Goal: Complete application form: Complete application form

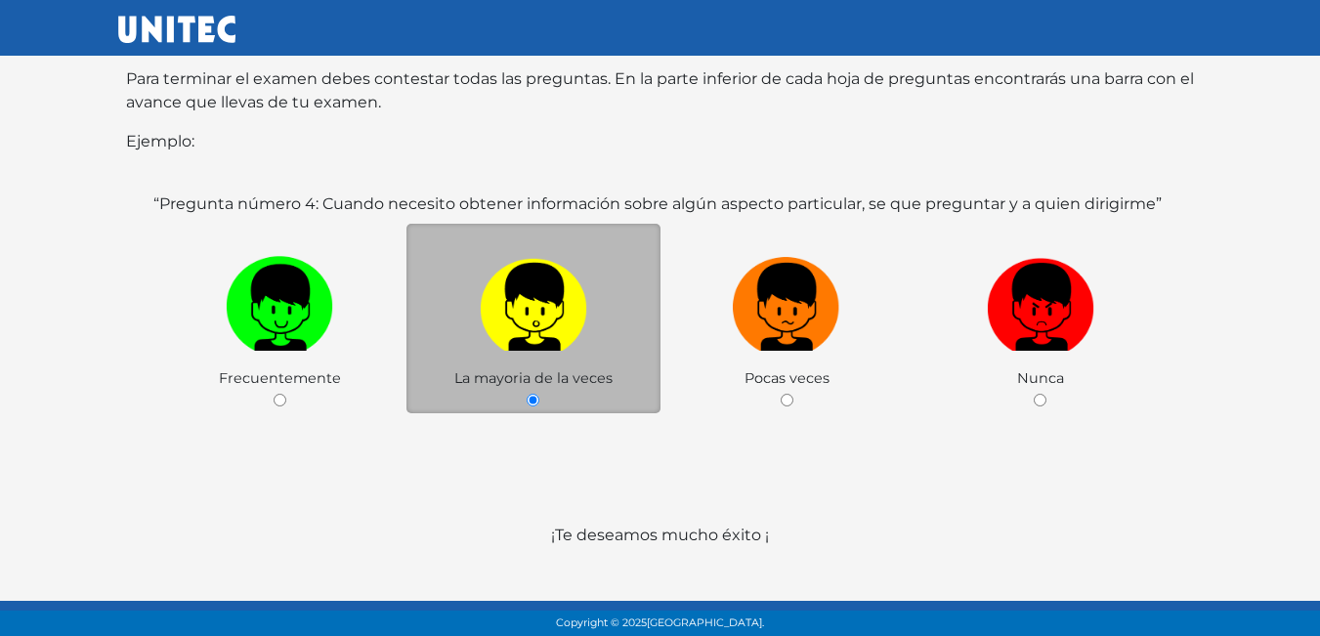
scroll to position [379, 0]
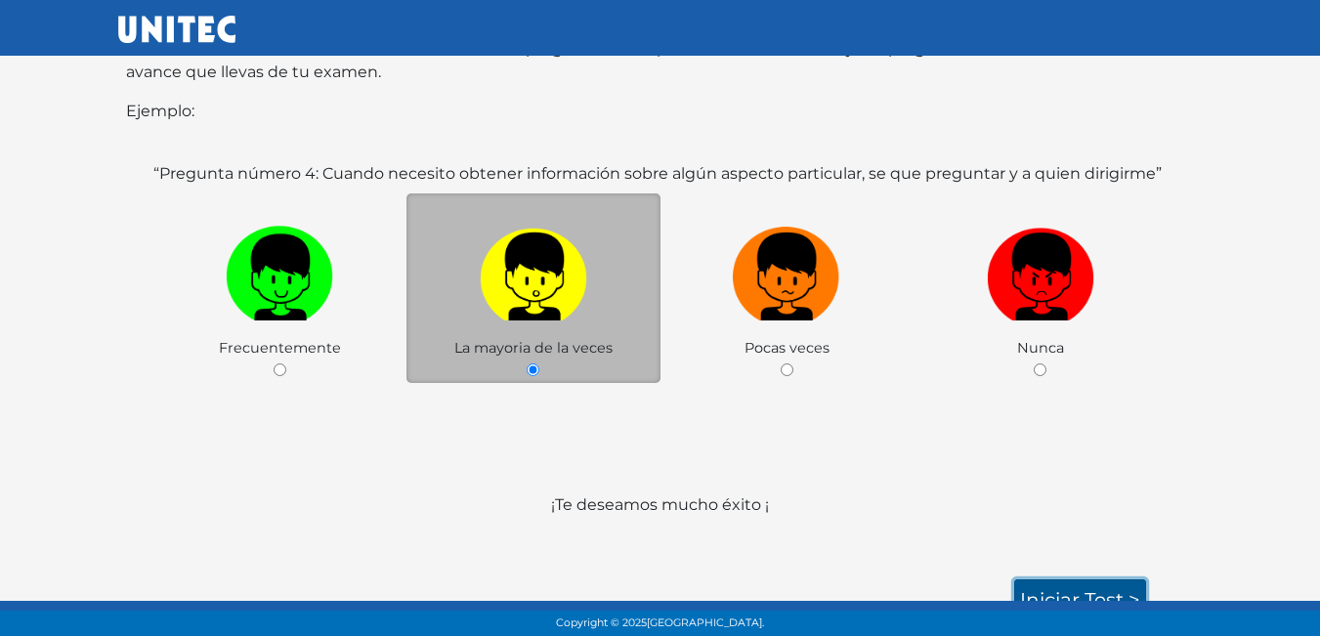
click at [1072, 580] on link "Iniciar test >" at bounding box center [1081, 600] width 132 height 41
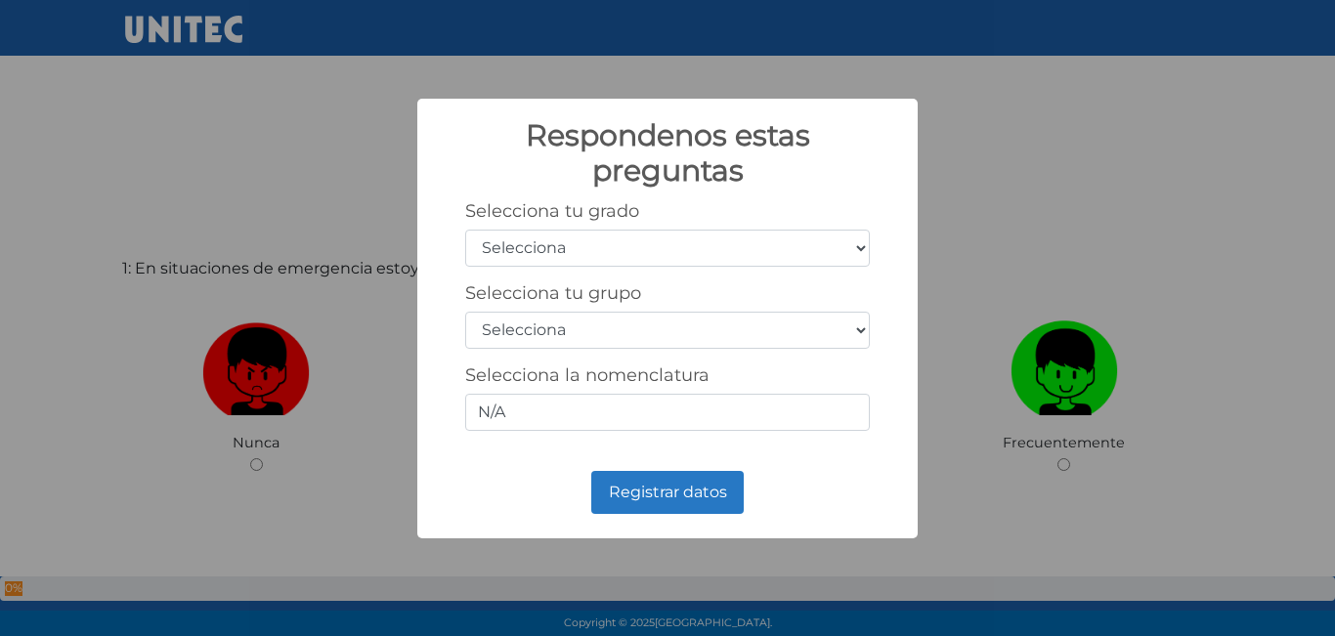
click at [596, 247] on select "Selecciona 1er grado 2do grado 3er grado 4to grado 5to grado 6to grado" at bounding box center [667, 248] width 405 height 37
select select "5"
click at [465, 230] on select "Selecciona 1er grado 2do grado 3er grado 4to grado 5to grado 6to grado" at bounding box center [667, 248] width 405 height 37
click at [623, 327] on select "Selecciona A B C D E F G H I J K L M N O P Q R S T U V W X Y Z" at bounding box center [667, 330] width 405 height 37
select select "b"
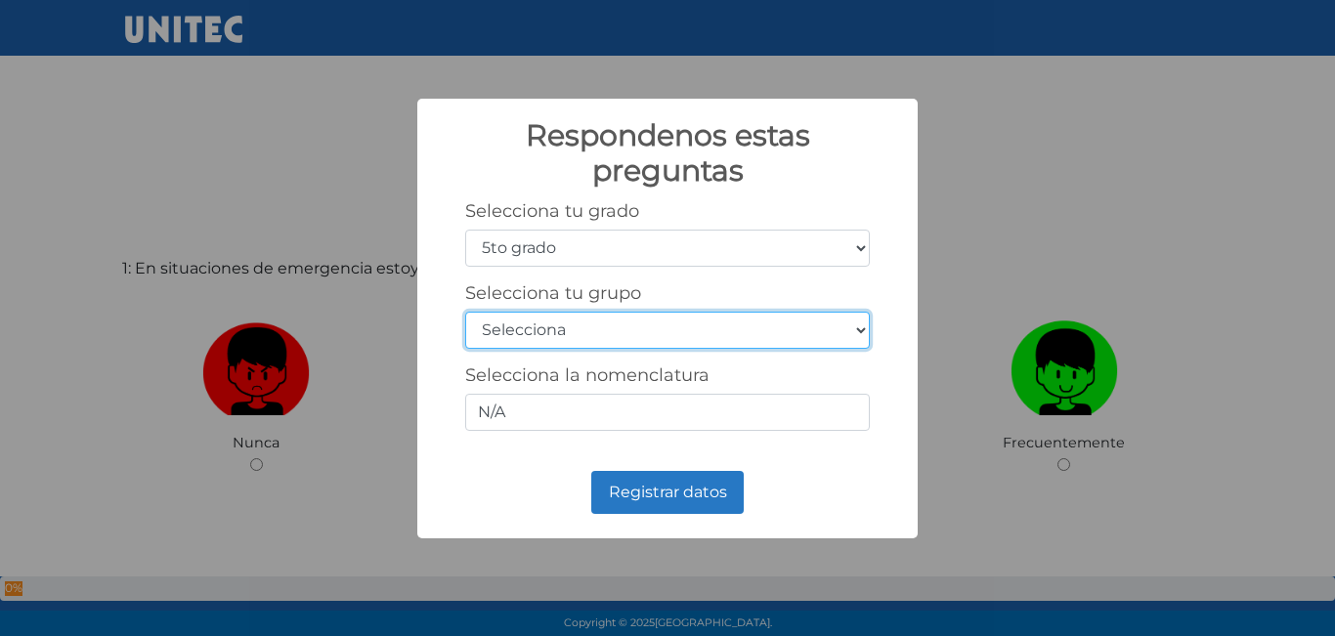
click at [465, 312] on select "Selecciona A B C D E F G H I J K L M N O P Q R S T U V W X Y Z" at bounding box center [667, 330] width 405 height 37
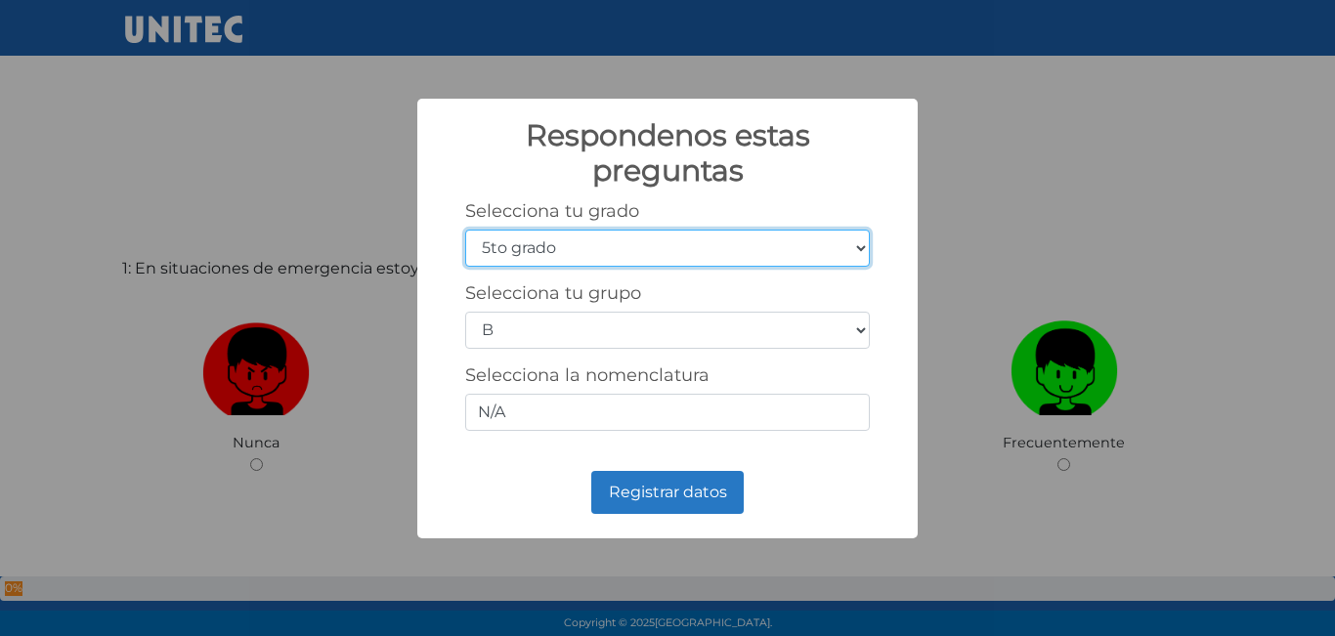
click at [841, 240] on select "Selecciona 1er grado 2do grado 3er grado 4to grado 5to grado 6to grado" at bounding box center [667, 248] width 405 height 37
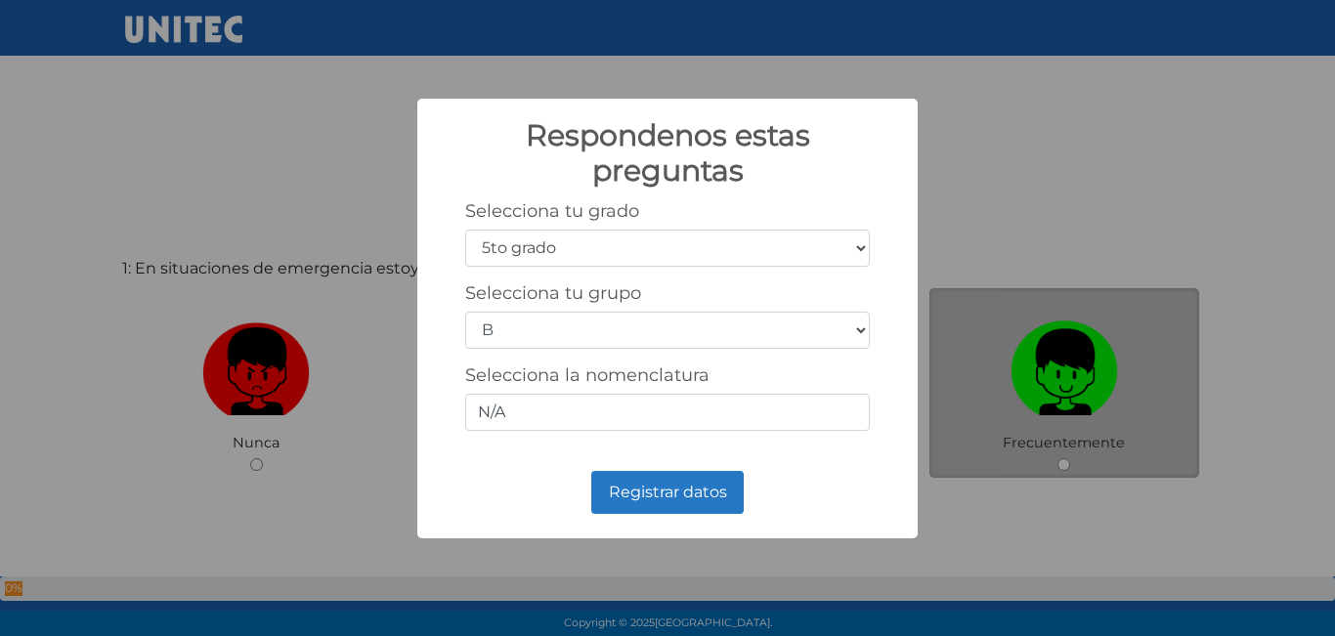
click at [933, 300] on div "Respondenos estas preguntas × Selecciona tu grado Selecciona 1er grado 2do grad…" at bounding box center [667, 318] width 1335 height 636
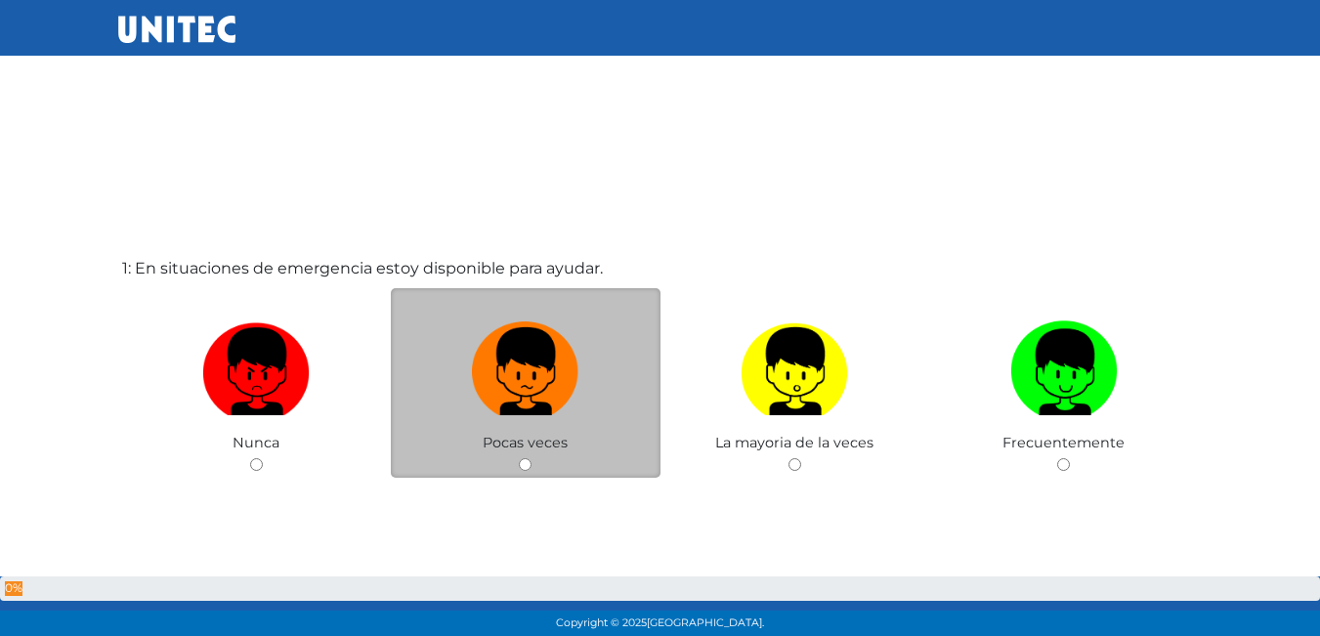
scroll to position [98, 0]
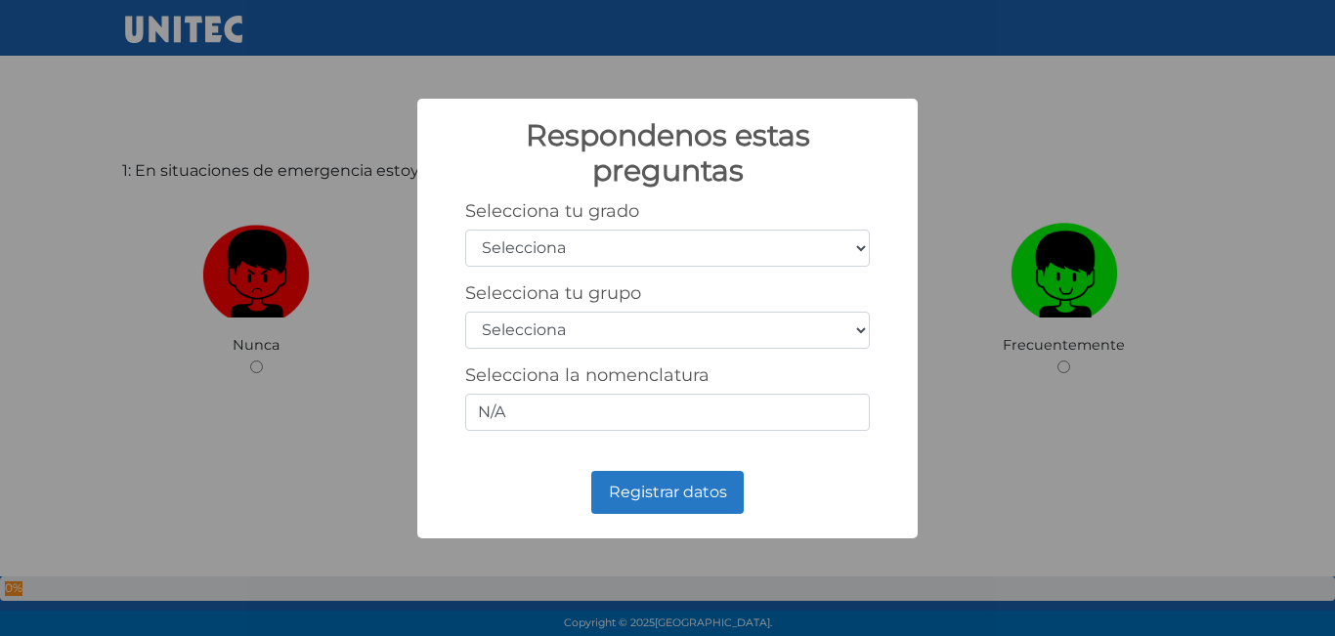
click at [823, 243] on select "Selecciona 1er grado 2do grado 3er grado 4to grado 5to grado 6to grado" at bounding box center [667, 248] width 405 height 37
select select "5"
click at [465, 230] on select "Selecciona 1er grado 2do grado 3er grado 4to grado 5to grado 6to grado" at bounding box center [667, 248] width 405 height 37
click at [666, 327] on select "Selecciona A B C D E F G H I J K L M N O P Q R S T U V W X Y Z" at bounding box center [667, 330] width 405 height 37
select select "b"
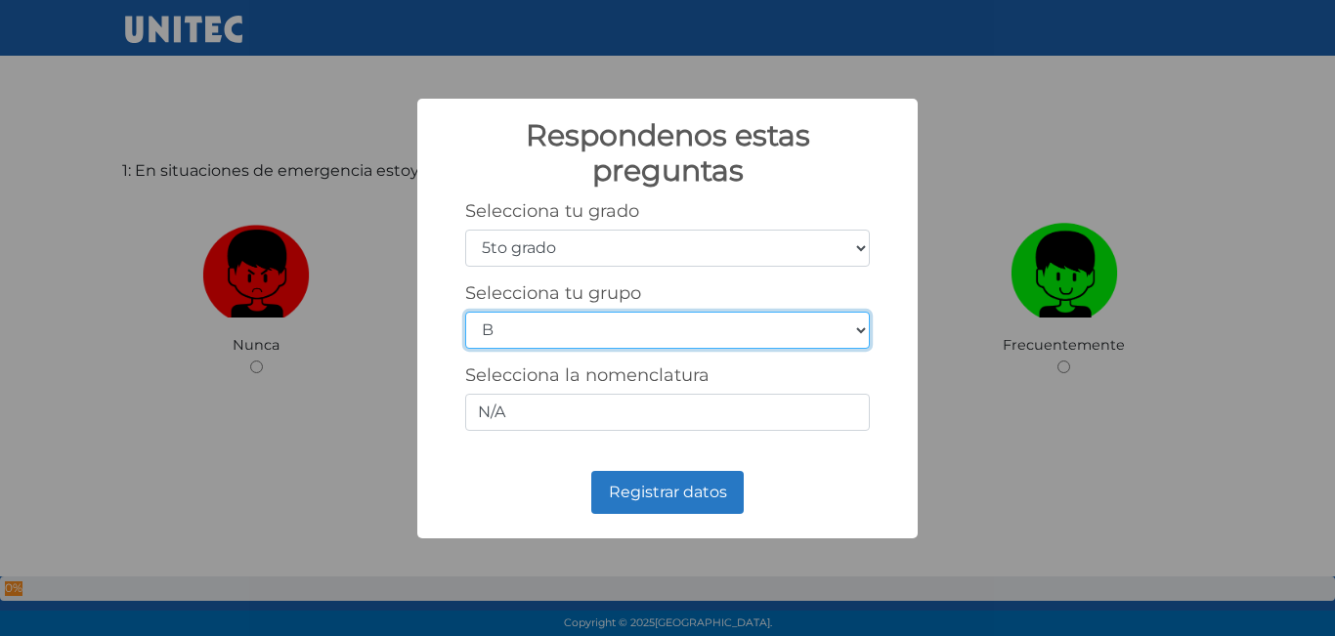
click at [465, 312] on select "Selecciona A B C D E F G H I J K L M N O P Q R S T U V W X Y Z" at bounding box center [667, 330] width 405 height 37
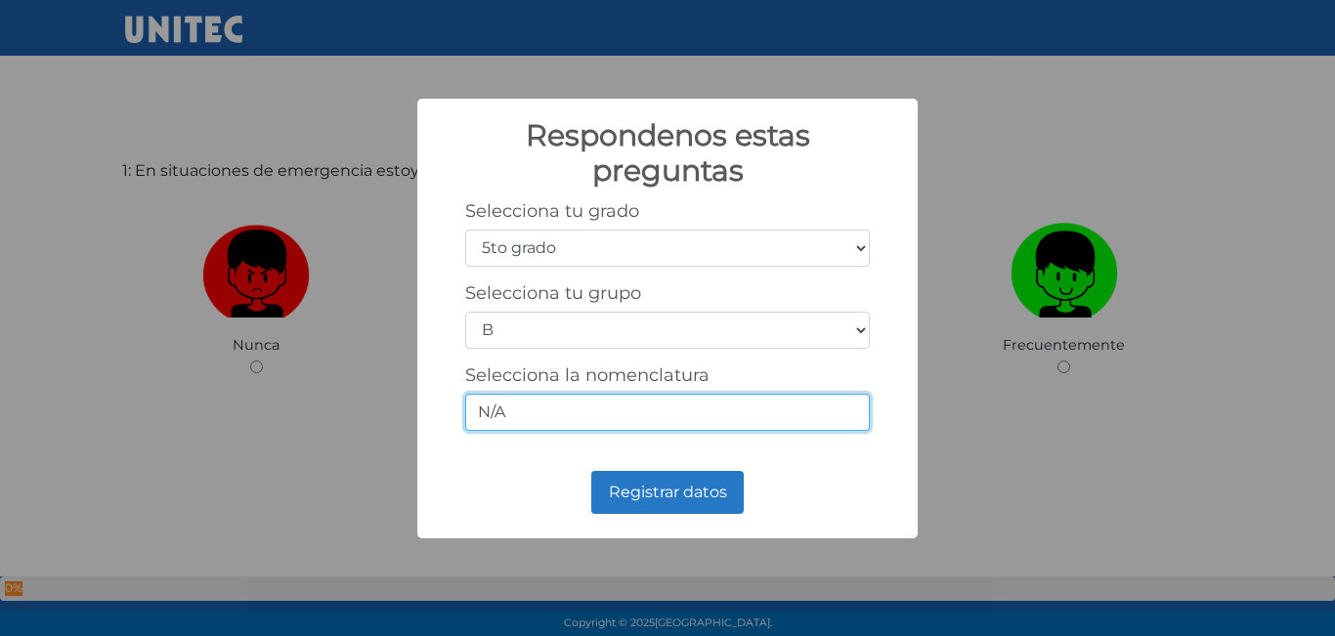
click at [510, 405] on input "N/A" at bounding box center [667, 412] width 405 height 37
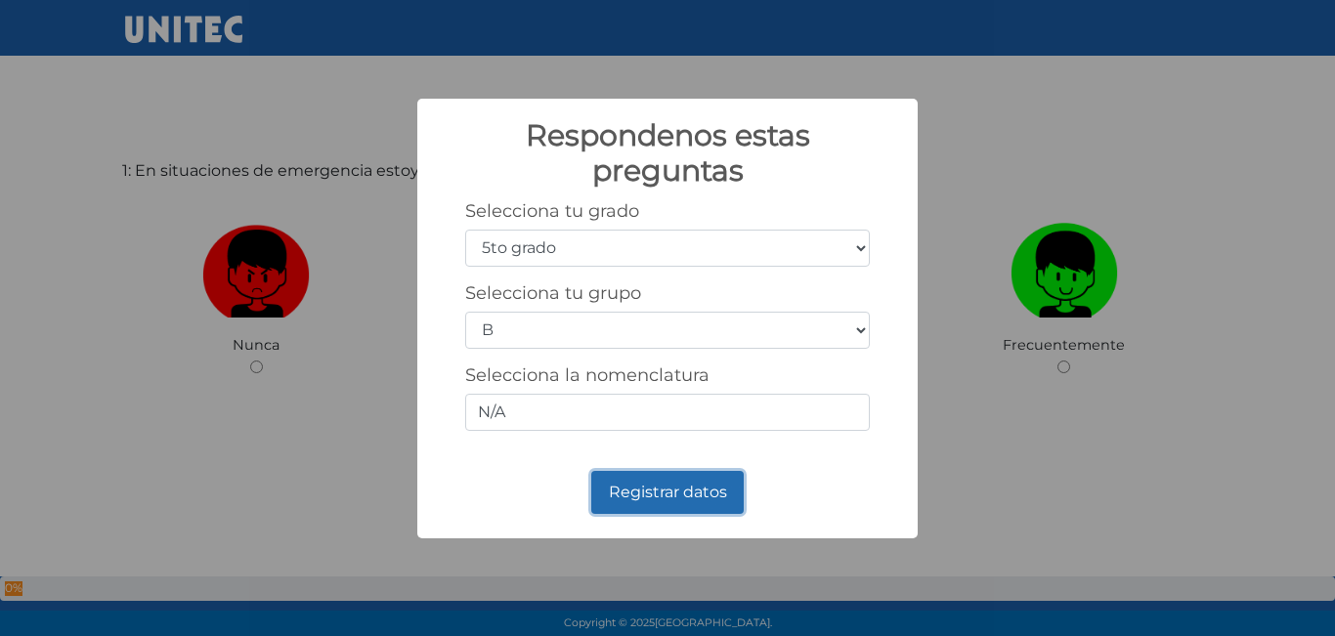
click at [716, 489] on button "Registrar datos" at bounding box center [667, 492] width 152 height 43
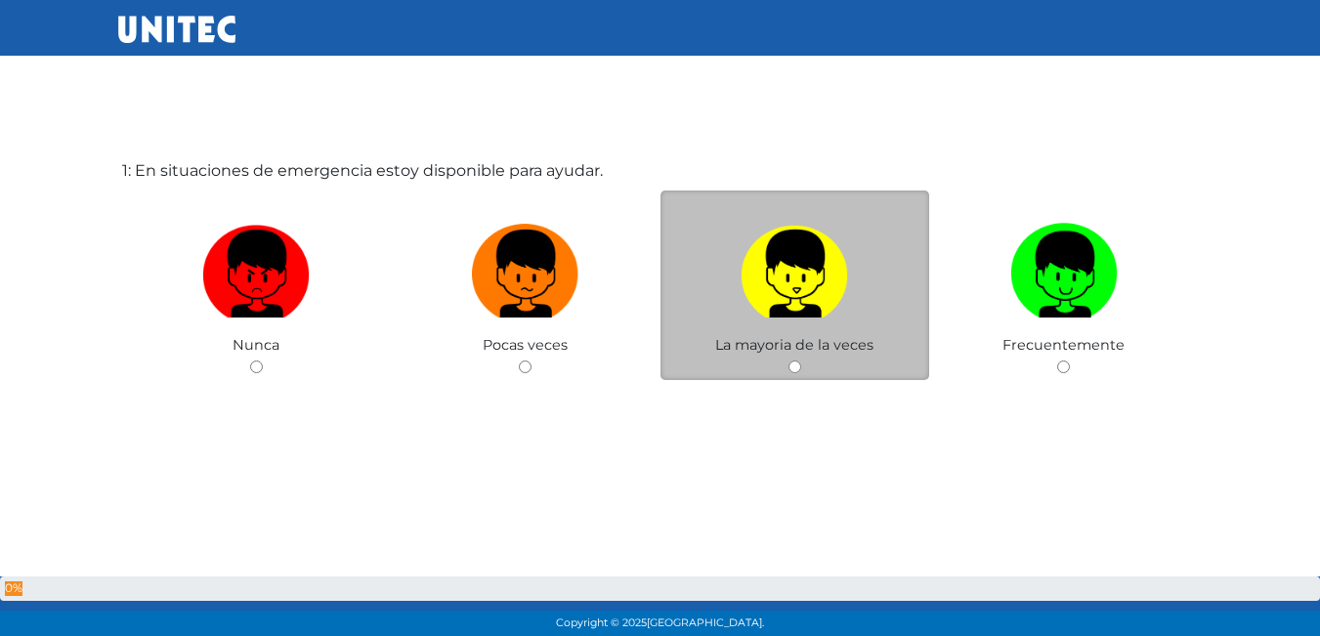
click at [815, 223] on img at bounding box center [795, 267] width 108 height 103
click at [801, 361] on input "radio" at bounding box center [795, 367] width 13 height 13
radio input "true"
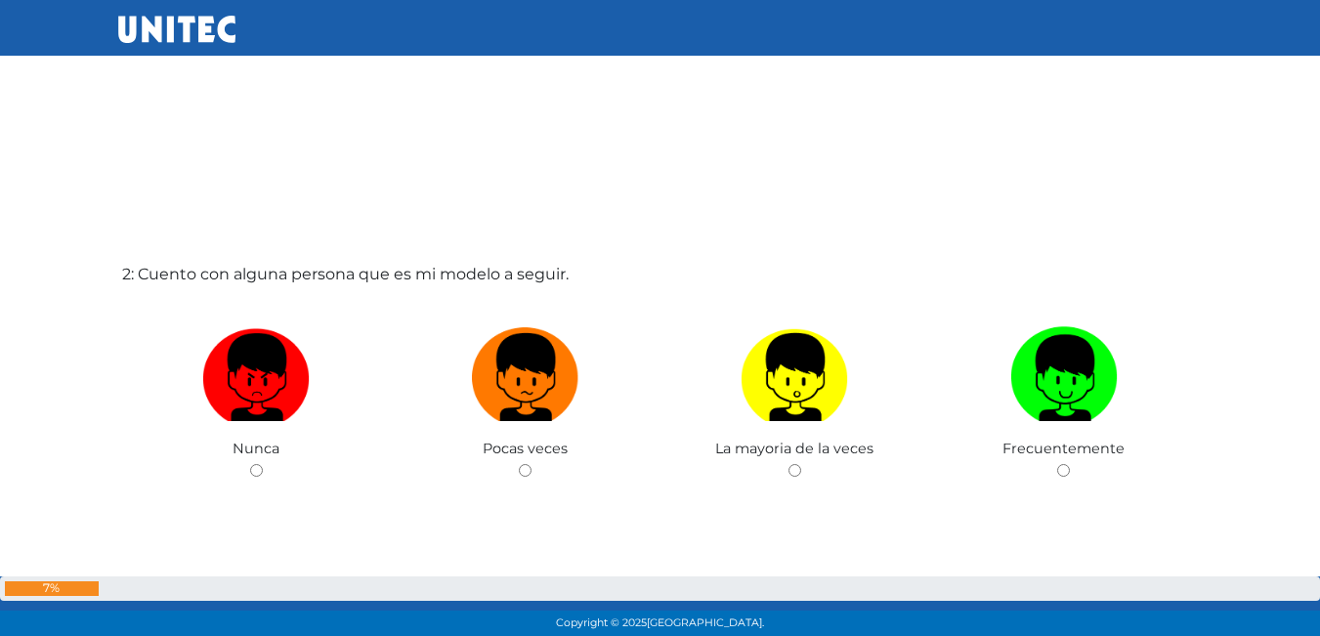
scroll to position [665, 0]
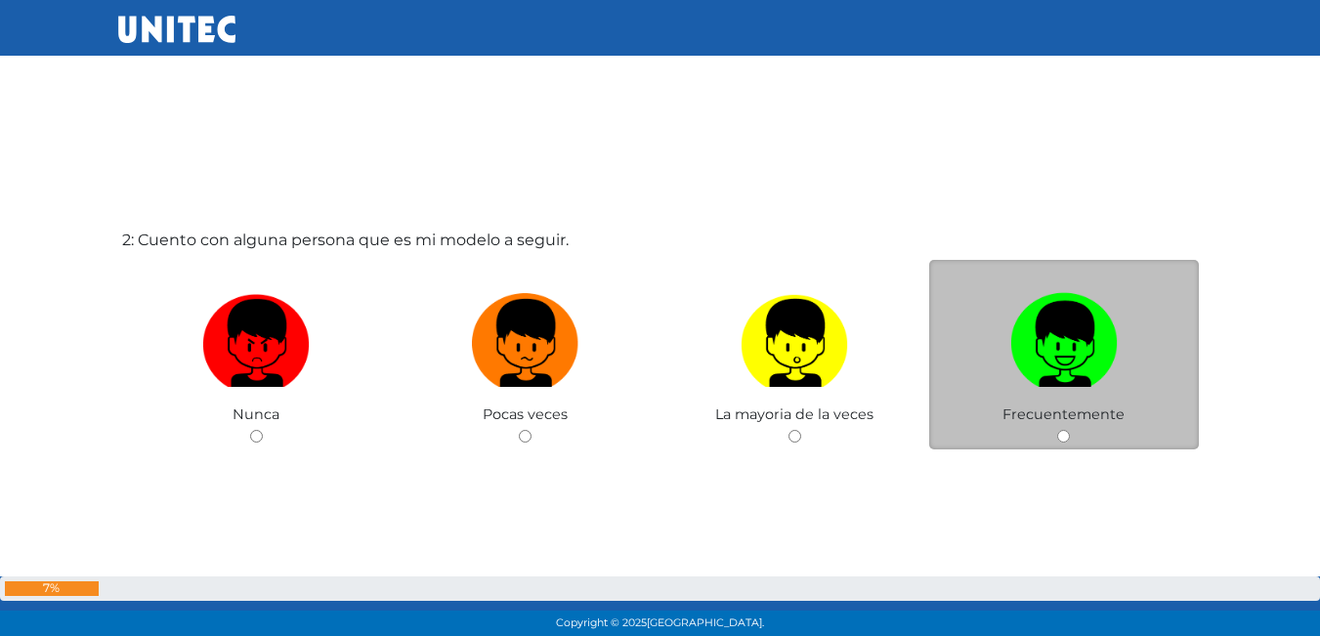
click at [1038, 327] on img at bounding box center [1065, 336] width 108 height 103
click at [1058, 430] on input "radio" at bounding box center [1064, 436] width 13 height 13
radio input "true"
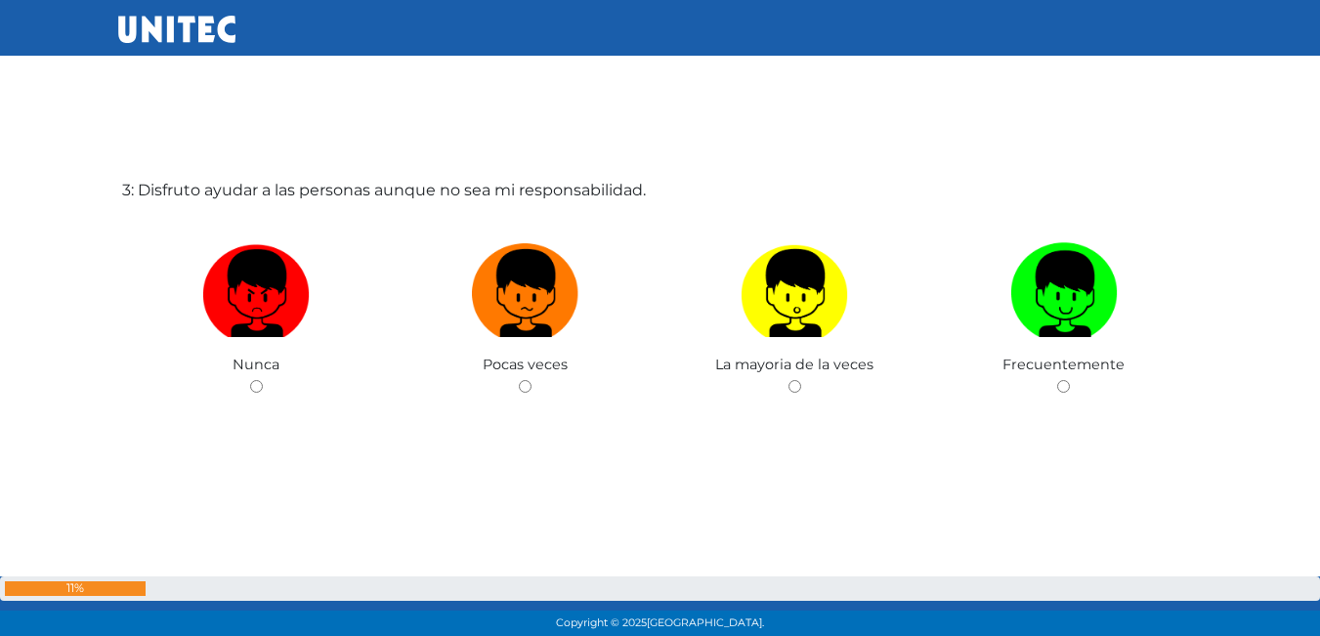
scroll to position [1370, 0]
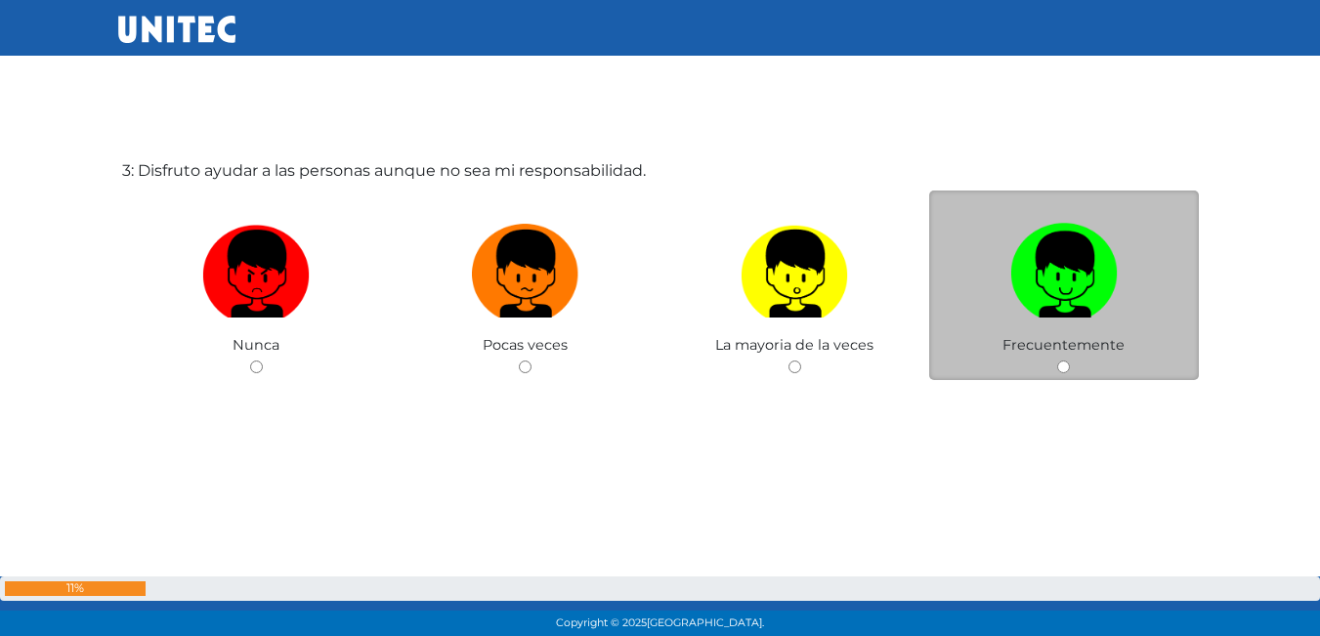
click at [1005, 274] on label at bounding box center [1064, 274] width 270 height 119
click at [1058, 361] on input "radio" at bounding box center [1064, 367] width 13 height 13
radio input "true"
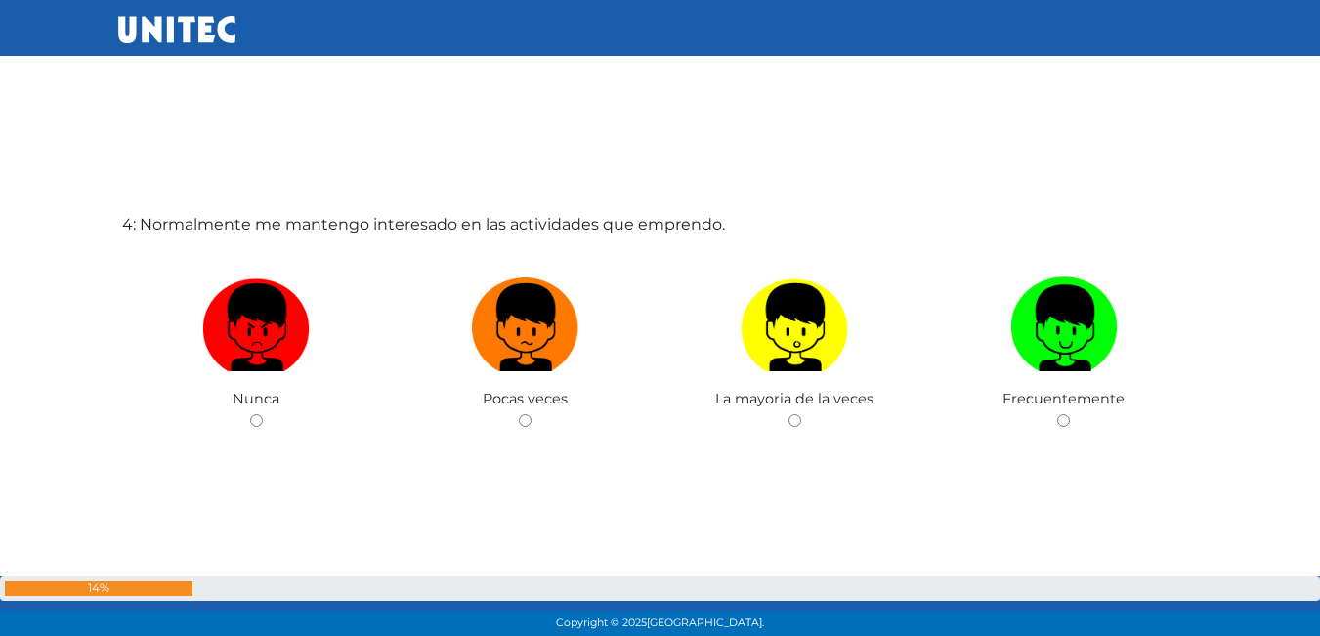
scroll to position [2007, 0]
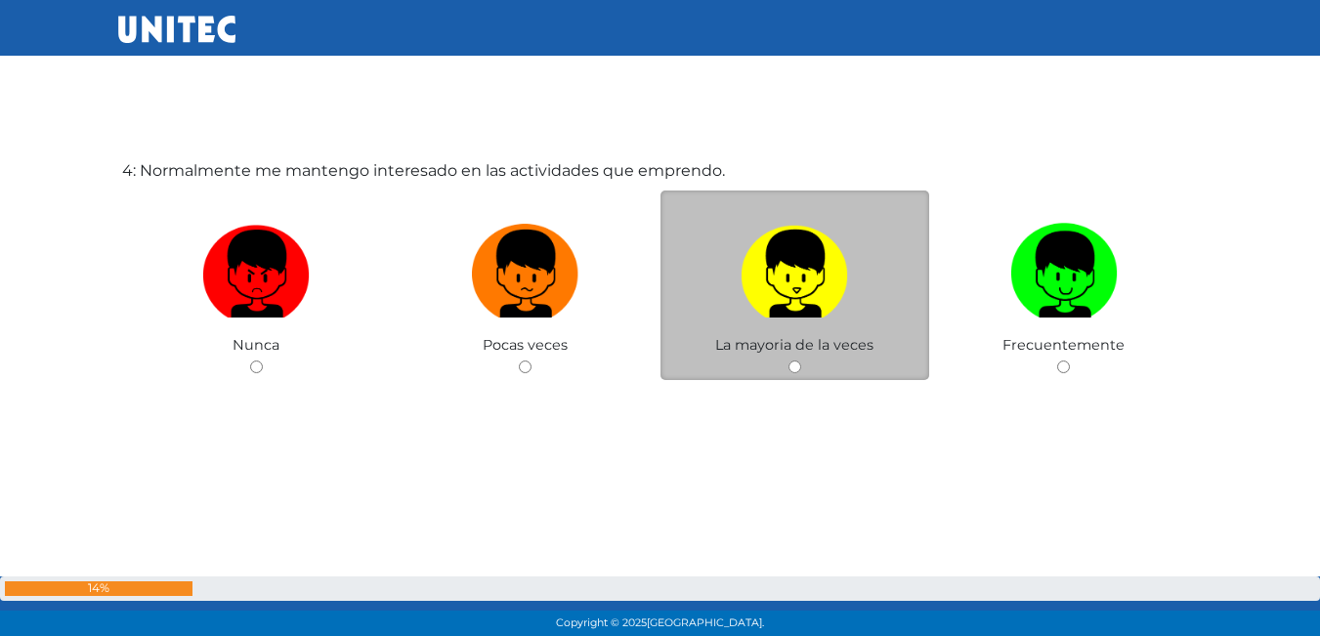
click at [793, 275] on img at bounding box center [795, 267] width 108 height 103
click at [793, 361] on input "radio" at bounding box center [795, 367] width 13 height 13
radio input "true"
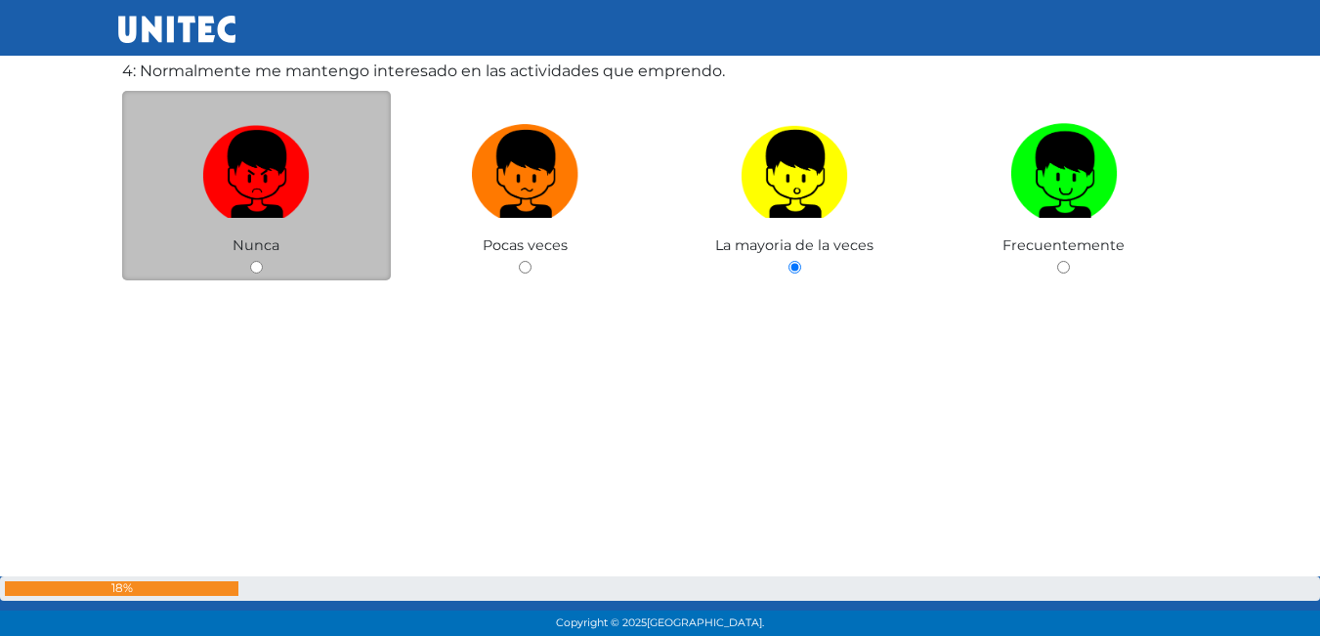
scroll to position [2108, 0]
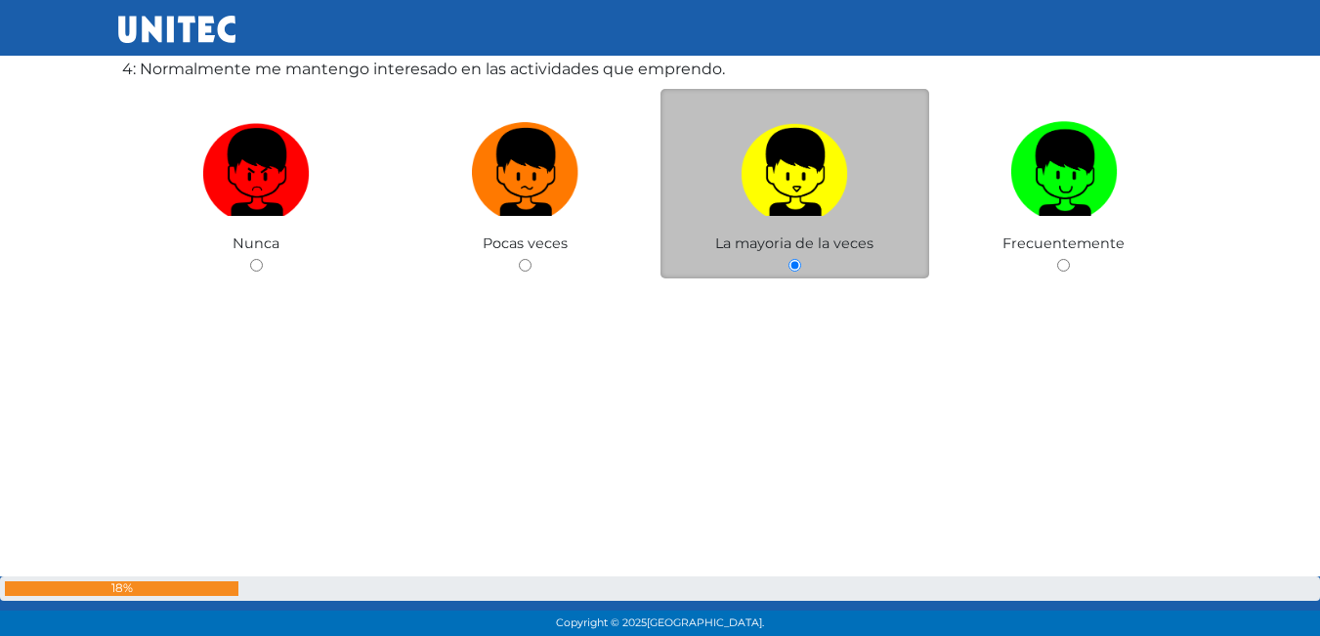
click at [831, 171] on img at bounding box center [795, 165] width 108 height 103
click at [801, 259] on input "radio" at bounding box center [795, 265] width 13 height 13
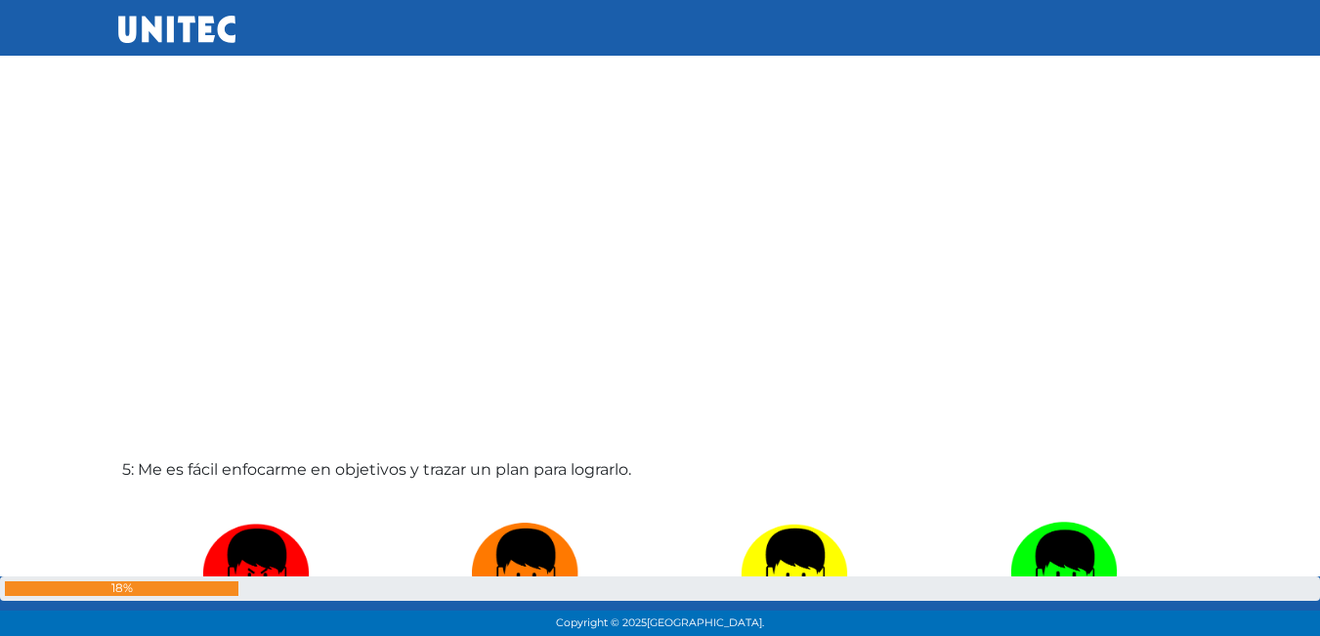
scroll to position [2605, 0]
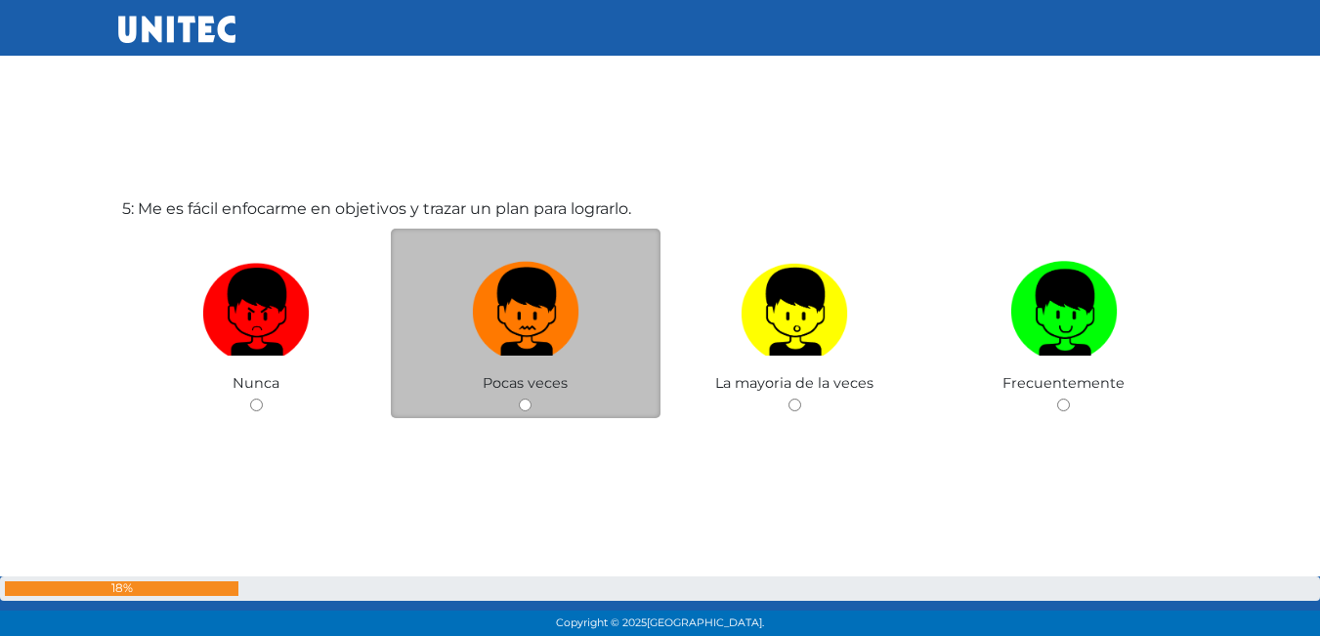
click at [553, 277] on img at bounding box center [526, 305] width 108 height 103
click at [532, 399] on input "radio" at bounding box center [525, 405] width 13 height 13
radio input "true"
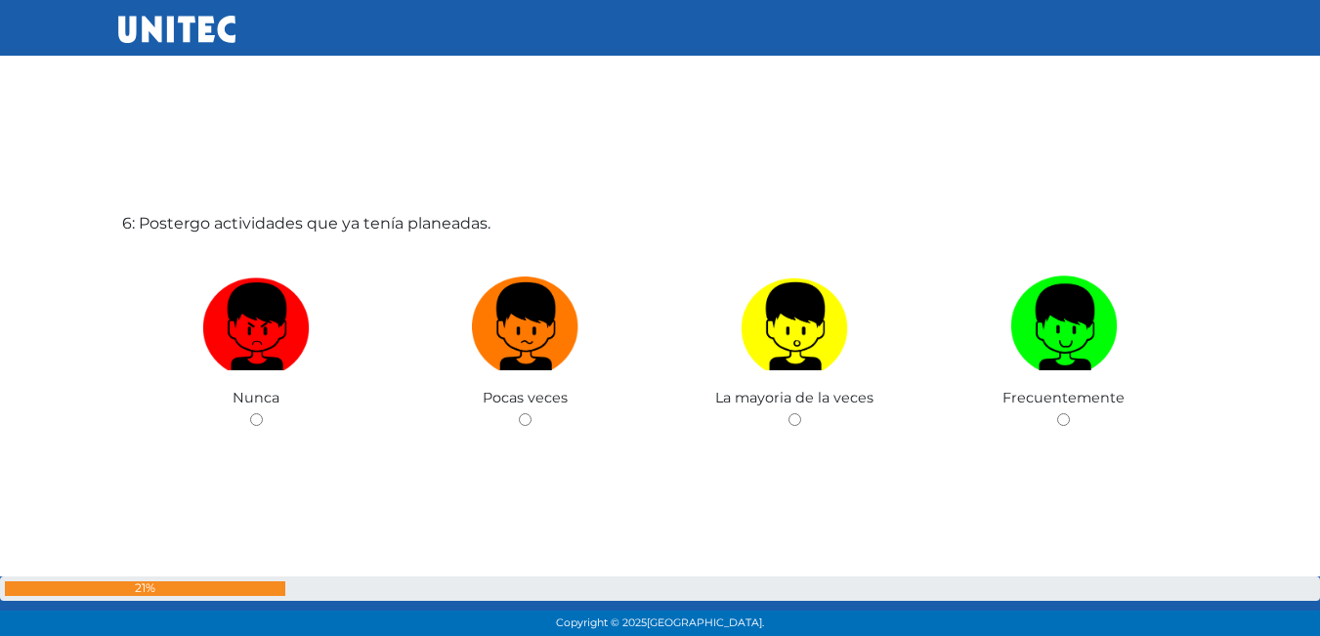
scroll to position [3279, 0]
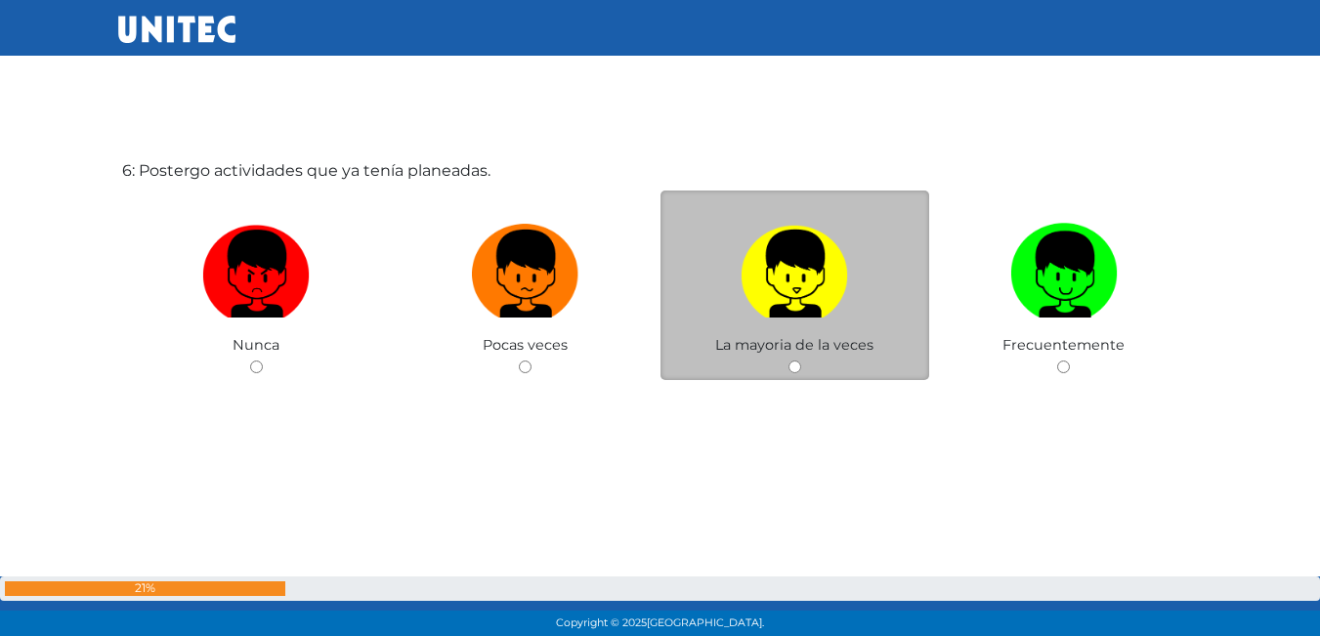
click at [769, 292] on img at bounding box center [795, 267] width 108 height 103
click at [789, 361] on input "radio" at bounding box center [795, 367] width 13 height 13
radio input "true"
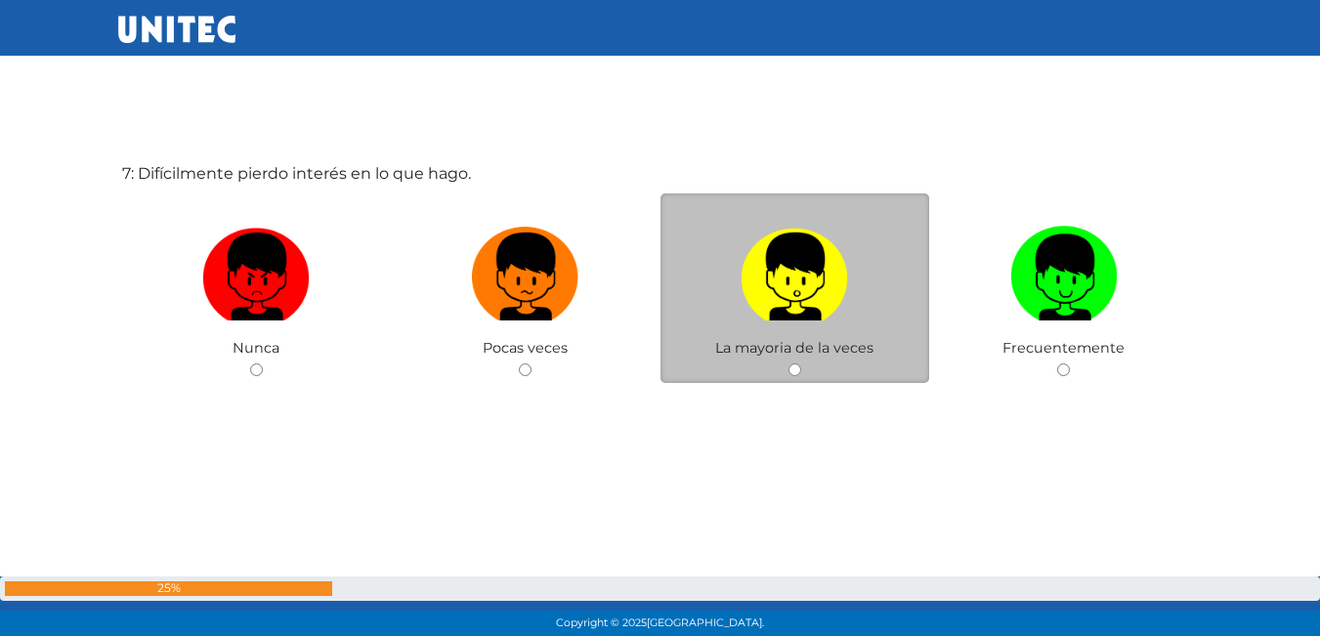
scroll to position [3947, 0]
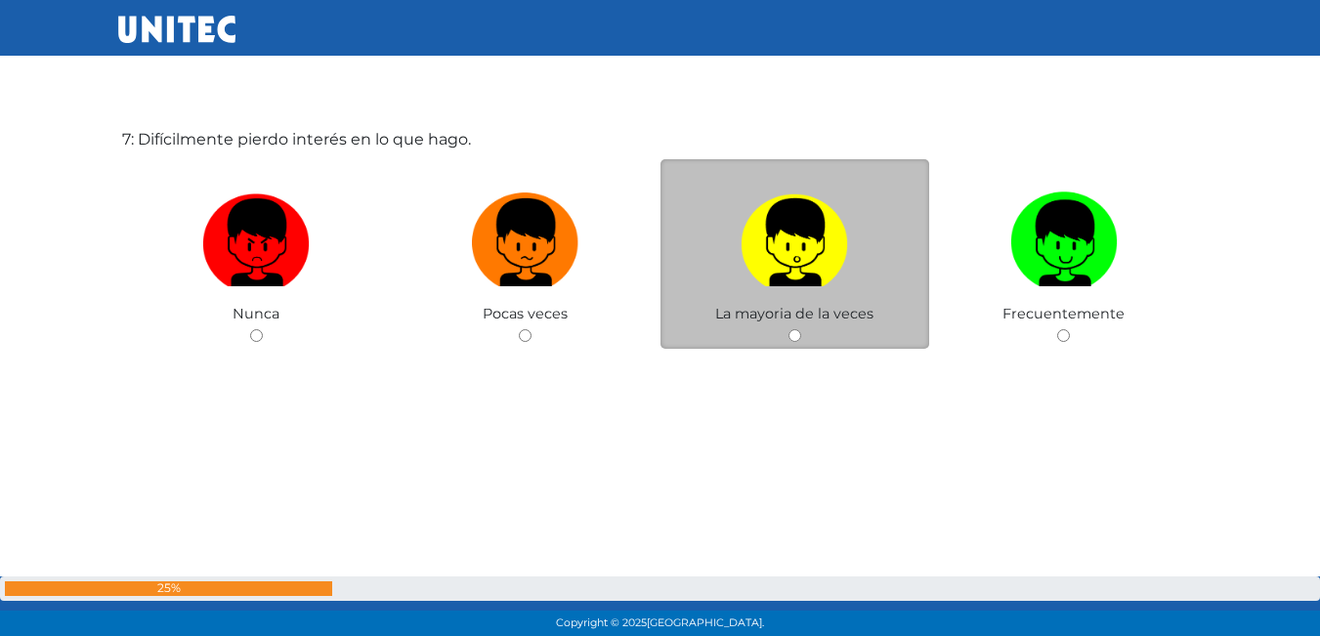
click at [803, 327] on div "La mayoria de la veces" at bounding box center [796, 254] width 270 height 191
click at [799, 334] on input "radio" at bounding box center [795, 335] width 13 height 13
radio input "true"
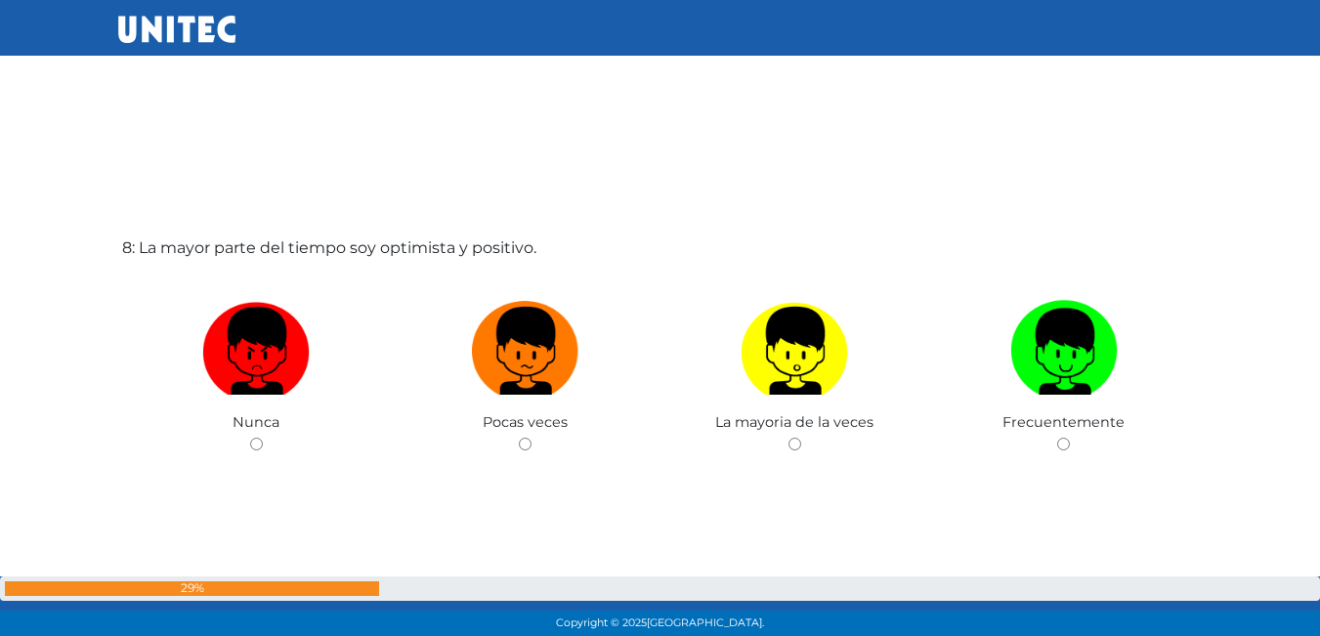
scroll to position [4552, 0]
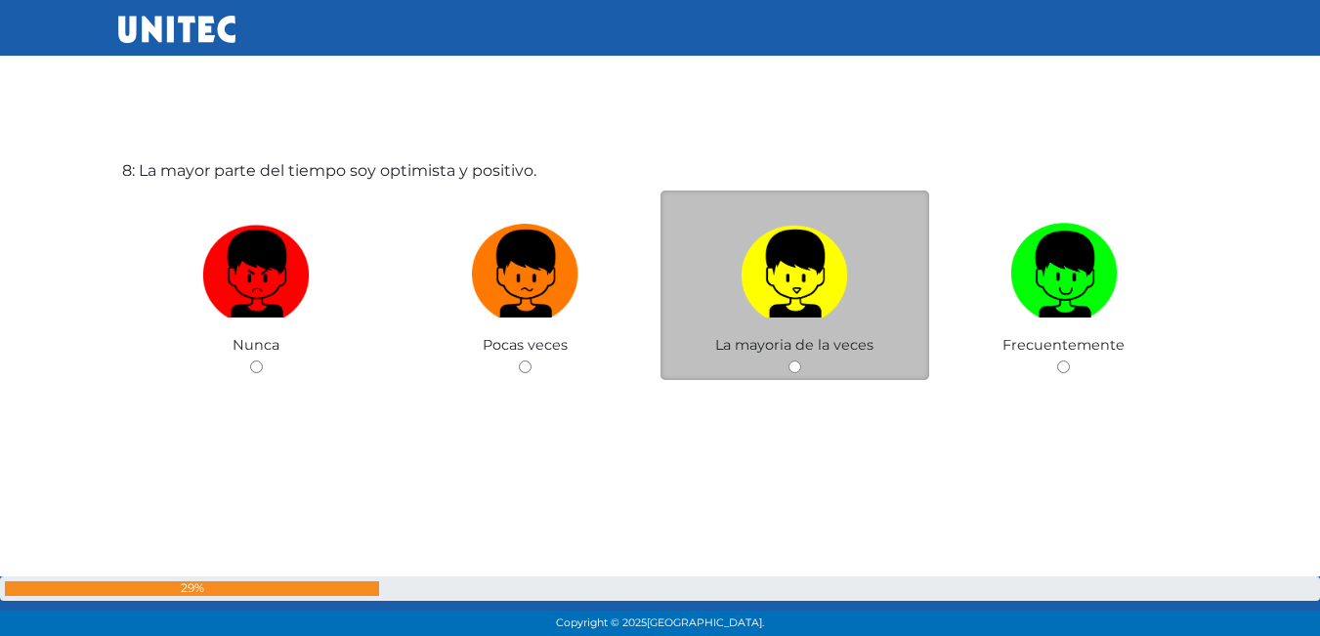
click at [807, 281] on img at bounding box center [795, 267] width 108 height 103
click at [801, 361] on input "radio" at bounding box center [795, 367] width 13 height 13
radio input "true"
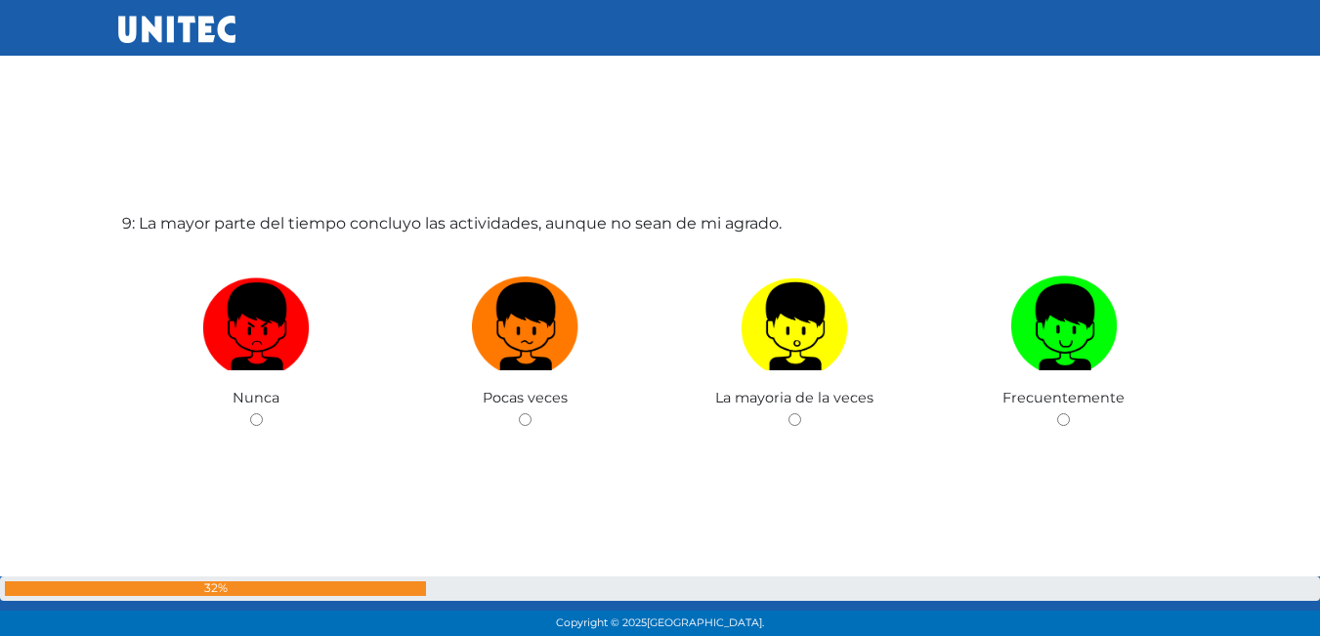
scroll to position [5140, 0]
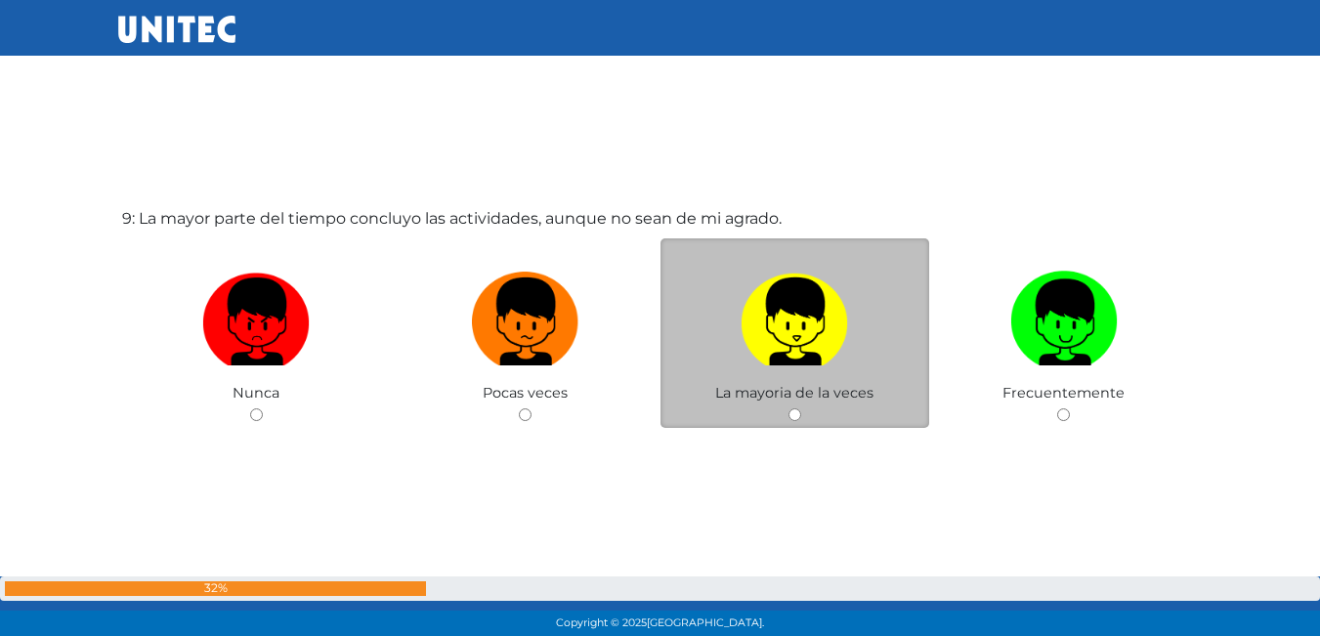
click at [747, 323] on img at bounding box center [795, 315] width 108 height 103
click at [789, 409] on input "radio" at bounding box center [795, 415] width 13 height 13
radio input "true"
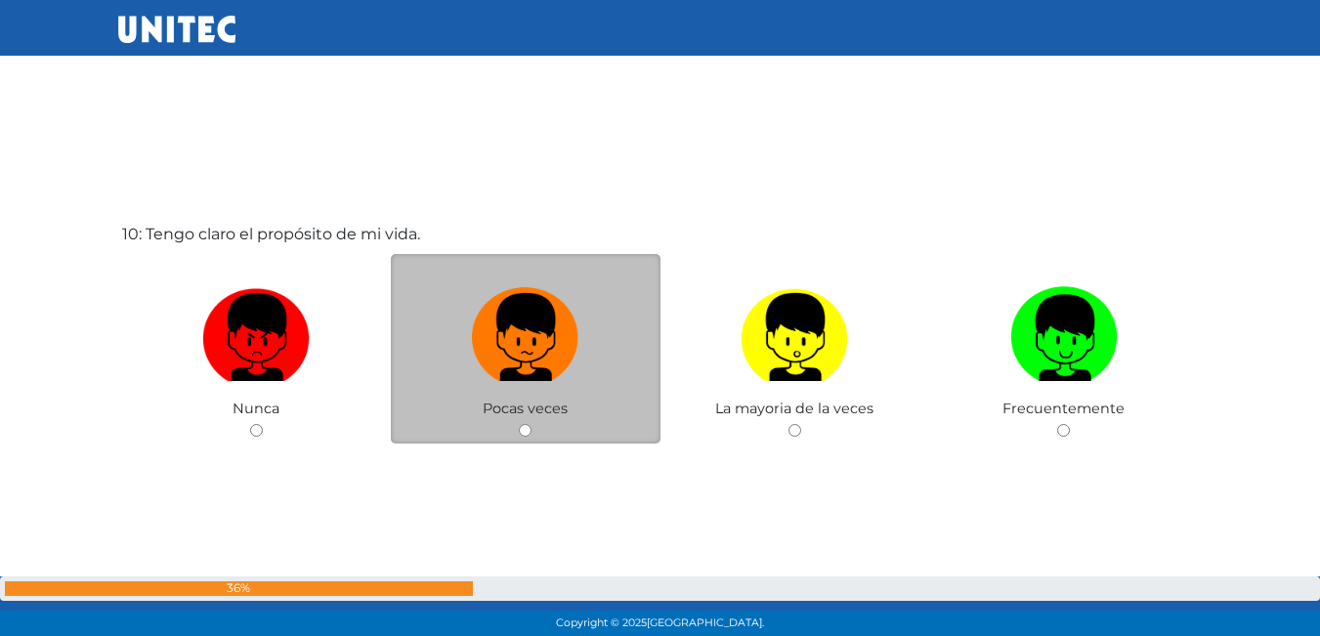
scroll to position [5808, 0]
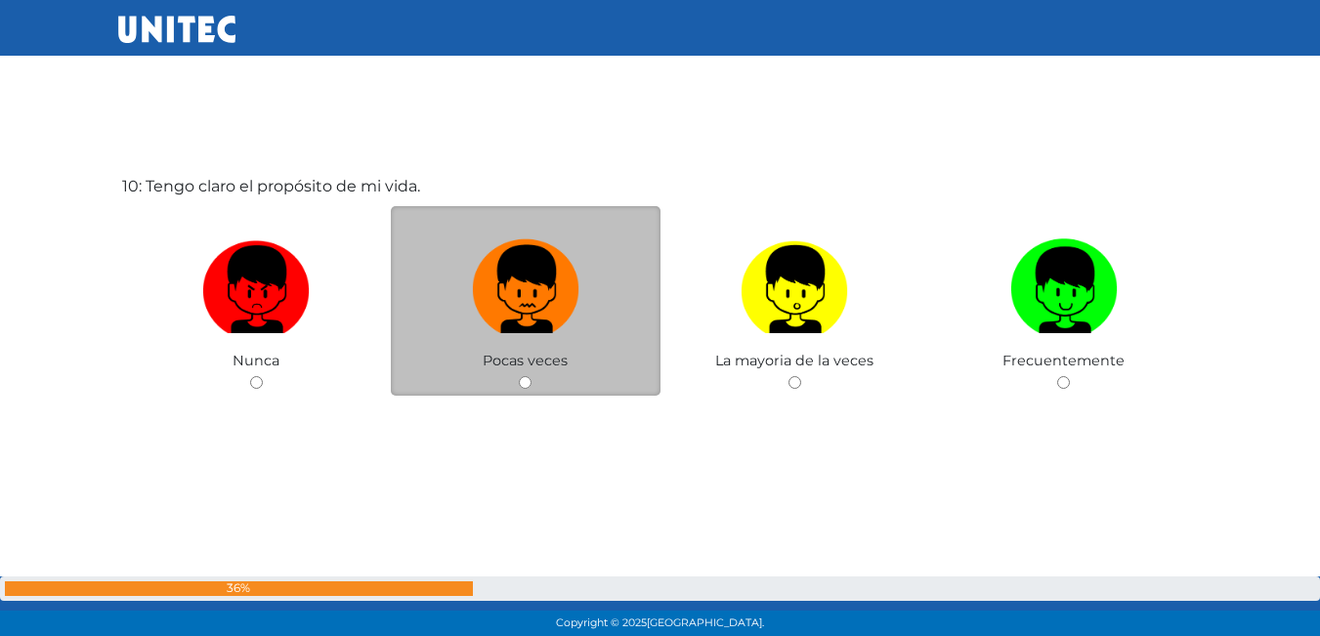
click at [571, 305] on img at bounding box center [526, 283] width 108 height 103
click at [532, 376] on input "radio" at bounding box center [525, 382] width 13 height 13
radio input "true"
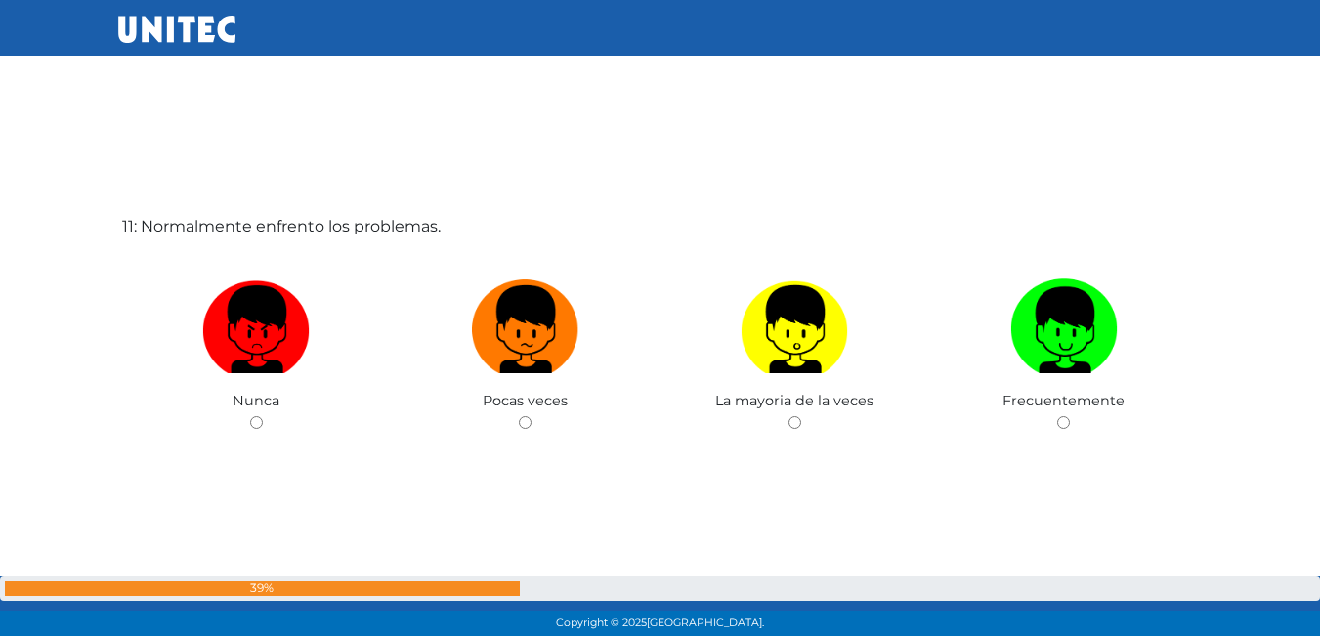
scroll to position [6369, 0]
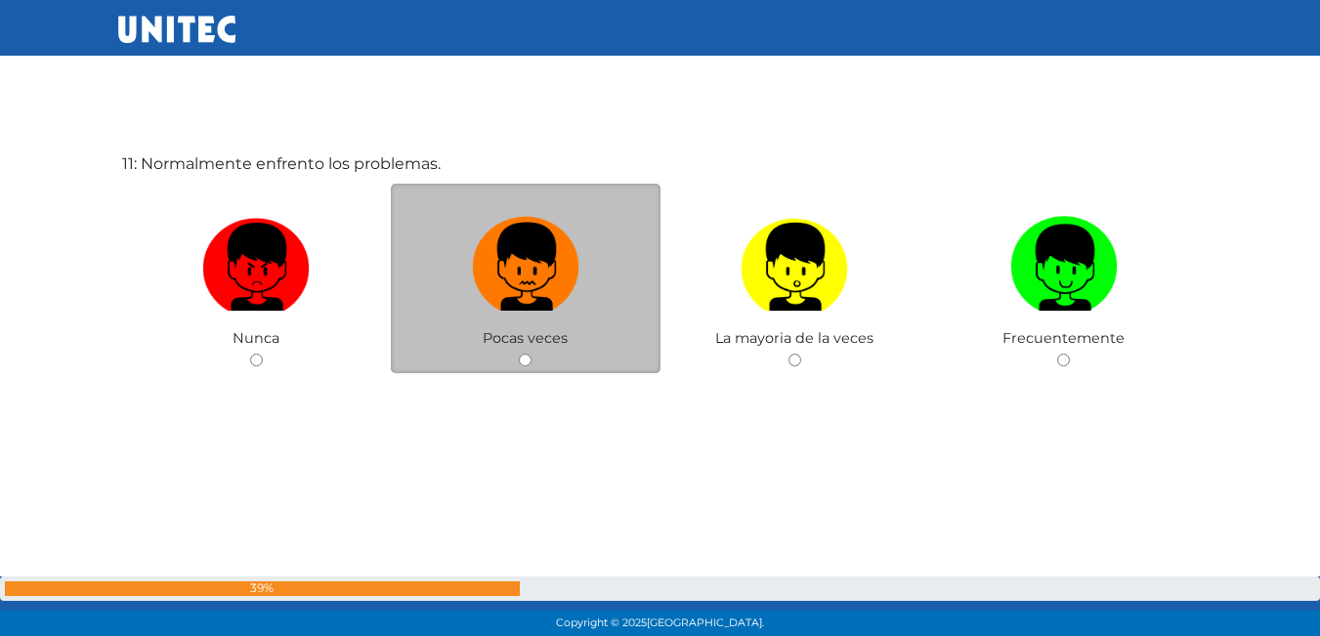
click at [512, 301] on img at bounding box center [526, 260] width 108 height 103
click at [519, 354] on input "radio" at bounding box center [525, 360] width 13 height 13
radio input "true"
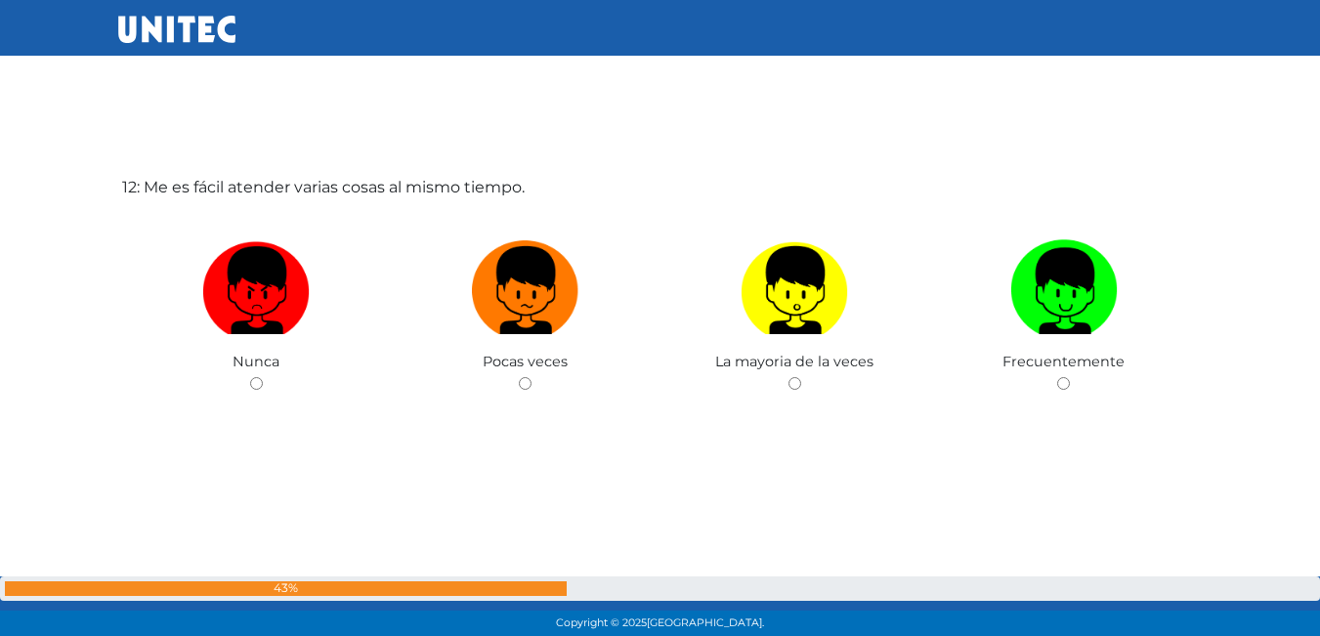
scroll to position [7097, 0]
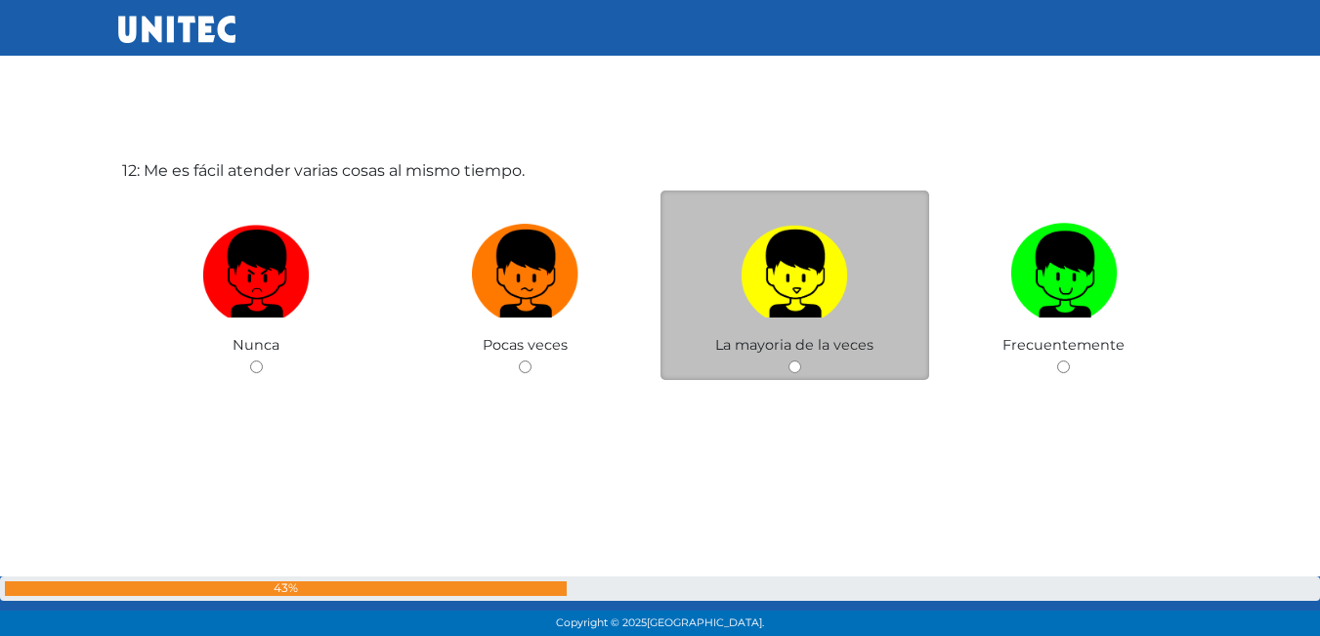
click at [749, 298] on img at bounding box center [795, 267] width 108 height 103
click at [789, 361] on input "radio" at bounding box center [795, 367] width 13 height 13
radio input "true"
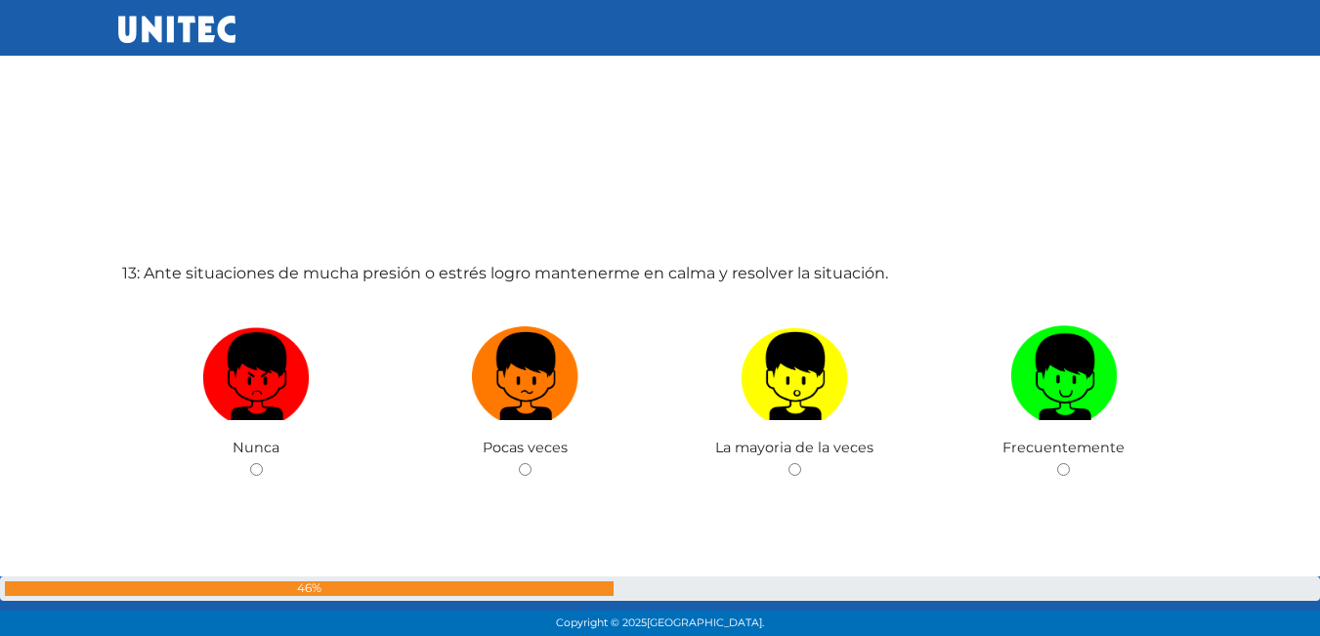
scroll to position [7664, 0]
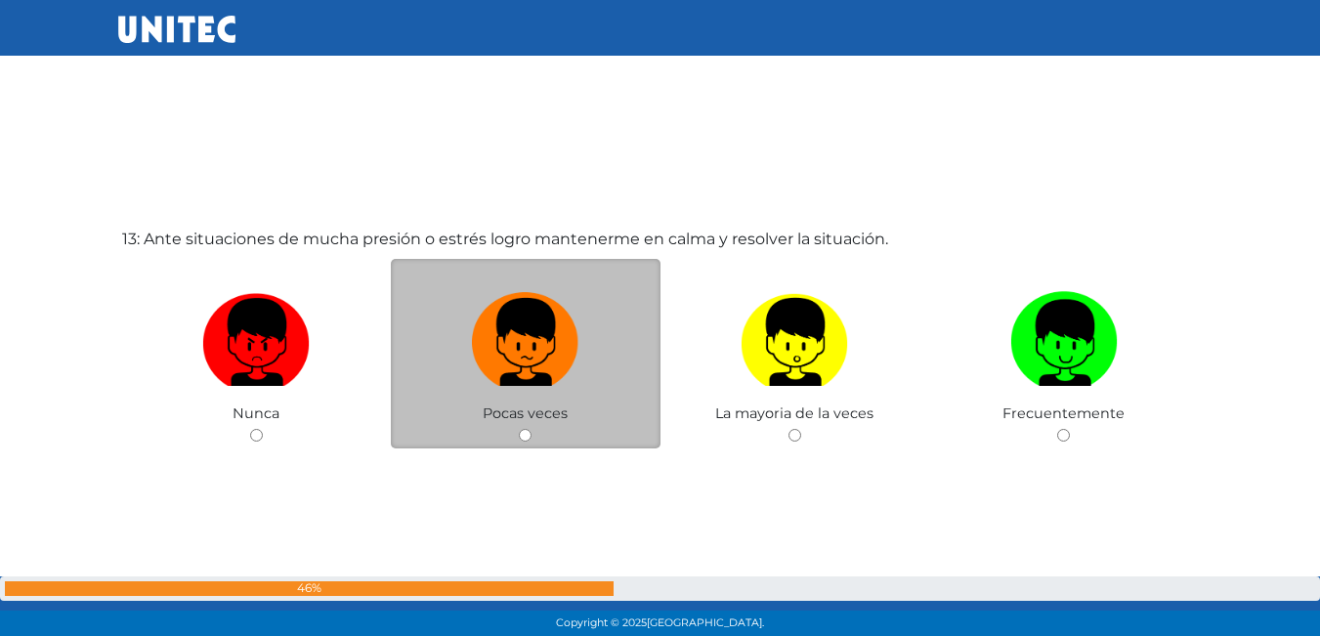
drag, startPoint x: 533, startPoint y: 389, endPoint x: 547, endPoint y: 382, distance: 16.2
click at [538, 386] on label at bounding box center [526, 342] width 270 height 119
click at [532, 429] on input "radio" at bounding box center [525, 435] width 13 height 13
radio input "true"
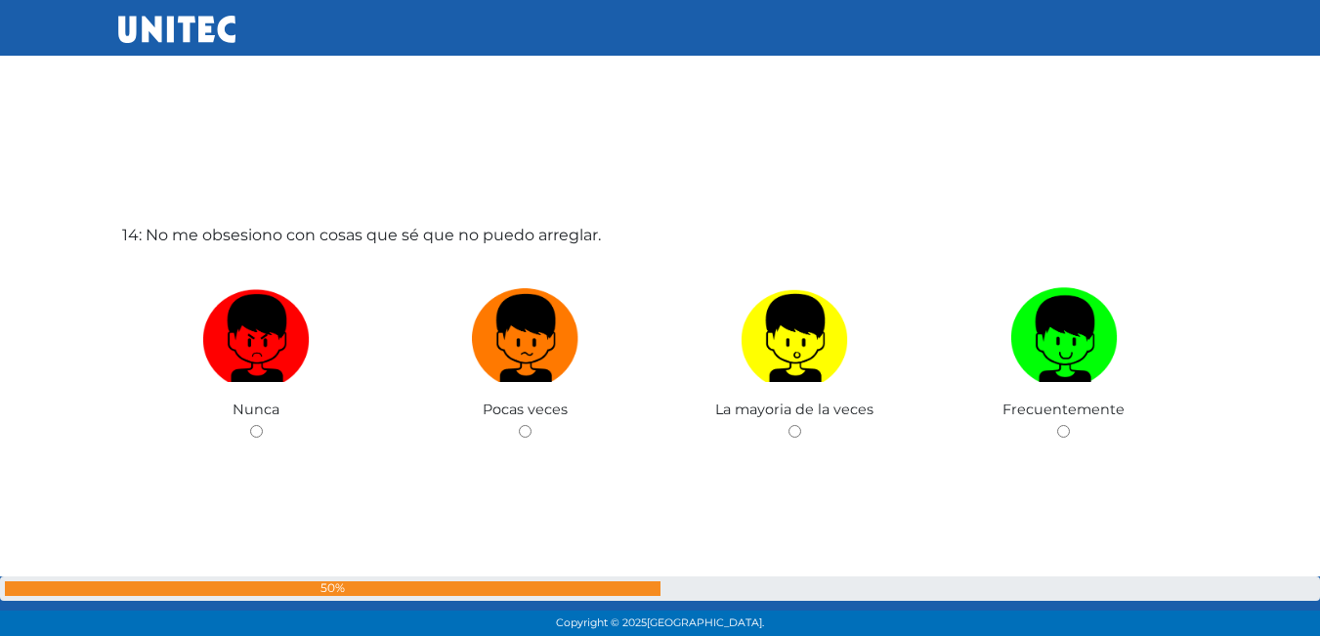
scroll to position [8337, 0]
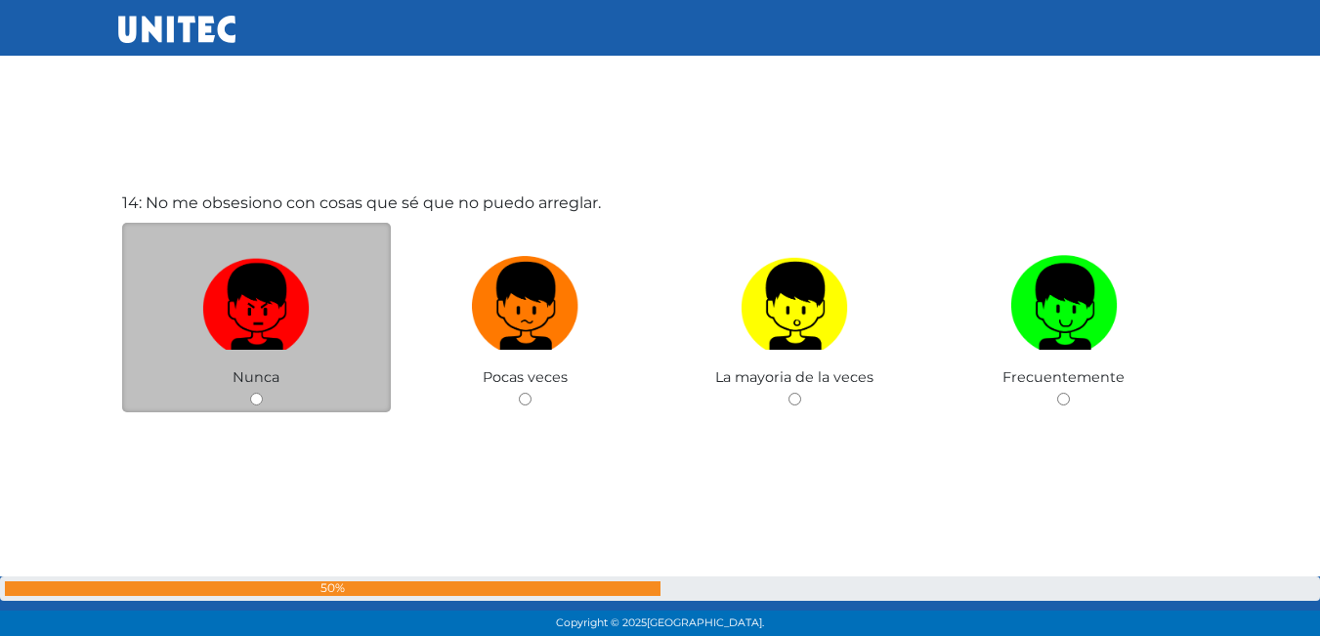
click at [302, 328] on img at bounding box center [256, 299] width 108 height 103
click at [263, 393] on input "radio" at bounding box center [256, 399] width 13 height 13
radio input "true"
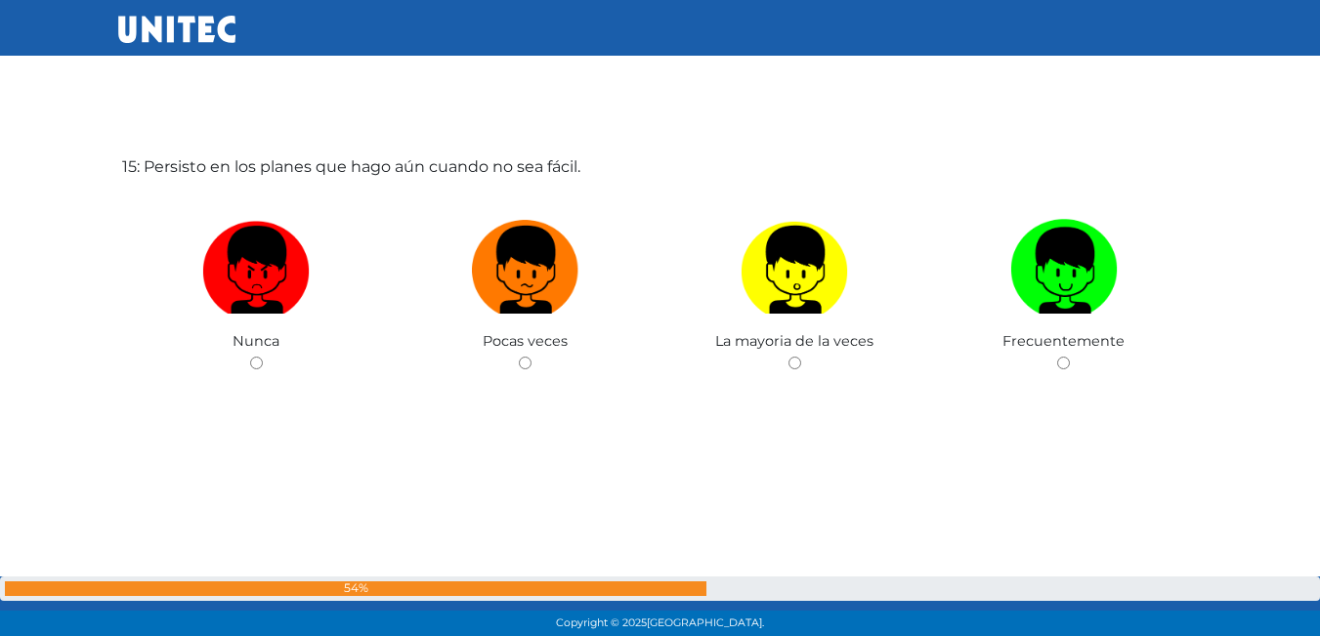
scroll to position [9018, 0]
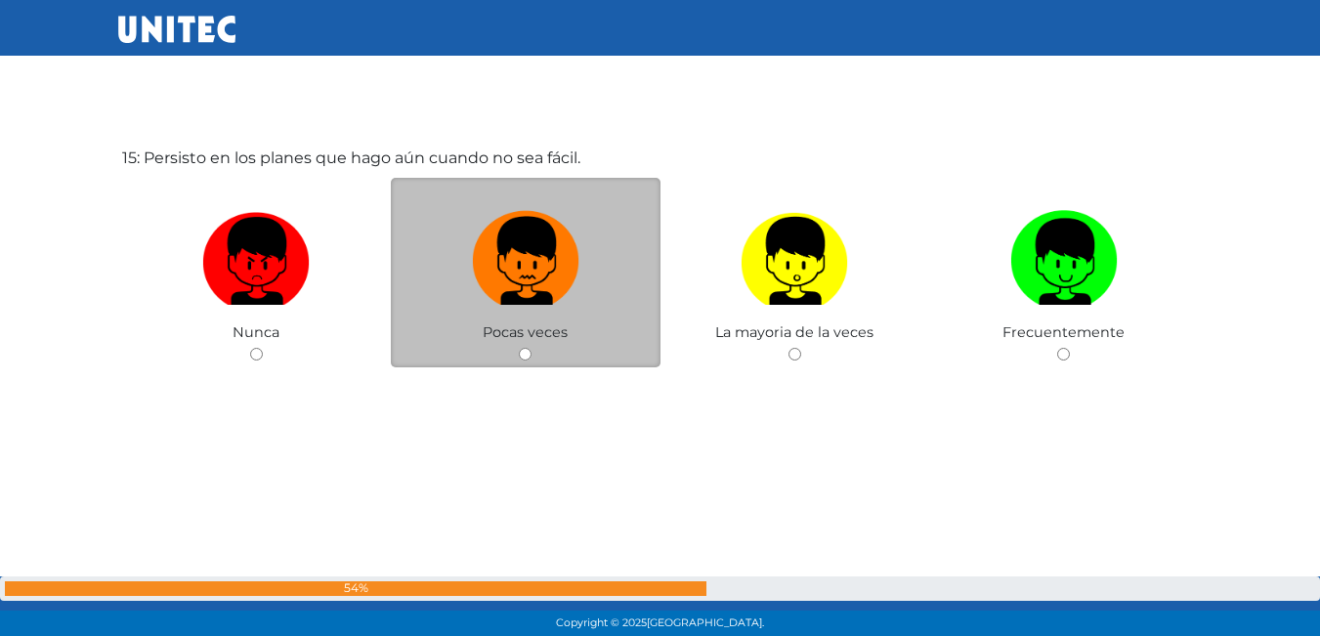
click at [526, 273] on img at bounding box center [526, 254] width 108 height 103
click at [526, 348] on input "radio" at bounding box center [525, 354] width 13 height 13
radio input "true"
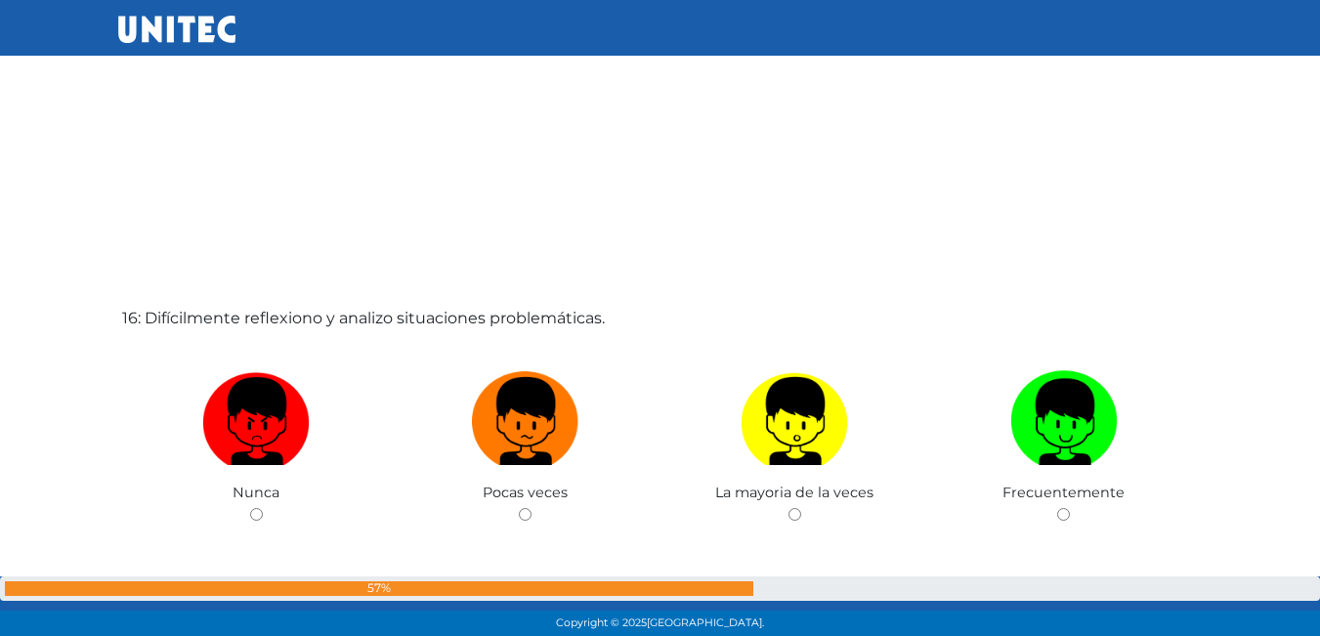
scroll to position [9592, 0]
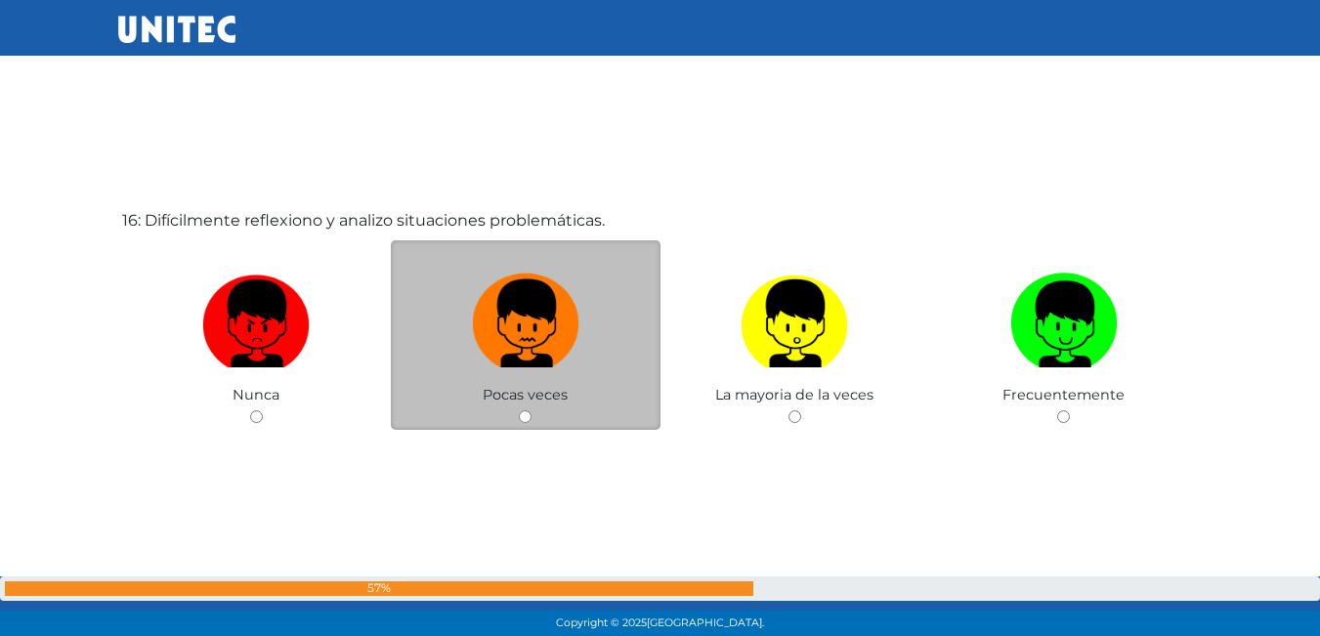
click at [536, 357] on img at bounding box center [526, 317] width 108 height 103
click at [532, 410] on input "radio" at bounding box center [525, 416] width 13 height 13
radio input "true"
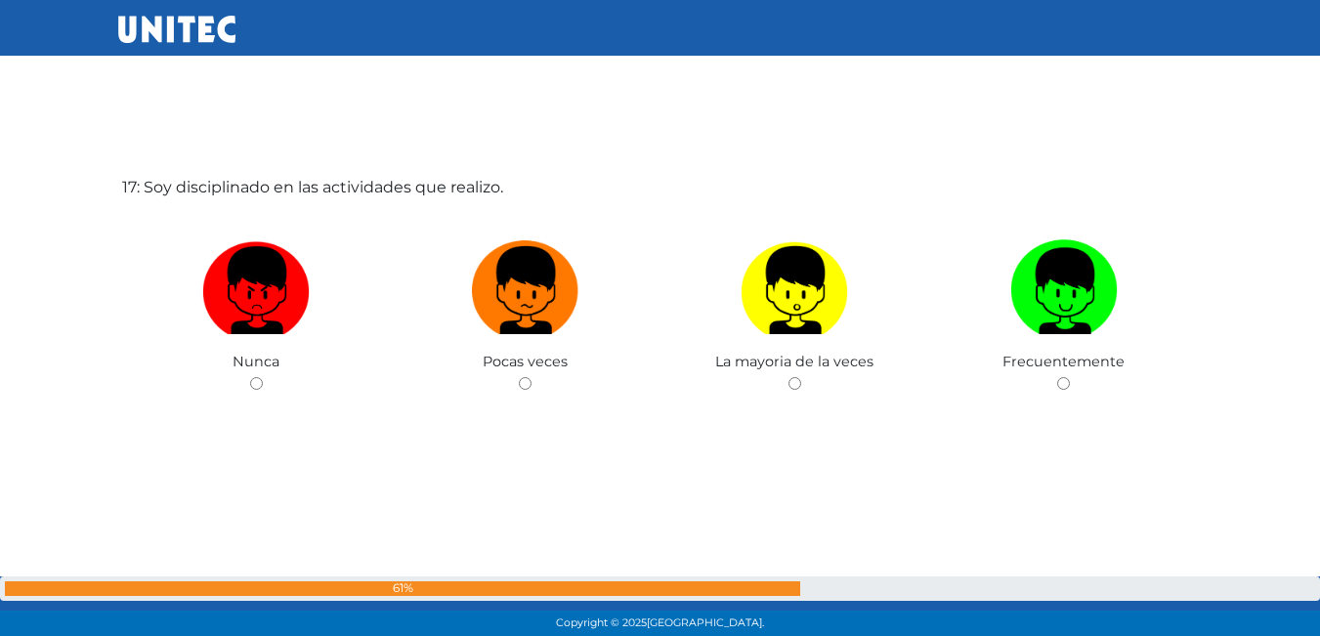
scroll to position [10278, 0]
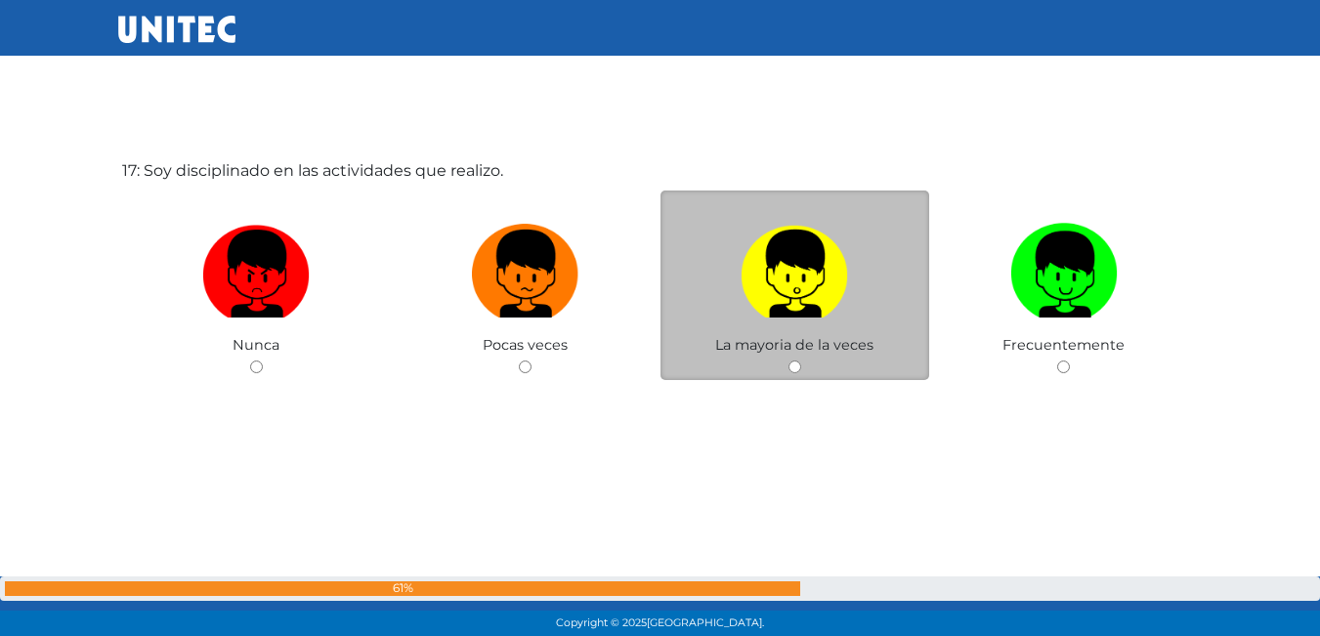
click at [793, 366] on input "radio" at bounding box center [795, 367] width 13 height 13
radio input "true"
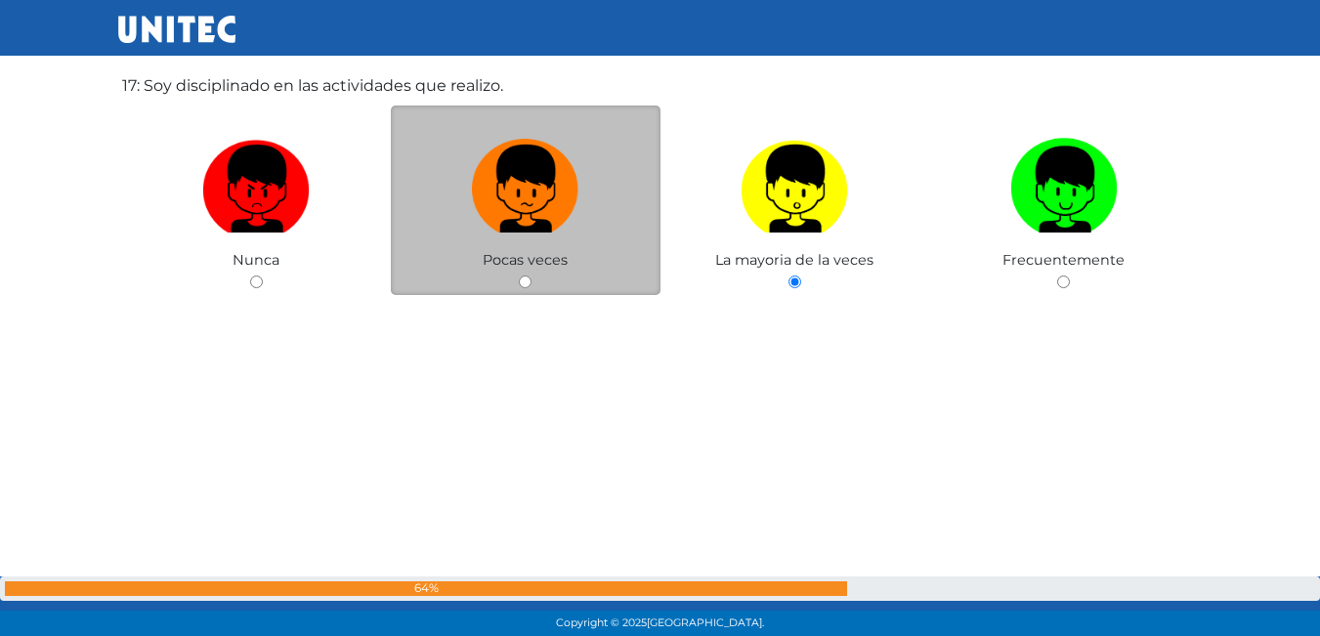
scroll to position [10947, 0]
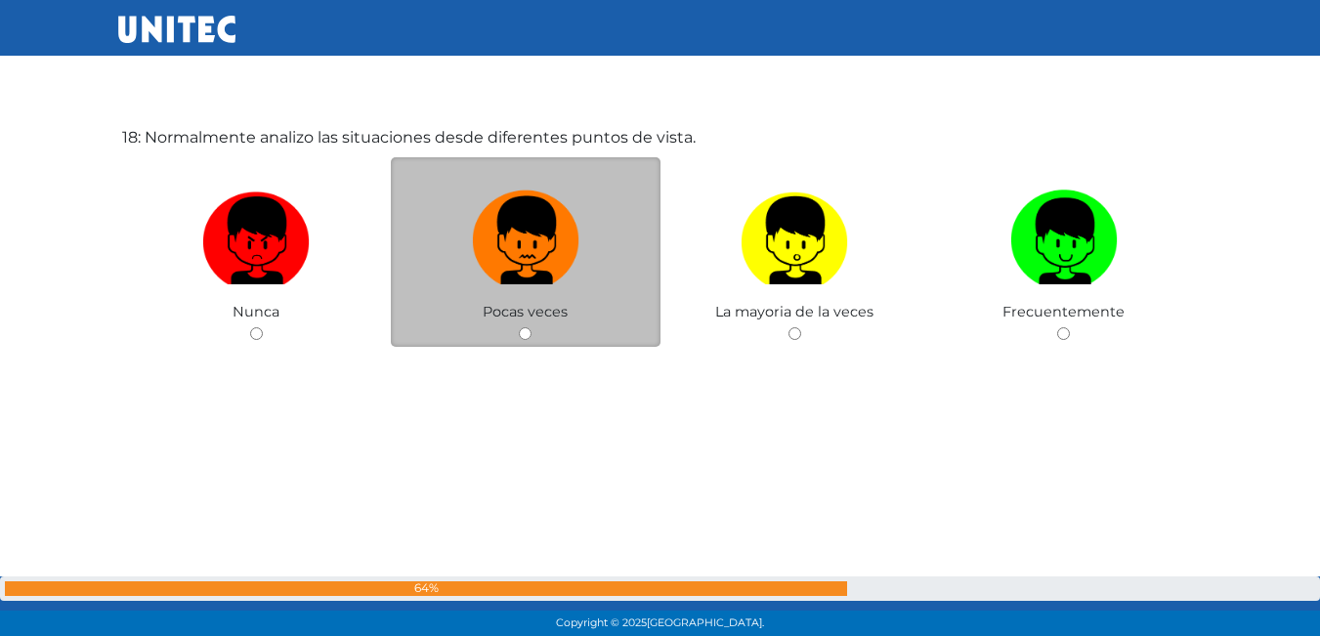
click at [541, 262] on img at bounding box center [526, 234] width 108 height 103
click at [532, 327] on input "radio" at bounding box center [525, 333] width 13 height 13
radio input "true"
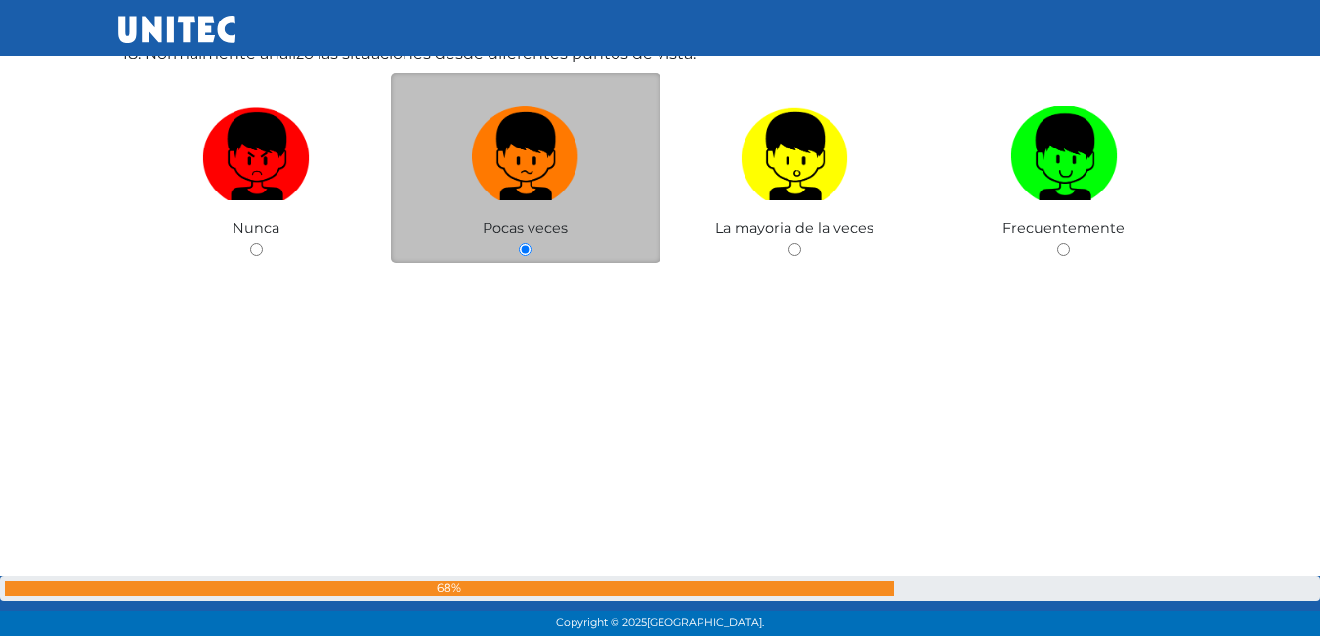
scroll to position [11518, 0]
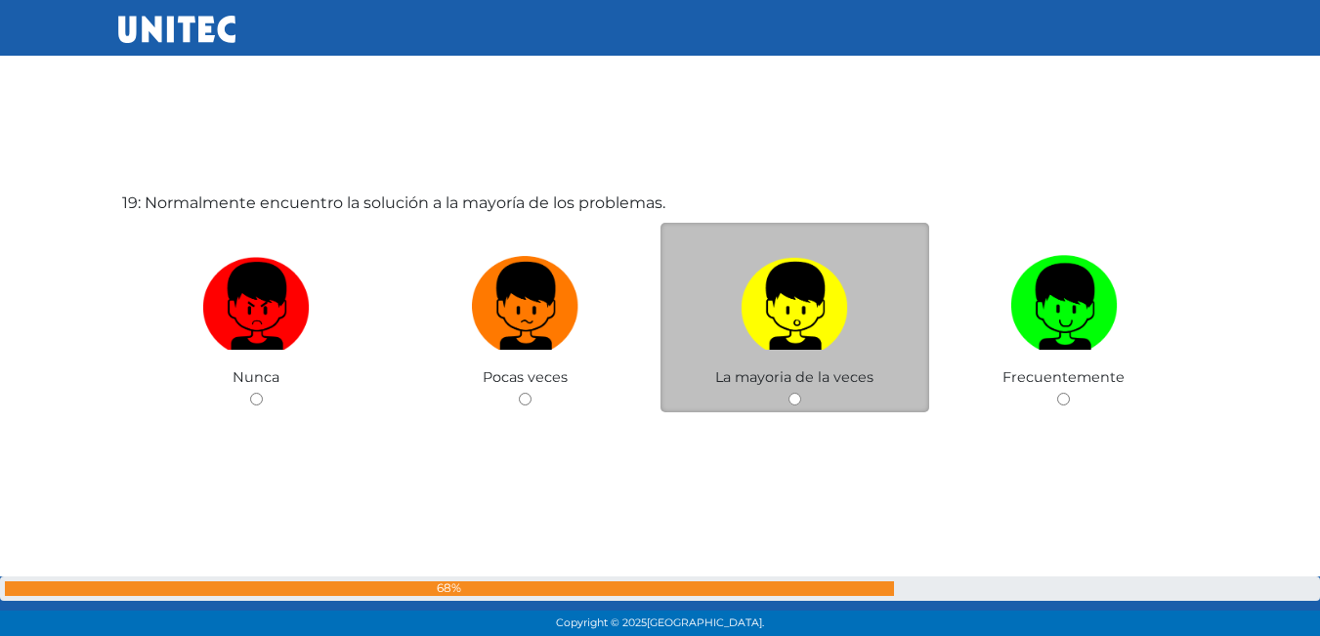
click at [793, 398] on input "radio" at bounding box center [795, 399] width 13 height 13
radio input "true"
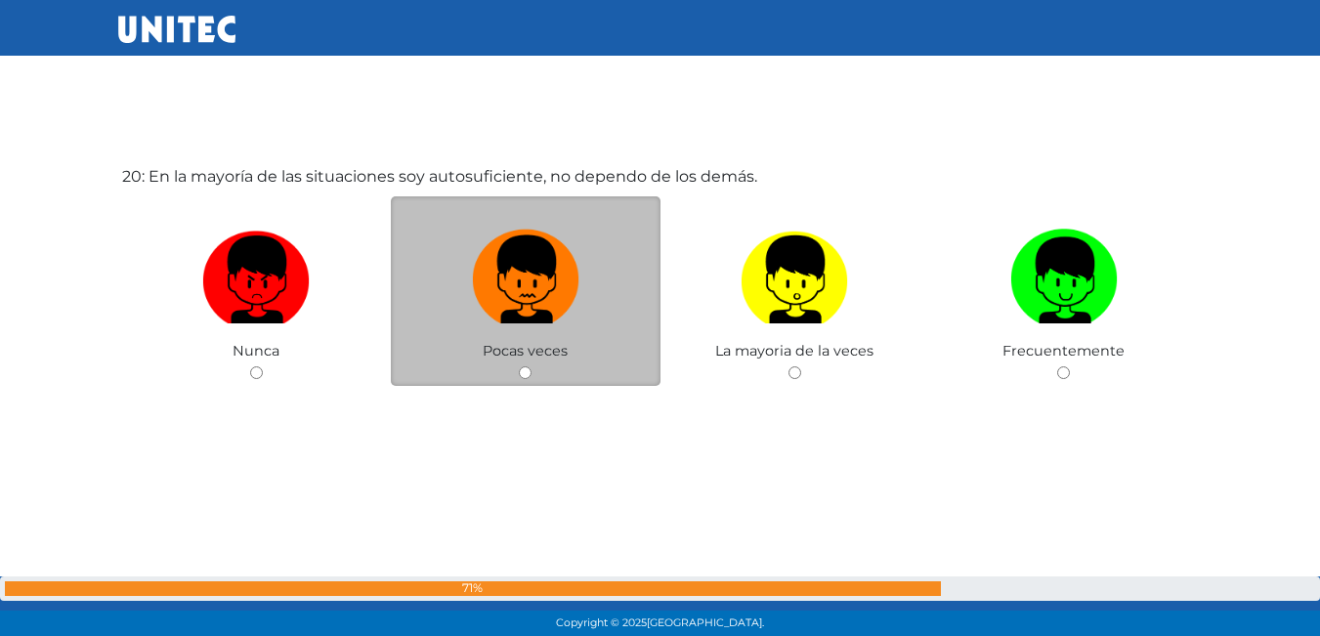
scroll to position [12187, 0]
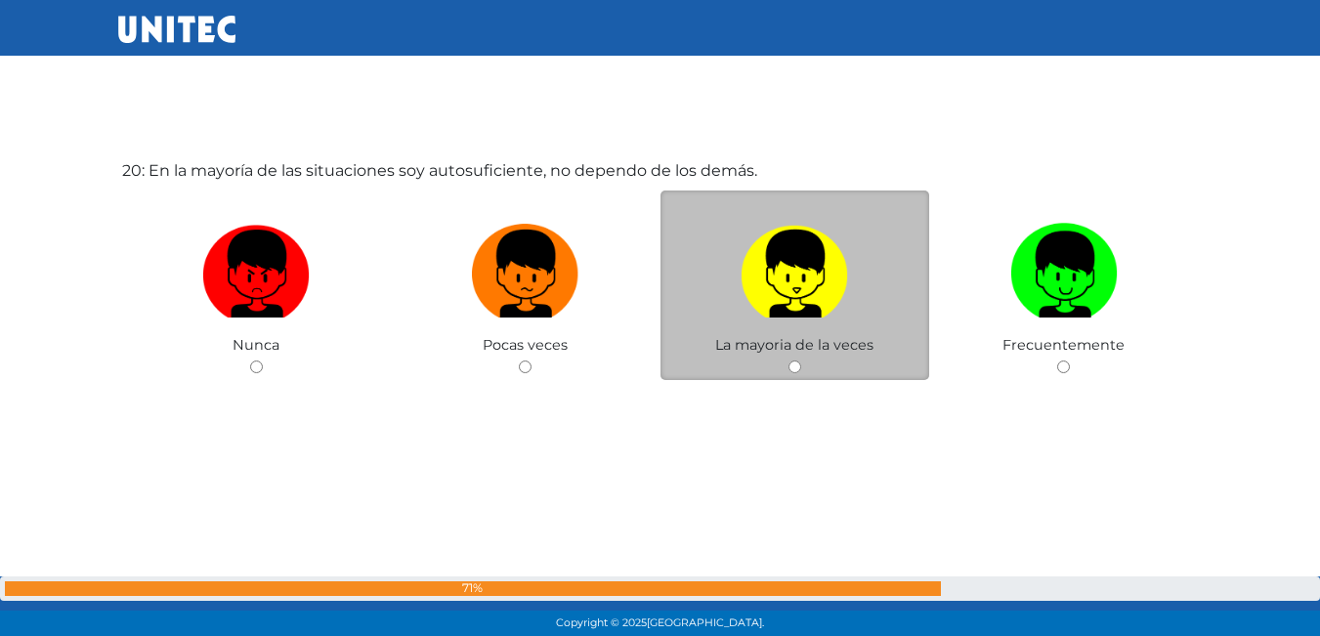
click at [792, 286] on img at bounding box center [795, 267] width 108 height 103
click at [792, 361] on input "radio" at bounding box center [795, 367] width 13 height 13
radio input "true"
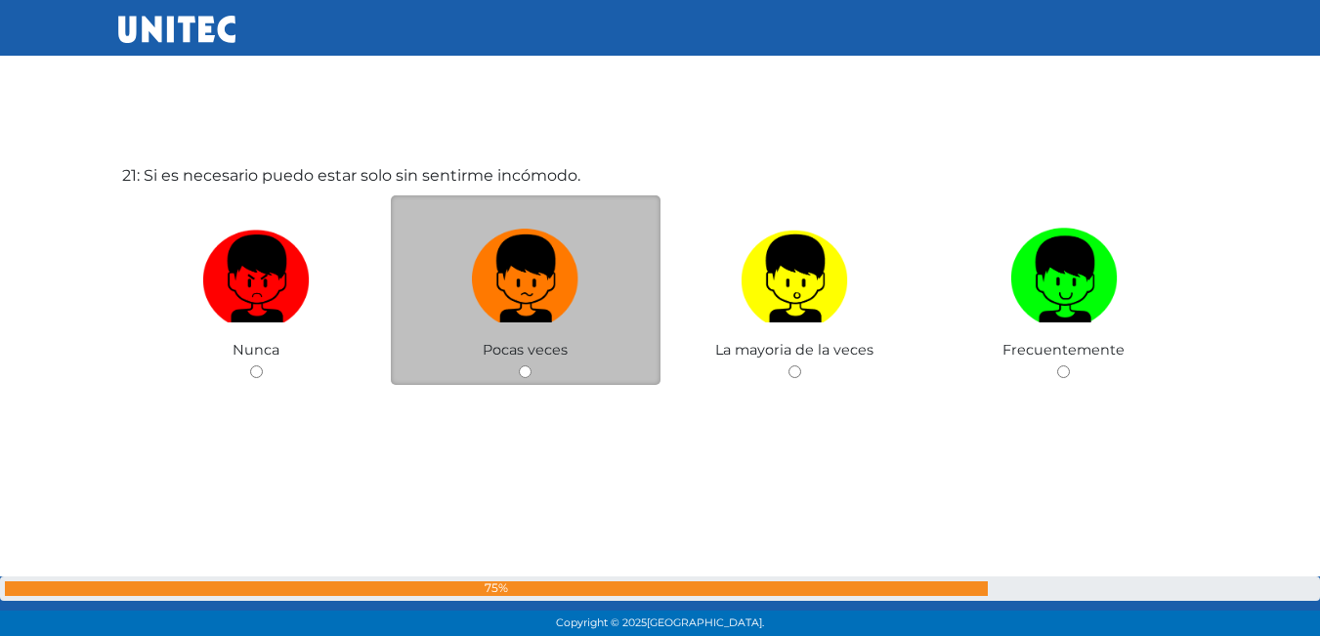
scroll to position [12823, 0]
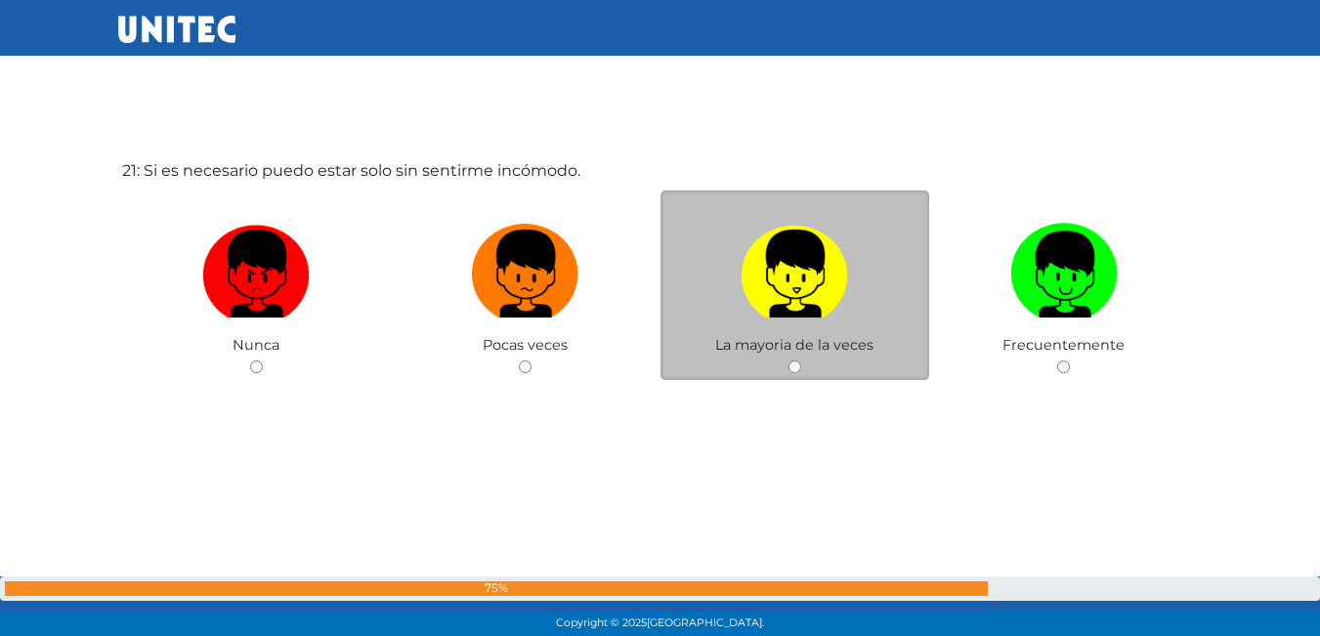
click at [754, 268] on img at bounding box center [795, 267] width 108 height 103
click at [789, 361] on input "radio" at bounding box center [795, 367] width 13 height 13
radio input "true"
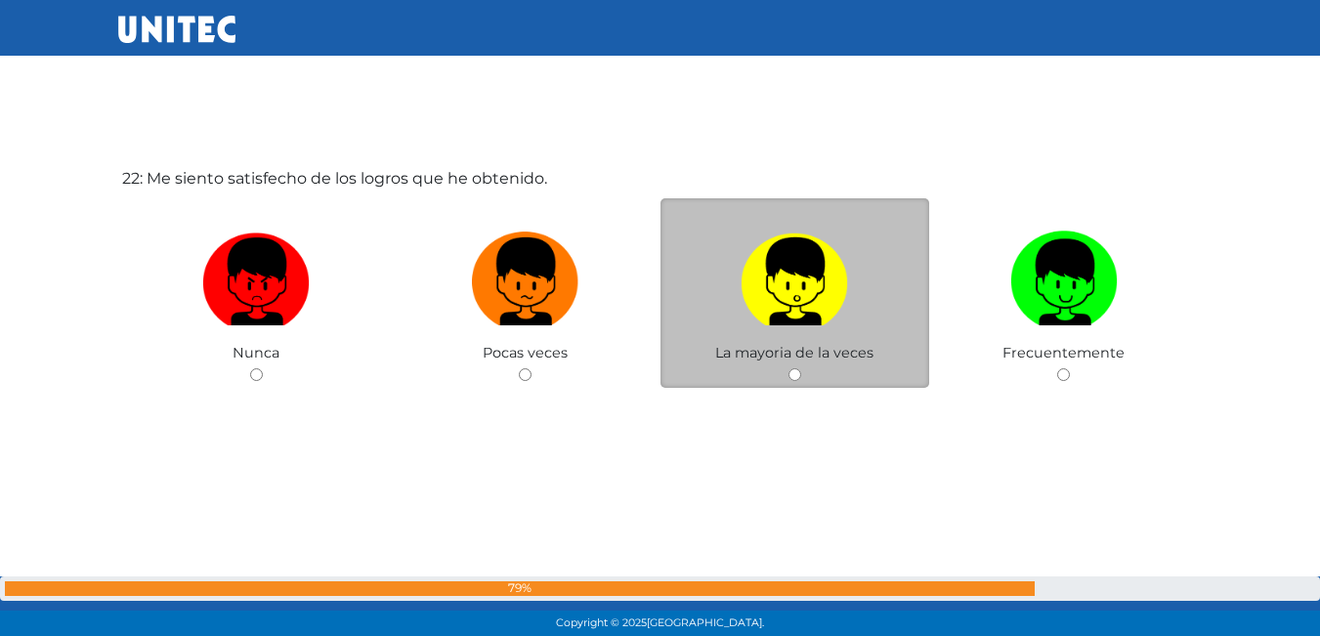
scroll to position [13459, 0]
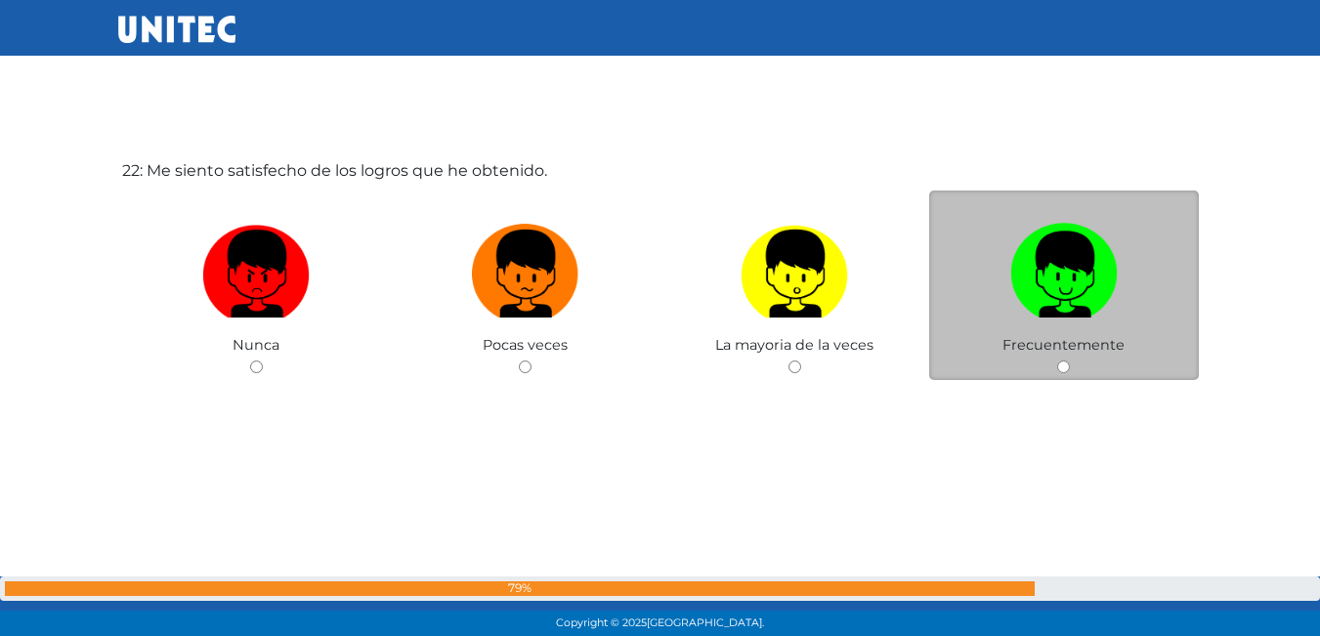
click at [1061, 361] on input "radio" at bounding box center [1064, 367] width 13 height 13
radio input "true"
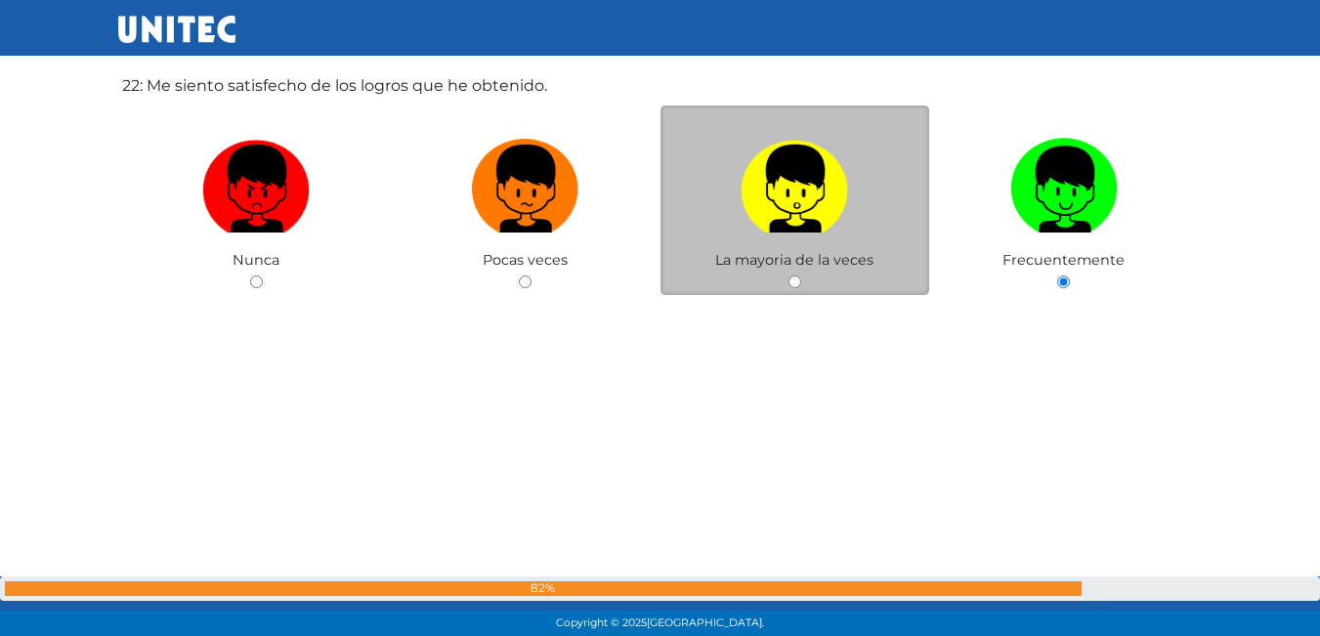
scroll to position [14129, 0]
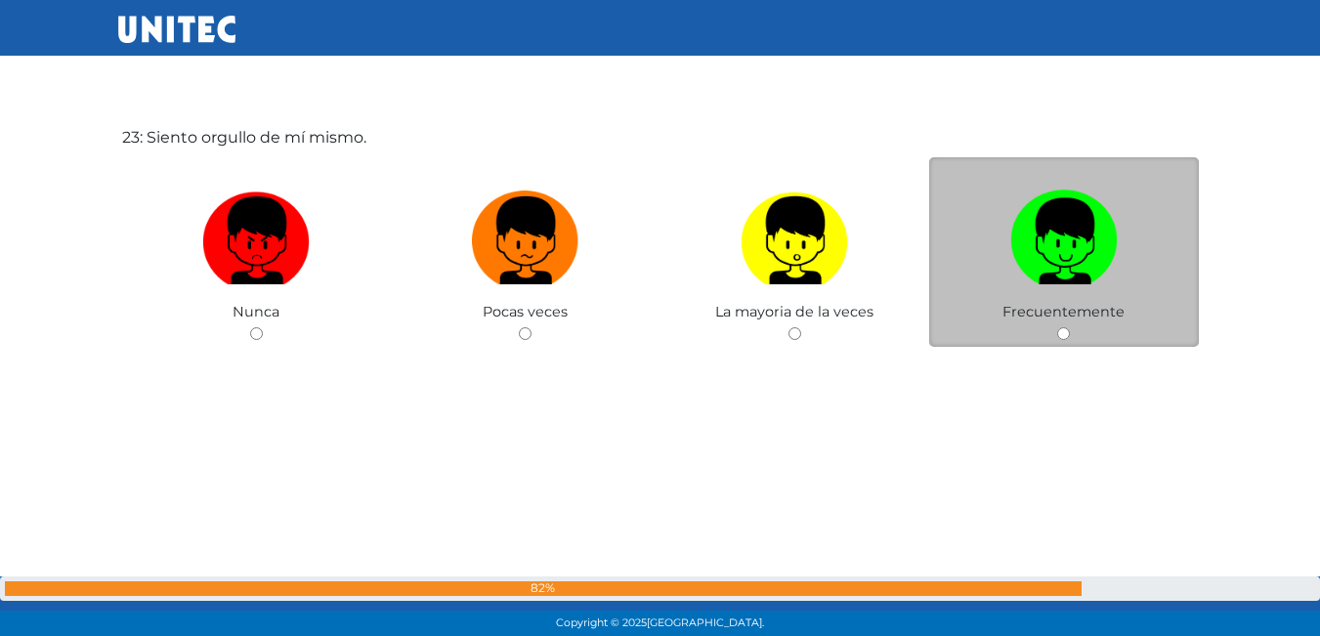
click at [1069, 286] on label at bounding box center [1064, 241] width 270 height 119
click at [1069, 327] on input "radio" at bounding box center [1064, 333] width 13 height 13
radio input "true"
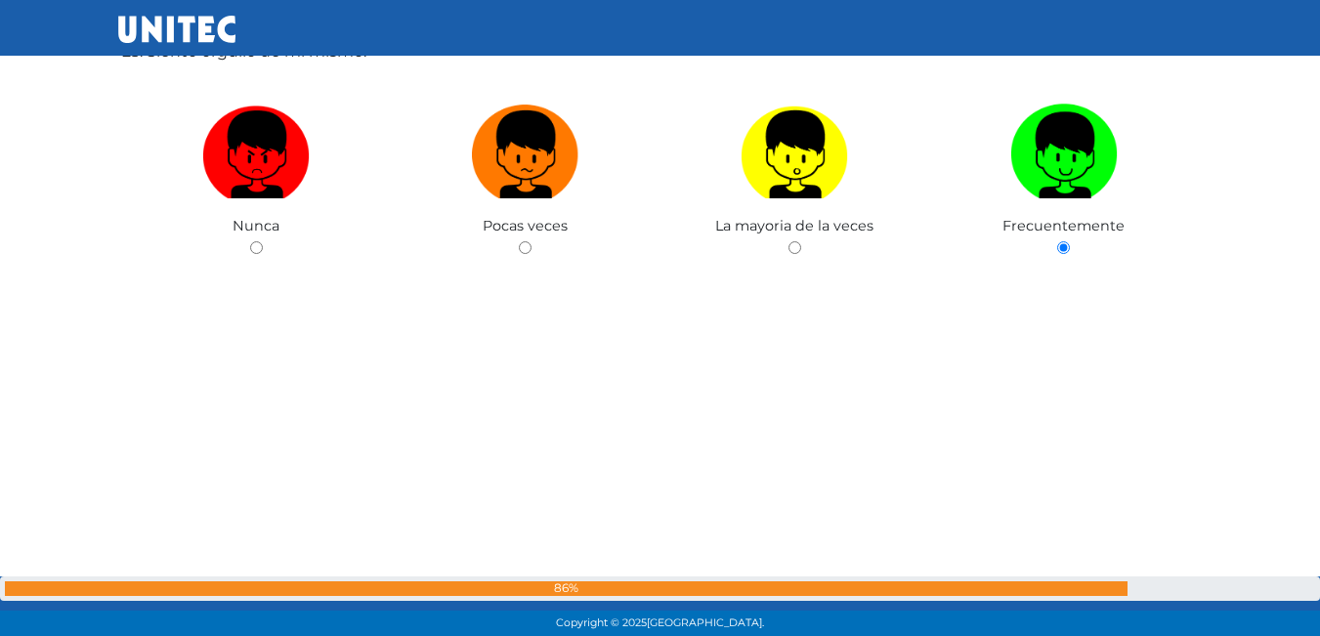
scroll to position [14799, 0]
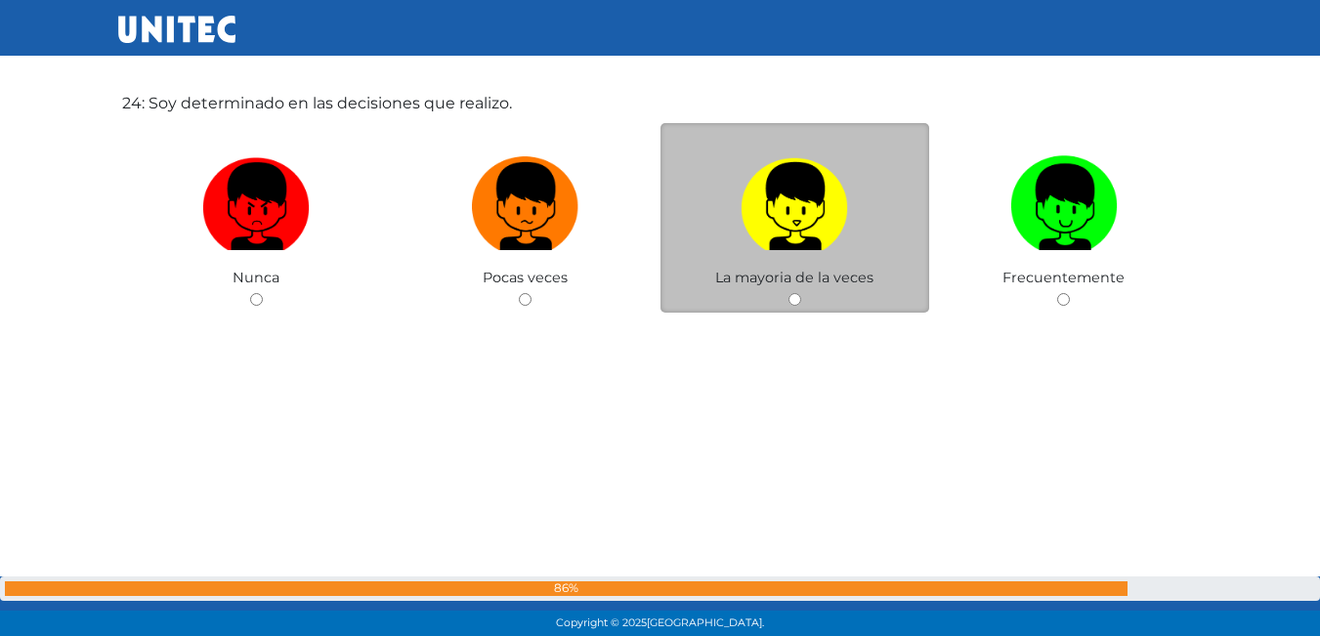
click at [795, 242] on img at bounding box center [795, 200] width 108 height 103
click at [795, 293] on input "radio" at bounding box center [795, 299] width 13 height 13
radio input "true"
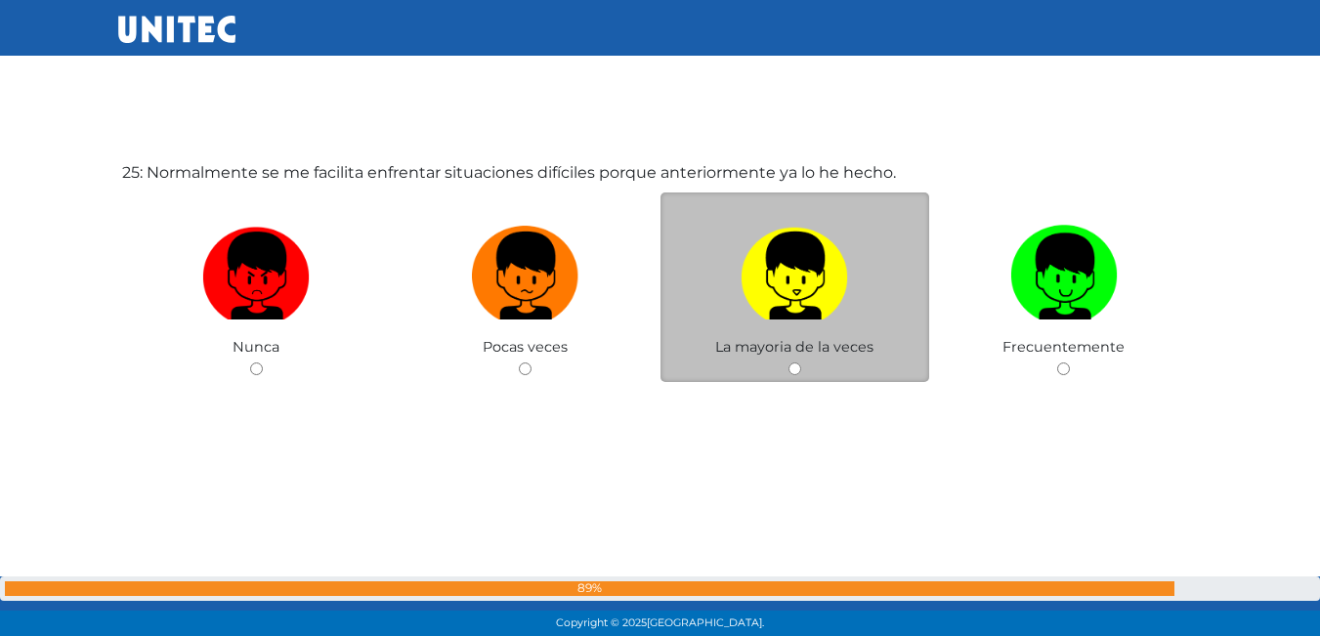
scroll to position [15368, 0]
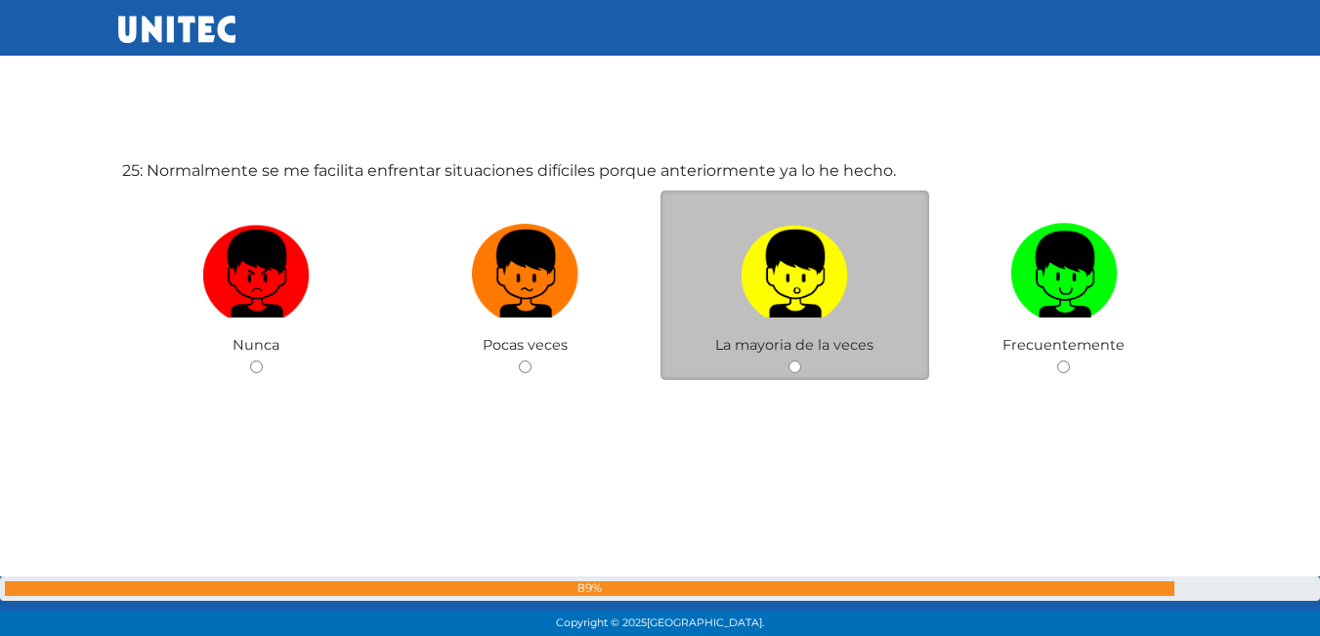
click at [721, 233] on label at bounding box center [796, 274] width 270 height 119
click at [789, 361] on input "radio" at bounding box center [795, 367] width 13 height 13
radio input "true"
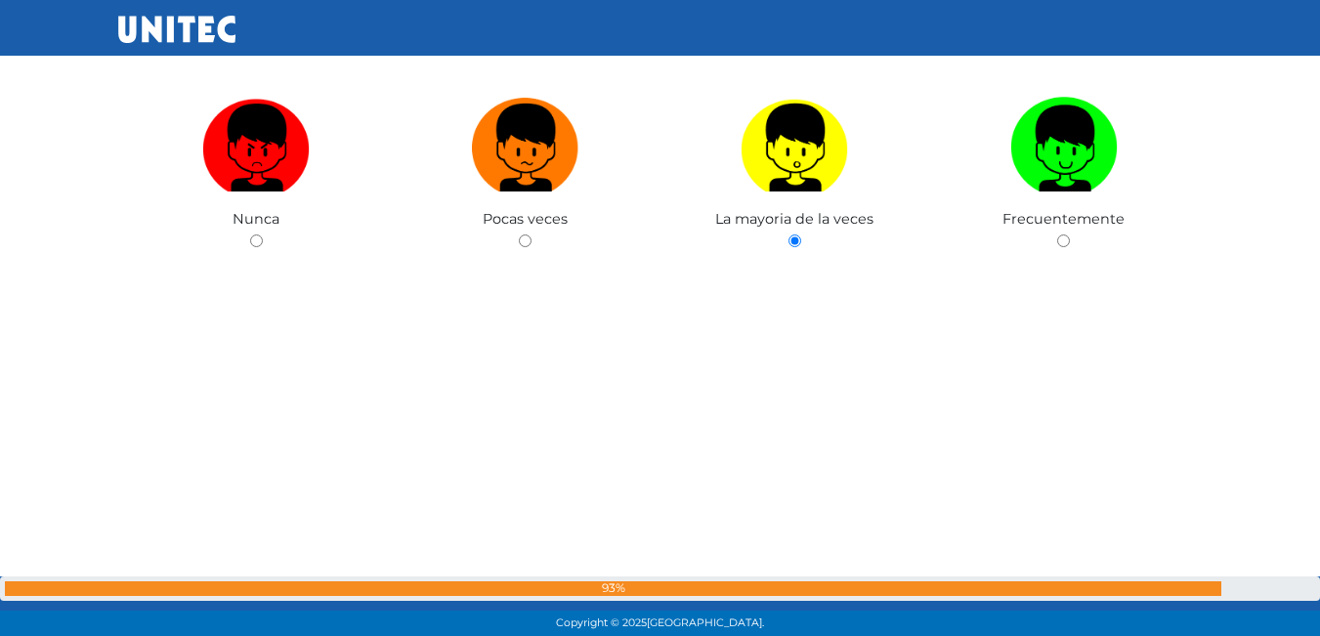
scroll to position [16049, 0]
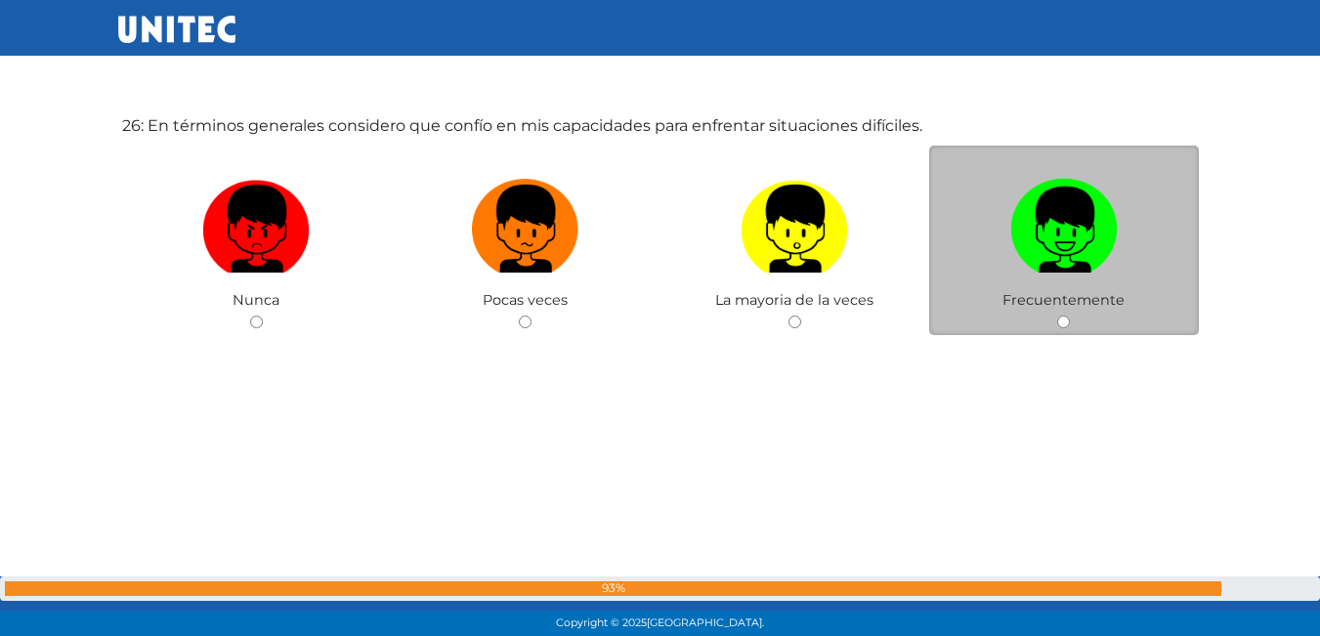
click at [1063, 210] on img at bounding box center [1065, 222] width 108 height 103
click at [1063, 316] on input "radio" at bounding box center [1064, 322] width 13 height 13
radio input "true"
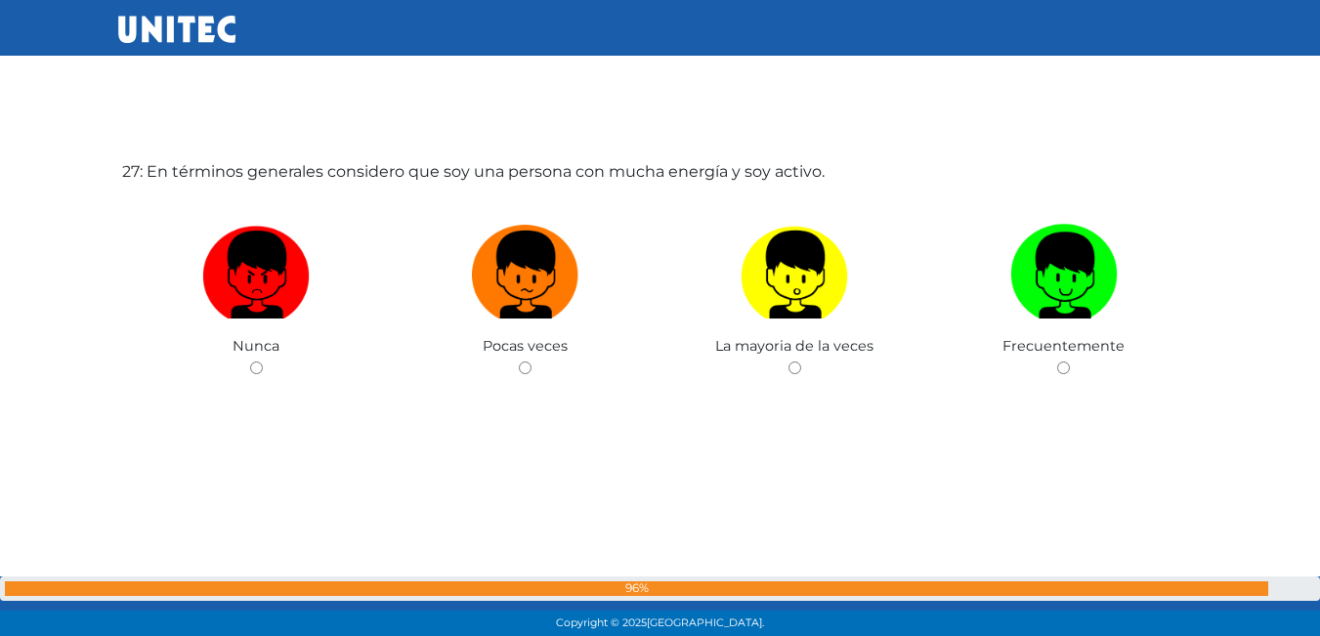
scroll to position [16641, 0]
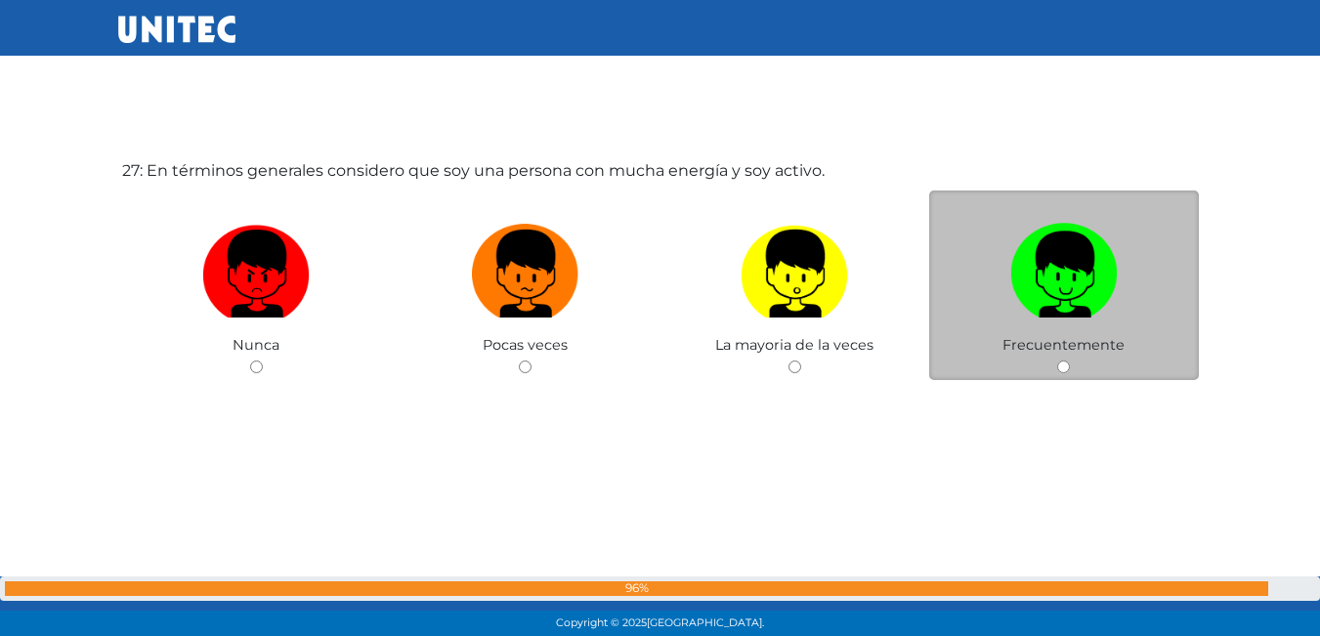
click at [1070, 365] on input "radio" at bounding box center [1064, 367] width 13 height 13
radio input "true"
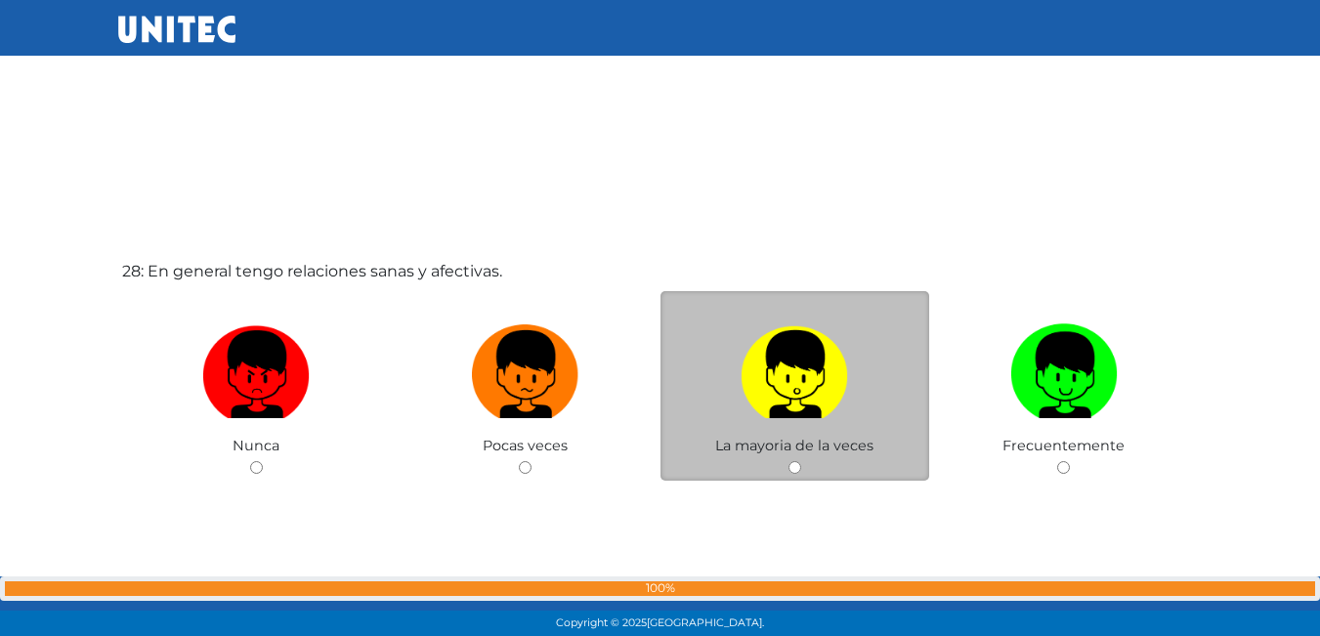
scroll to position [17327, 0]
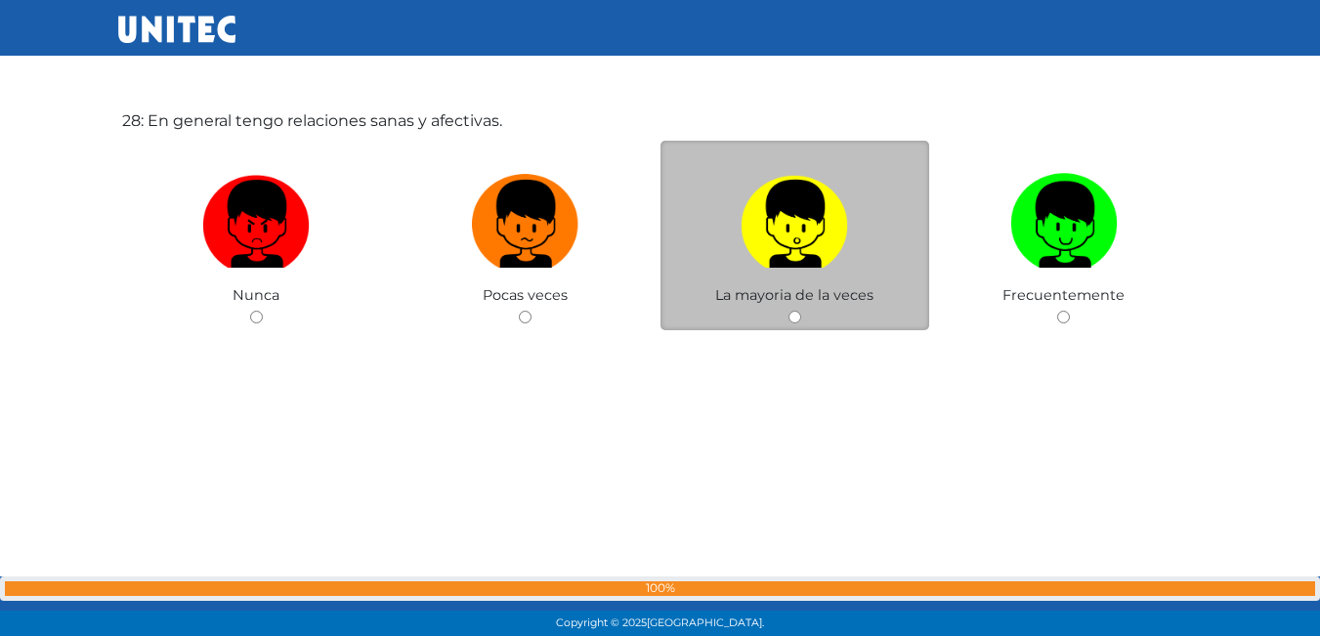
click at [788, 272] on label at bounding box center [796, 224] width 270 height 119
click at [789, 311] on input "radio" at bounding box center [795, 317] width 13 height 13
radio input "true"
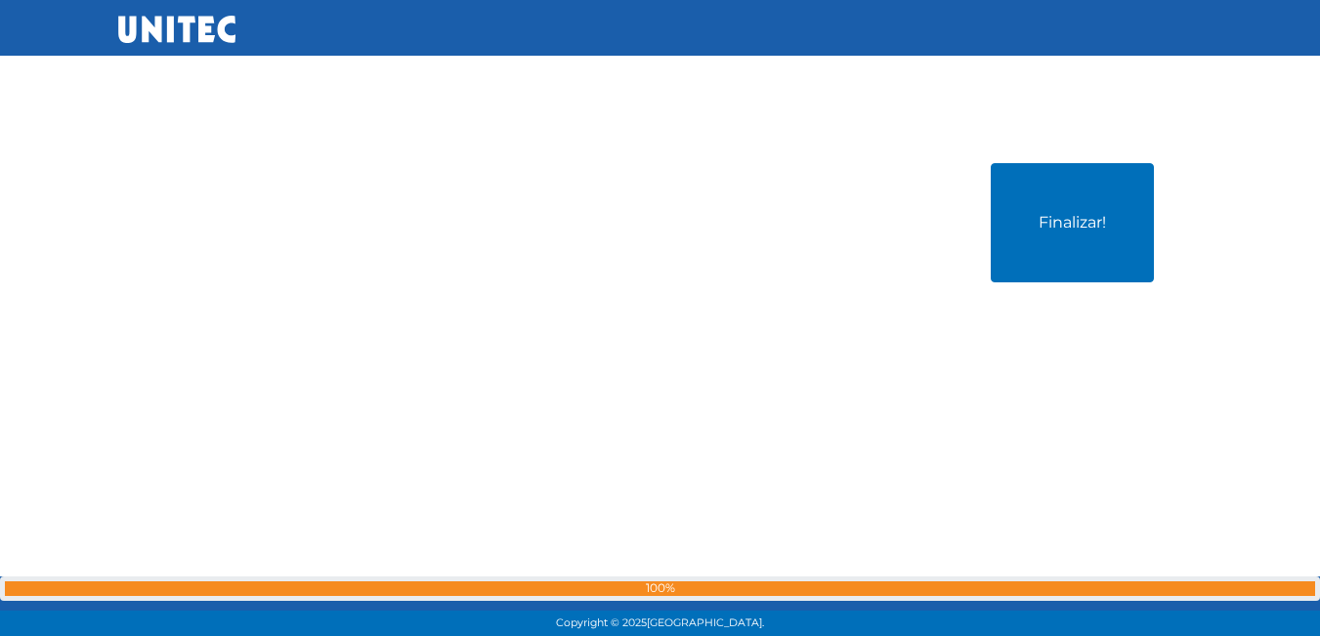
scroll to position [17913, 0]
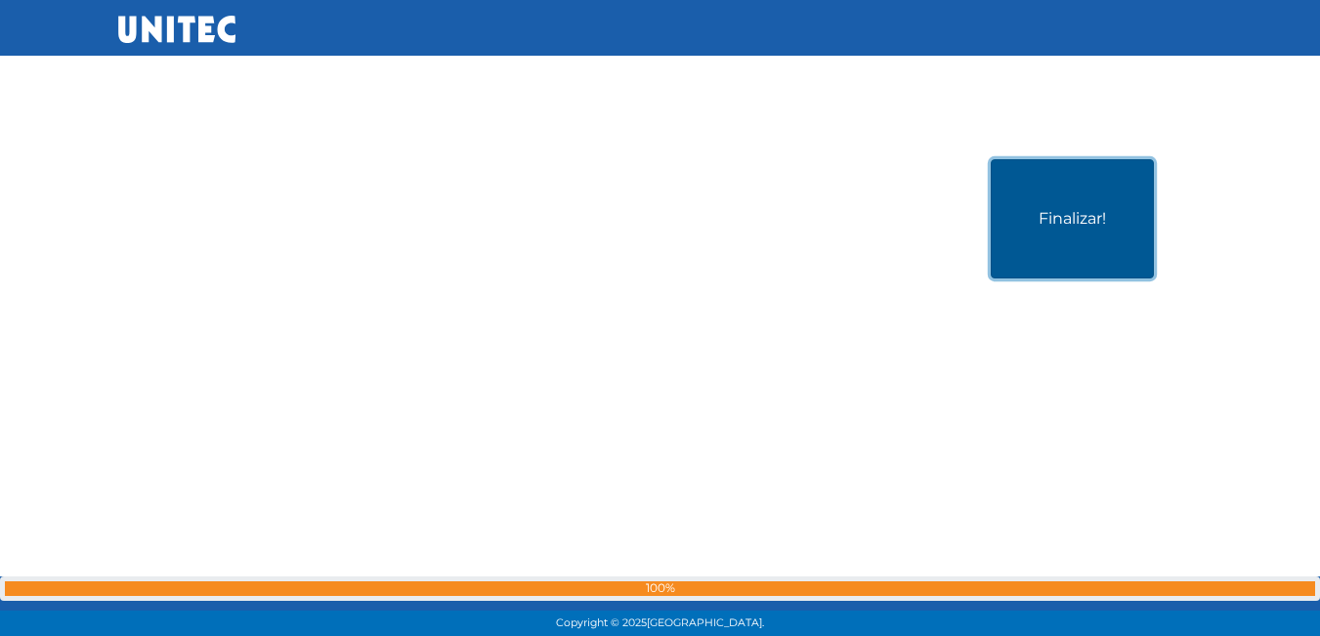
drag, startPoint x: 1031, startPoint y: 237, endPoint x: 1034, endPoint y: 225, distance: 13.0
click at [1033, 234] on button "Finalizar!" at bounding box center [1072, 218] width 163 height 119
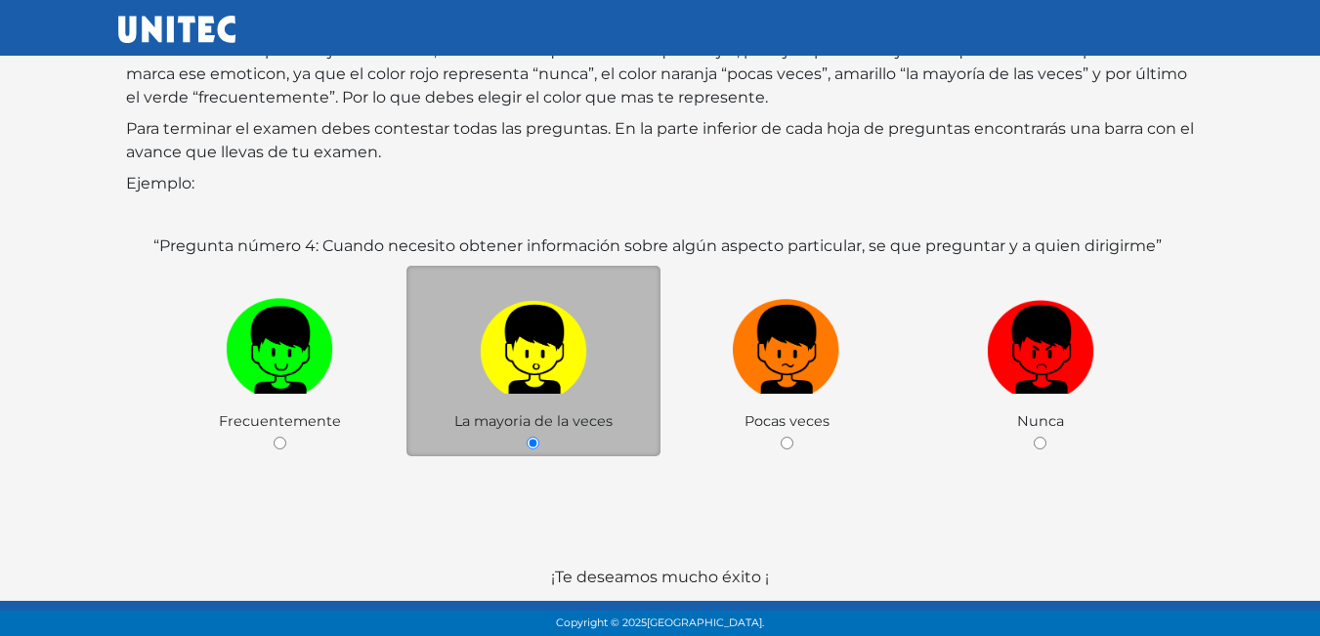
scroll to position [291, 0]
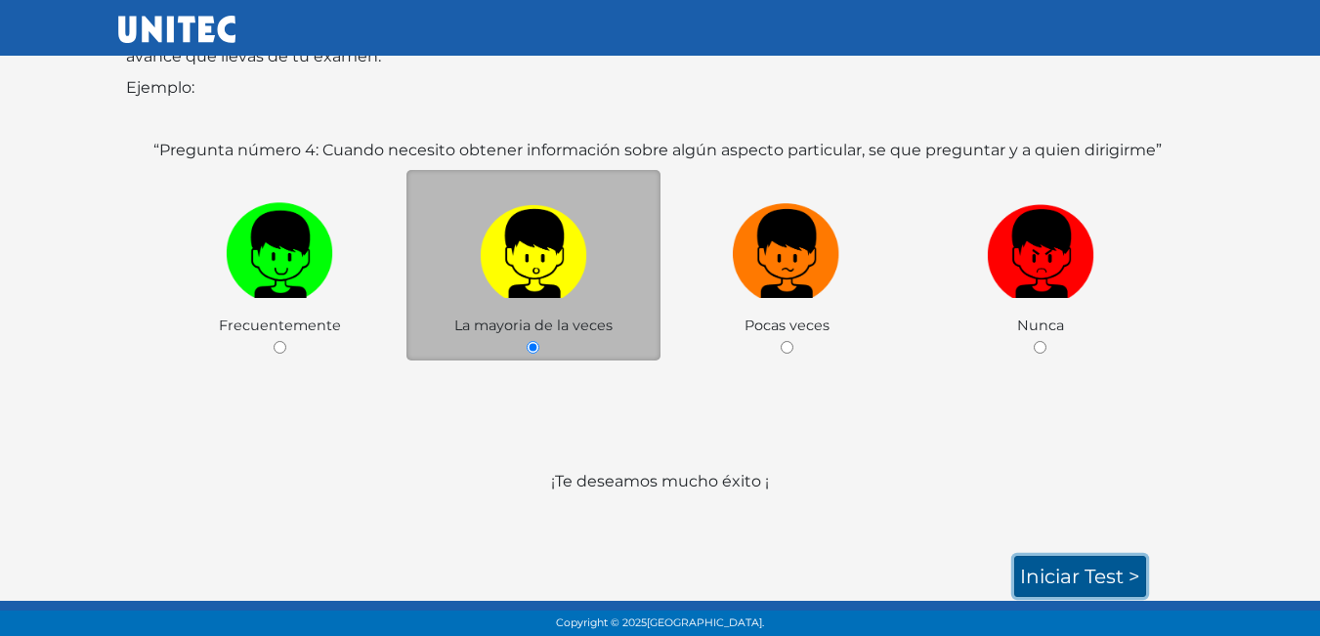
click at [1077, 558] on link "Iniciar test >" at bounding box center [1081, 576] width 132 height 41
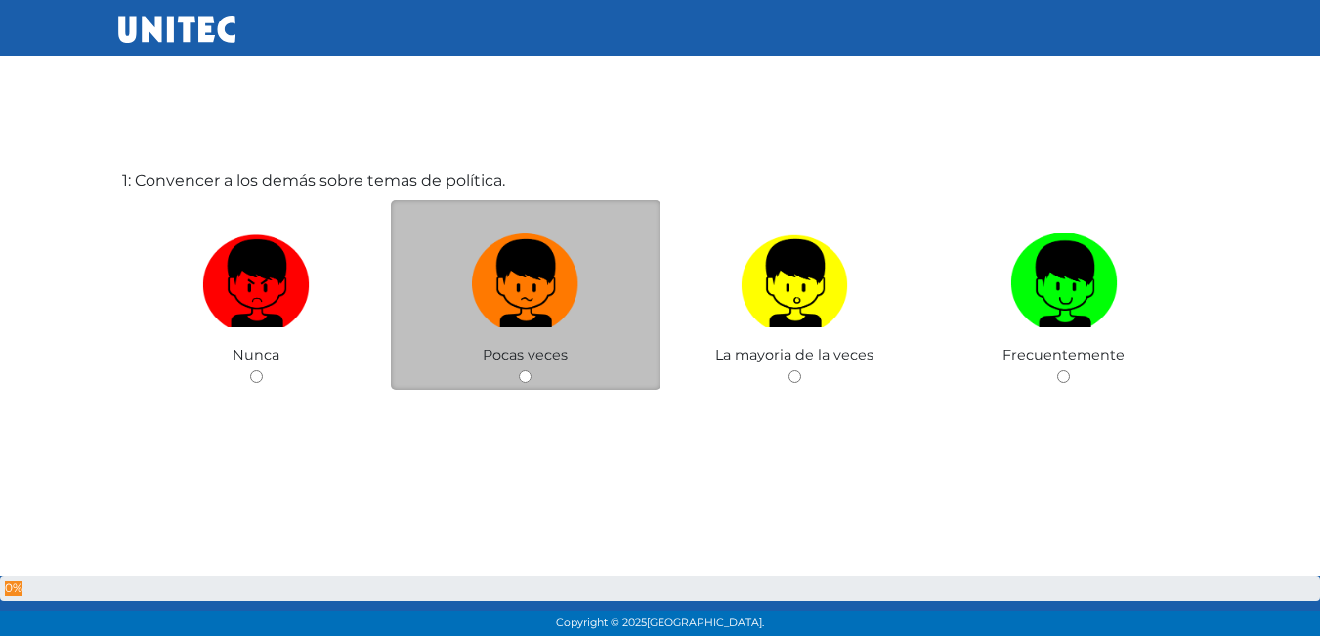
scroll to position [98, 0]
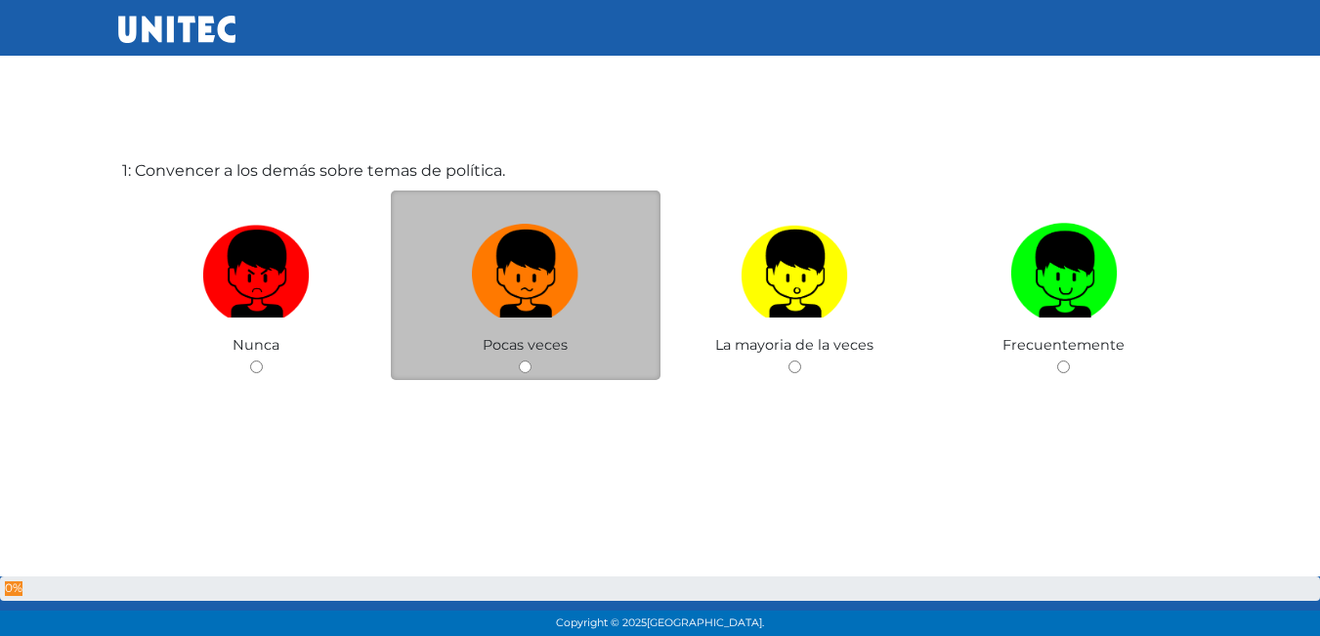
click at [571, 320] on label at bounding box center [526, 274] width 270 height 119
click at [532, 361] on input "radio" at bounding box center [525, 367] width 13 height 13
radio input "true"
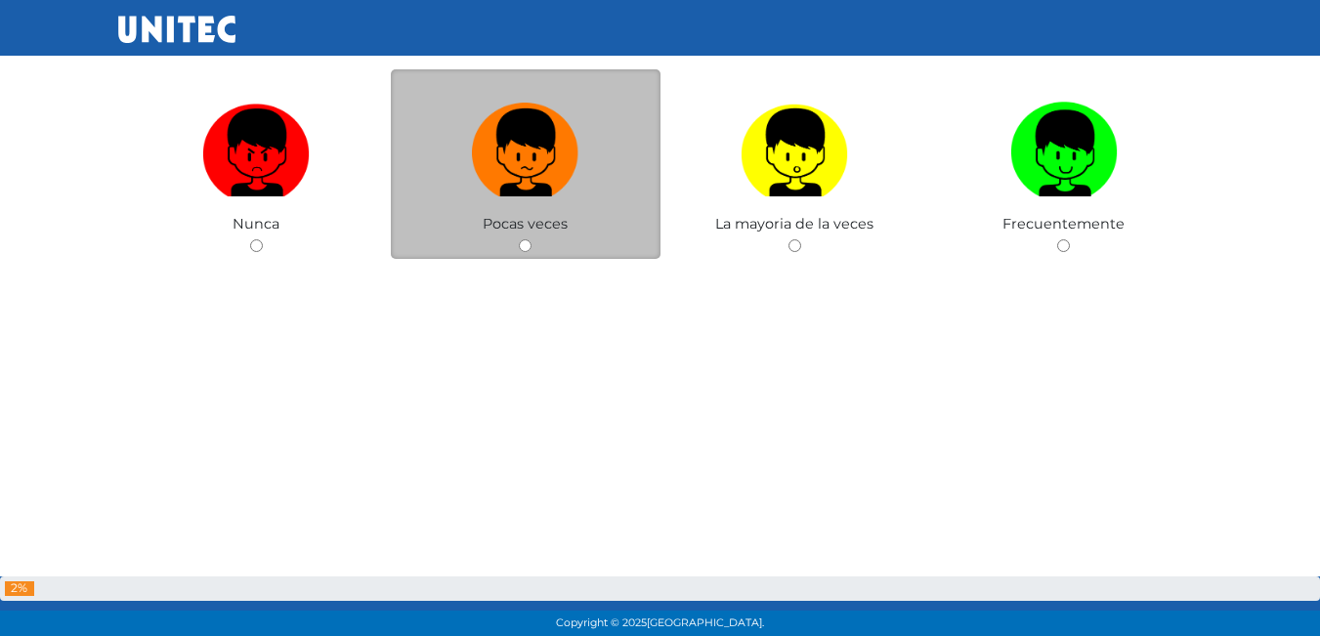
scroll to position [872, 0]
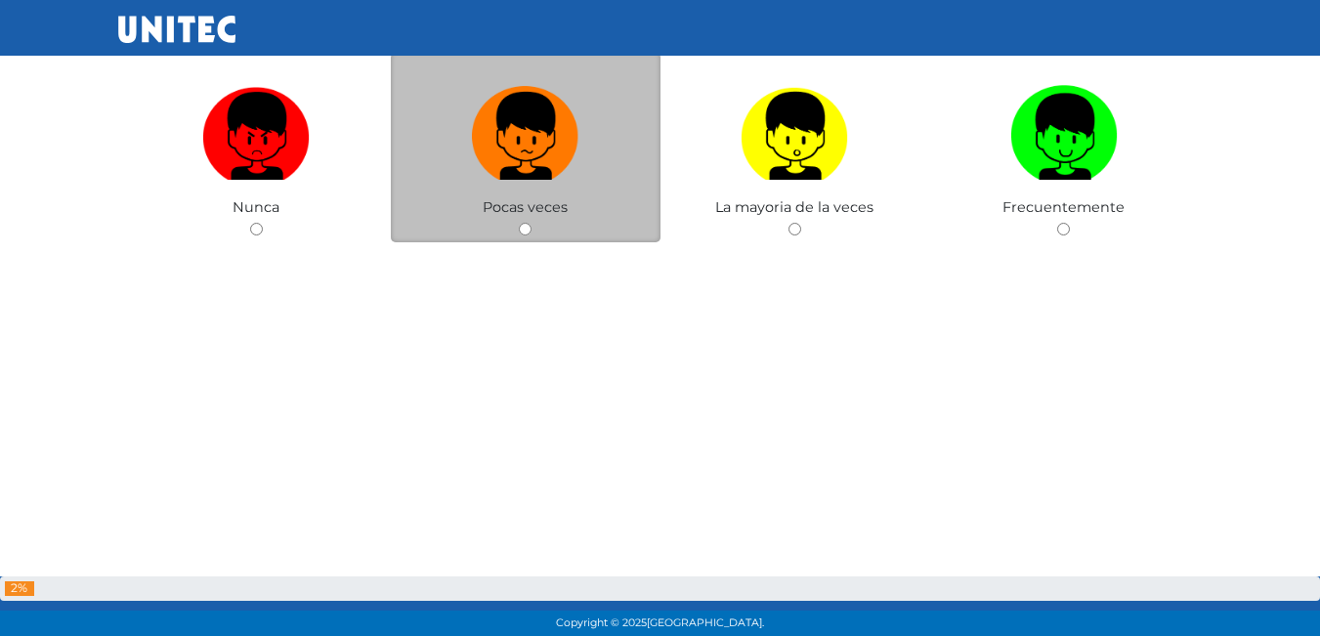
drag, startPoint x: 593, startPoint y: 226, endPoint x: 583, endPoint y: 221, distance: 11.8
click at [585, 222] on div "Pocas veces" at bounding box center [526, 148] width 270 height 191
click at [529, 223] on input "radio" at bounding box center [525, 229] width 13 height 13
radio input "true"
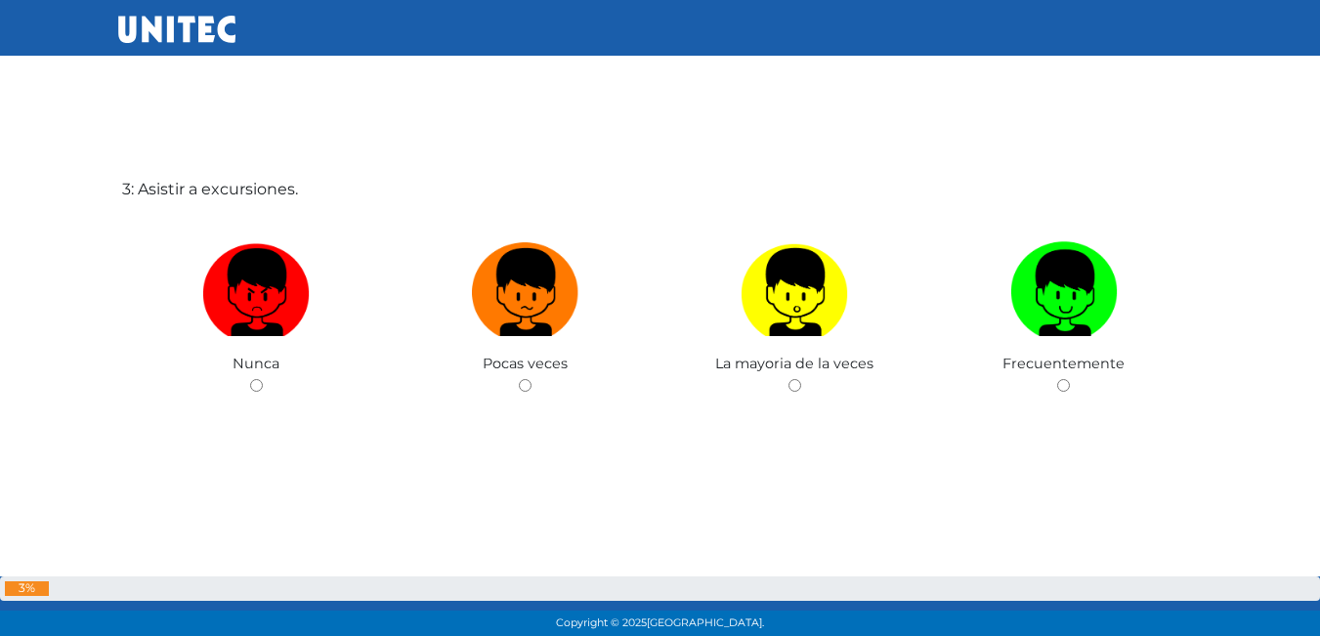
scroll to position [1370, 0]
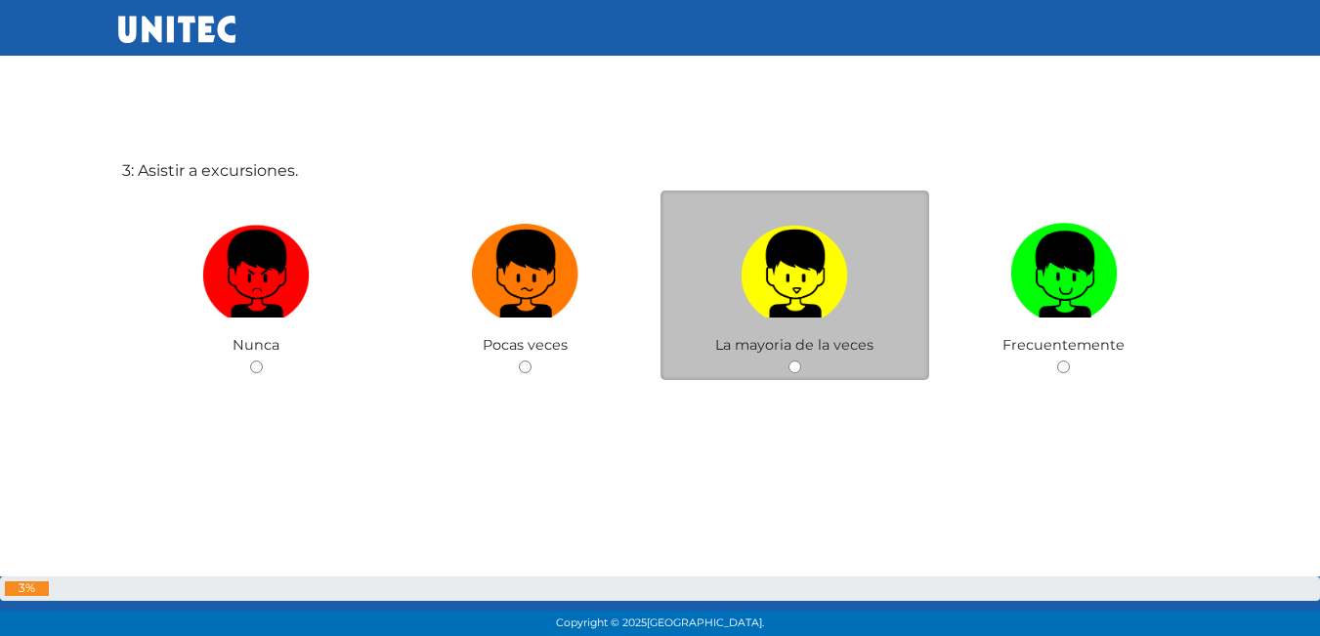
click at [826, 291] on img at bounding box center [795, 267] width 108 height 103
click at [801, 361] on input "radio" at bounding box center [795, 367] width 13 height 13
radio input "true"
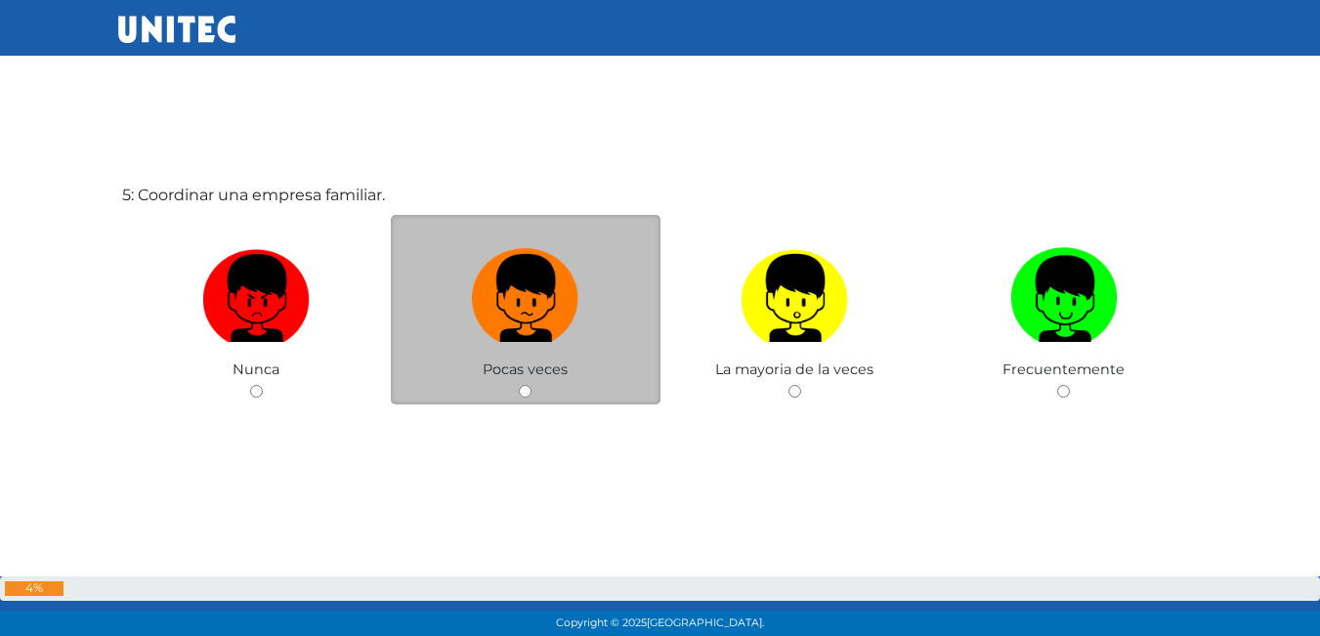
scroll to position [2619, 0]
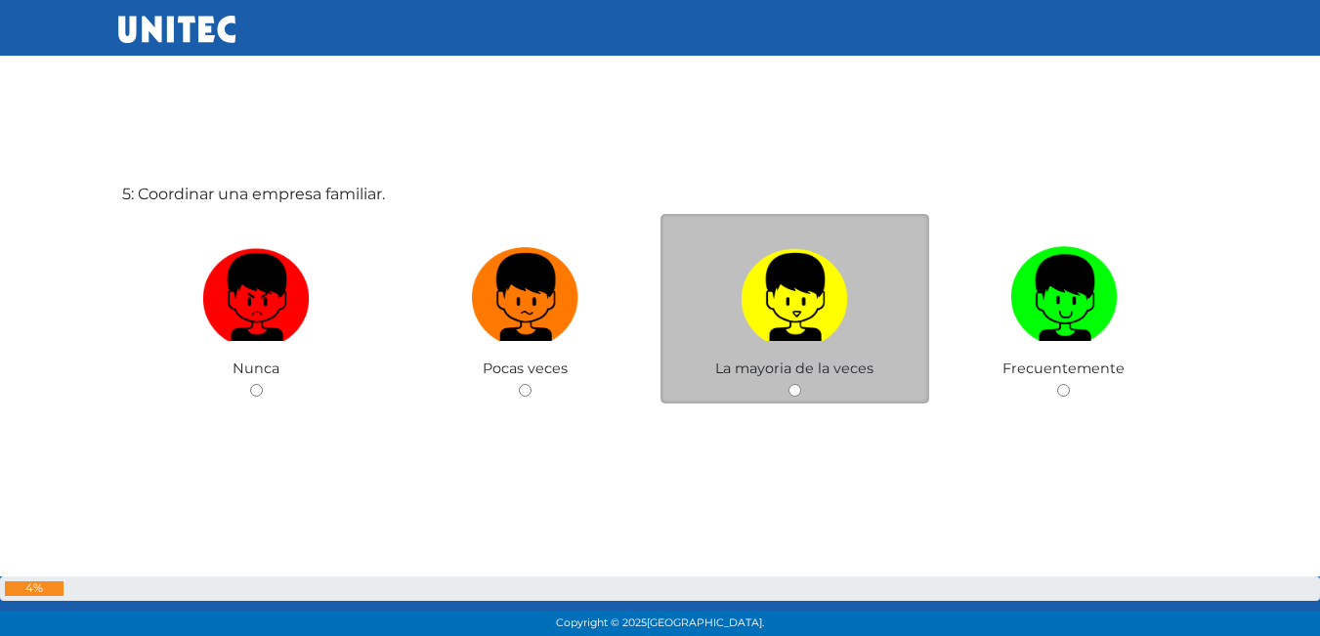
click at [794, 321] on img at bounding box center [795, 290] width 108 height 103
click at [794, 384] on input "radio" at bounding box center [795, 390] width 13 height 13
radio input "true"
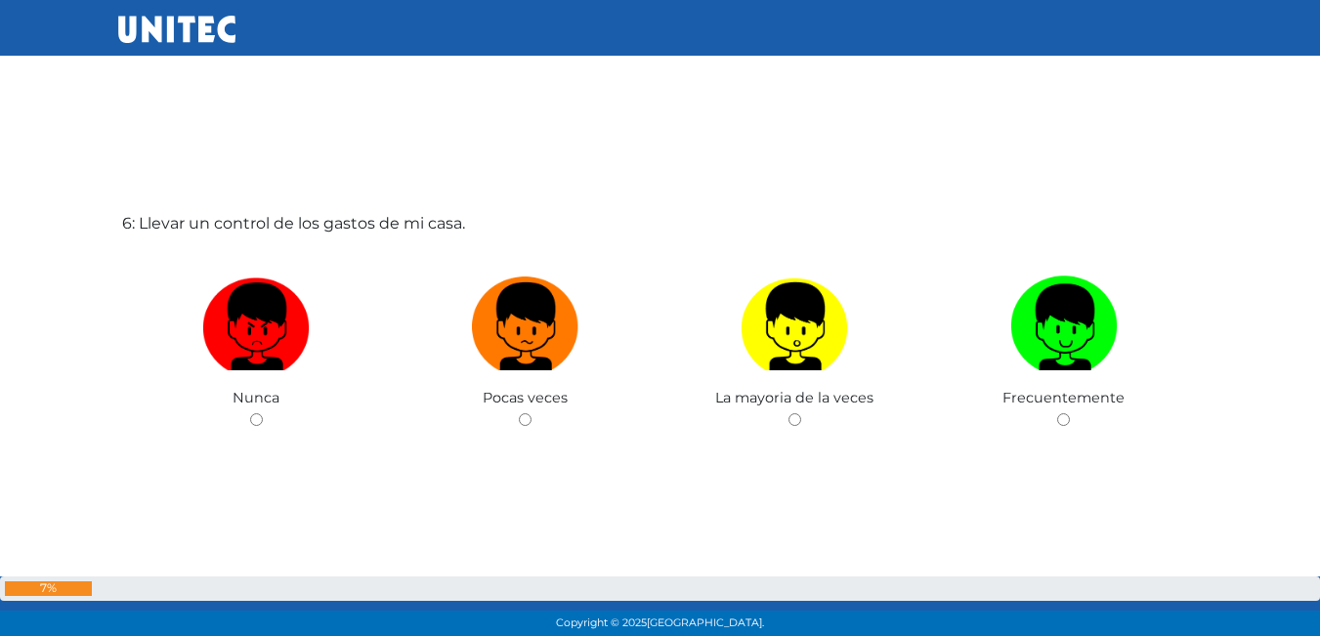
scroll to position [3279, 0]
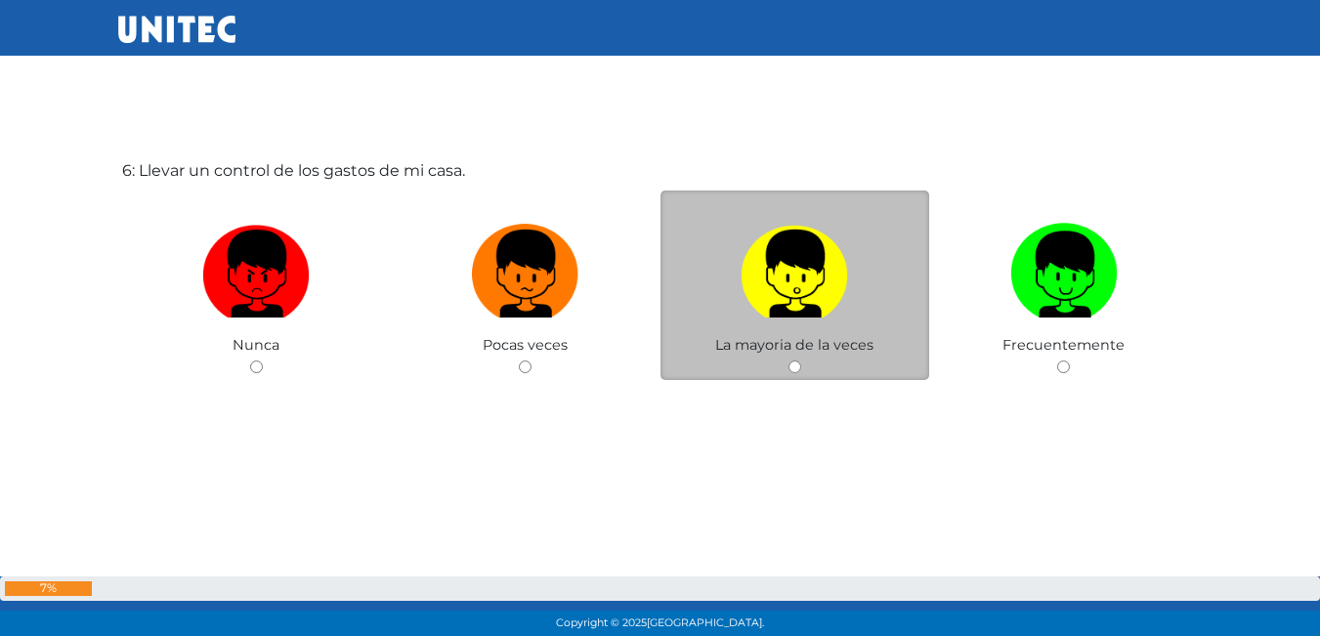
click at [798, 347] on span "La mayoria de la veces" at bounding box center [794, 345] width 158 height 18
click at [789, 363] on input "radio" at bounding box center [795, 367] width 13 height 13
radio input "true"
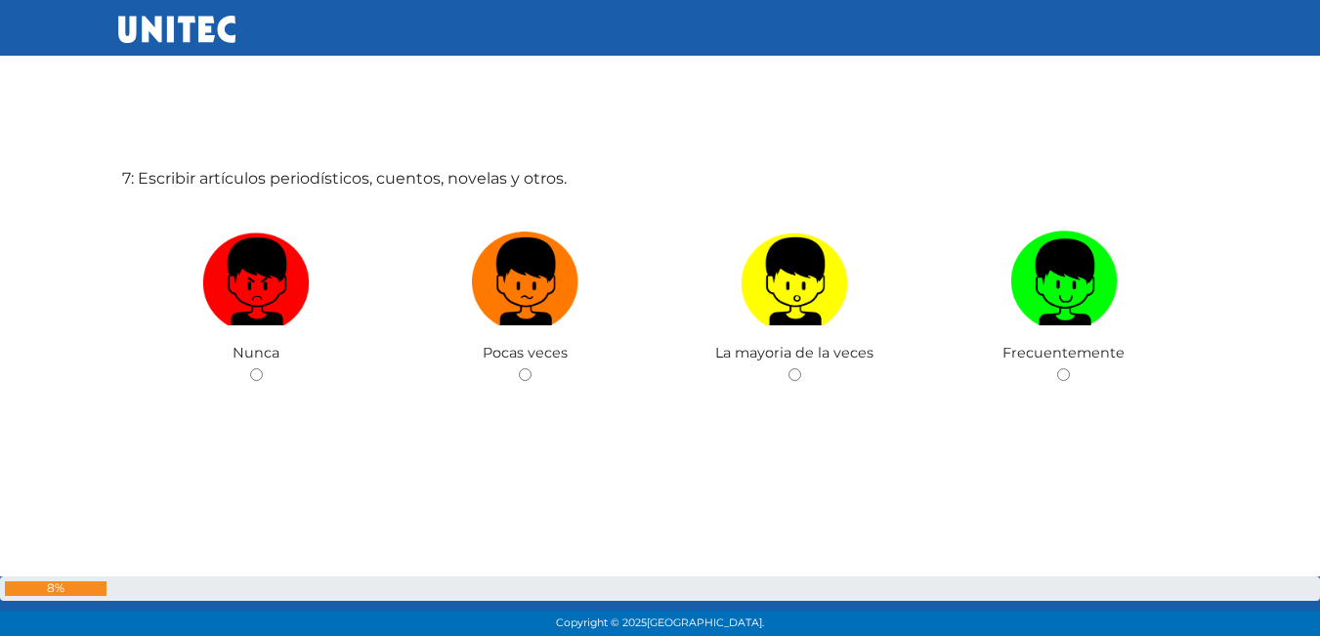
scroll to position [3915, 0]
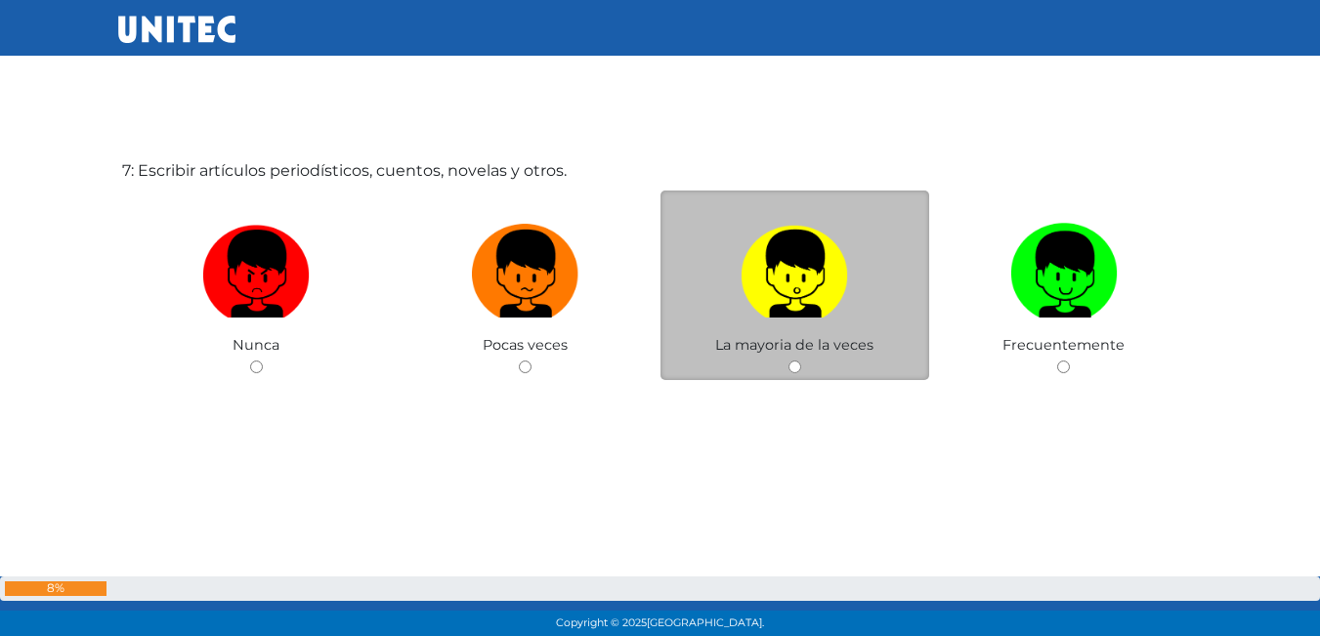
click at [748, 326] on label at bounding box center [796, 274] width 270 height 119
click at [789, 361] on input "radio" at bounding box center [795, 367] width 13 height 13
radio input "true"
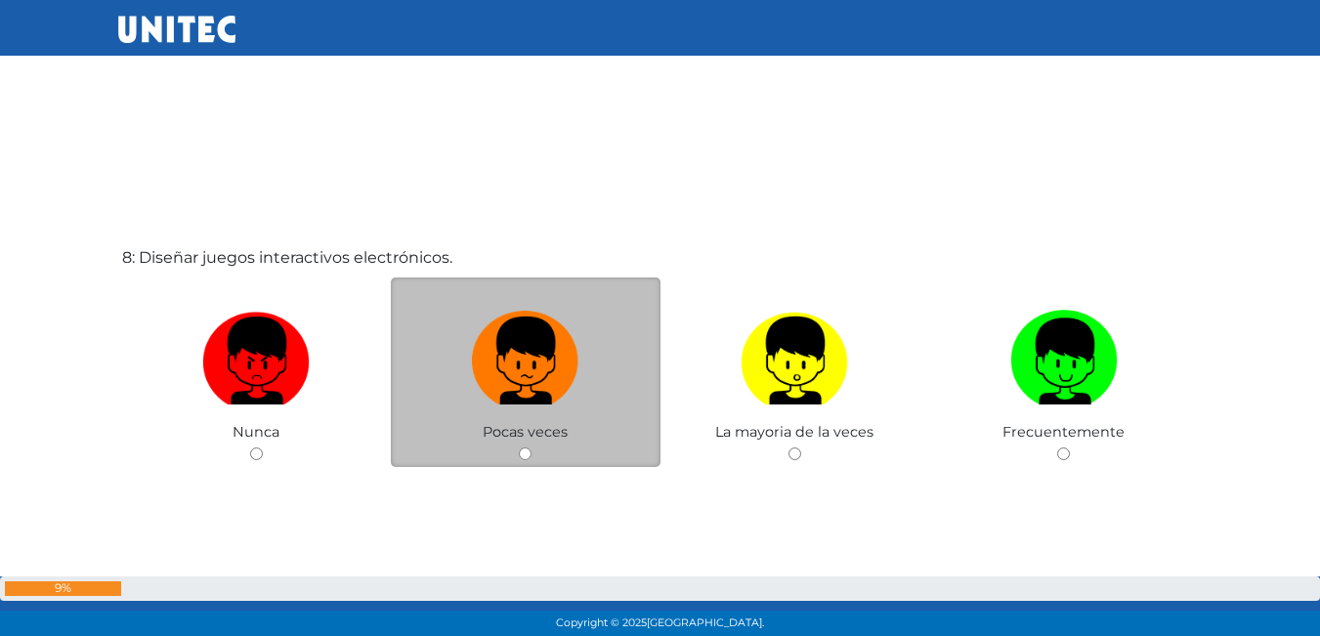
scroll to position [4577, 0]
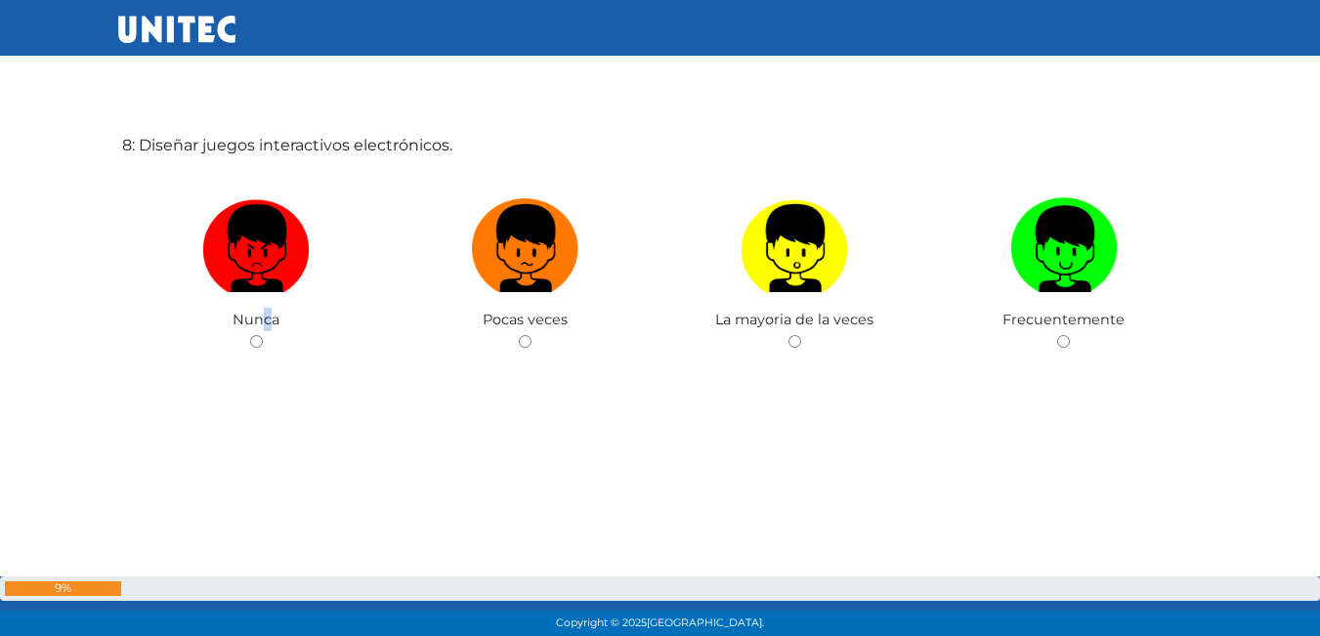
drag, startPoint x: 268, startPoint y: 320, endPoint x: 271, endPoint y: 309, distance: 11.1
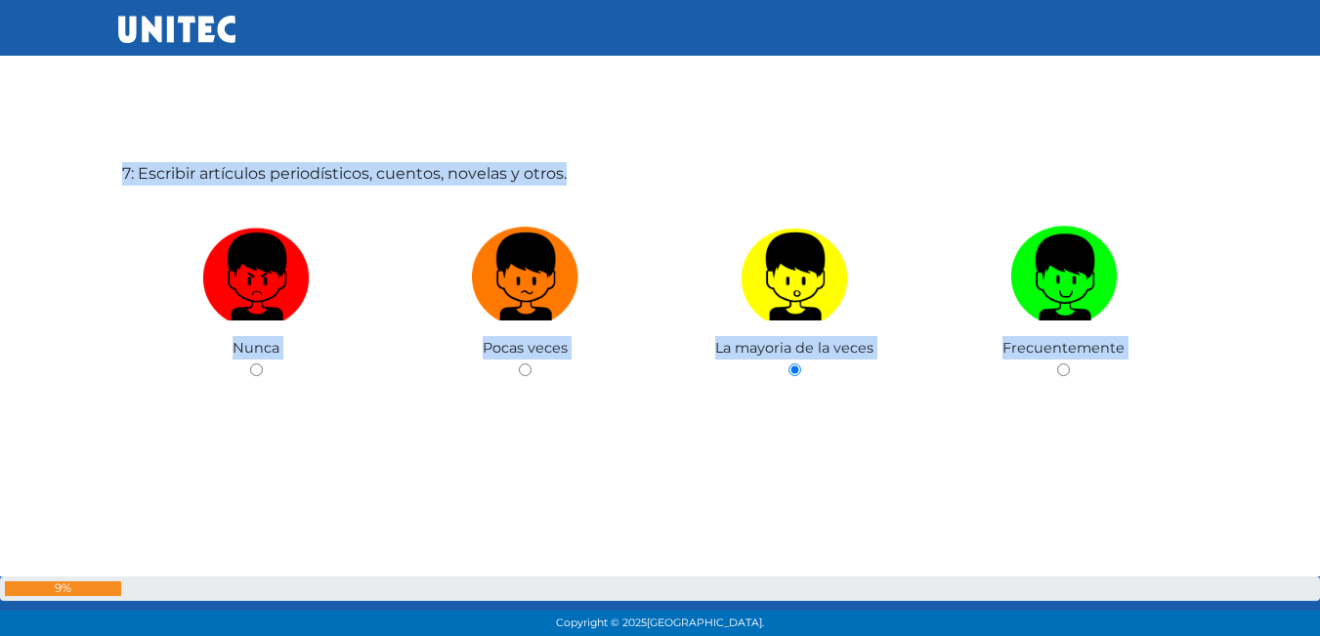
scroll to position [4053, 0]
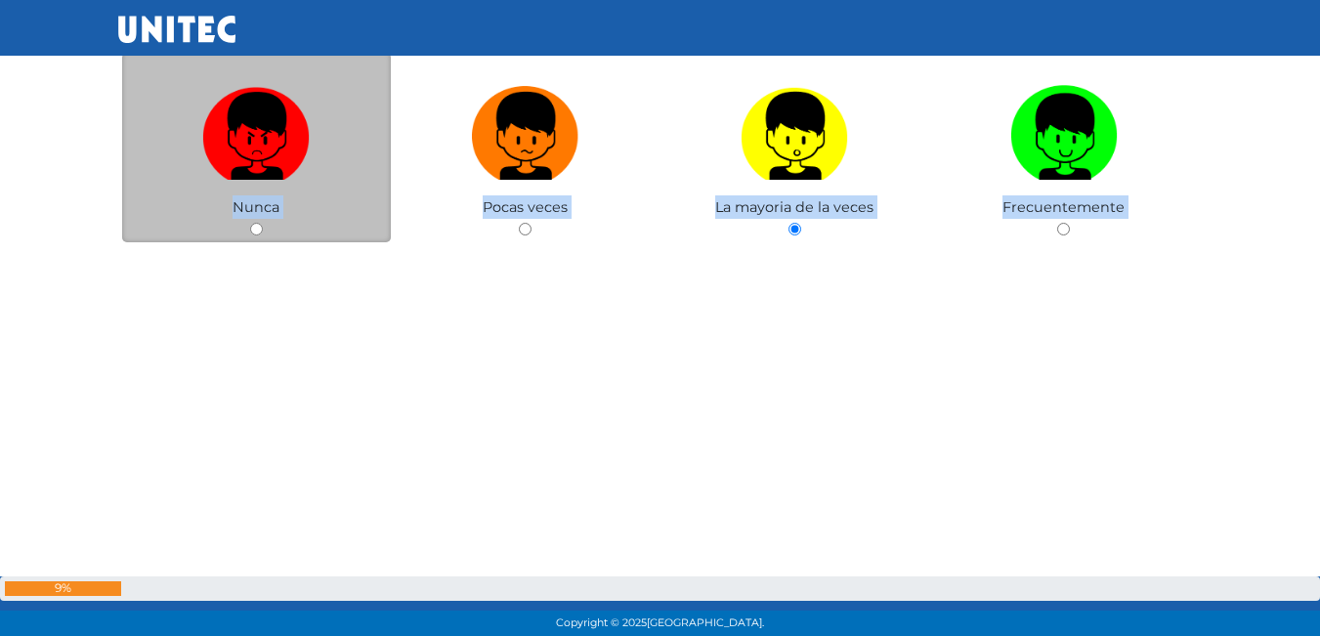
click at [250, 225] on input "radio" at bounding box center [256, 229] width 13 height 13
radio input "true"
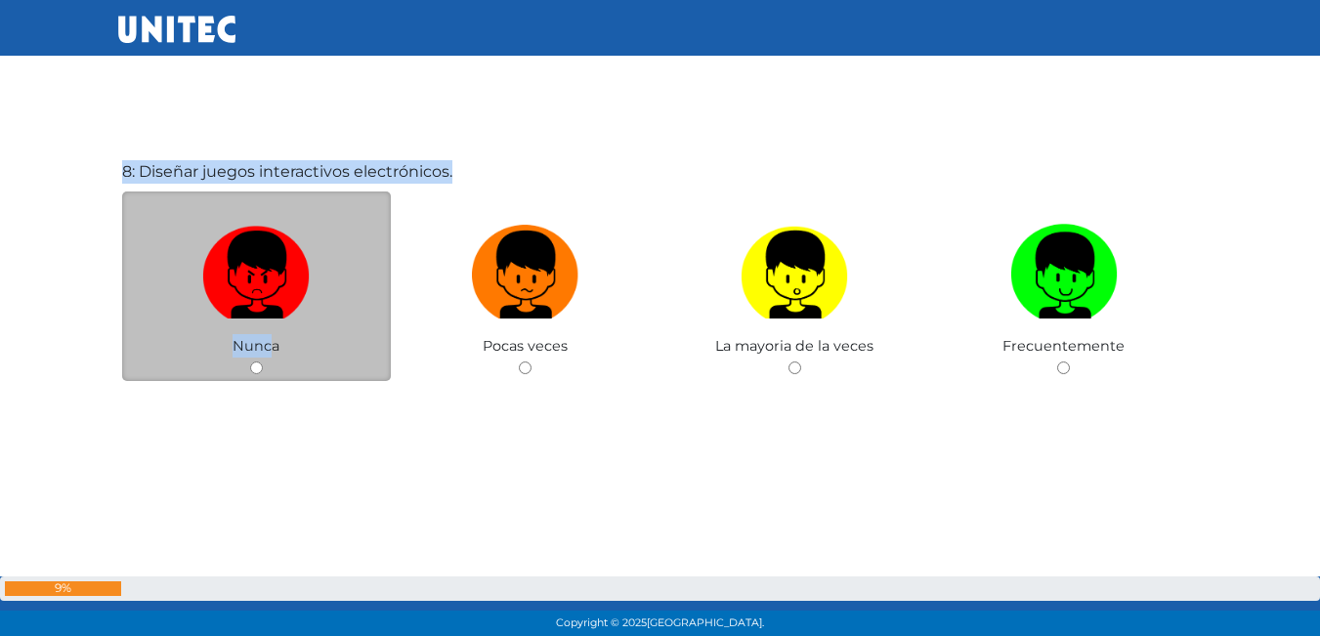
scroll to position [4552, 0]
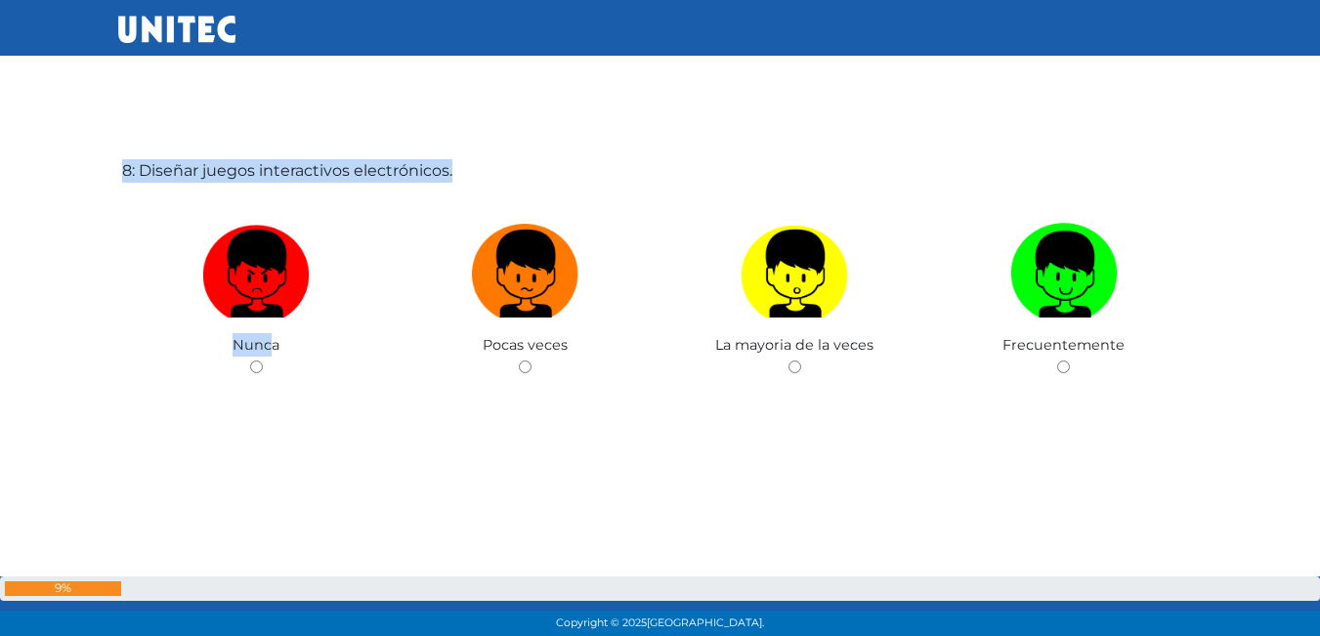
click at [455, 164] on div "8: Diseñar juegos interactivos electrónicos. Nunca Pocas veces La mayoria de la…" at bounding box center [660, 318] width 1085 height 636
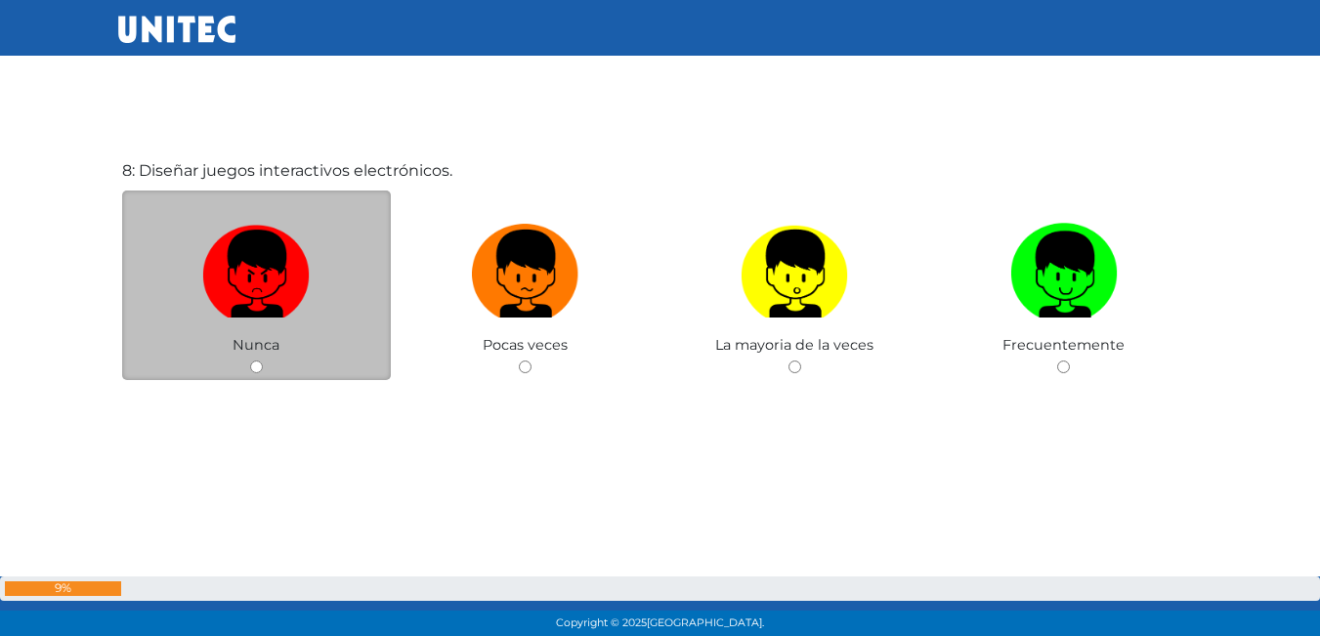
click at [260, 360] on div "Nunca" at bounding box center [257, 286] width 270 height 191
click at [254, 363] on input "radio" at bounding box center [256, 367] width 13 height 13
radio input "true"
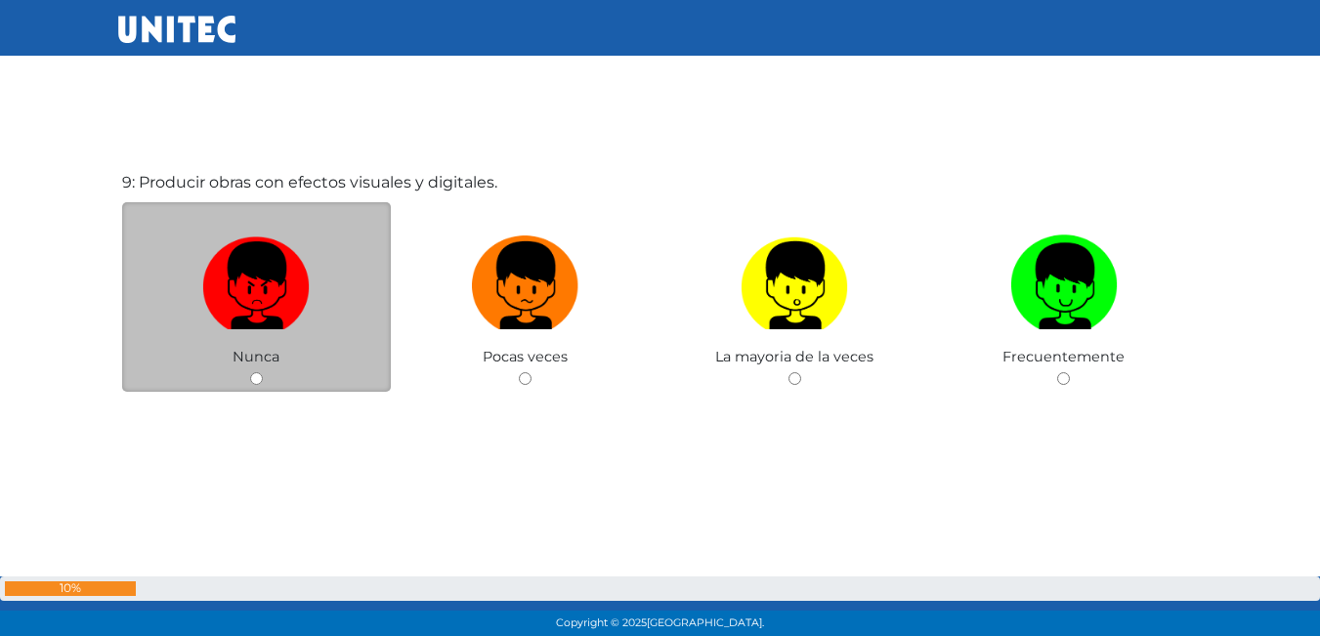
scroll to position [5222, 0]
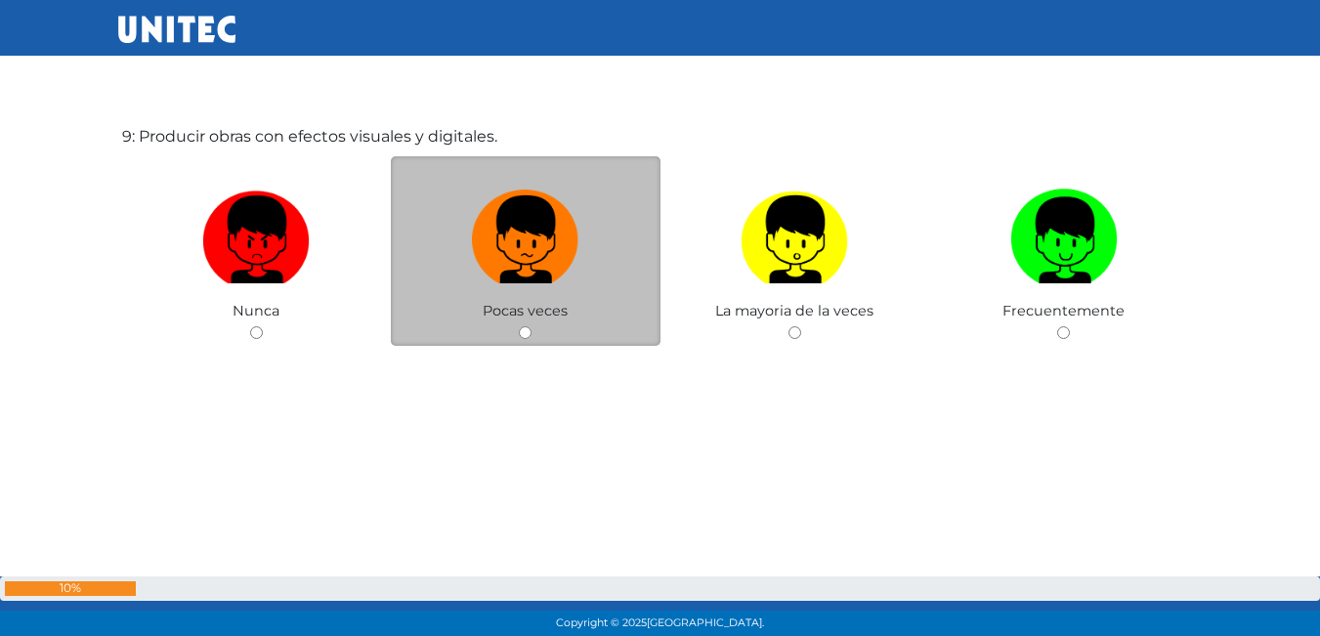
click at [526, 332] on input "radio" at bounding box center [525, 332] width 13 height 13
radio input "true"
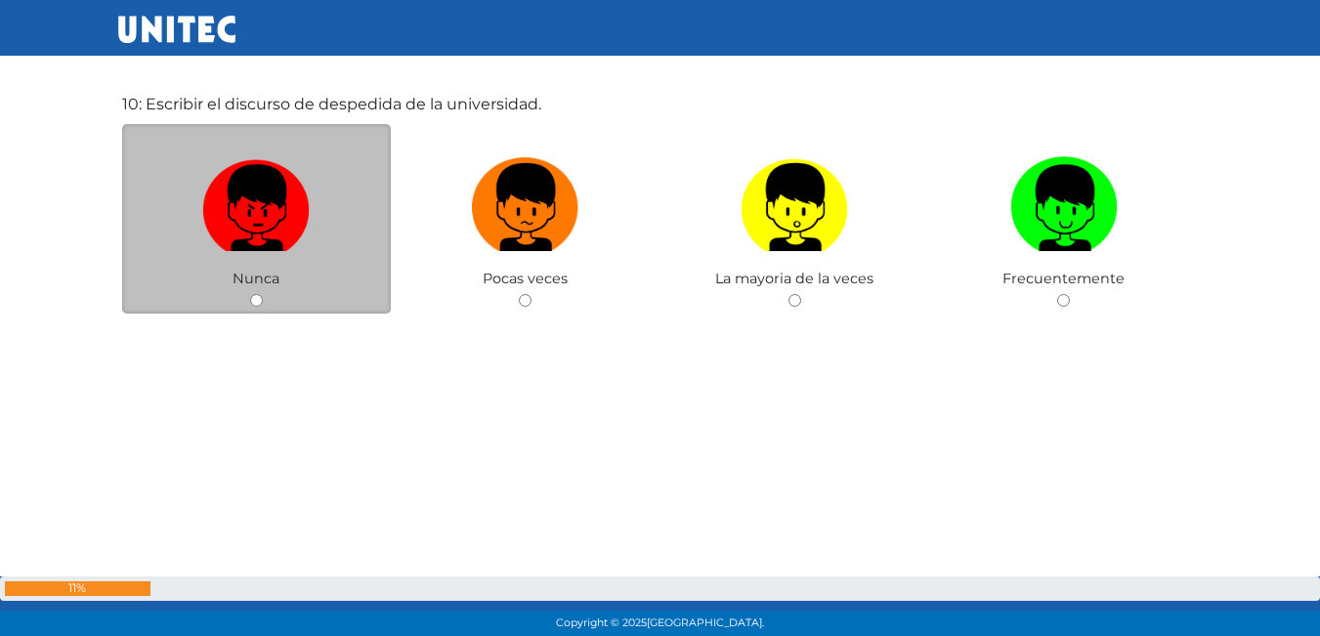
scroll to position [5892, 0]
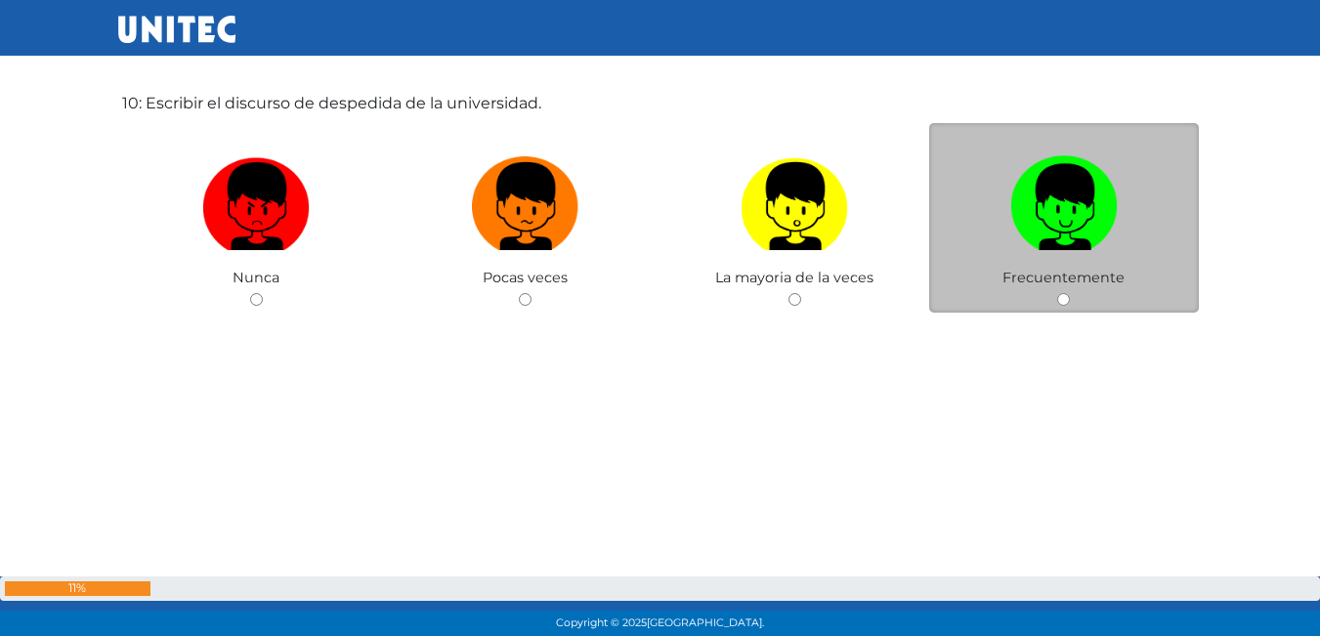
click at [1070, 300] on input "radio" at bounding box center [1064, 299] width 13 height 13
radio input "true"
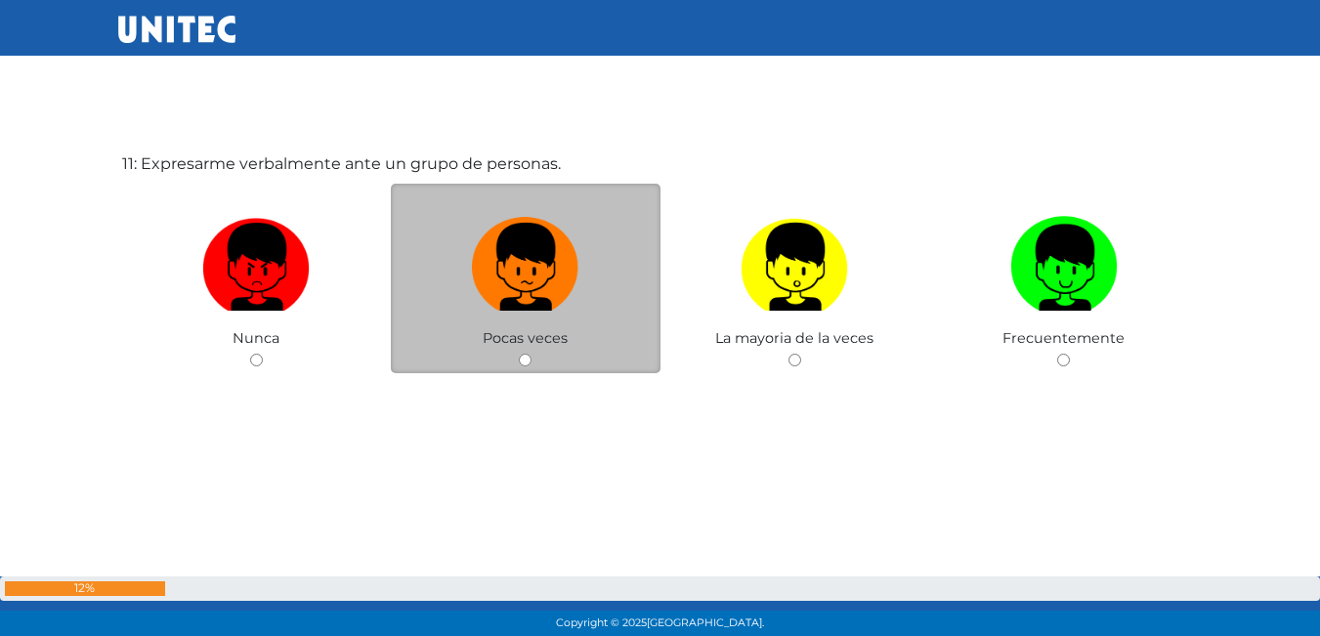
scroll to position [6470, 0]
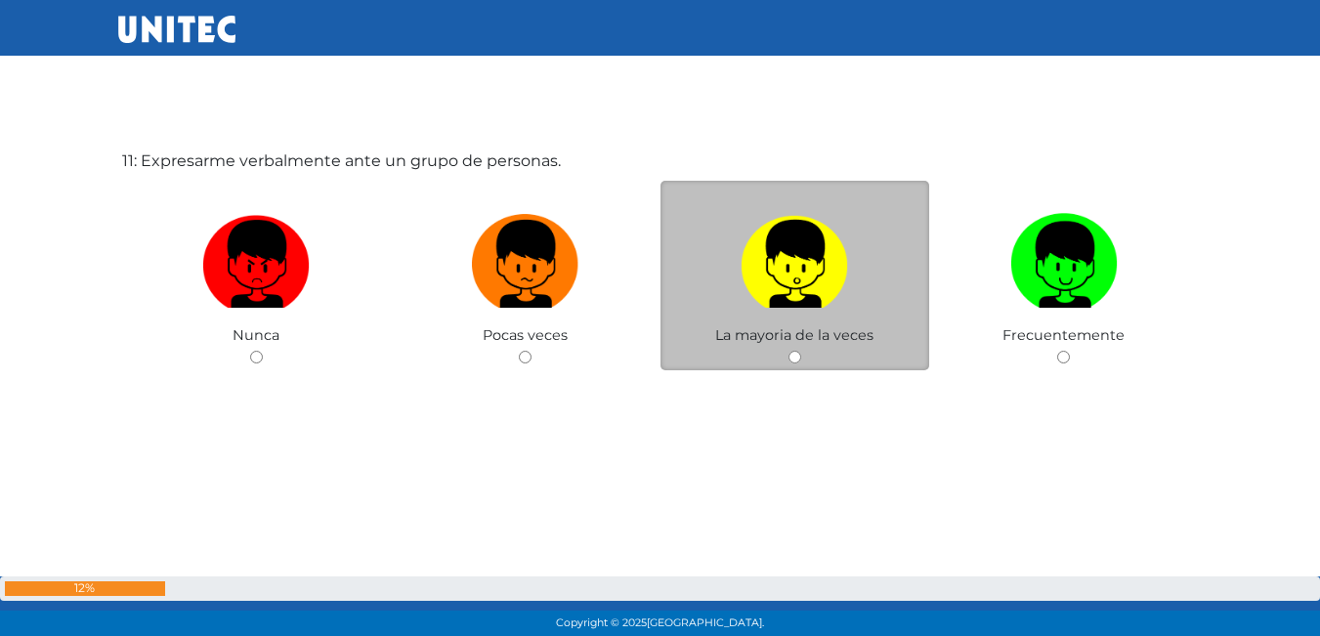
click at [789, 352] on input "radio" at bounding box center [795, 357] width 13 height 13
radio input "true"
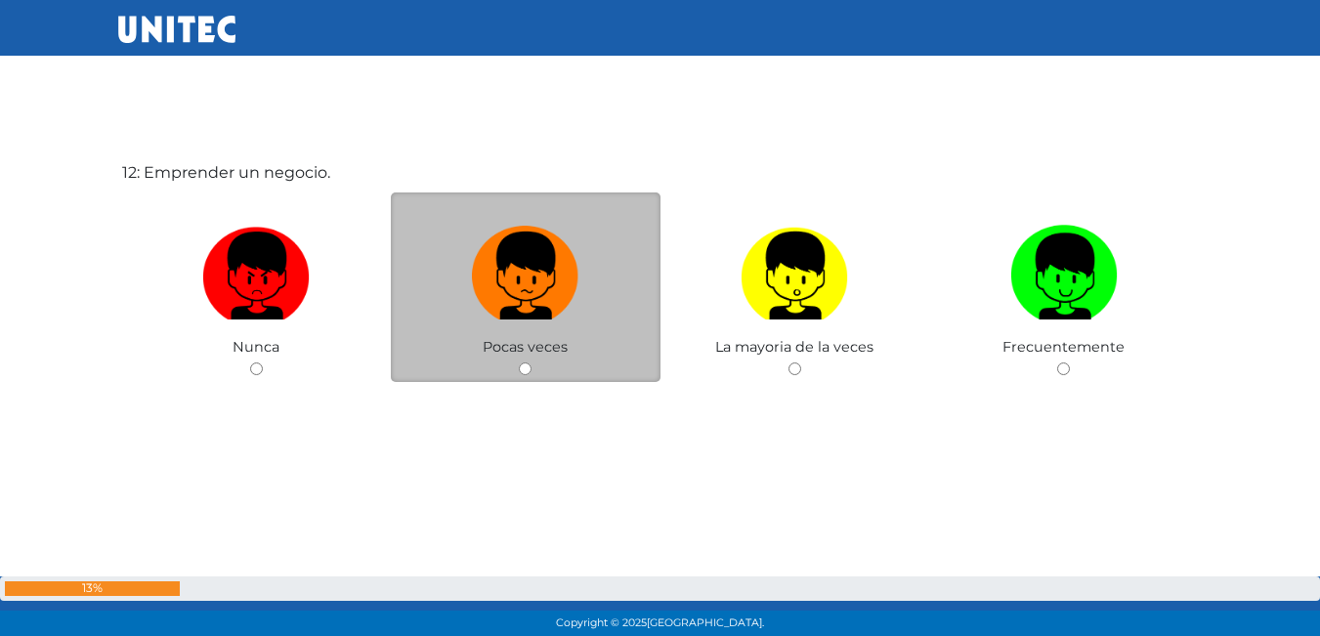
scroll to position [7097, 0]
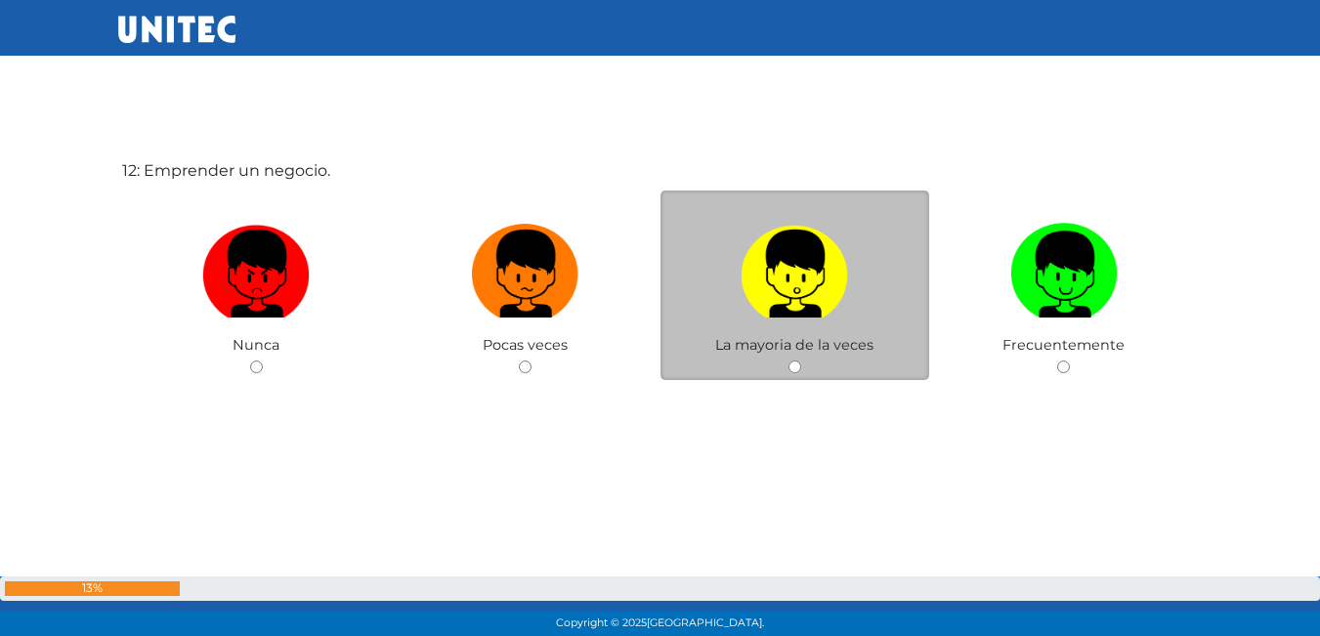
click at [795, 370] on input "radio" at bounding box center [795, 367] width 13 height 13
radio input "true"
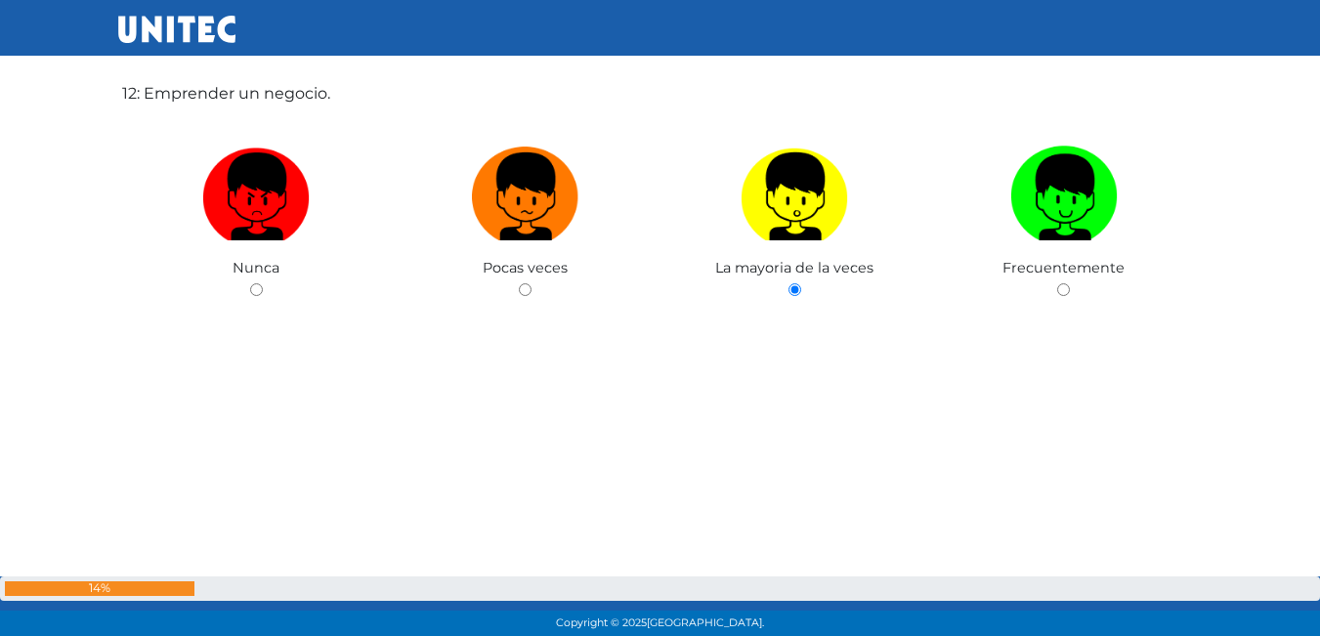
scroll to position [7758, 0]
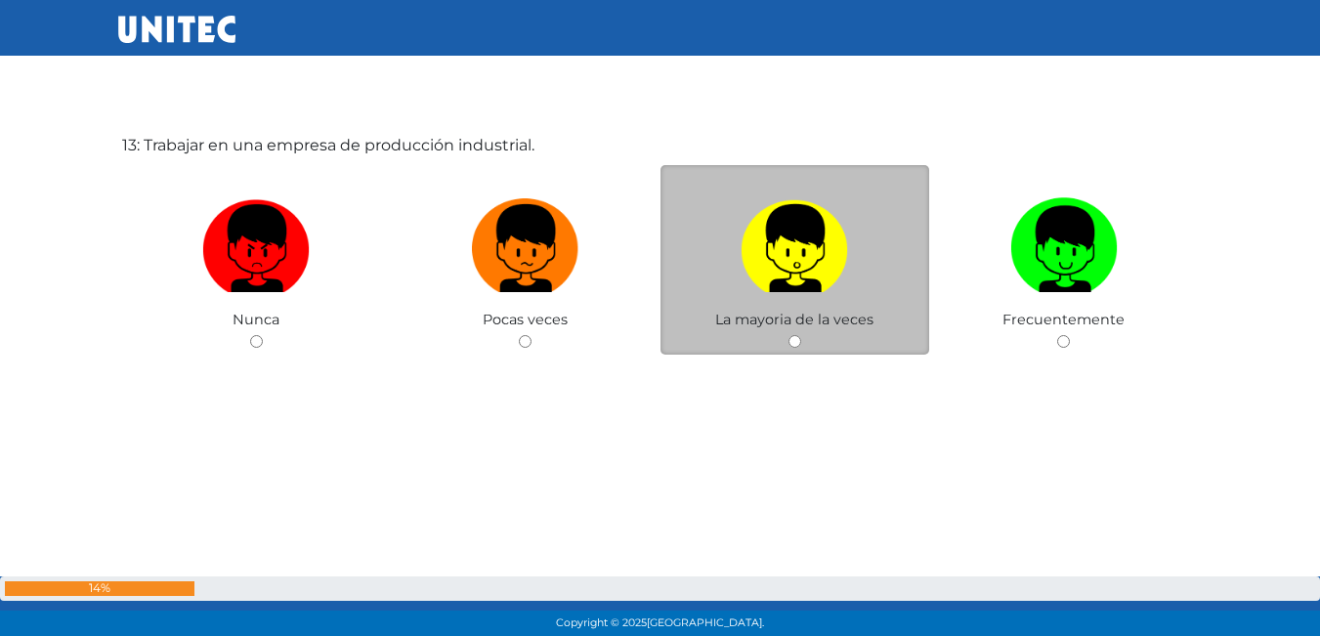
click at [792, 342] on input "radio" at bounding box center [795, 341] width 13 height 13
radio input "true"
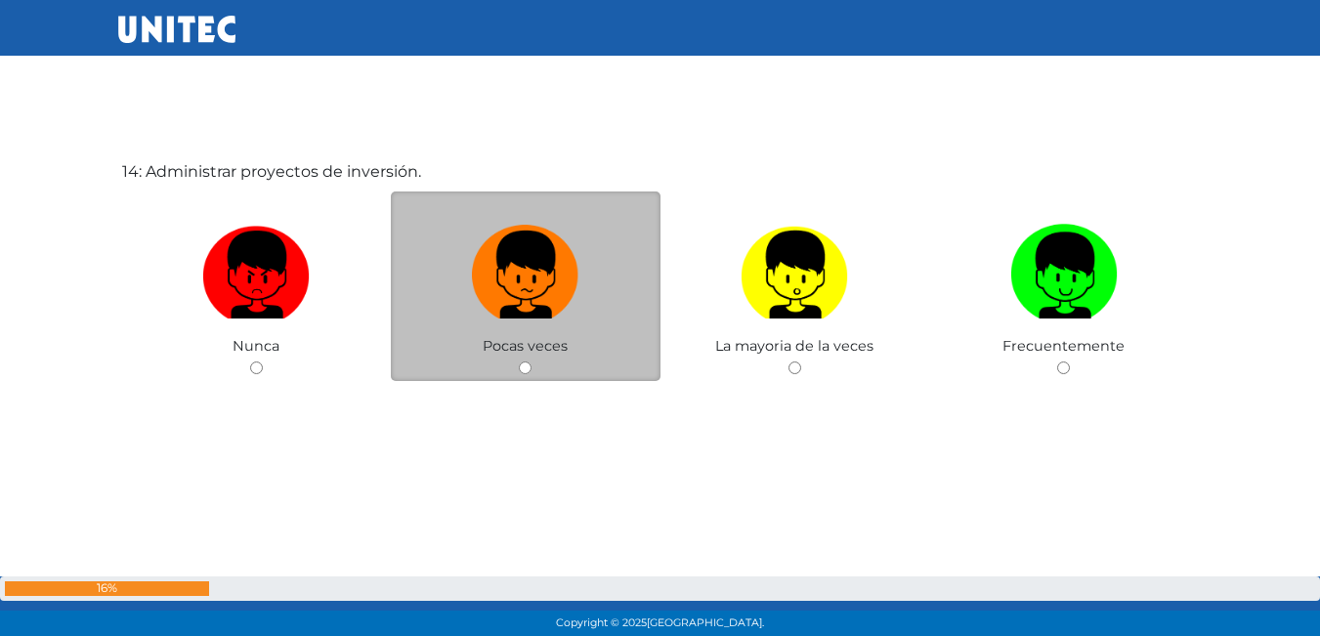
scroll to position [8369, 0]
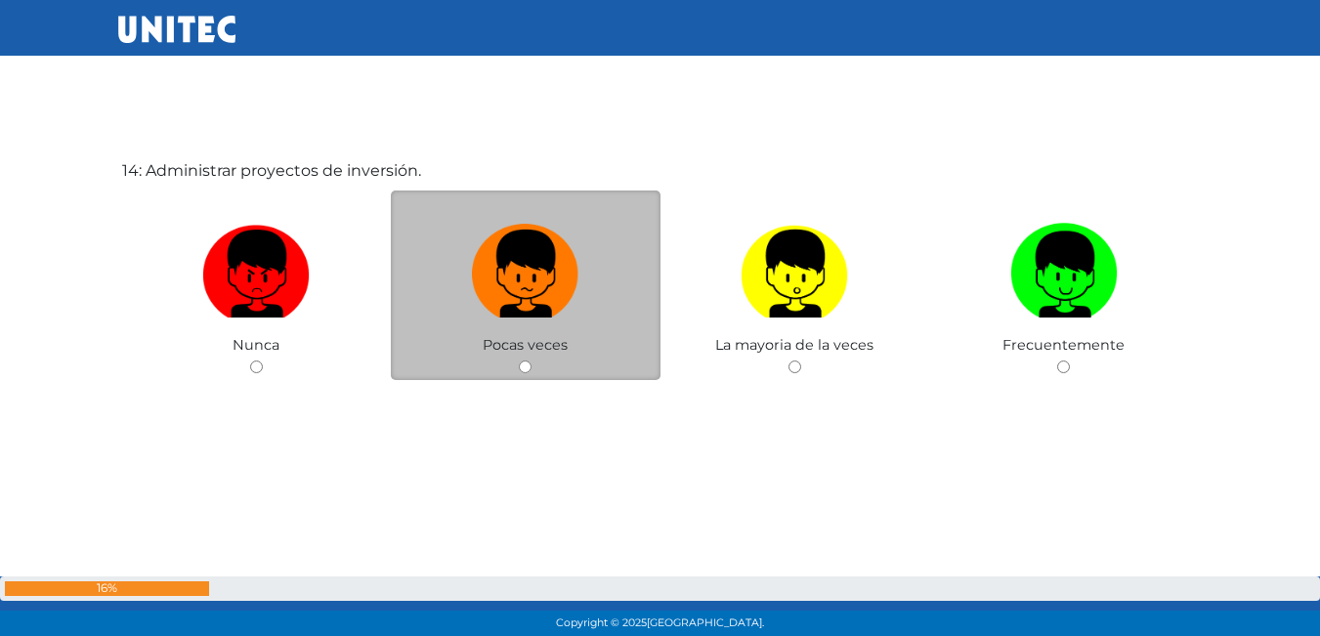
click at [528, 364] on input "radio" at bounding box center [525, 367] width 13 height 13
radio input "true"
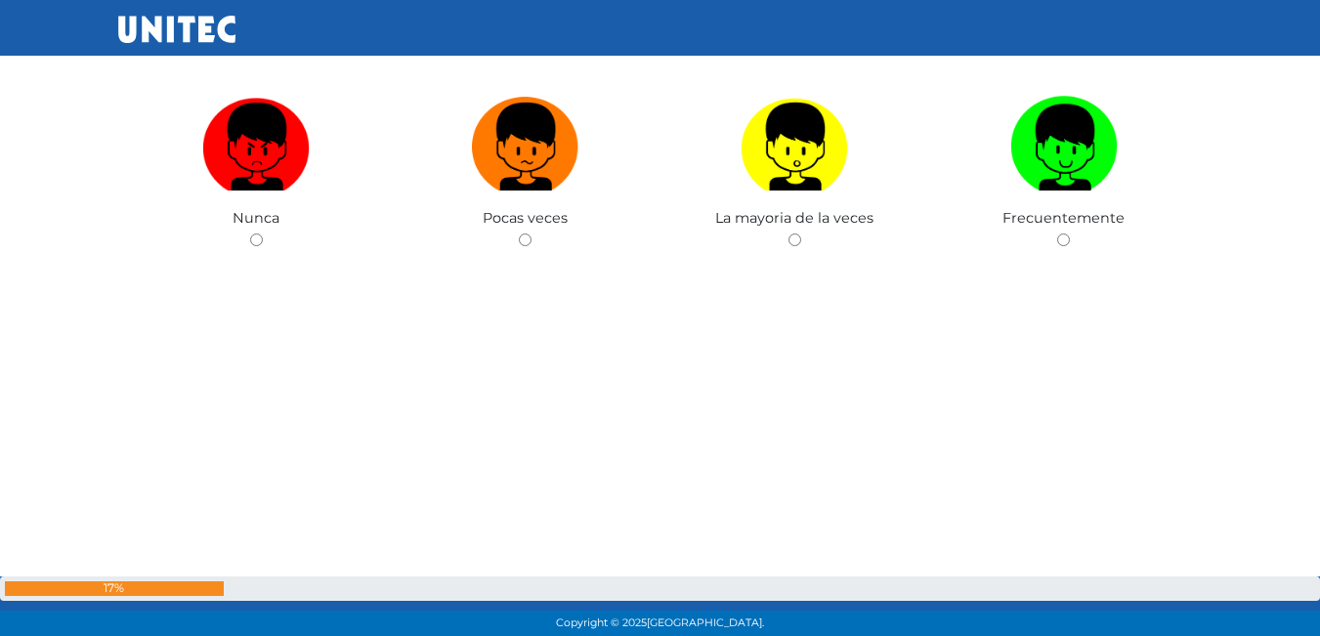
scroll to position [9134, 0]
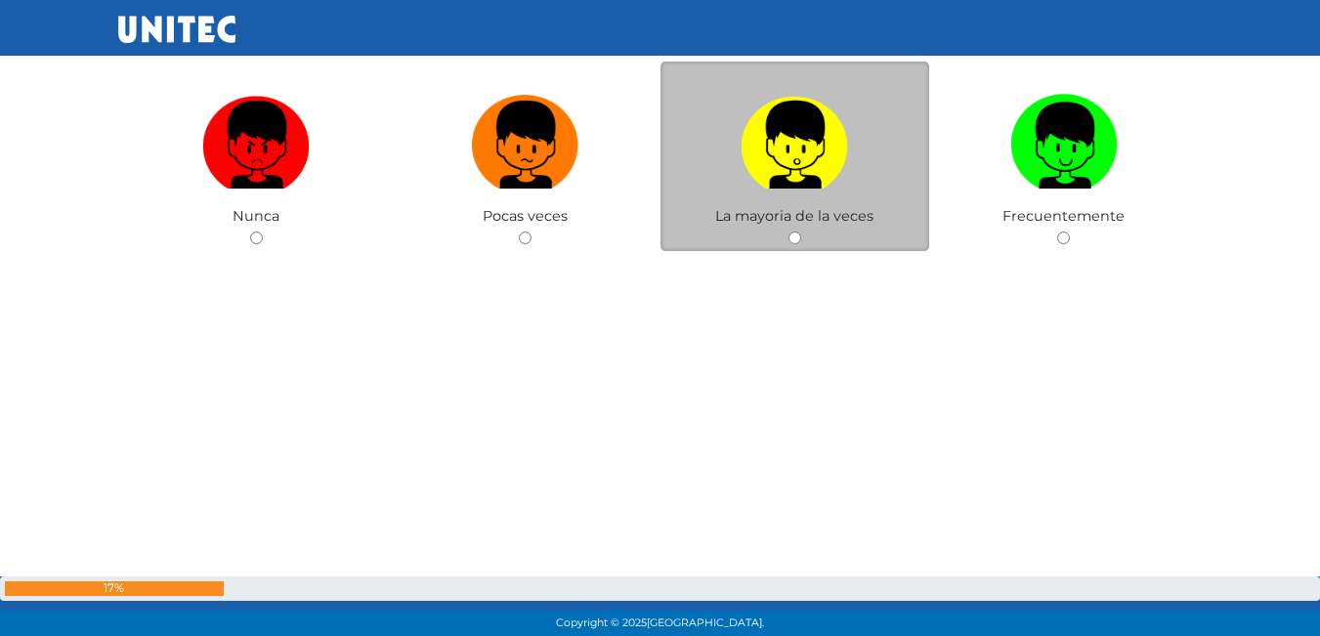
click at [793, 236] on input "radio" at bounding box center [795, 238] width 13 height 13
radio input "true"
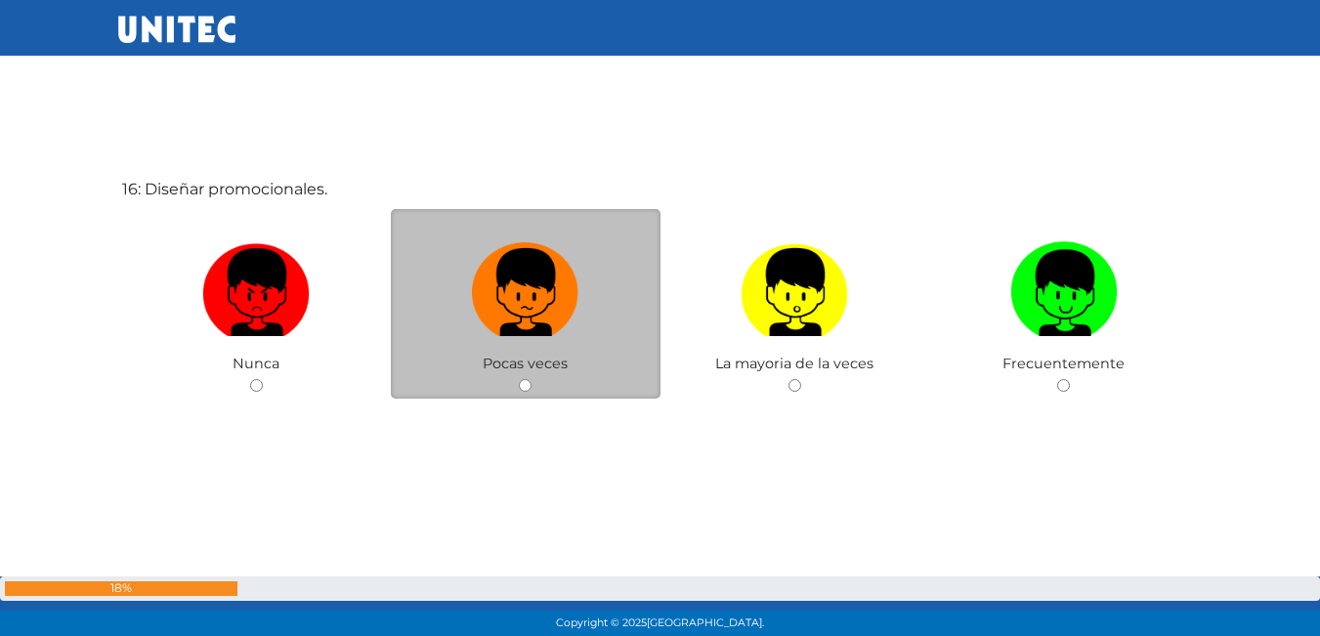
scroll to position [9642, 0]
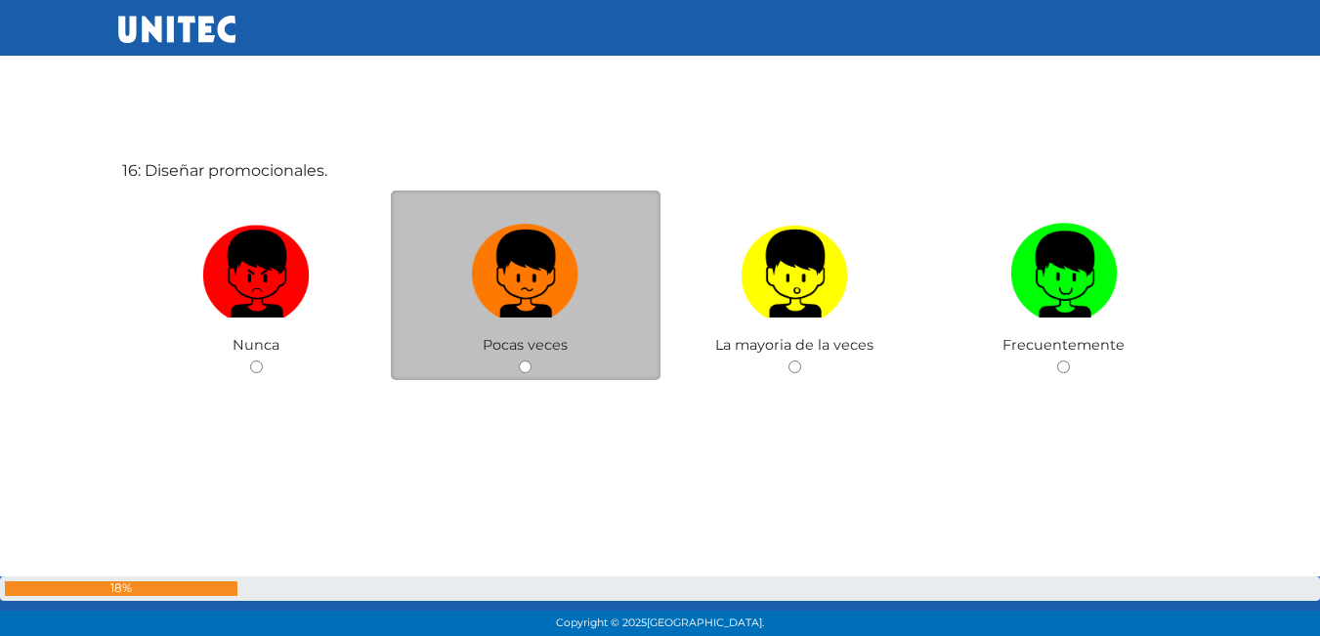
click at [524, 361] on input "radio" at bounding box center [525, 367] width 13 height 13
radio input "true"
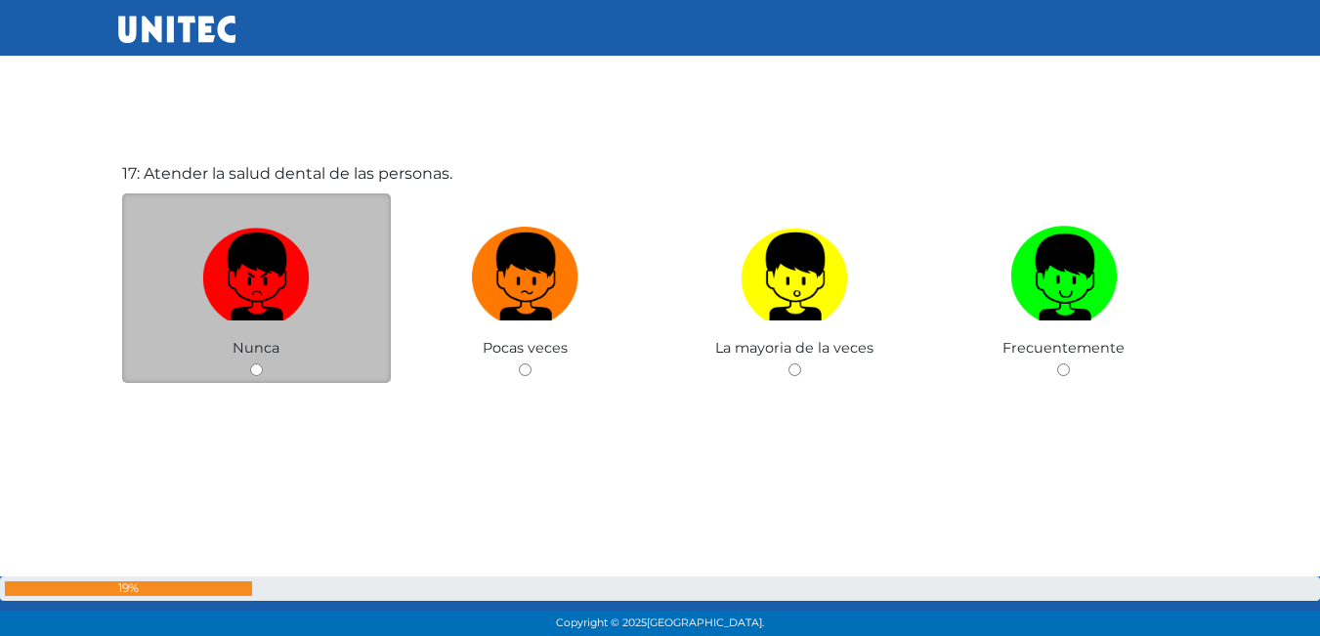
scroll to position [10278, 0]
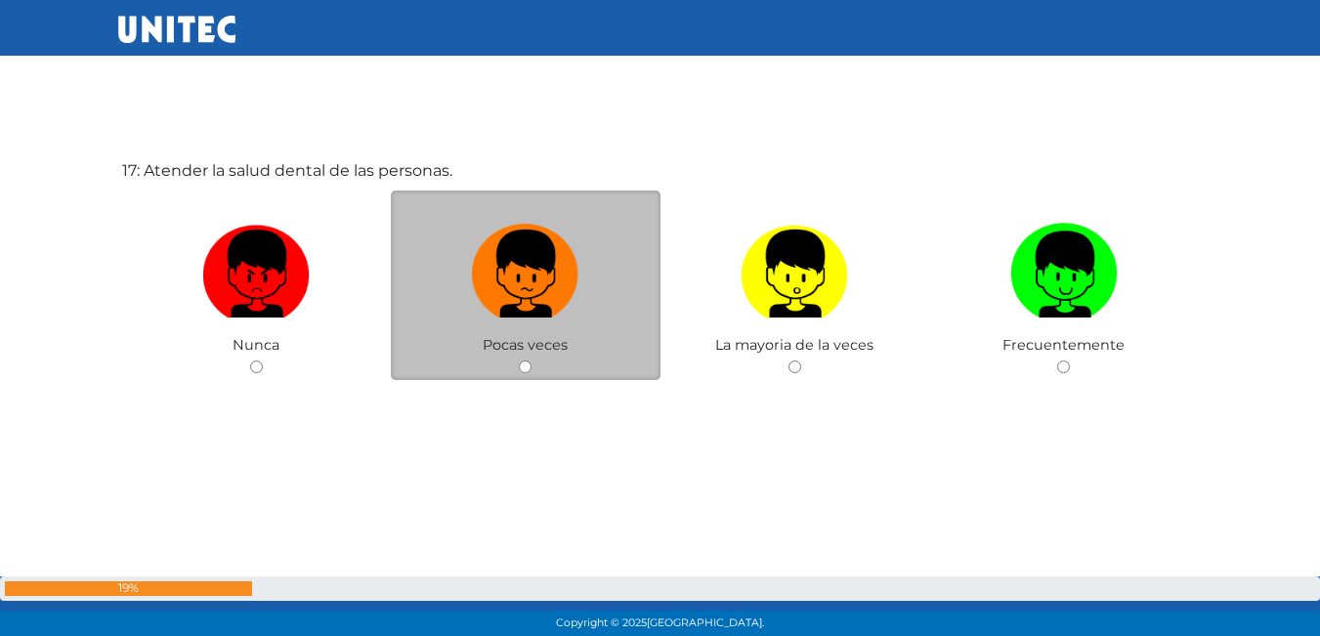
click at [516, 373] on div "Pocas veces" at bounding box center [526, 286] width 270 height 191
click at [523, 354] on span "Pocas veces" at bounding box center [525, 345] width 85 height 18
click at [526, 365] on input "radio" at bounding box center [525, 367] width 13 height 13
radio input "true"
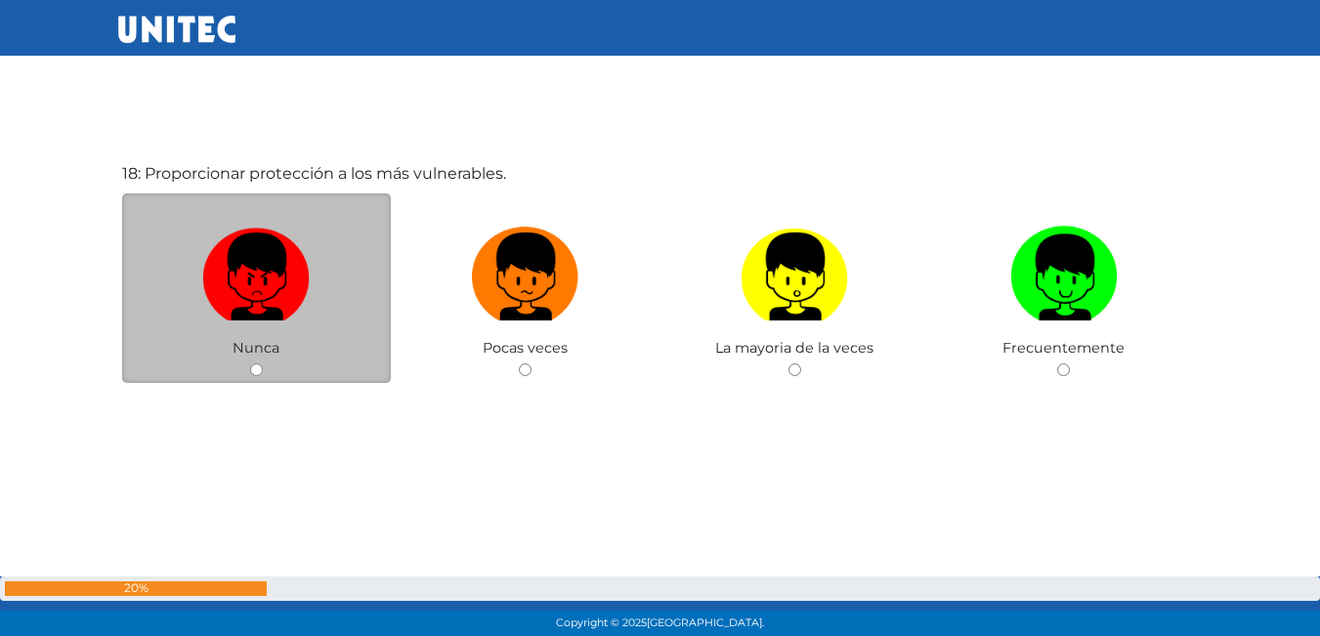
scroll to position [10914, 0]
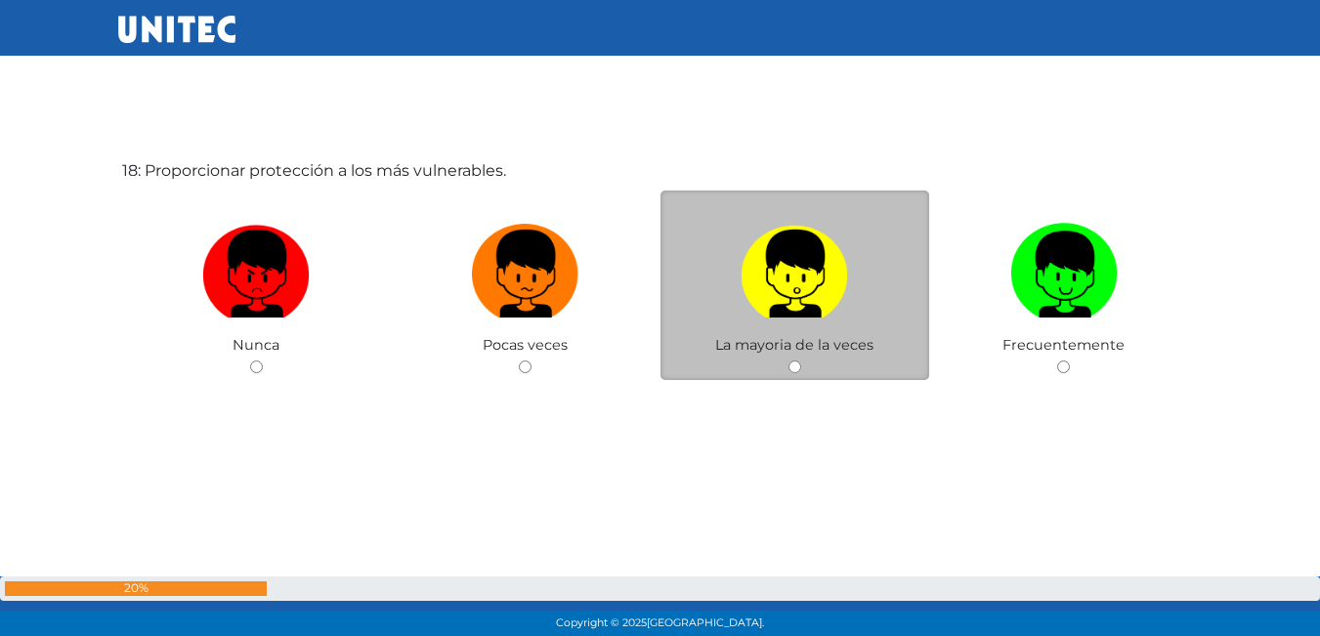
drag, startPoint x: 793, startPoint y: 366, endPoint x: 792, endPoint y: 350, distance: 15.7
click at [792, 365] on input "radio" at bounding box center [795, 367] width 13 height 13
radio input "true"
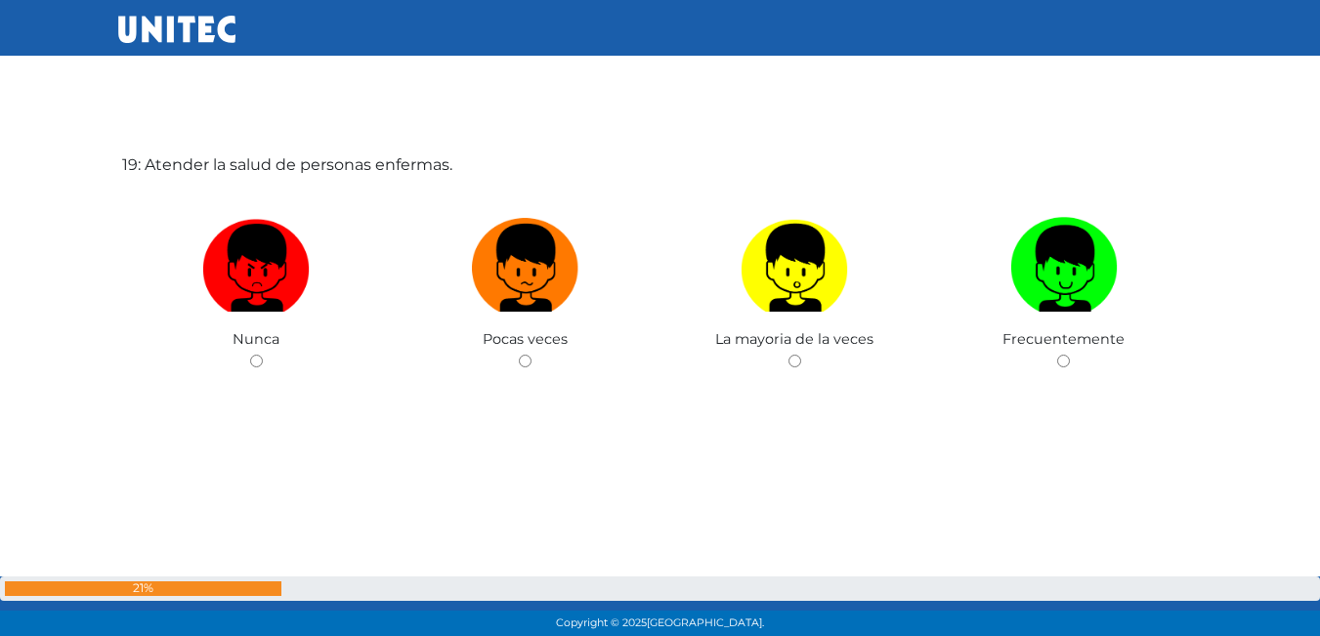
scroll to position [11589, 0]
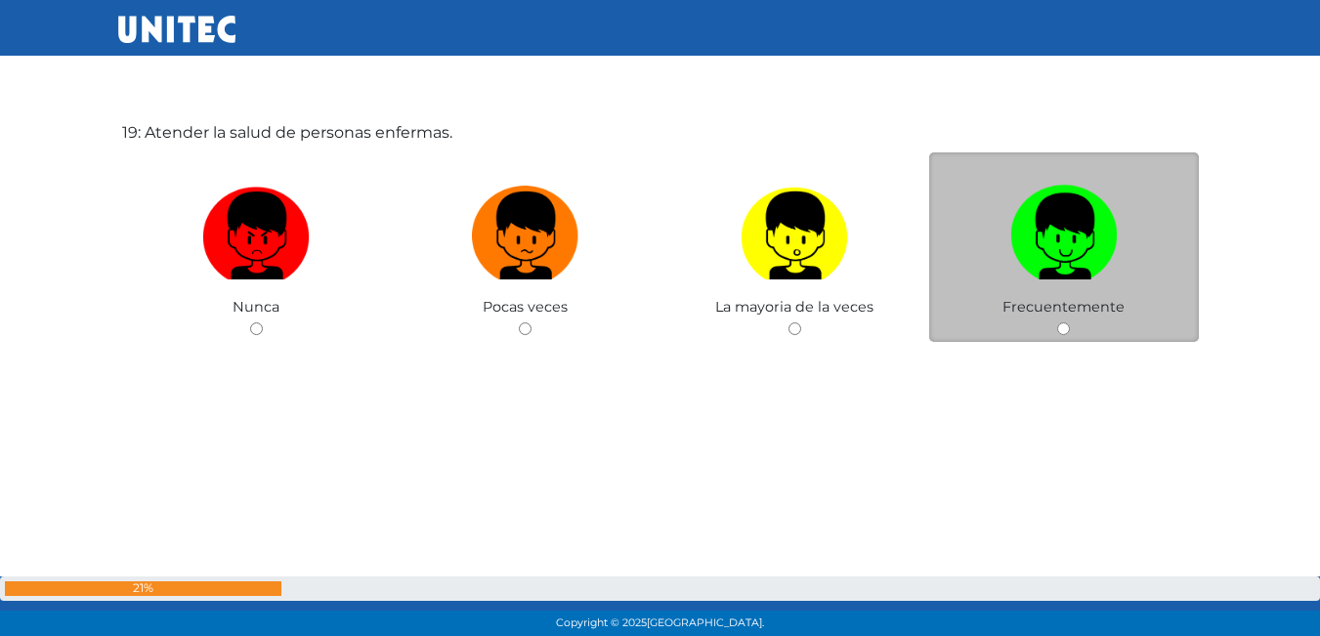
drag, startPoint x: 1065, startPoint y: 321, endPoint x: 1072, endPoint y: 313, distance: 10.4
click at [1069, 320] on div "Frecuentemente" at bounding box center [1064, 247] width 270 height 191
click at [1065, 330] on input "radio" at bounding box center [1064, 329] width 13 height 13
radio input "true"
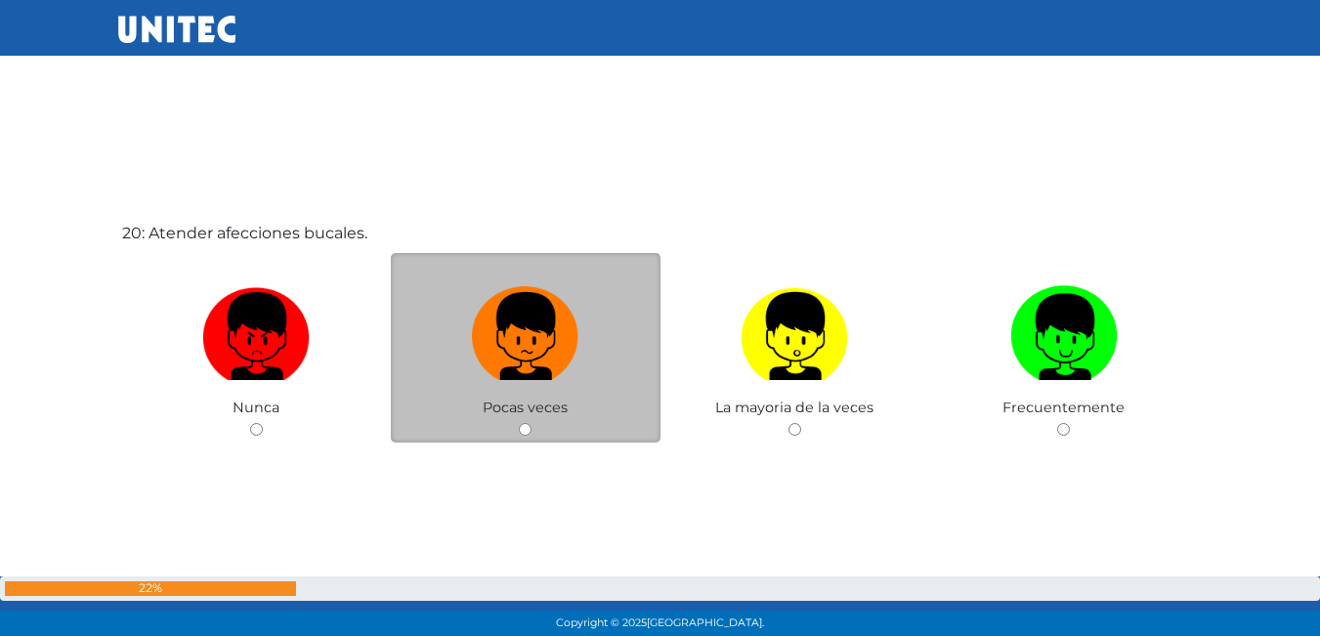
scroll to position [12273, 0]
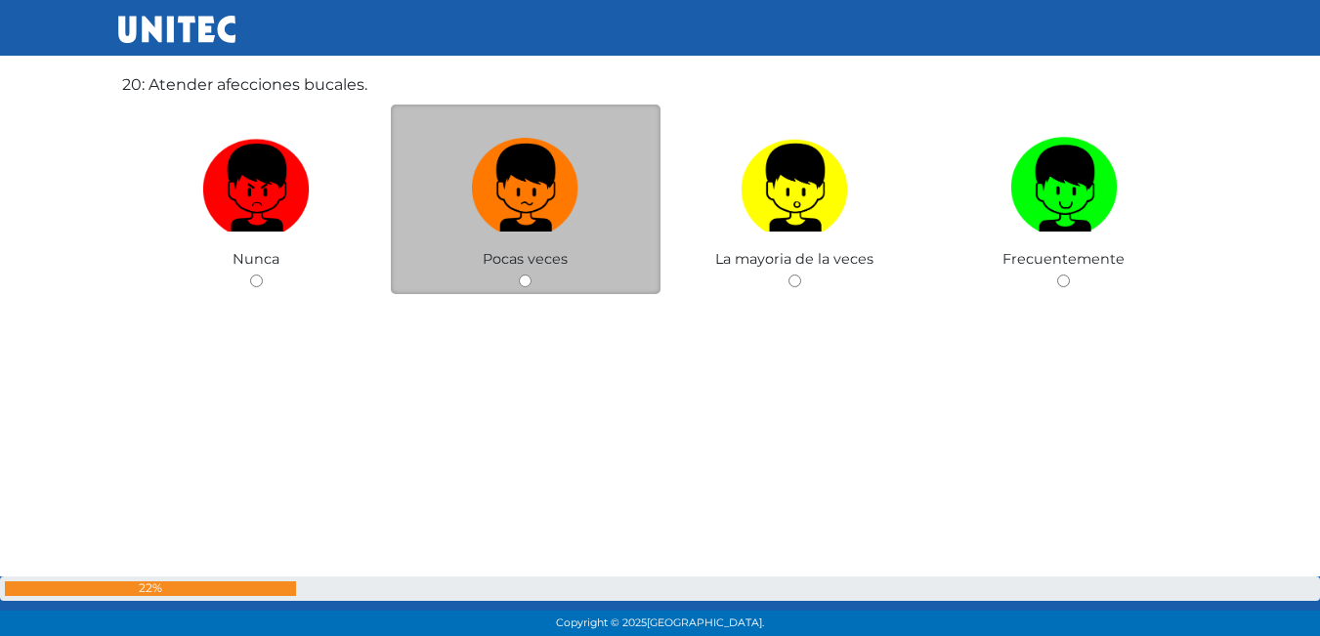
drag, startPoint x: 519, startPoint y: 281, endPoint x: 510, endPoint y: 266, distance: 17.1
click at [518, 279] on div "Pocas veces" at bounding box center [526, 200] width 270 height 191
click at [526, 284] on input "radio" at bounding box center [525, 281] width 13 height 13
radio input "true"
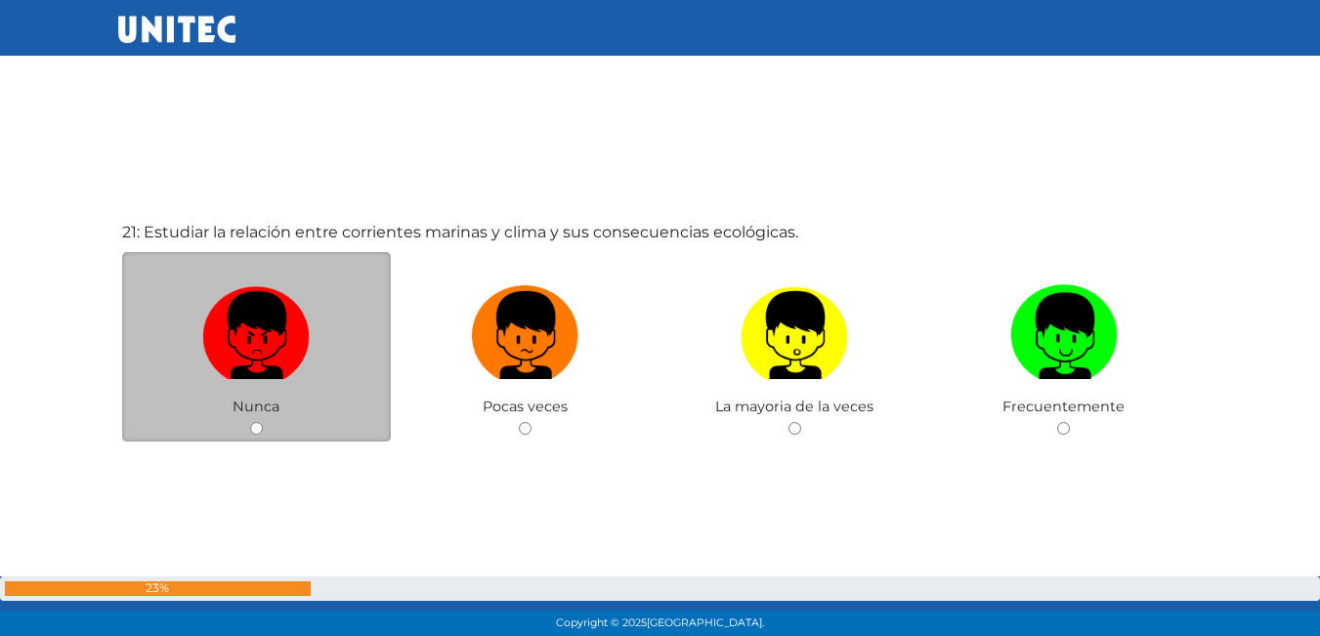
scroll to position [12859, 0]
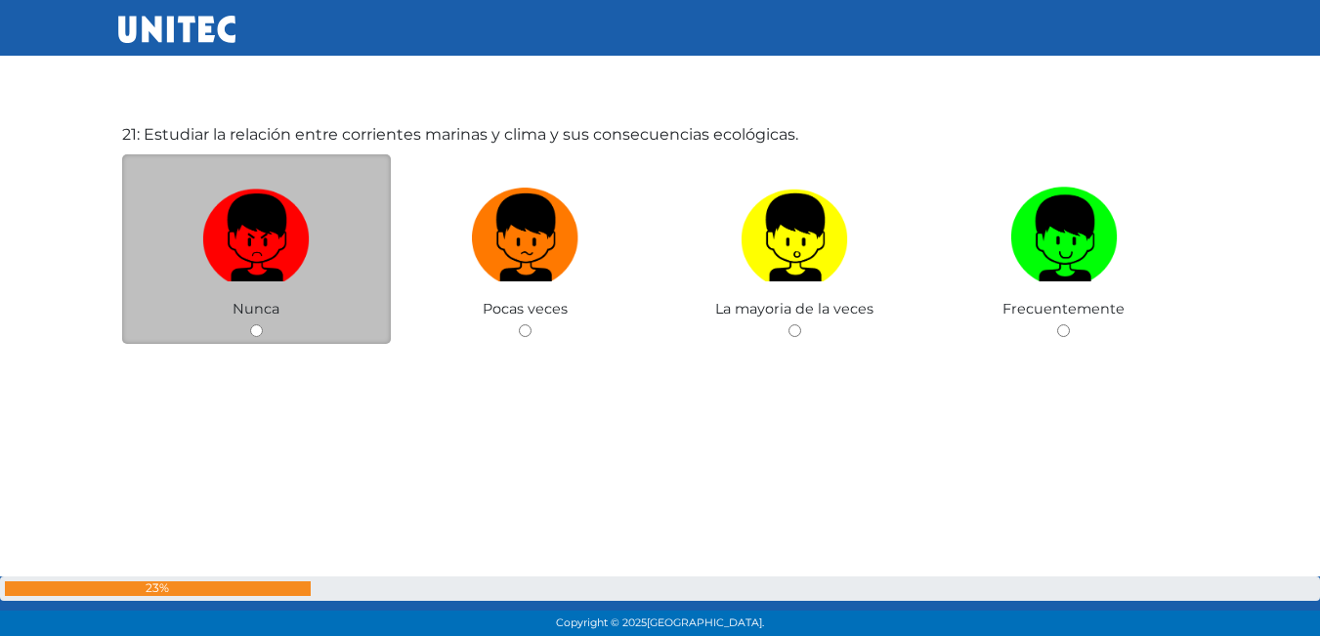
drag, startPoint x: 254, startPoint y: 324, endPoint x: 253, endPoint y: 313, distance: 10.8
click at [253, 323] on div "Nunca" at bounding box center [257, 249] width 270 height 191
click at [258, 327] on input "radio" at bounding box center [256, 330] width 13 height 13
radio input "true"
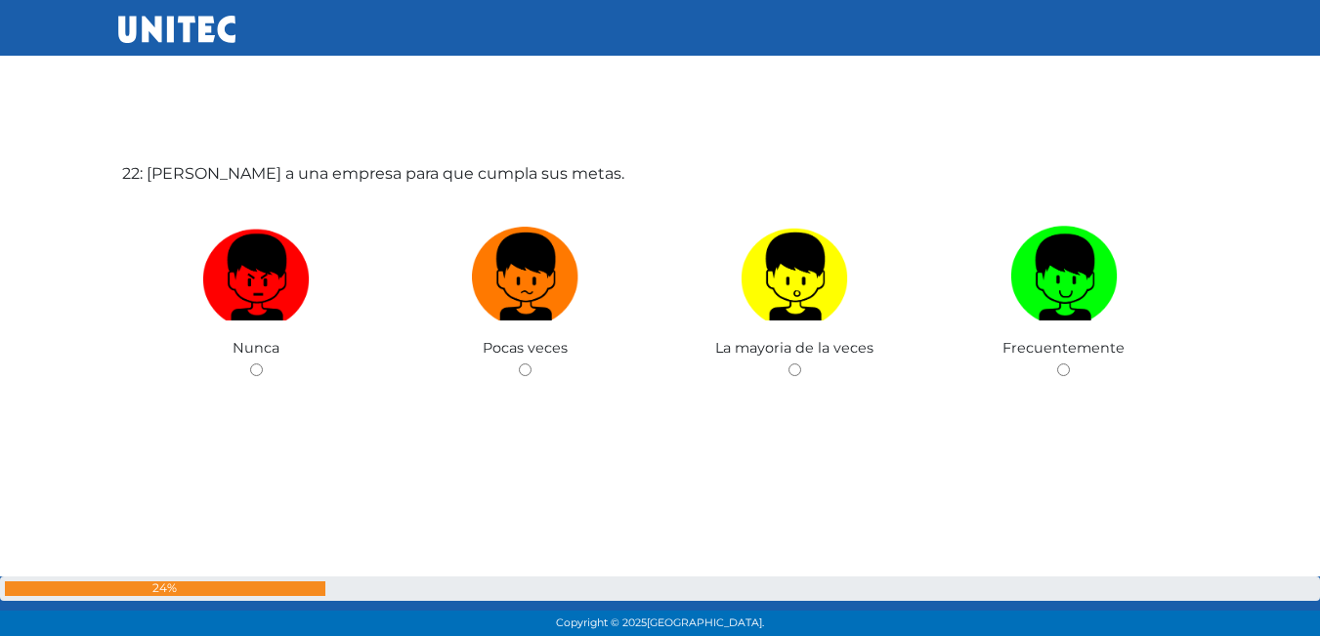
scroll to position [13459, 0]
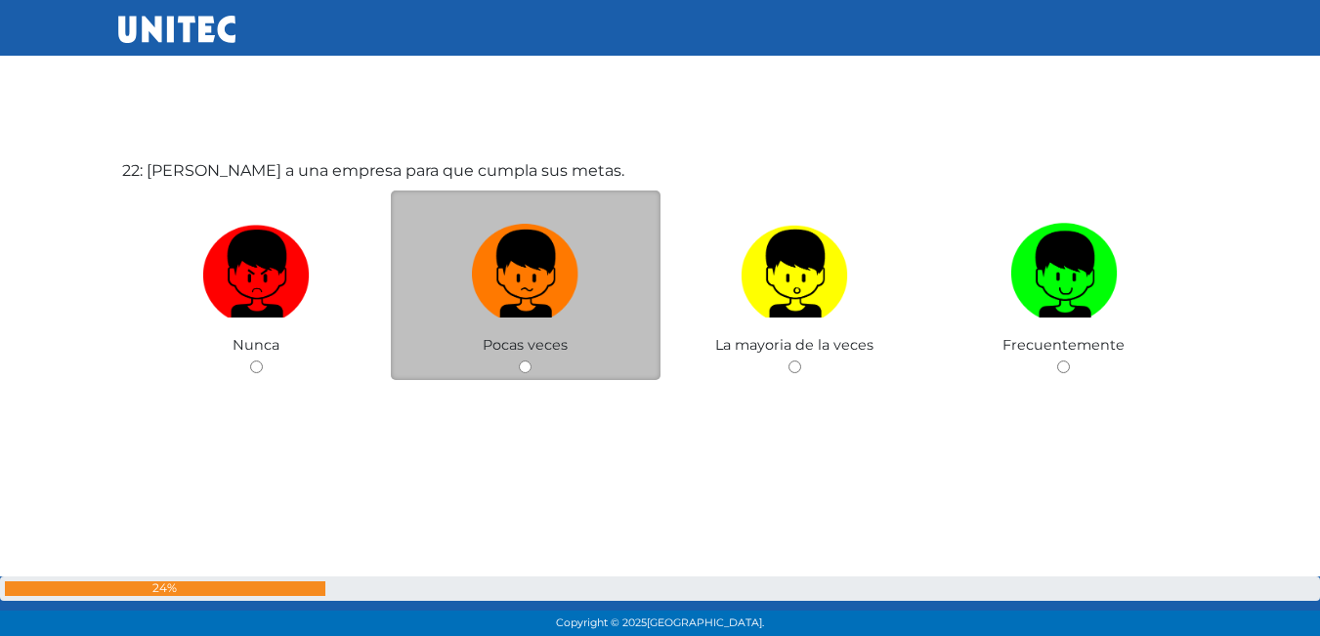
click at [528, 374] on div "Pocas veces" at bounding box center [526, 286] width 270 height 191
click at [523, 365] on input "radio" at bounding box center [525, 367] width 13 height 13
radio input "true"
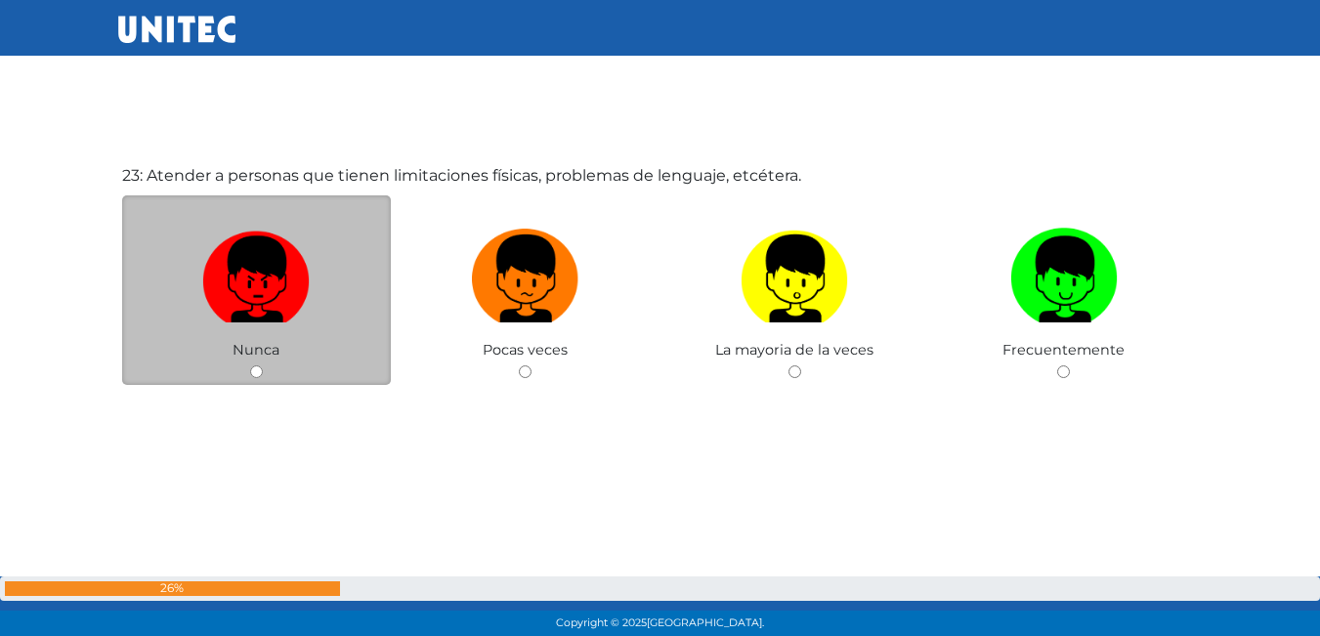
scroll to position [14096, 0]
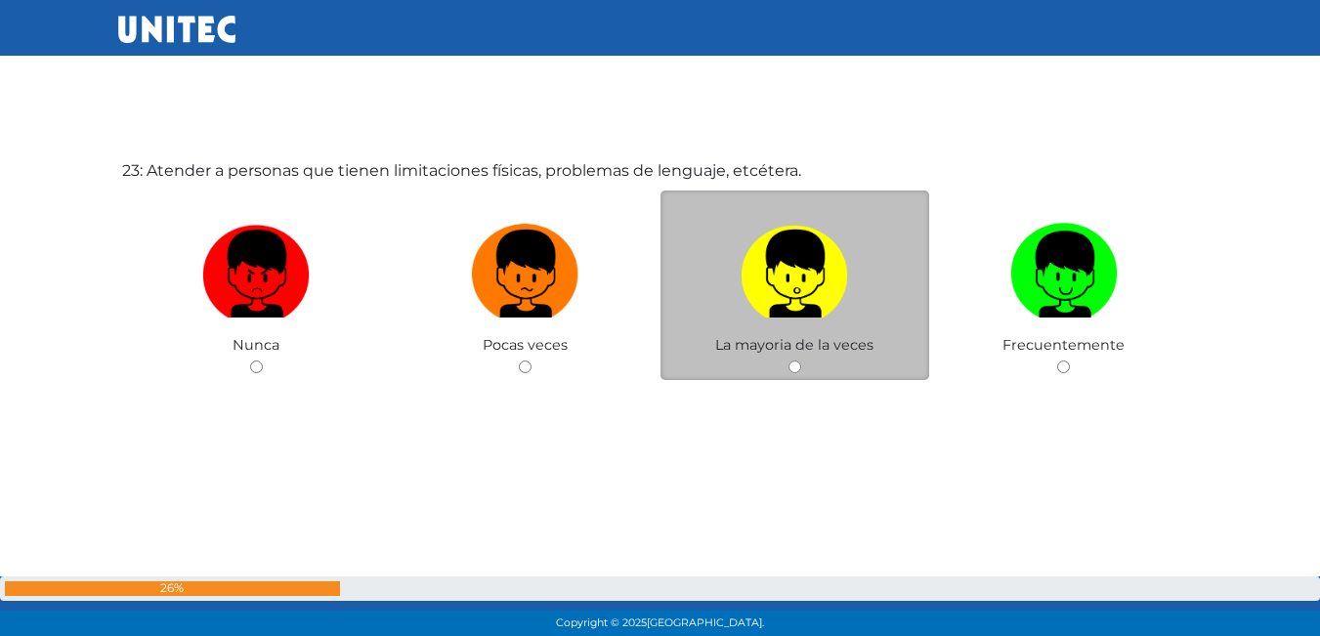
drag, startPoint x: 795, startPoint y: 367, endPoint x: 797, endPoint y: 346, distance: 20.6
click at [795, 362] on input "radio" at bounding box center [795, 367] width 13 height 13
radio input "true"
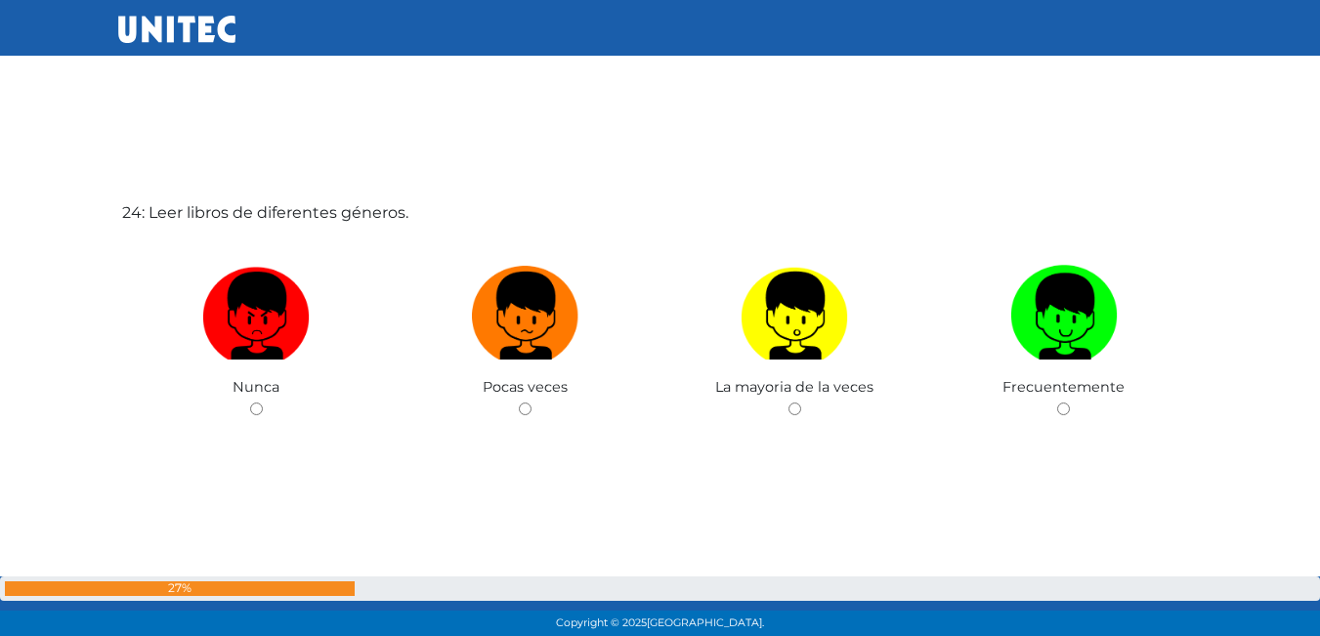
scroll to position [14732, 0]
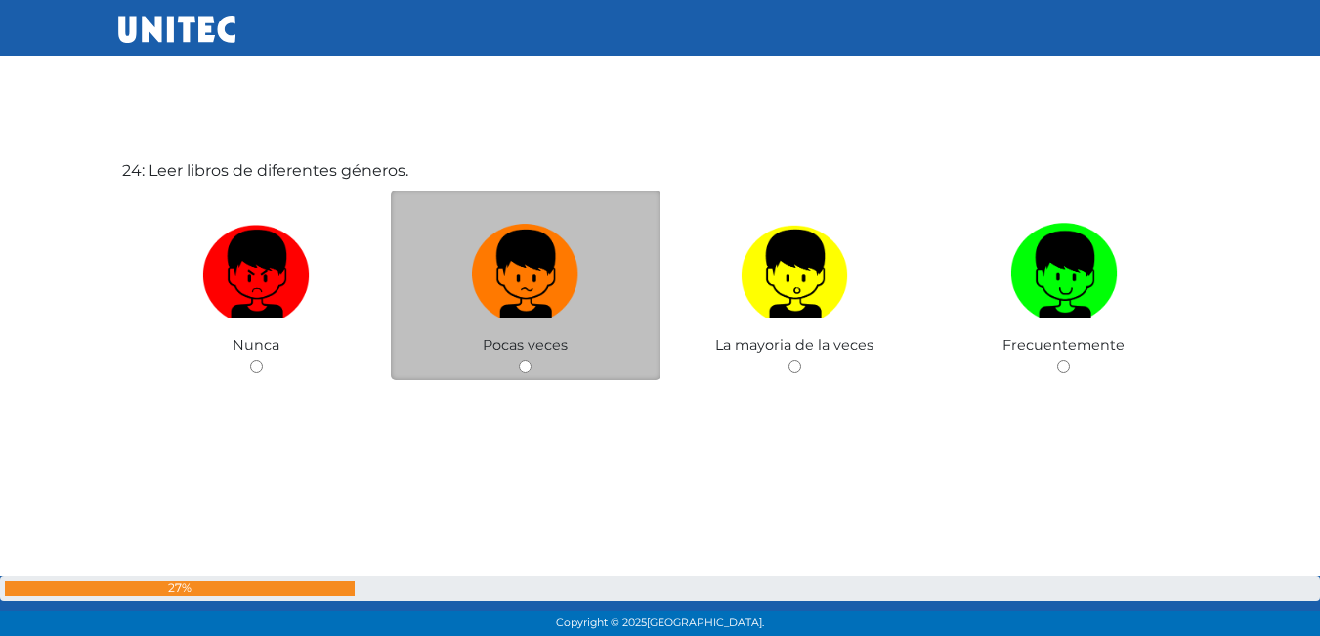
click at [517, 365] on div "Pocas veces" at bounding box center [526, 286] width 270 height 191
drag, startPoint x: 522, startPoint y: 367, endPoint x: 512, endPoint y: 363, distance: 10.5
click at [518, 366] on div "Pocas veces" at bounding box center [526, 286] width 270 height 191
click at [524, 369] on input "radio" at bounding box center [525, 367] width 13 height 13
radio input "true"
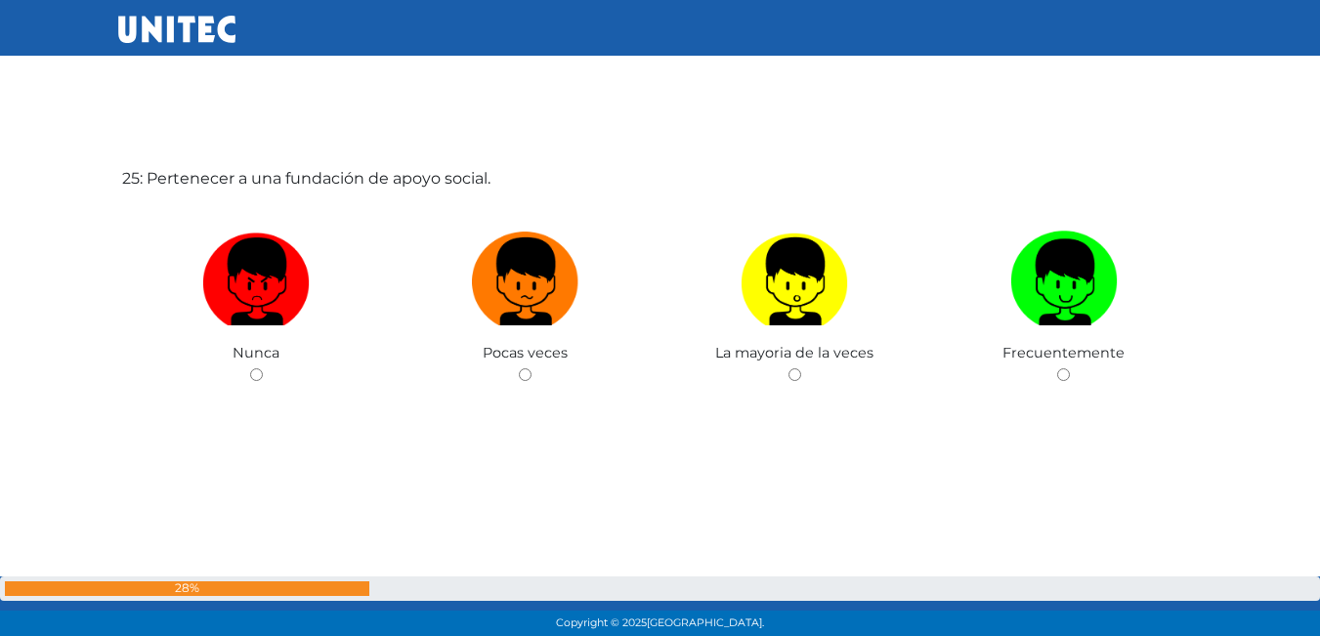
scroll to position [15368, 0]
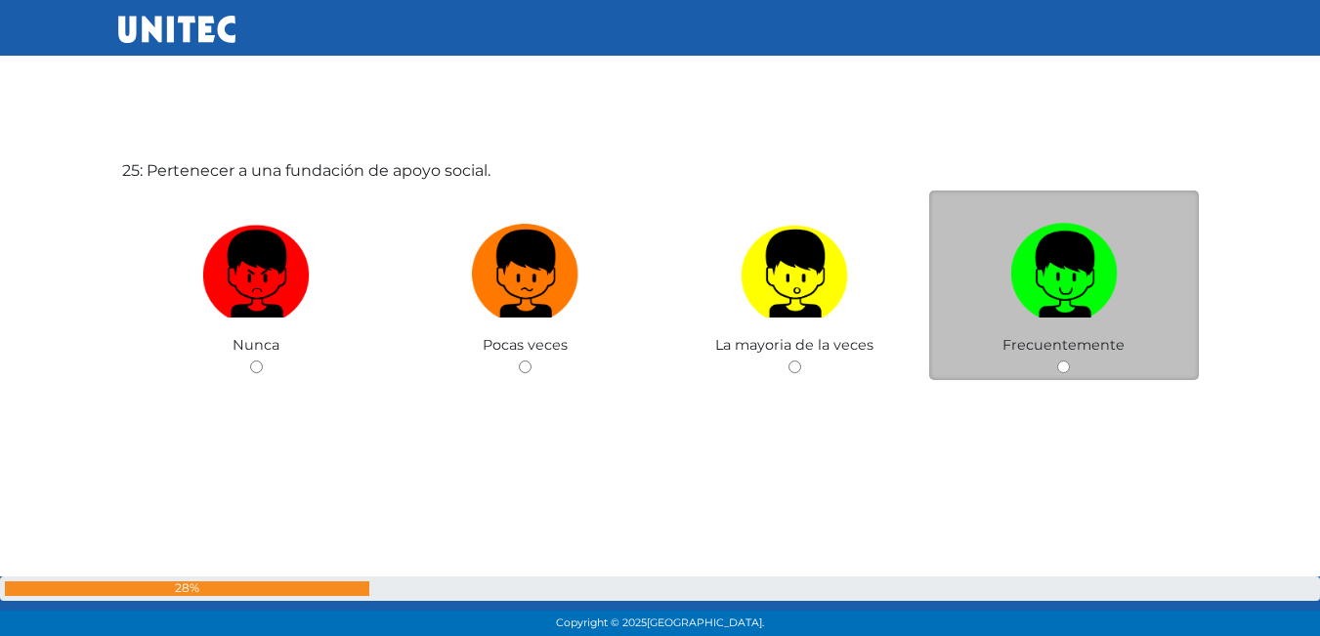
click at [1062, 367] on input "radio" at bounding box center [1064, 367] width 13 height 13
radio input "true"
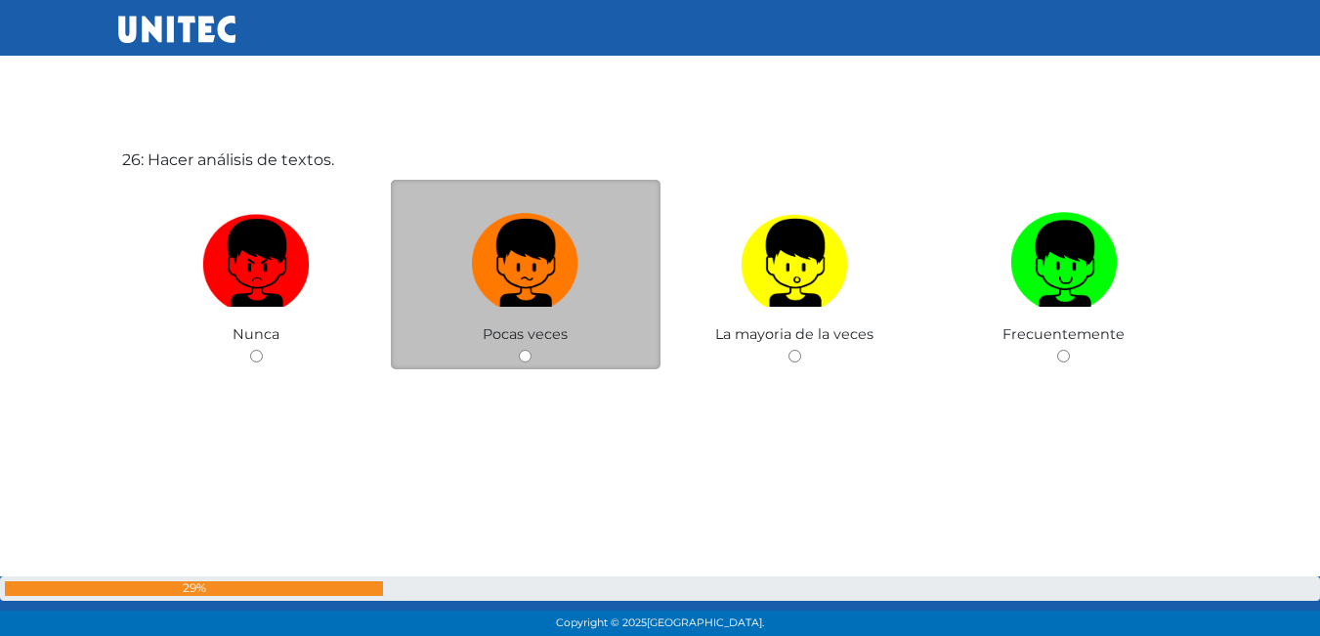
scroll to position [16042, 0]
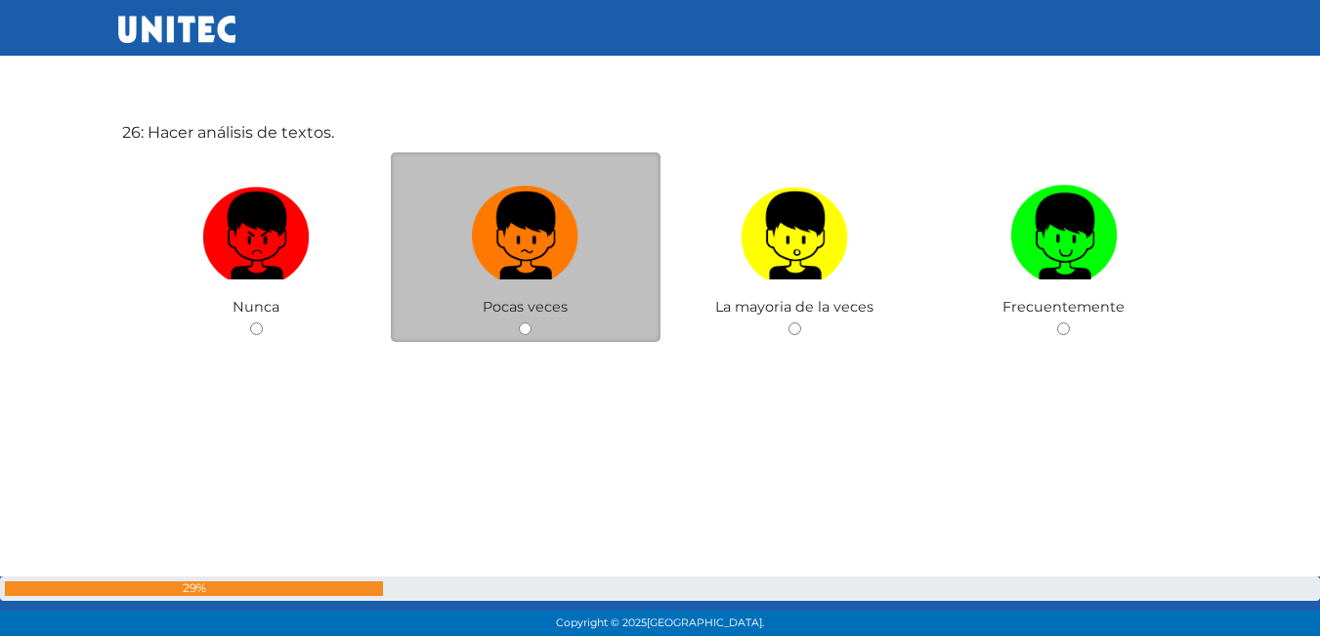
click at [527, 330] on input "radio" at bounding box center [525, 329] width 13 height 13
radio input "true"
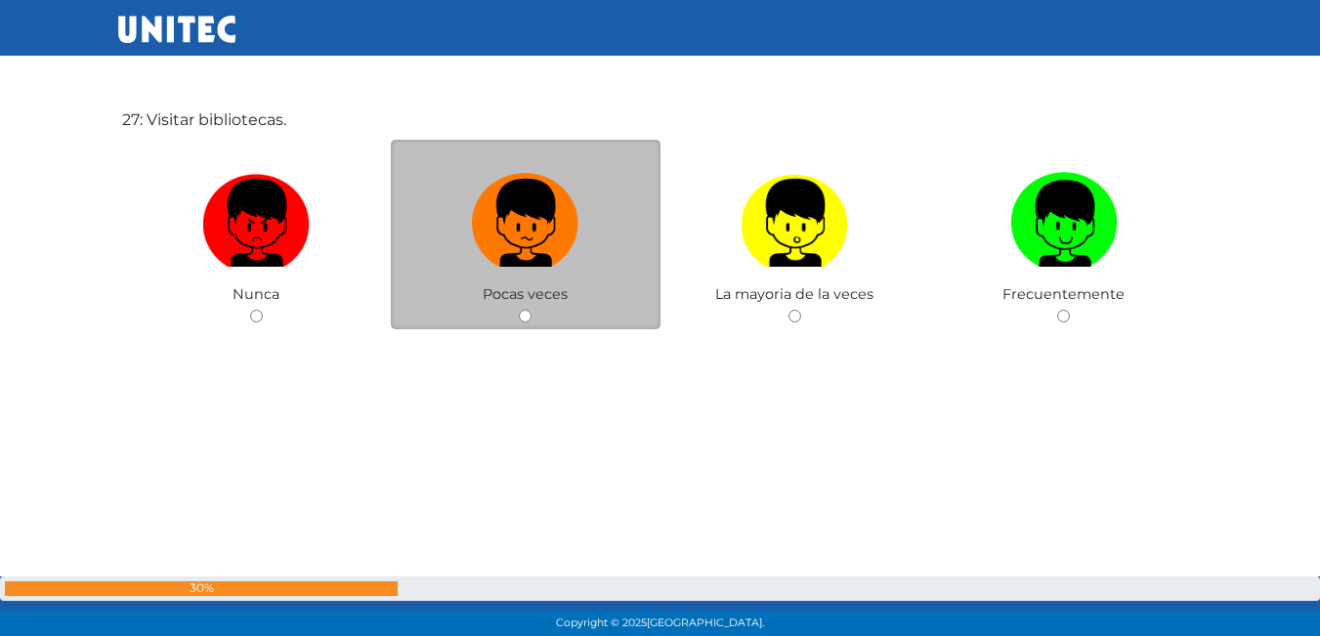
scroll to position [16727, 0]
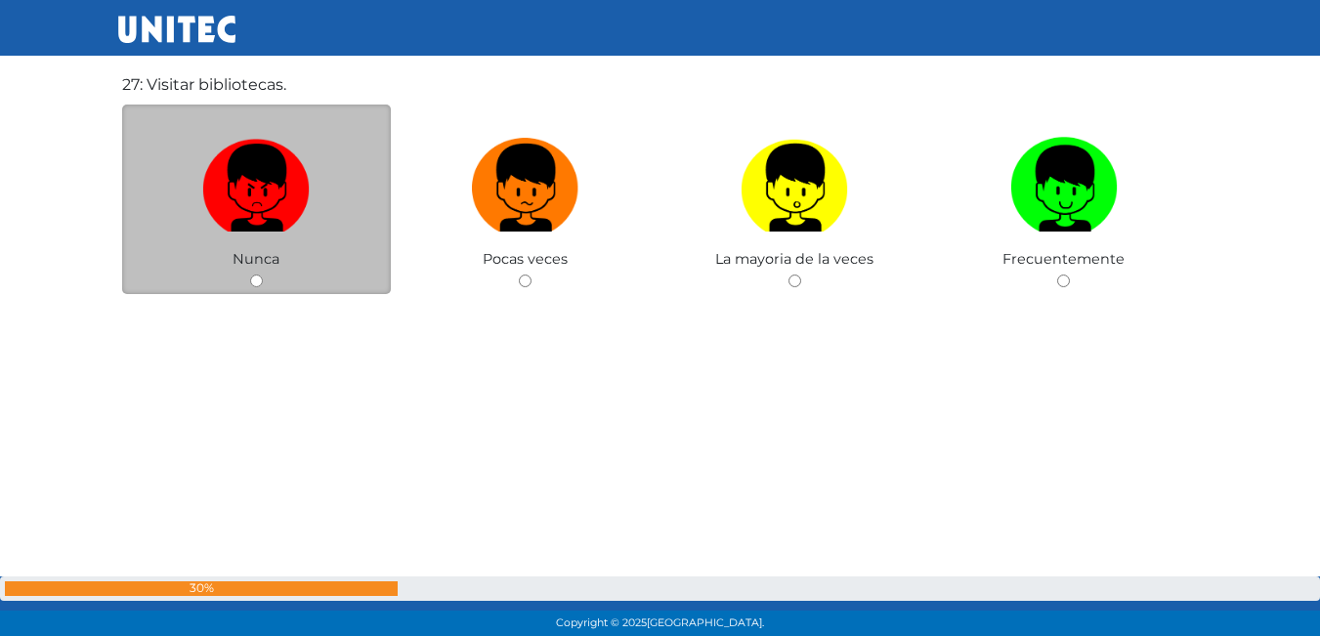
click at [260, 282] on input "radio" at bounding box center [256, 281] width 13 height 13
radio input "true"
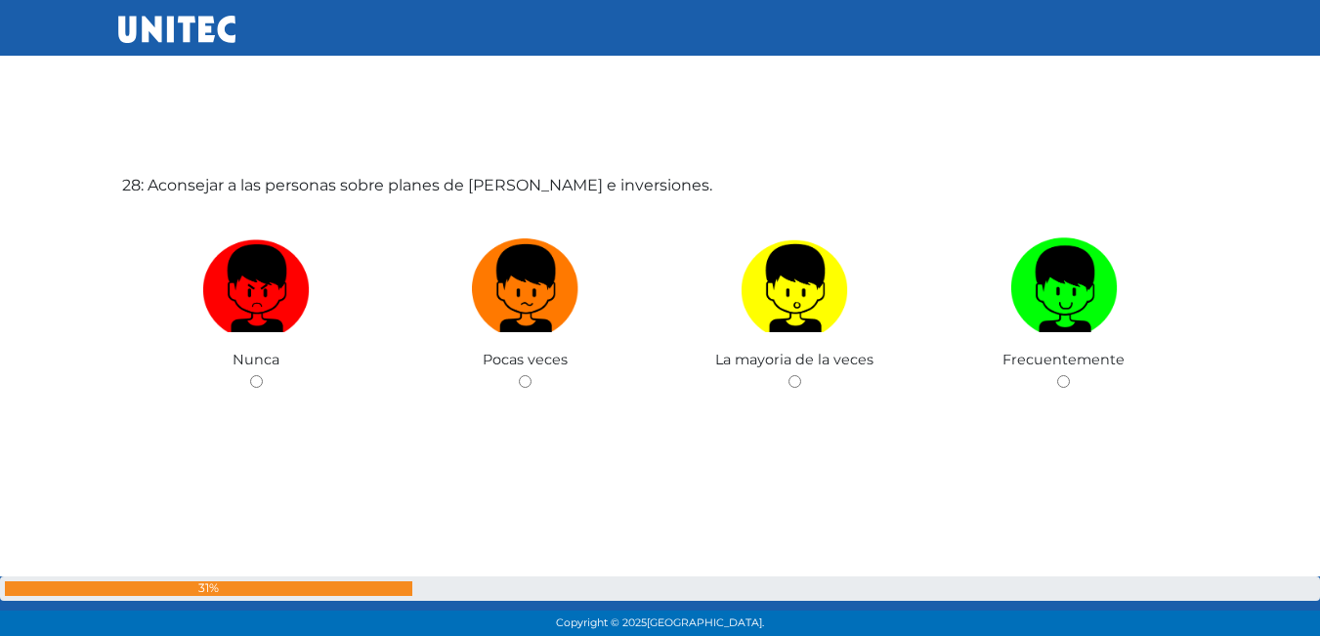
scroll to position [17296, 0]
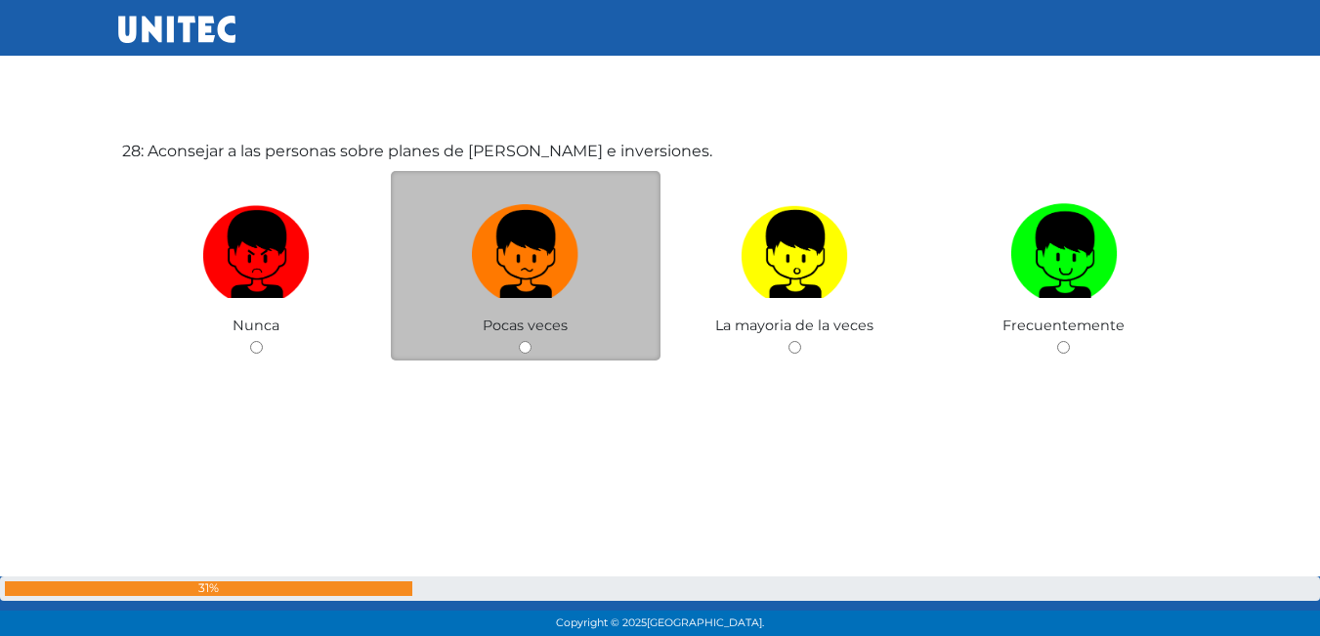
click at [520, 343] on input "radio" at bounding box center [525, 347] width 13 height 13
radio input "true"
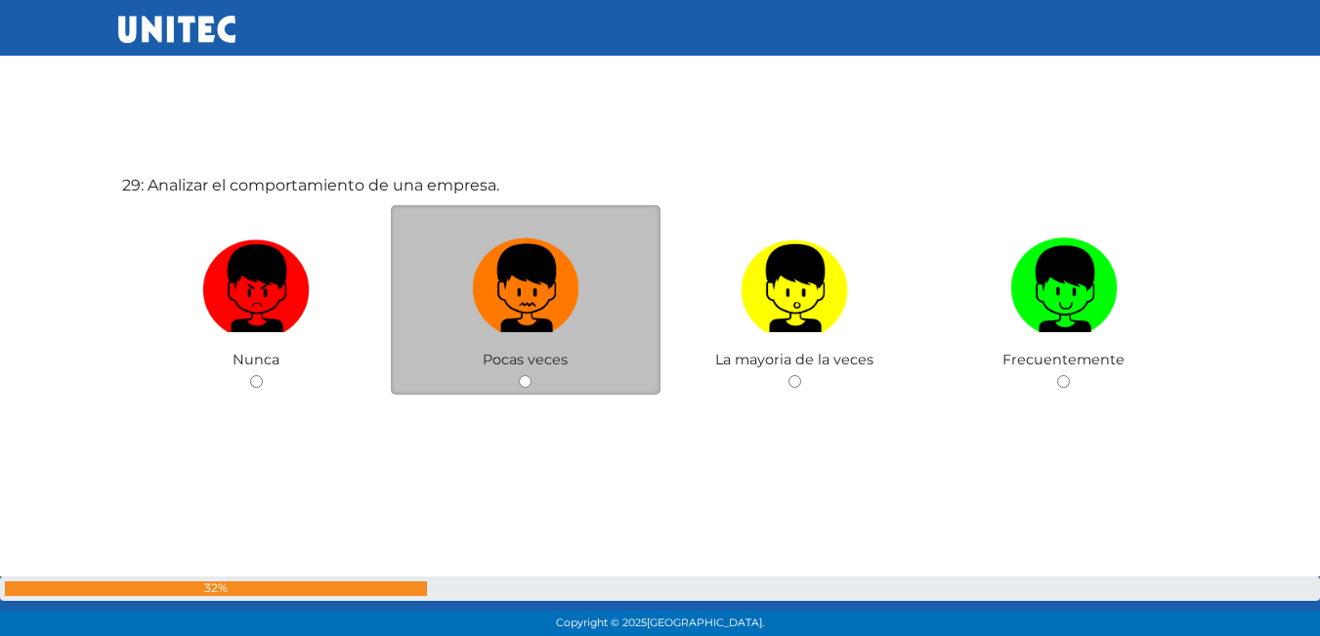
scroll to position [17913, 0]
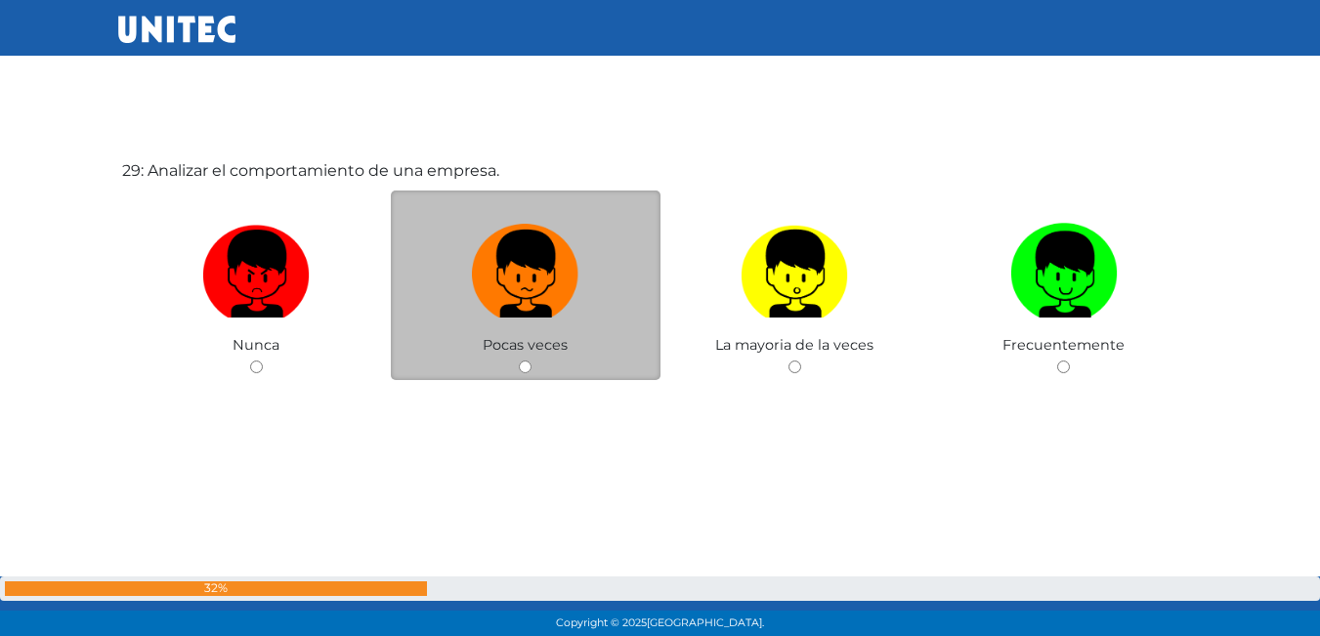
click at [530, 358] on div "Pocas veces" at bounding box center [526, 286] width 270 height 191
click at [524, 367] on input "radio" at bounding box center [525, 367] width 13 height 13
radio input "true"
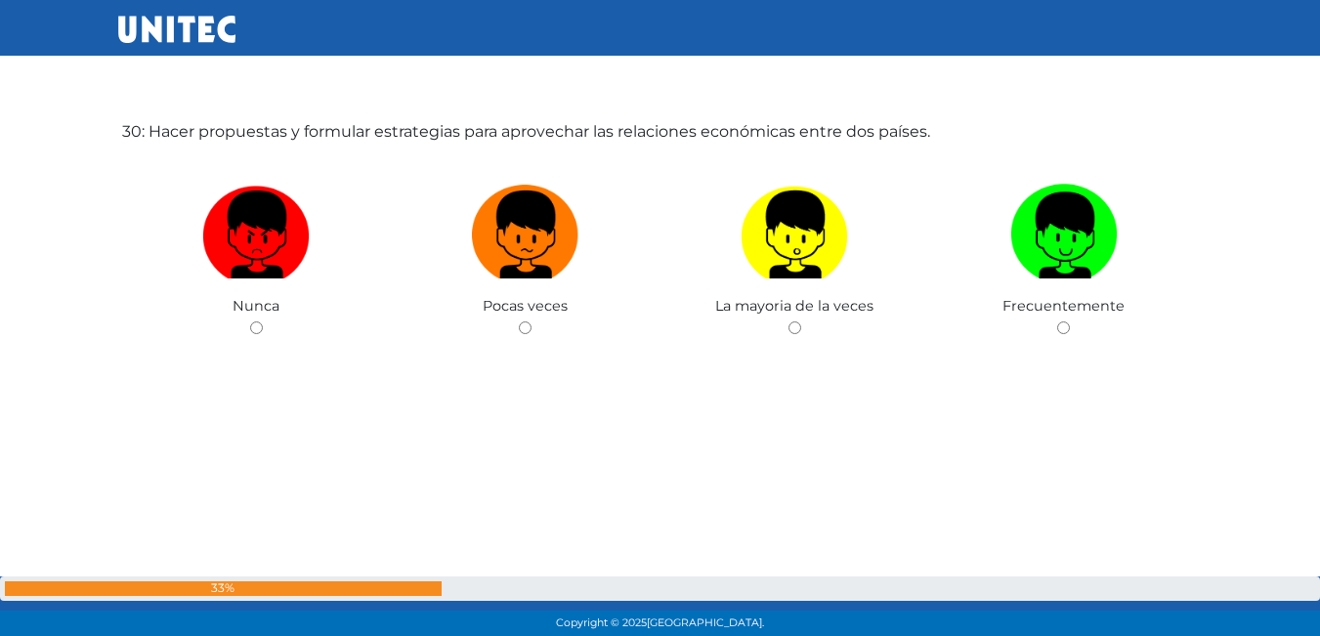
scroll to position [18602, 0]
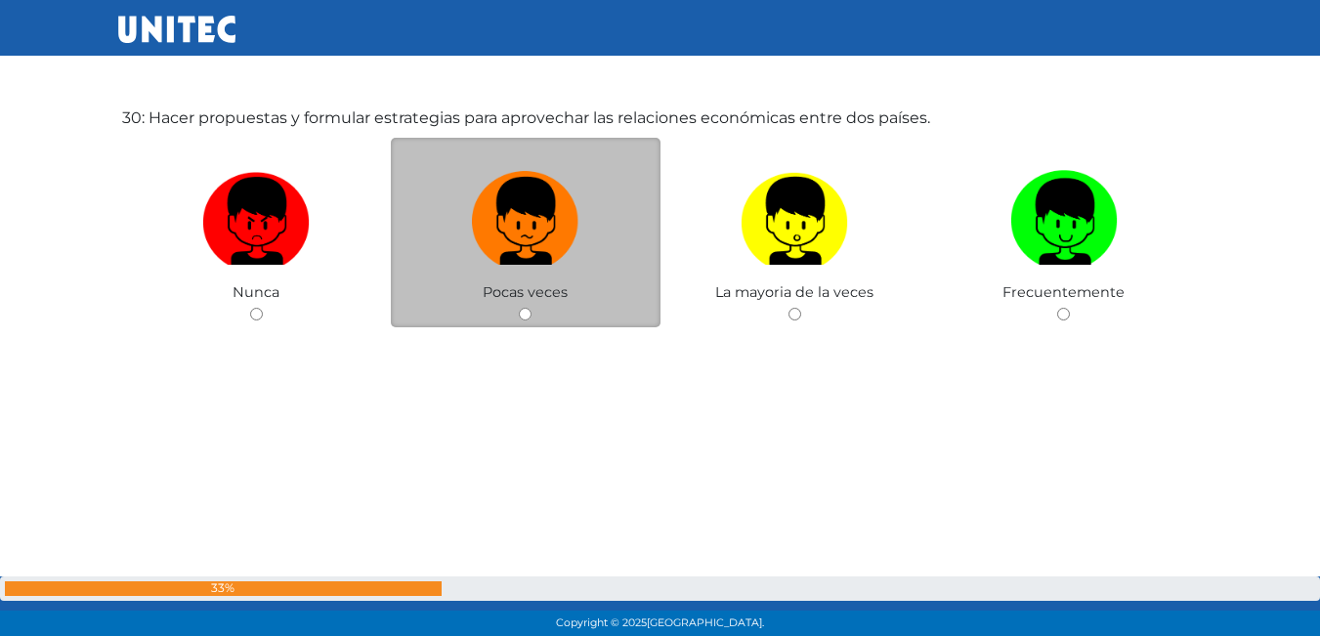
click at [522, 314] on input "radio" at bounding box center [525, 314] width 13 height 13
radio input "true"
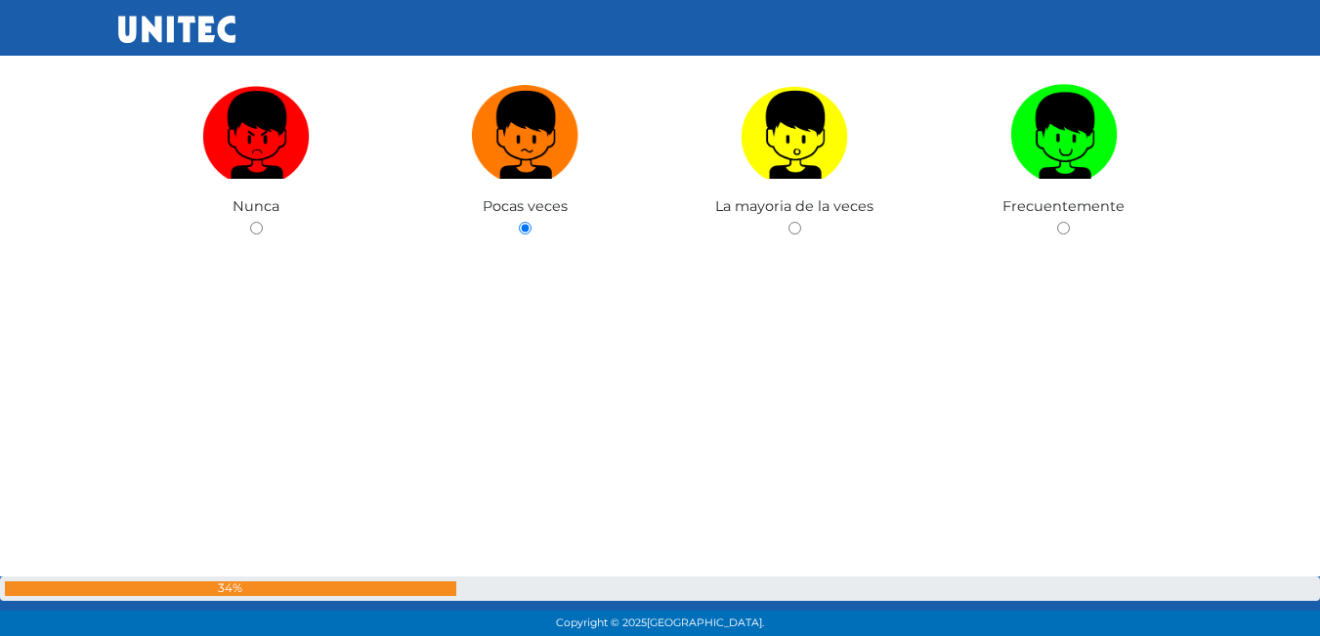
scroll to position [19175, 0]
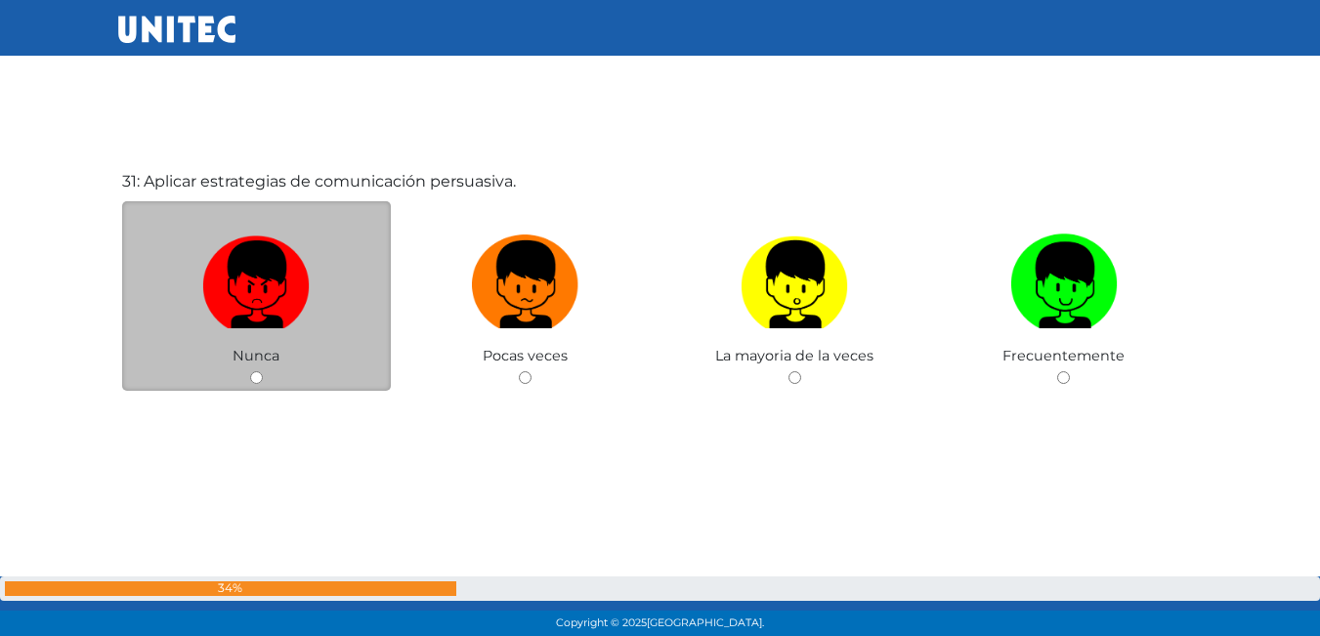
click at [260, 380] on input "radio" at bounding box center [256, 377] width 13 height 13
radio input "true"
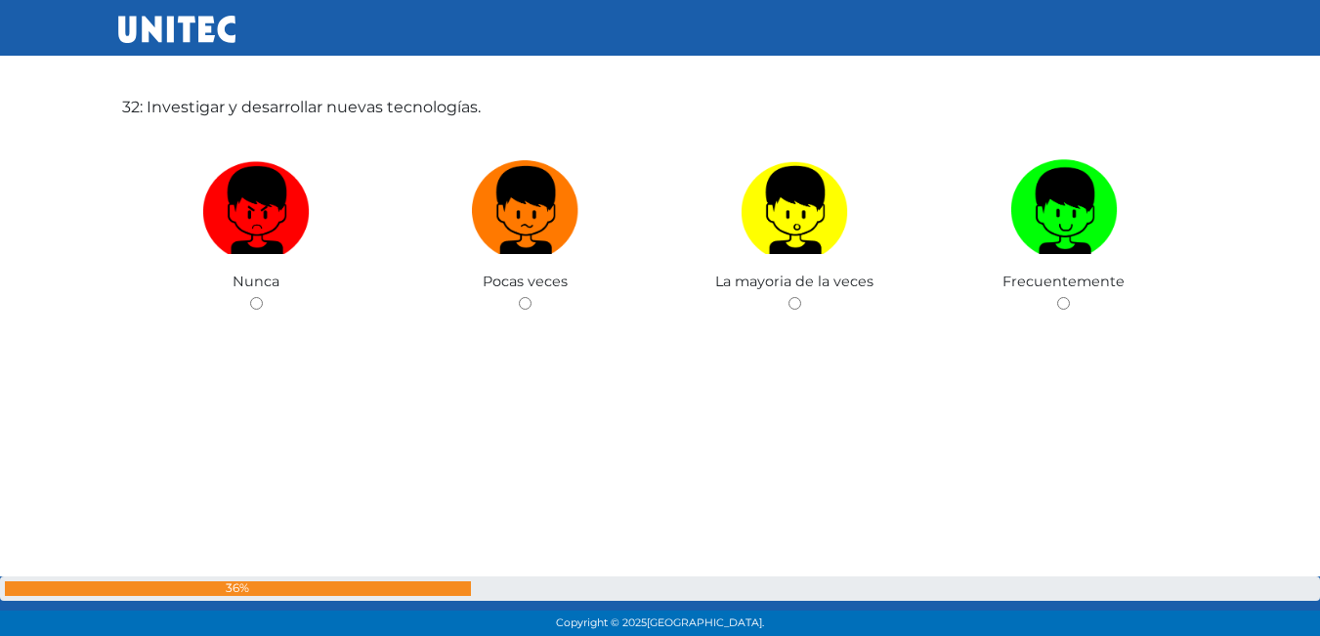
scroll to position [19957, 0]
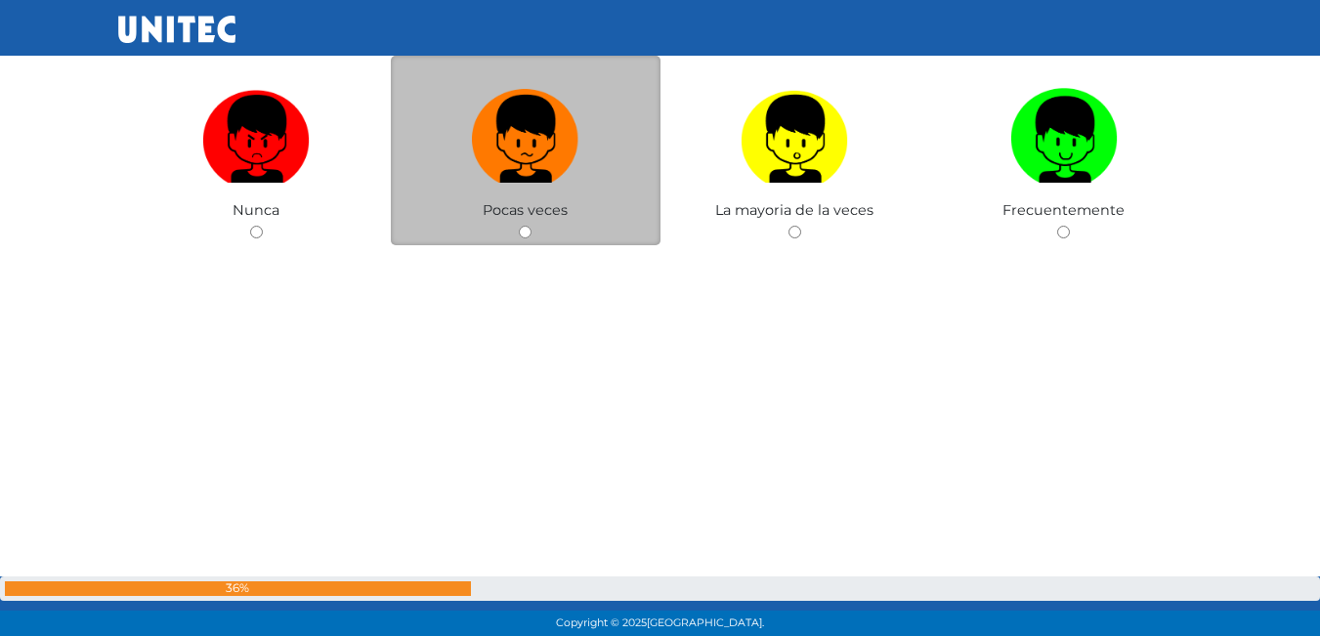
click at [522, 230] on input "radio" at bounding box center [525, 232] width 13 height 13
radio input "true"
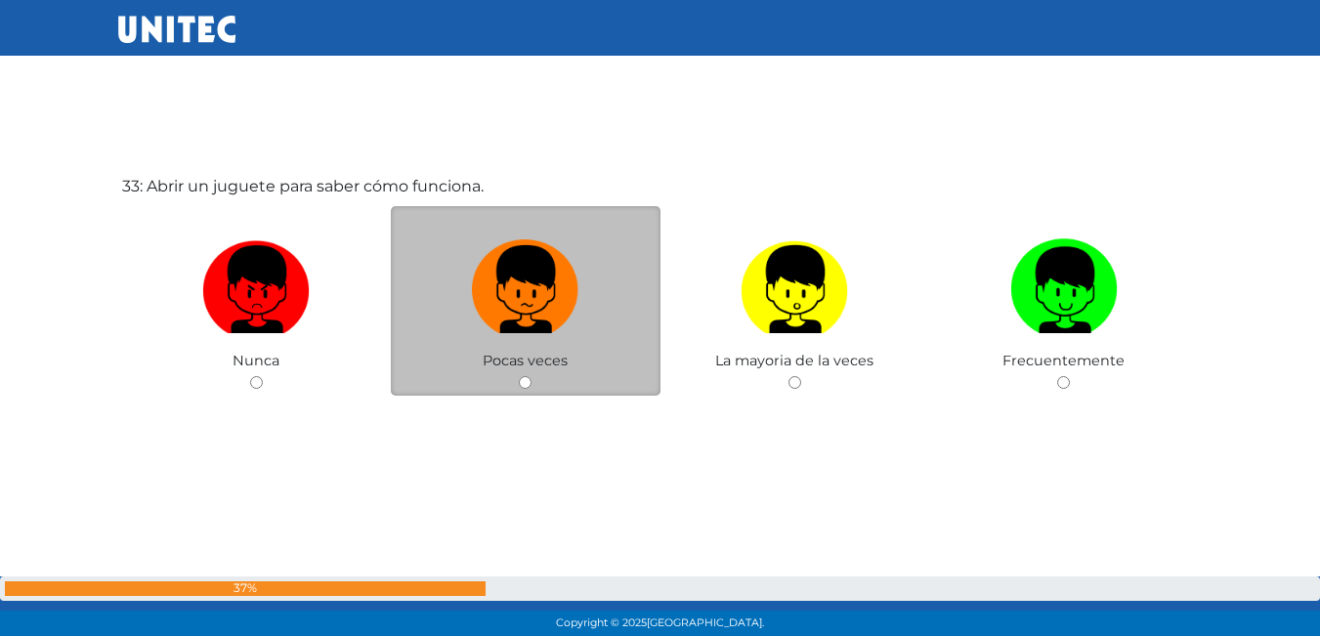
scroll to position [20445, 0]
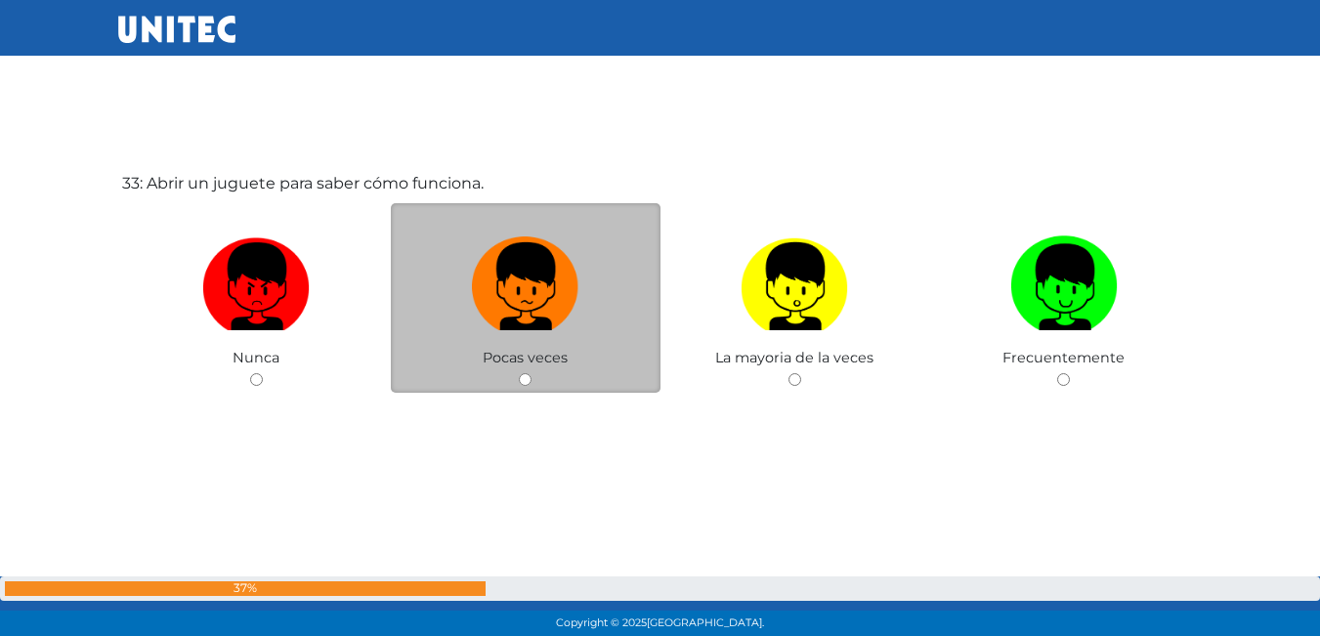
click at [526, 378] on input "radio" at bounding box center [525, 379] width 13 height 13
radio input "true"
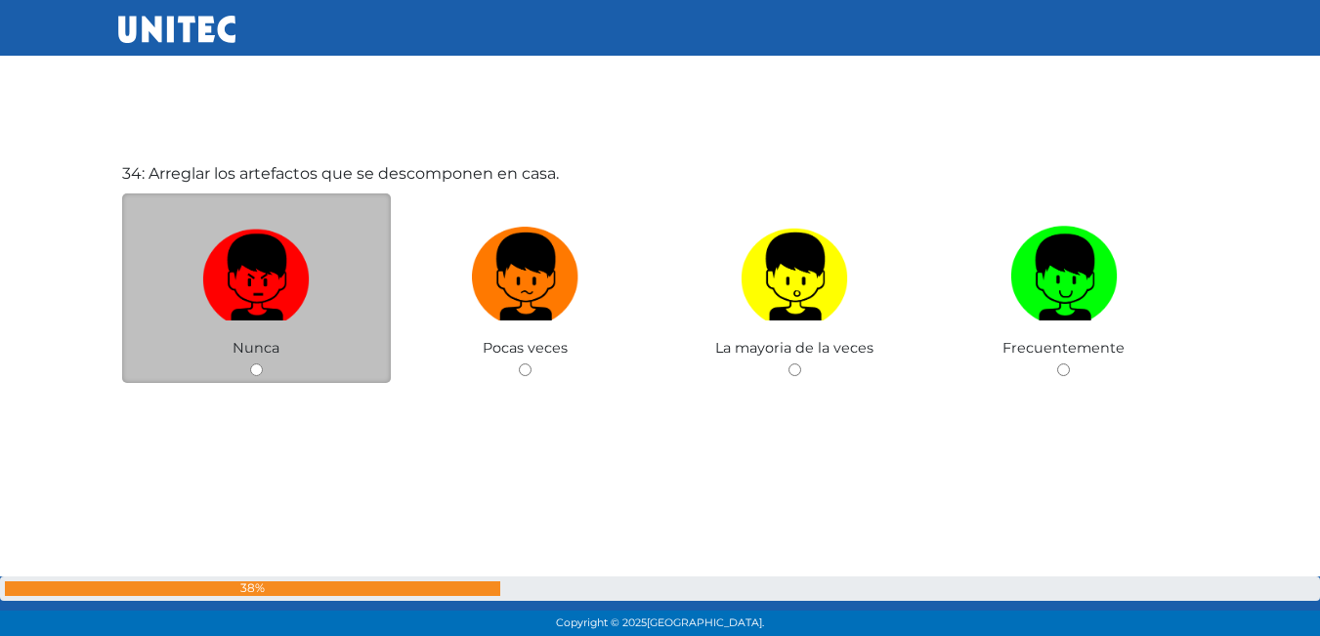
scroll to position [21094, 0]
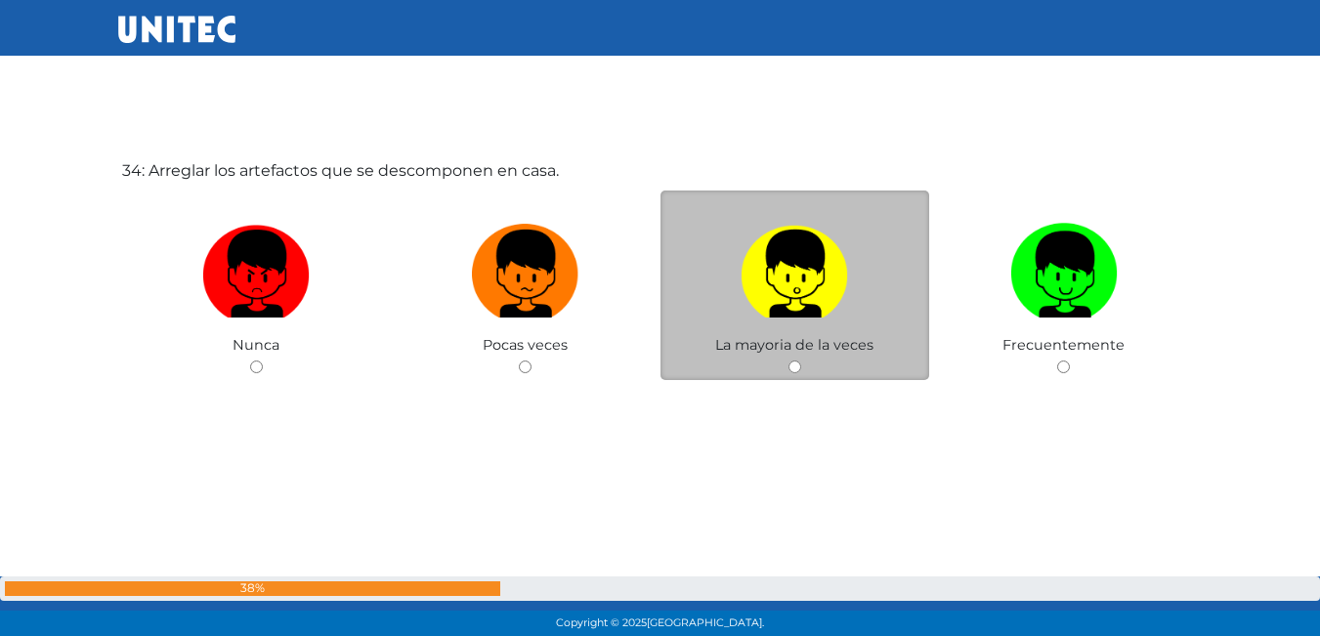
click at [789, 371] on input "radio" at bounding box center [795, 367] width 13 height 13
radio input "true"
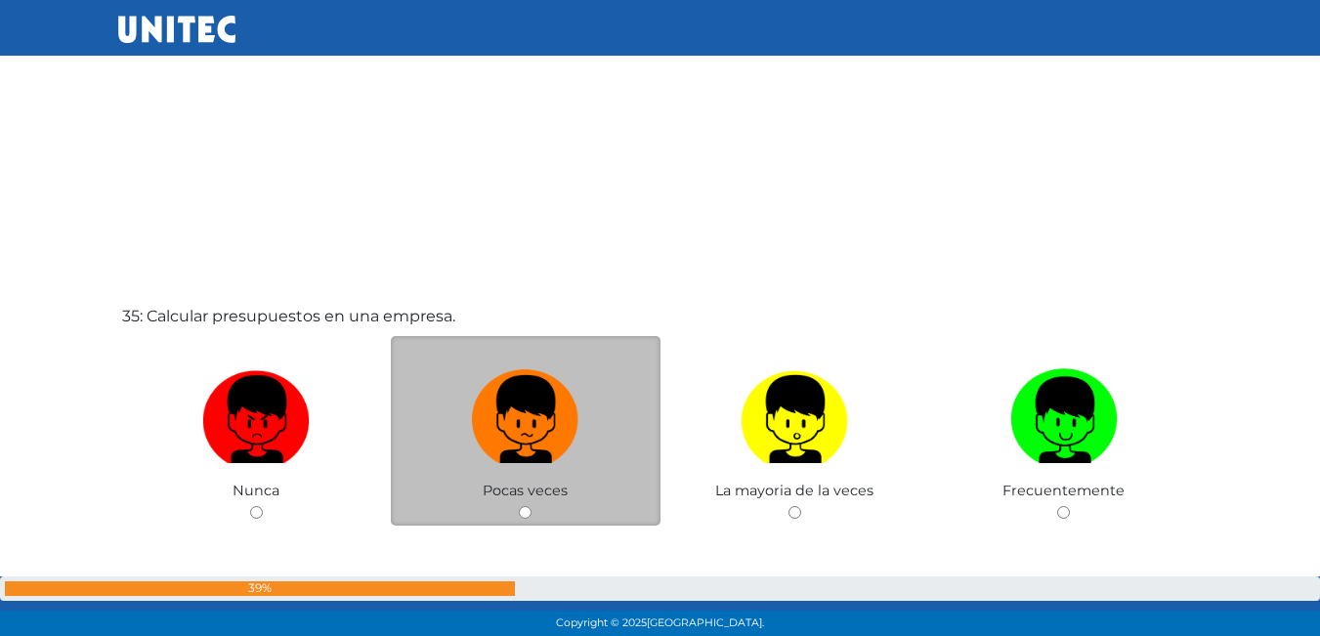
scroll to position [21673, 0]
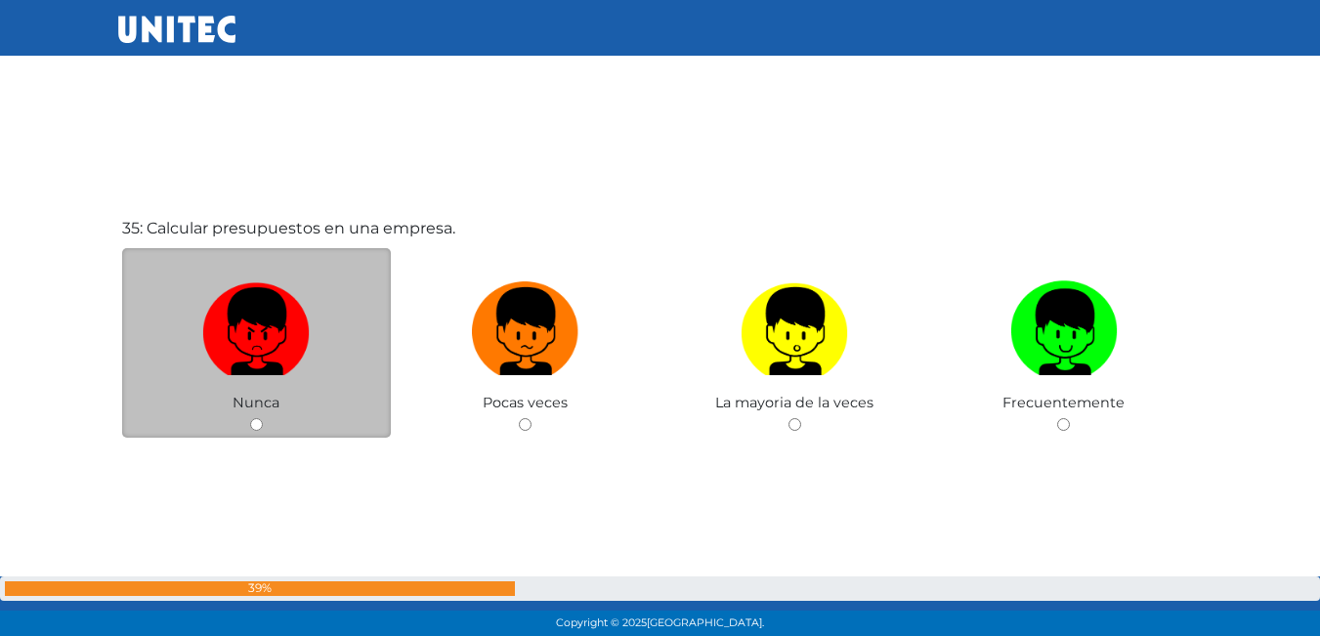
drag, startPoint x: 257, startPoint y: 418, endPoint x: 258, endPoint y: 409, distance: 9.8
click at [260, 415] on div "Nunca" at bounding box center [257, 343] width 270 height 191
click at [255, 420] on input "radio" at bounding box center [256, 424] width 13 height 13
radio input "true"
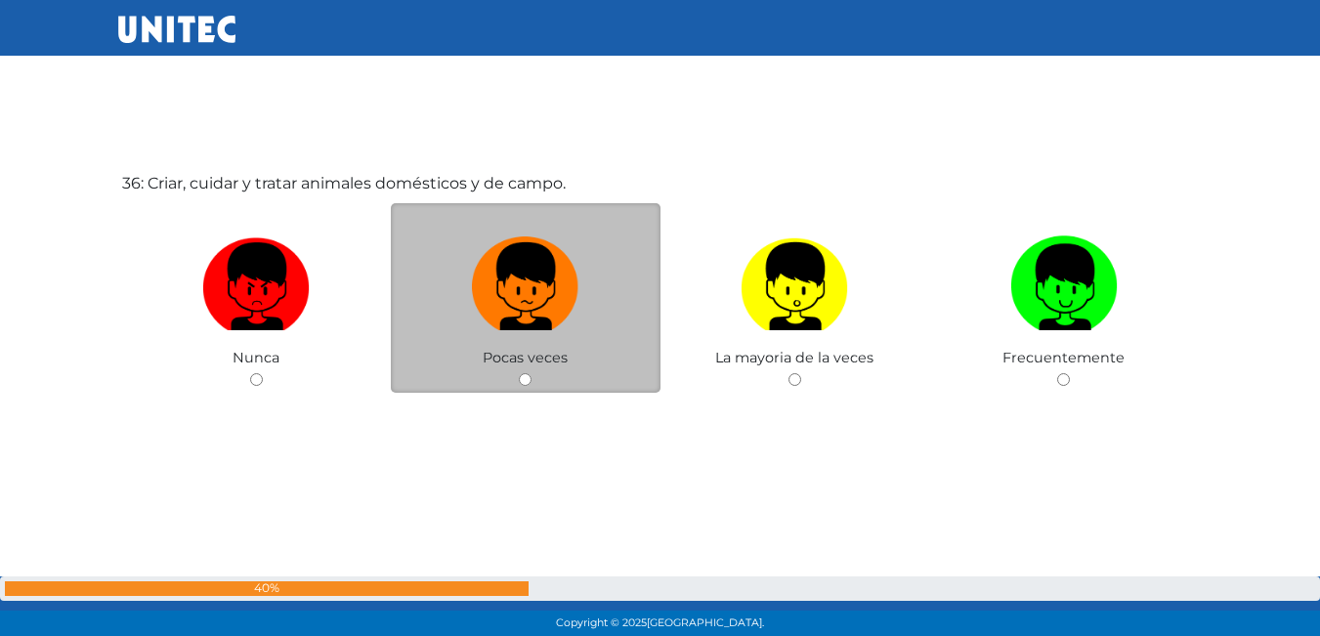
scroll to position [22367, 0]
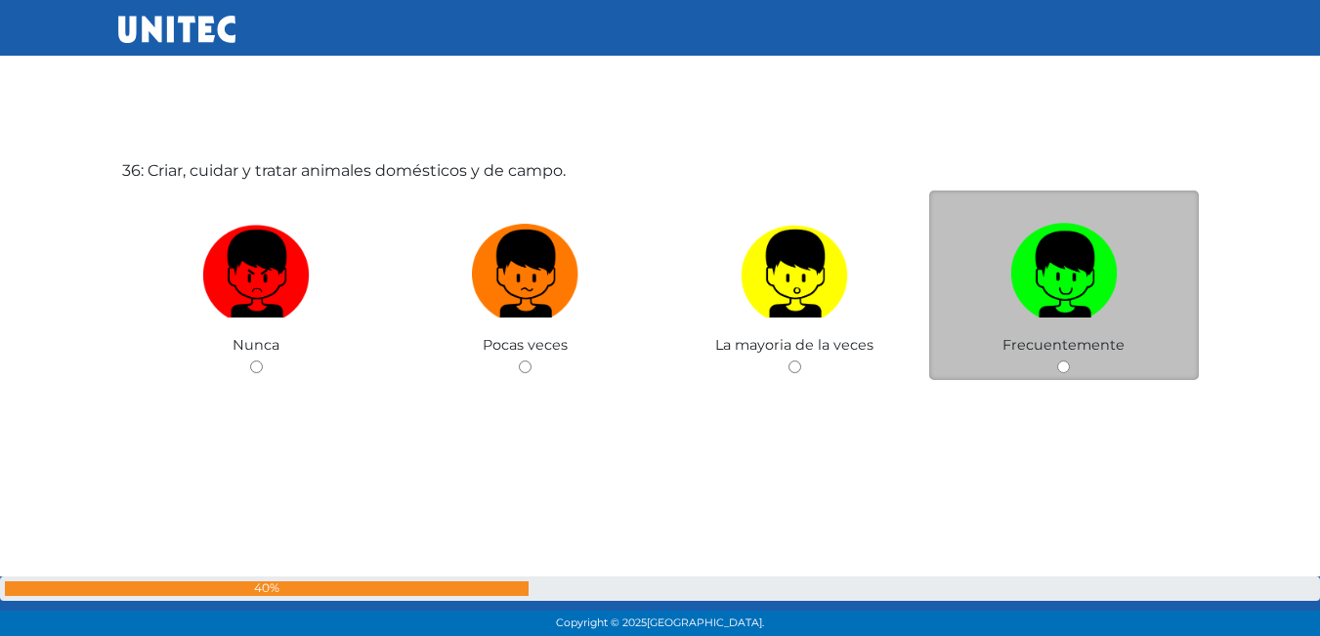
click at [1058, 366] on input "radio" at bounding box center [1064, 367] width 13 height 13
radio input "true"
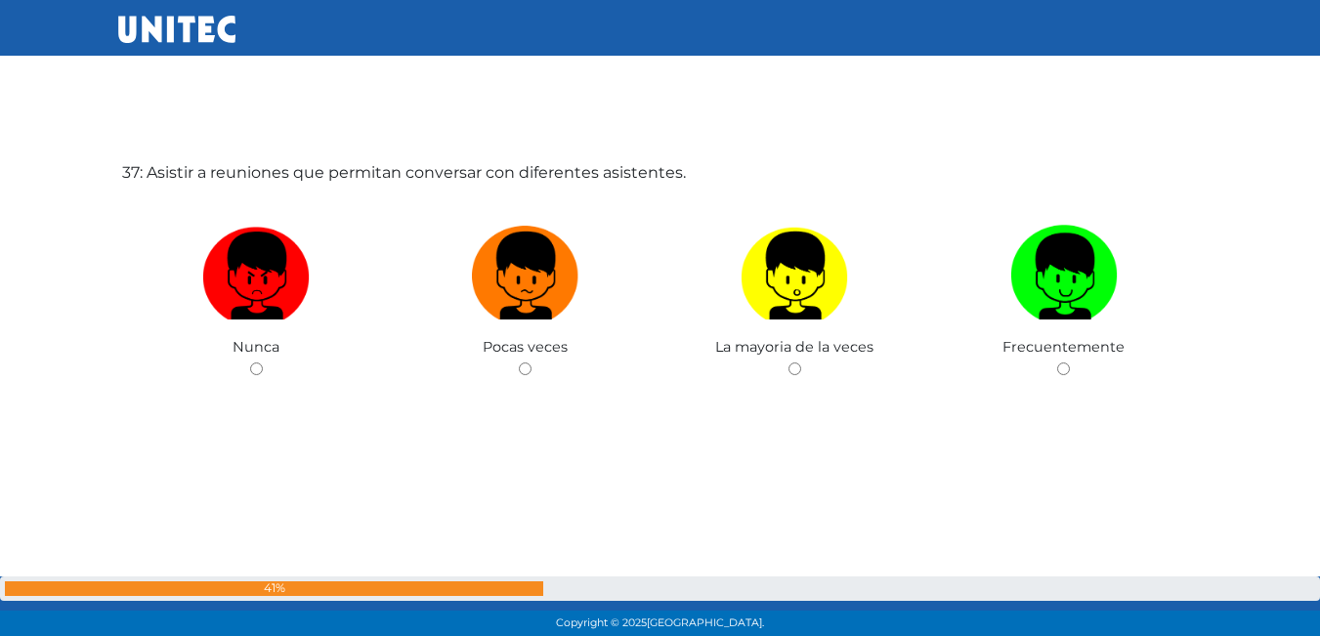
scroll to position [23003, 0]
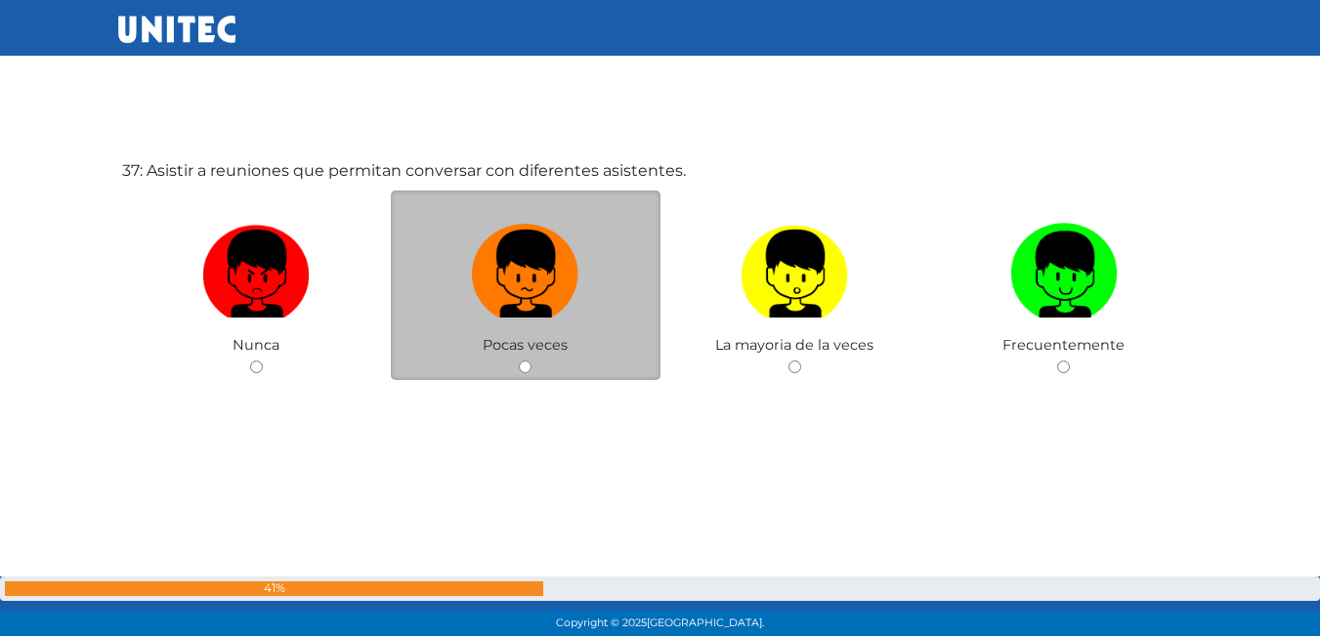
click at [527, 367] on input "radio" at bounding box center [525, 367] width 13 height 13
radio input "true"
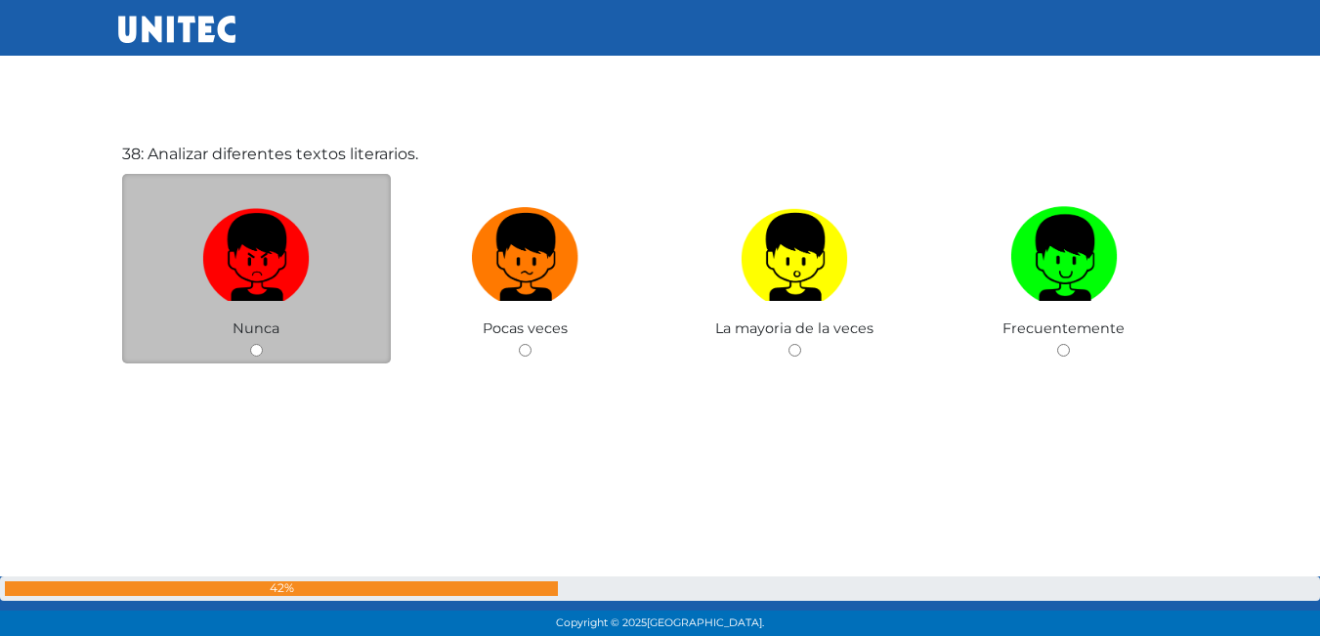
scroll to position [23687, 0]
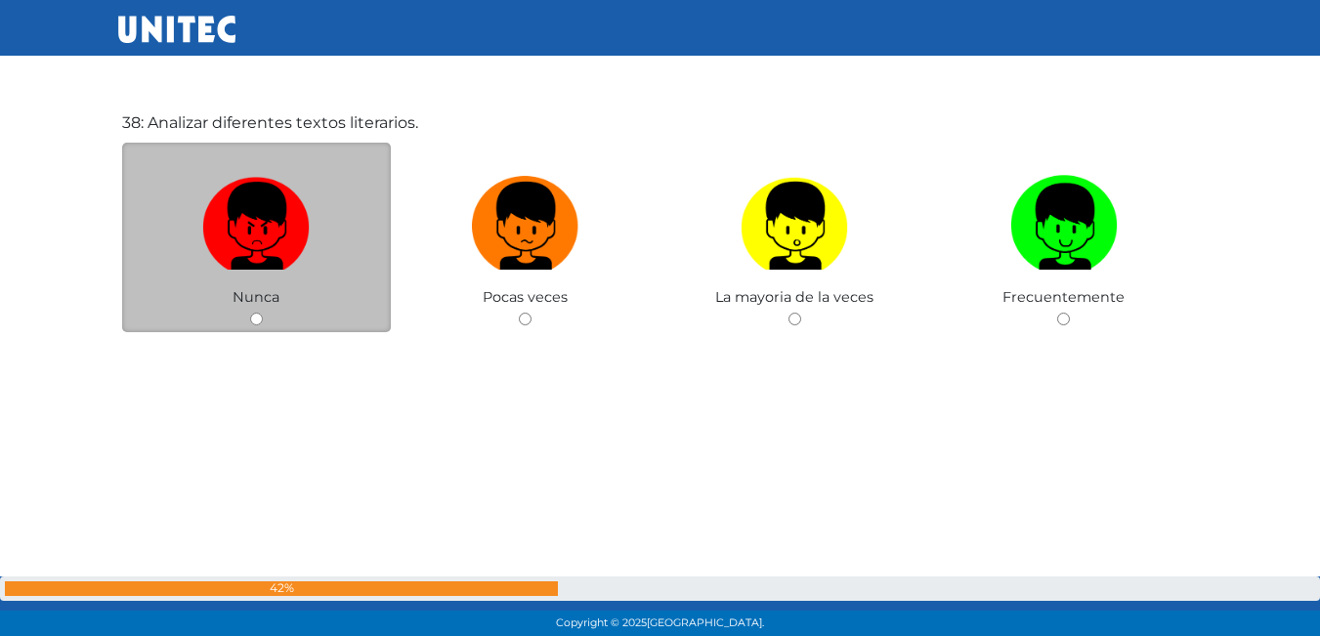
click at [257, 321] on input "radio" at bounding box center [256, 319] width 13 height 13
radio input "true"
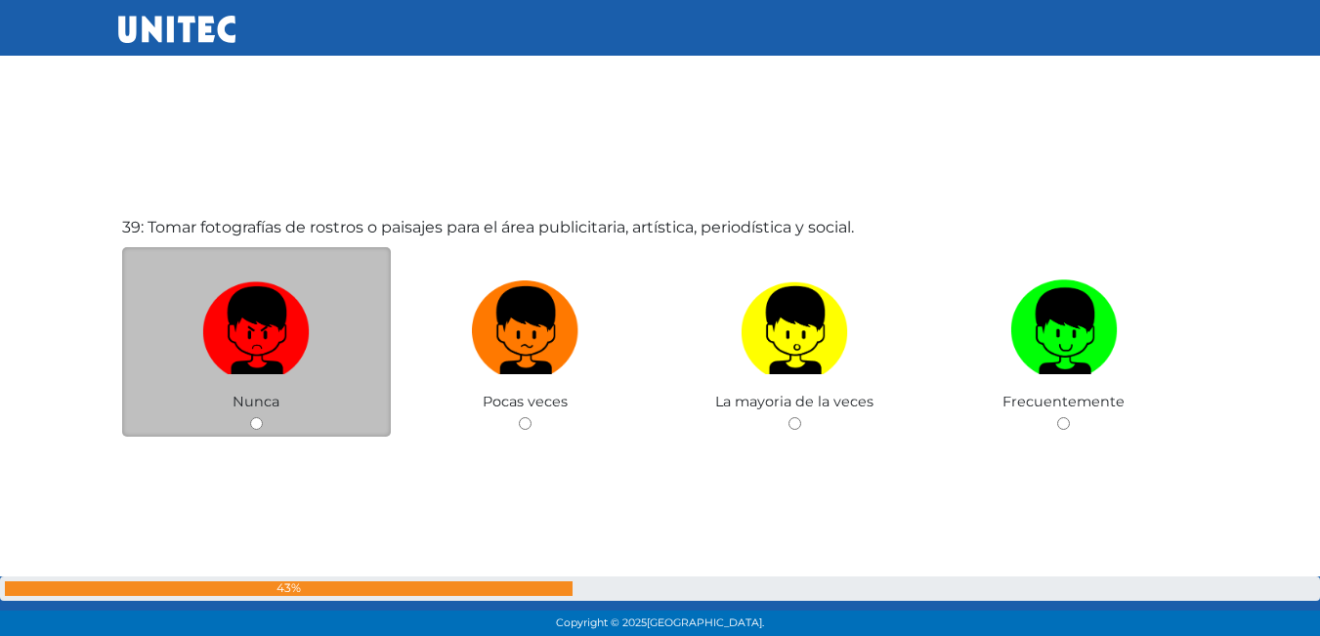
scroll to position [24276, 0]
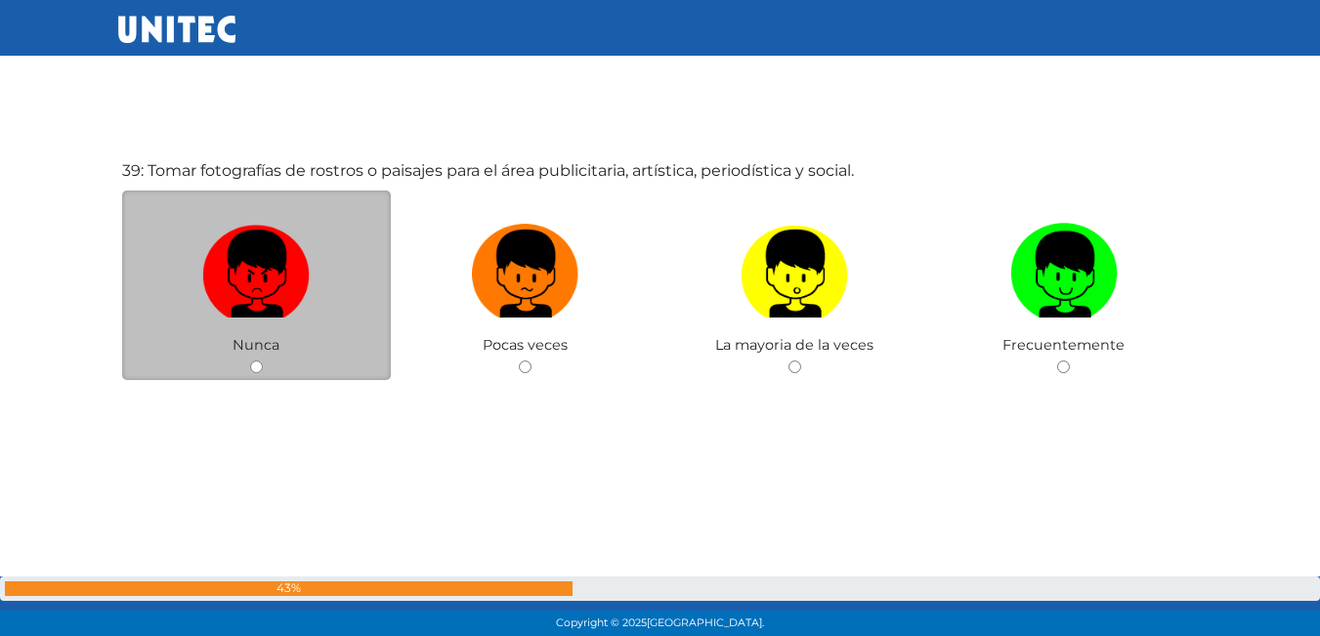
drag, startPoint x: 250, startPoint y: 364, endPoint x: 267, endPoint y: 338, distance: 30.4
click at [251, 363] on input "radio" at bounding box center [256, 367] width 13 height 13
radio input "true"
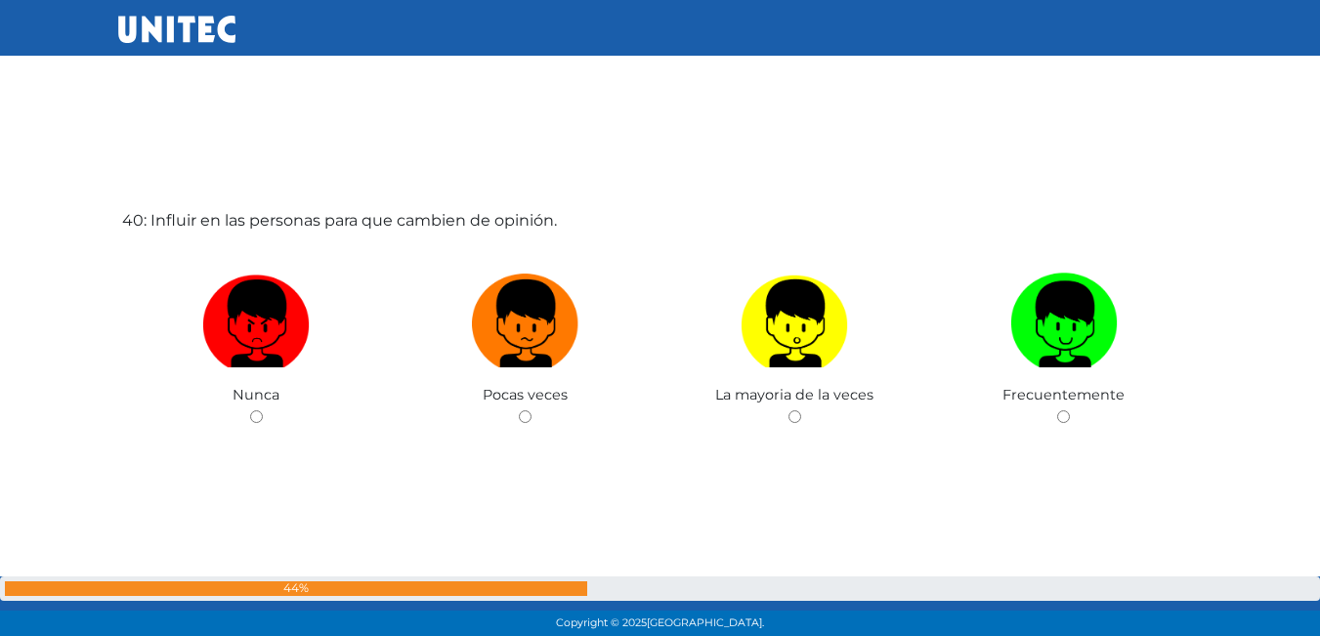
scroll to position [24965, 0]
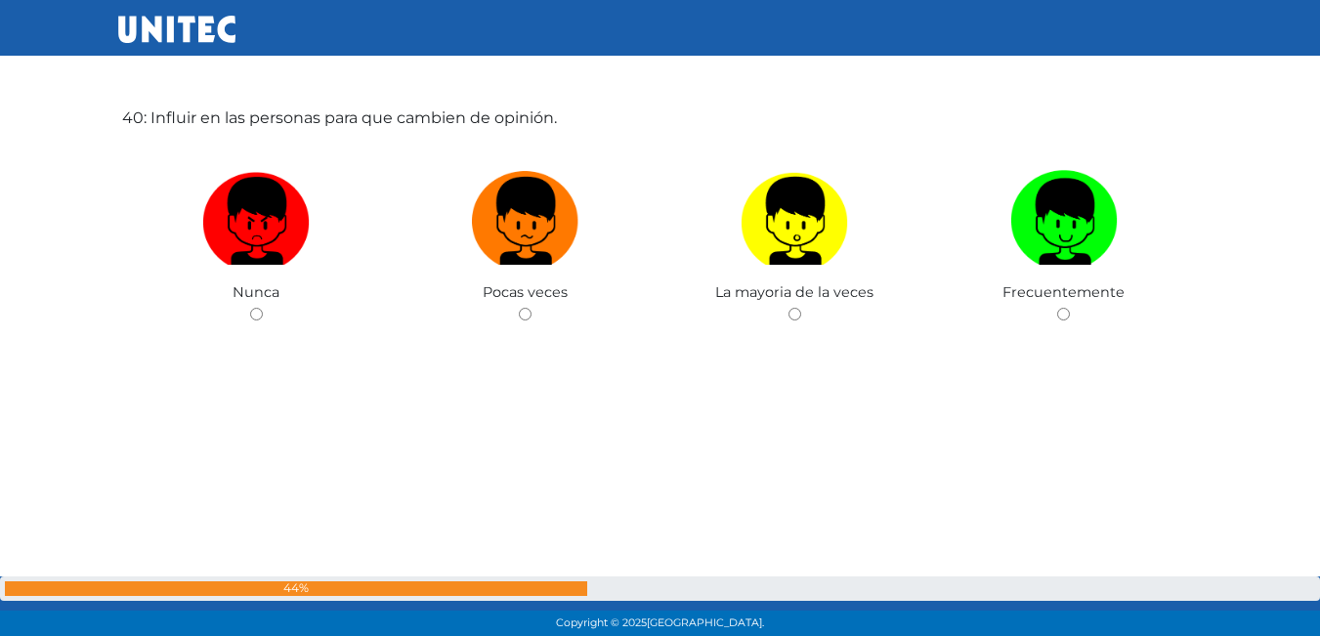
click at [527, 311] on input "radio" at bounding box center [525, 314] width 13 height 13
radio input "true"
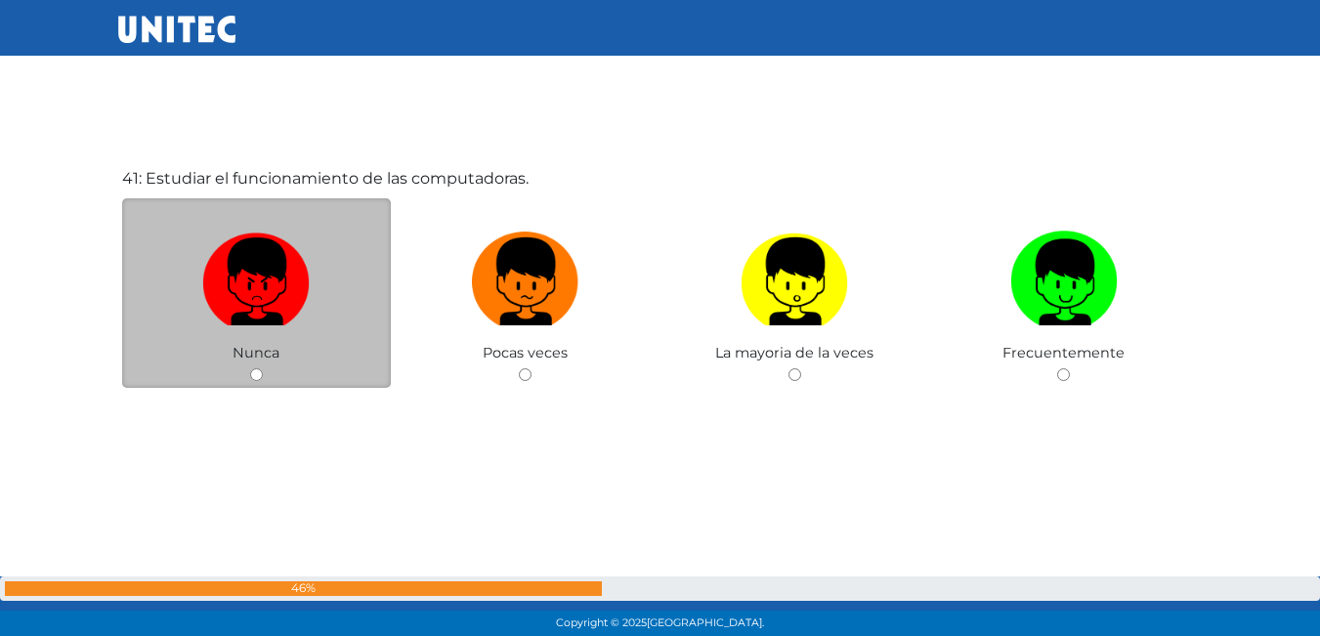
scroll to position [25548, 0]
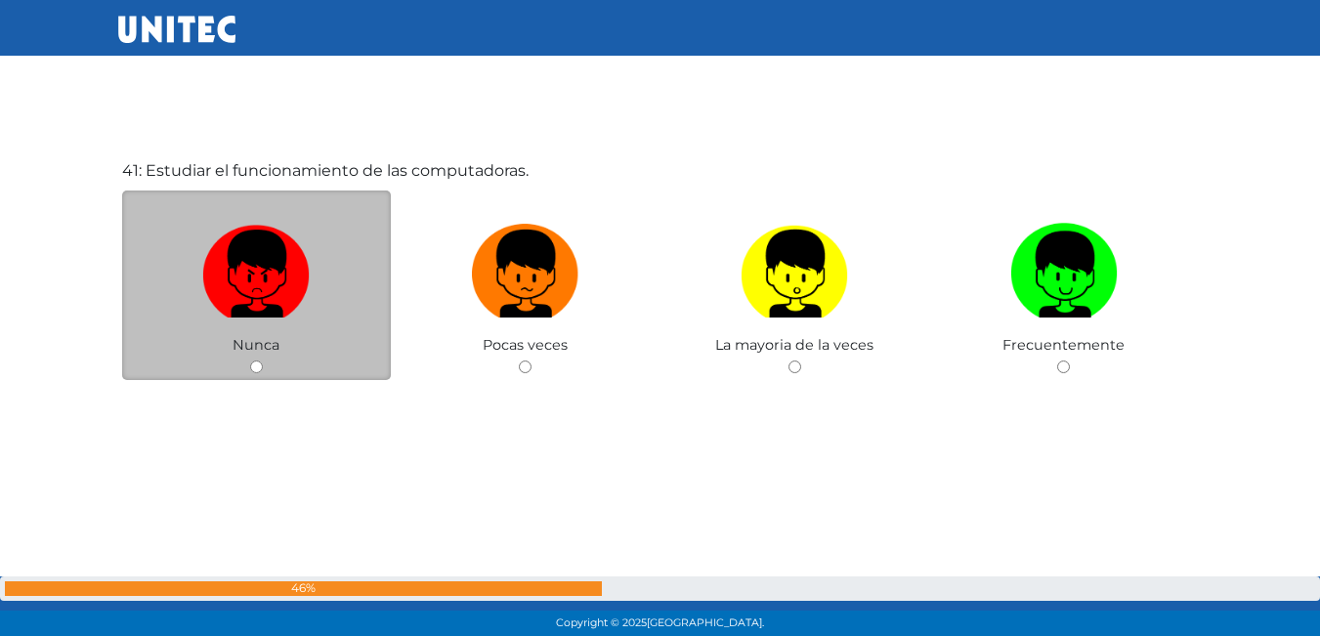
click at [251, 364] on input "radio" at bounding box center [256, 367] width 13 height 13
radio input "true"
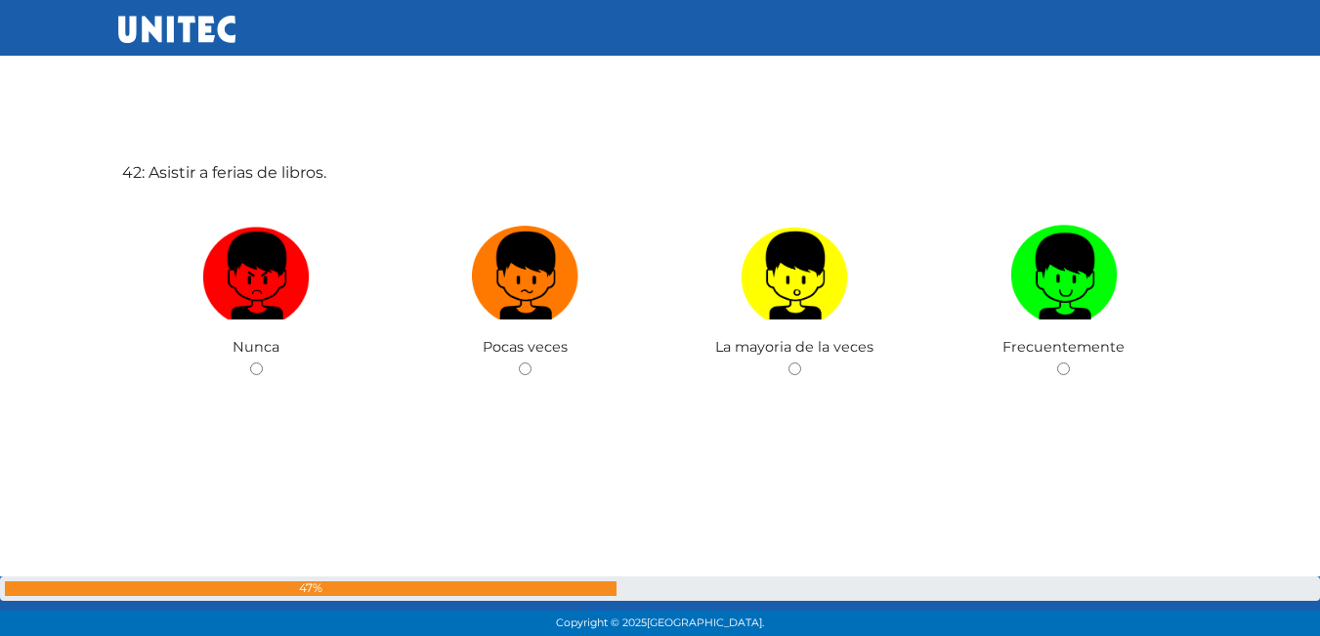
scroll to position [26185, 0]
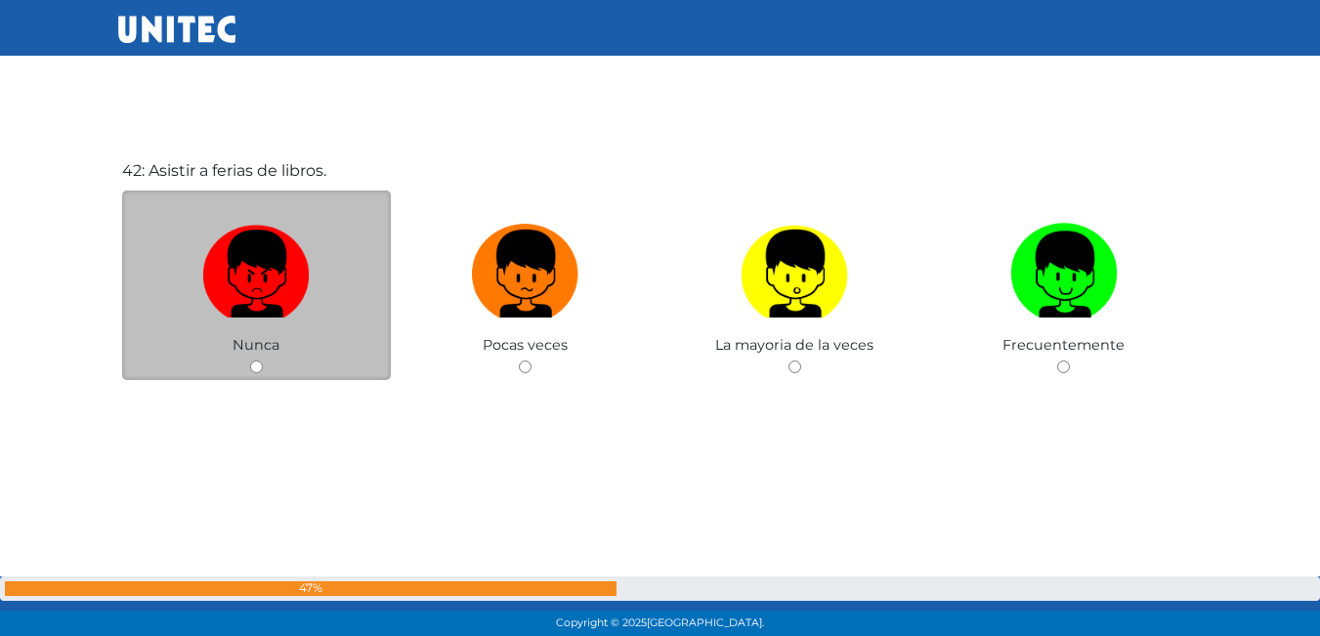
click at [260, 364] on input "radio" at bounding box center [256, 367] width 13 height 13
radio input "true"
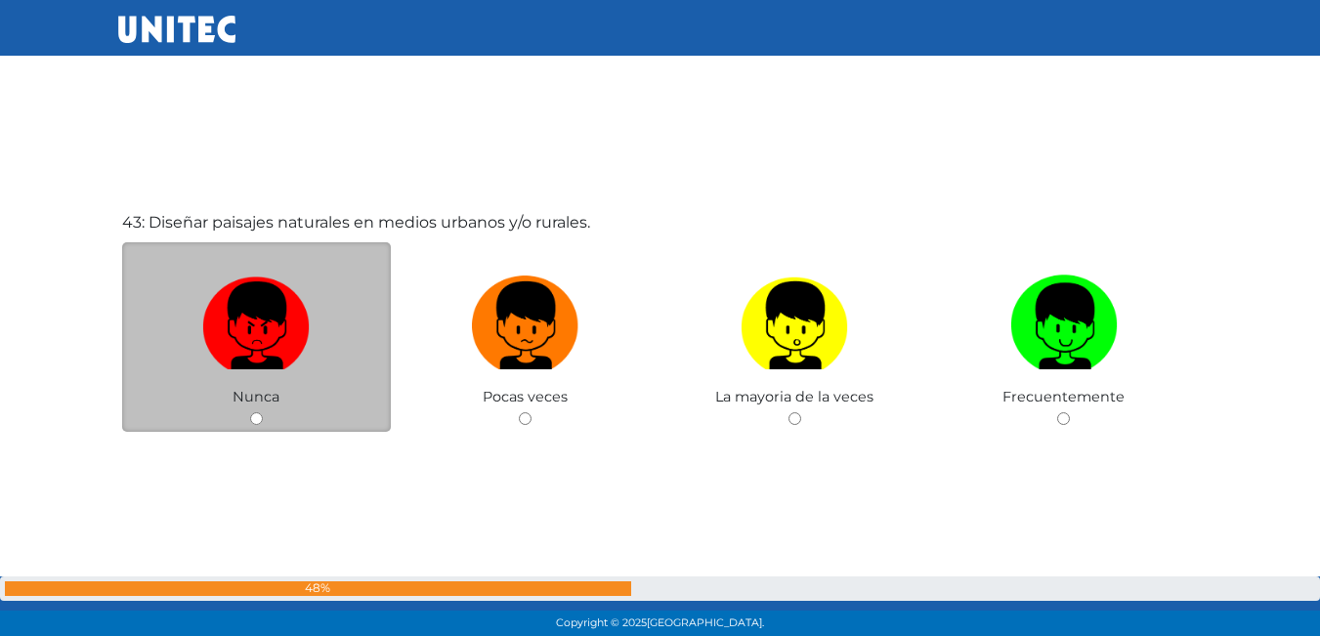
scroll to position [26867, 0]
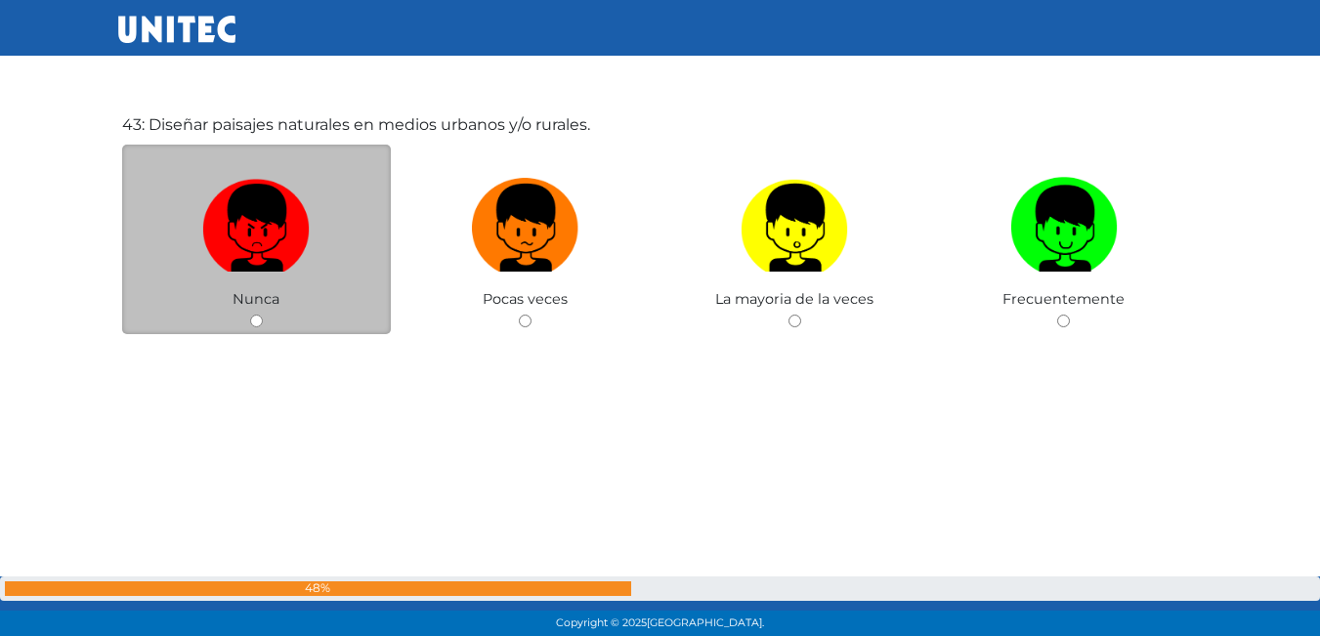
click at [252, 320] on input "radio" at bounding box center [256, 321] width 13 height 13
radio input "true"
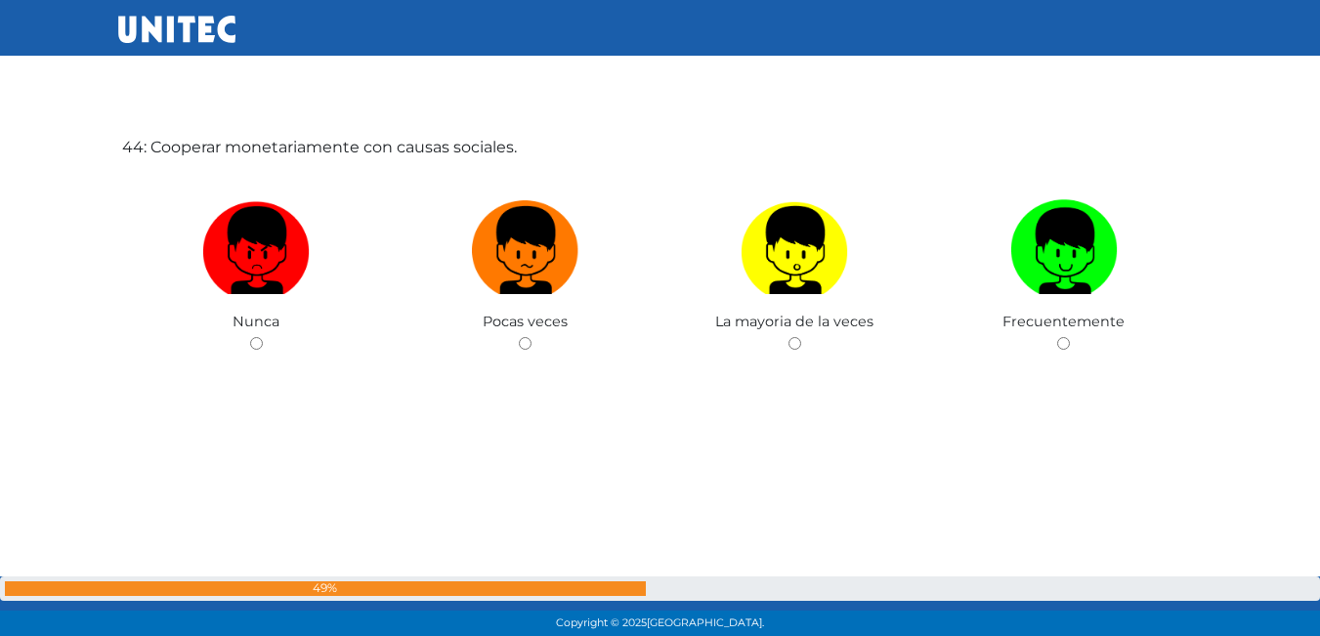
scroll to position [27530, 0]
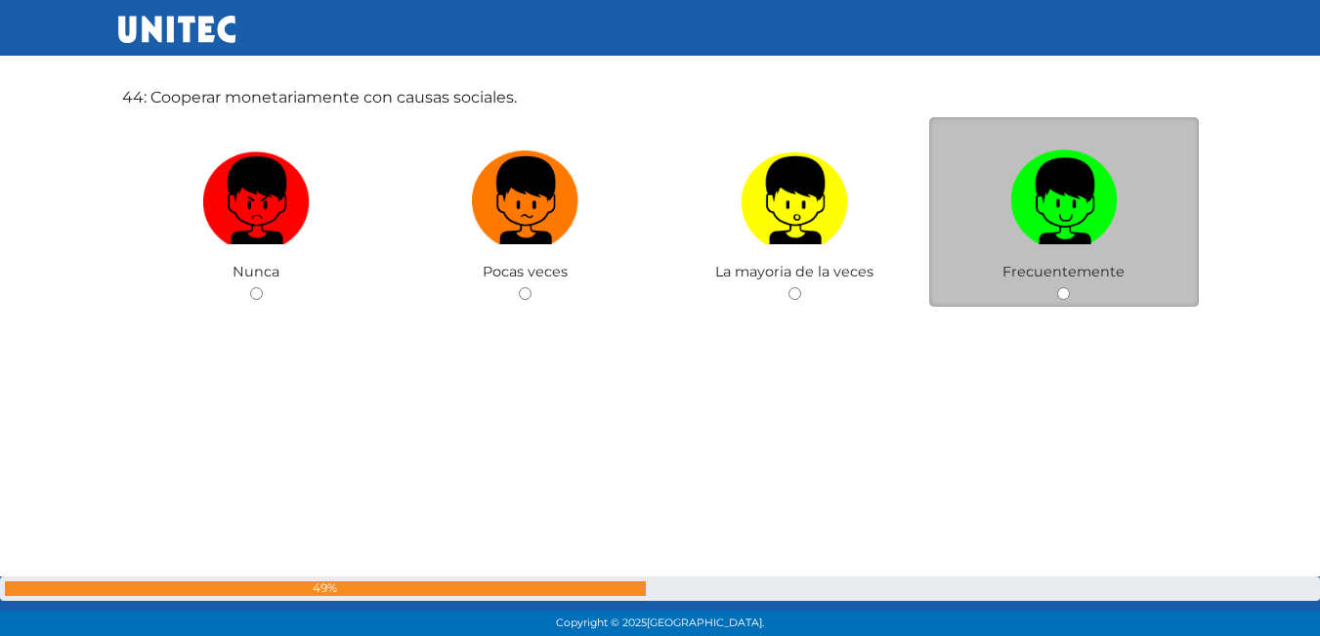
click at [1061, 295] on input "radio" at bounding box center [1064, 293] width 13 height 13
radio input "true"
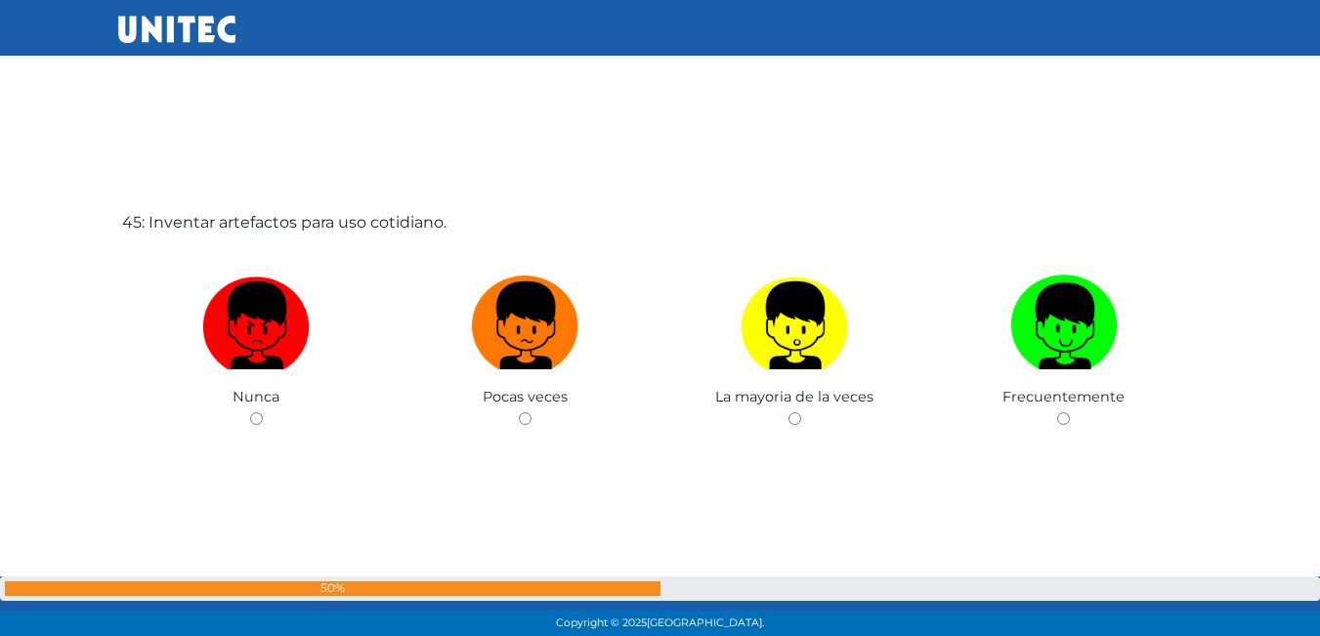
scroll to position [28093, 0]
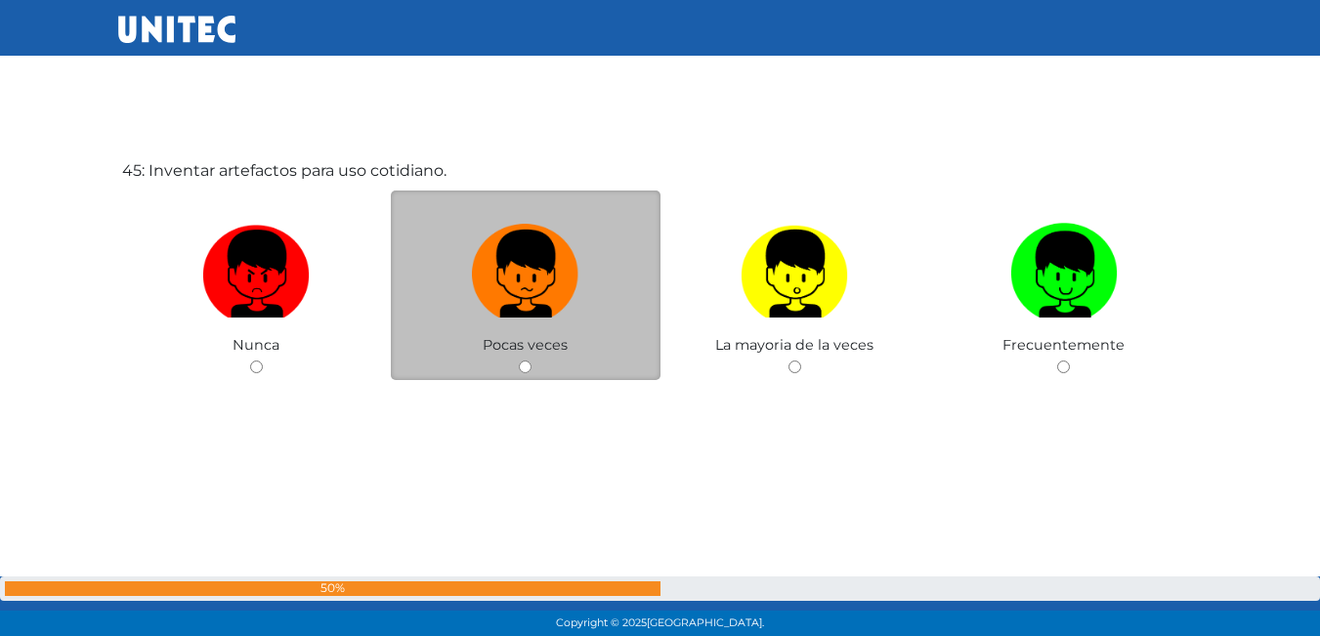
click at [515, 367] on div "Pocas veces" at bounding box center [526, 286] width 270 height 191
click at [524, 371] on input "radio" at bounding box center [525, 367] width 13 height 13
radio input "true"
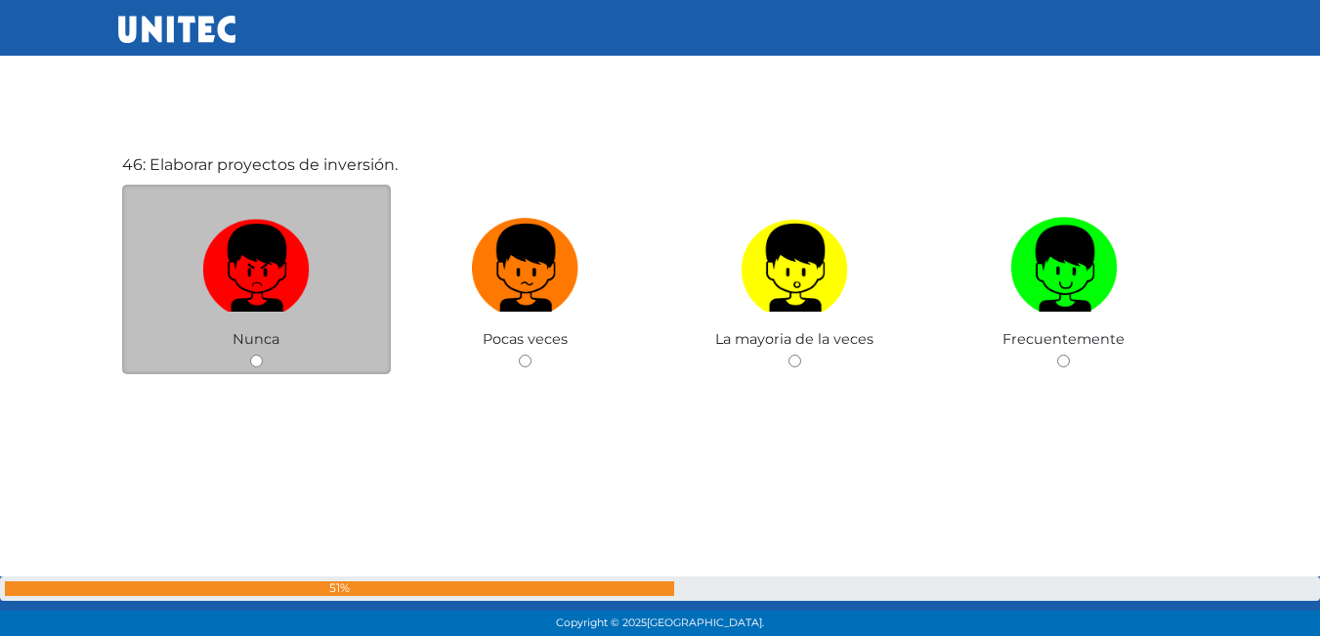
scroll to position [28770, 0]
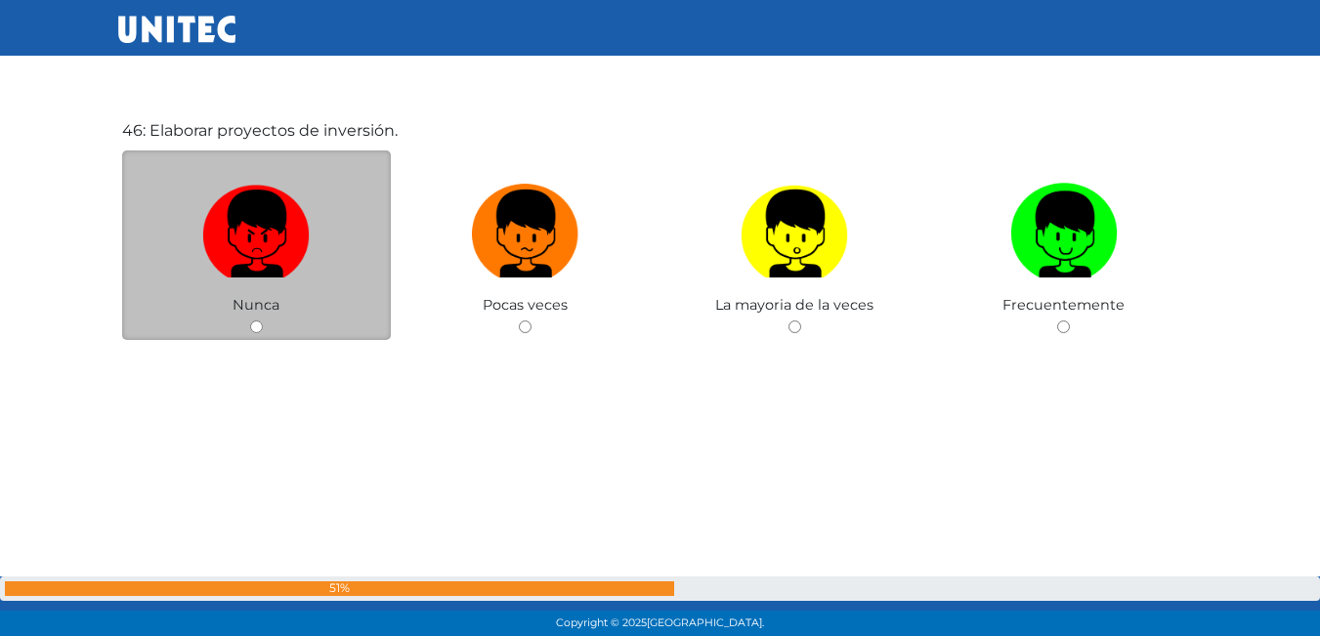
click at [257, 324] on input "radio" at bounding box center [256, 327] width 13 height 13
radio input "true"
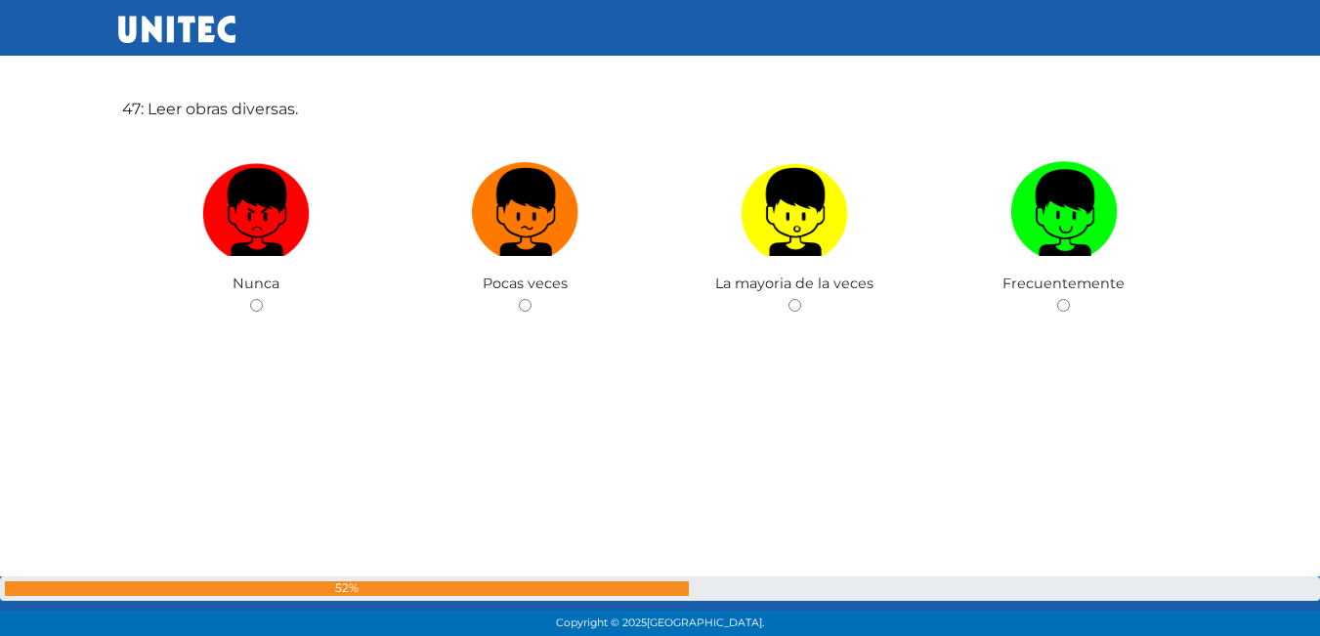
scroll to position [29435, 0]
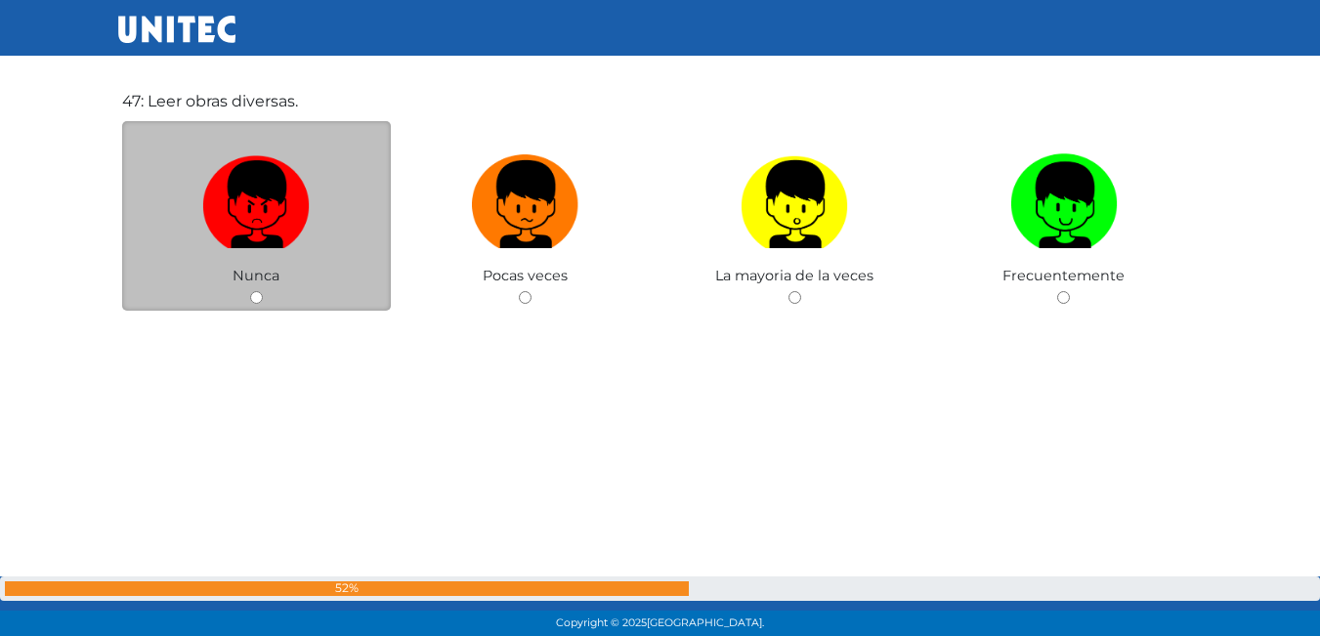
click at [258, 293] on input "radio" at bounding box center [256, 297] width 13 height 13
radio input "true"
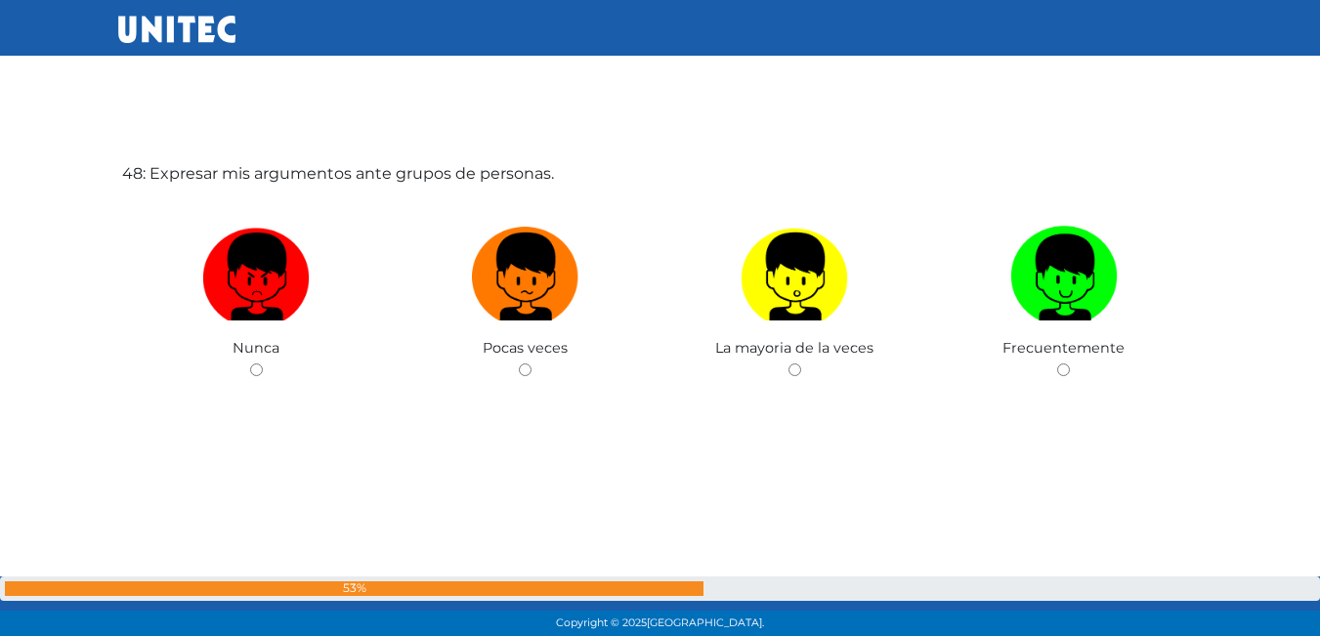
scroll to position [30002, 0]
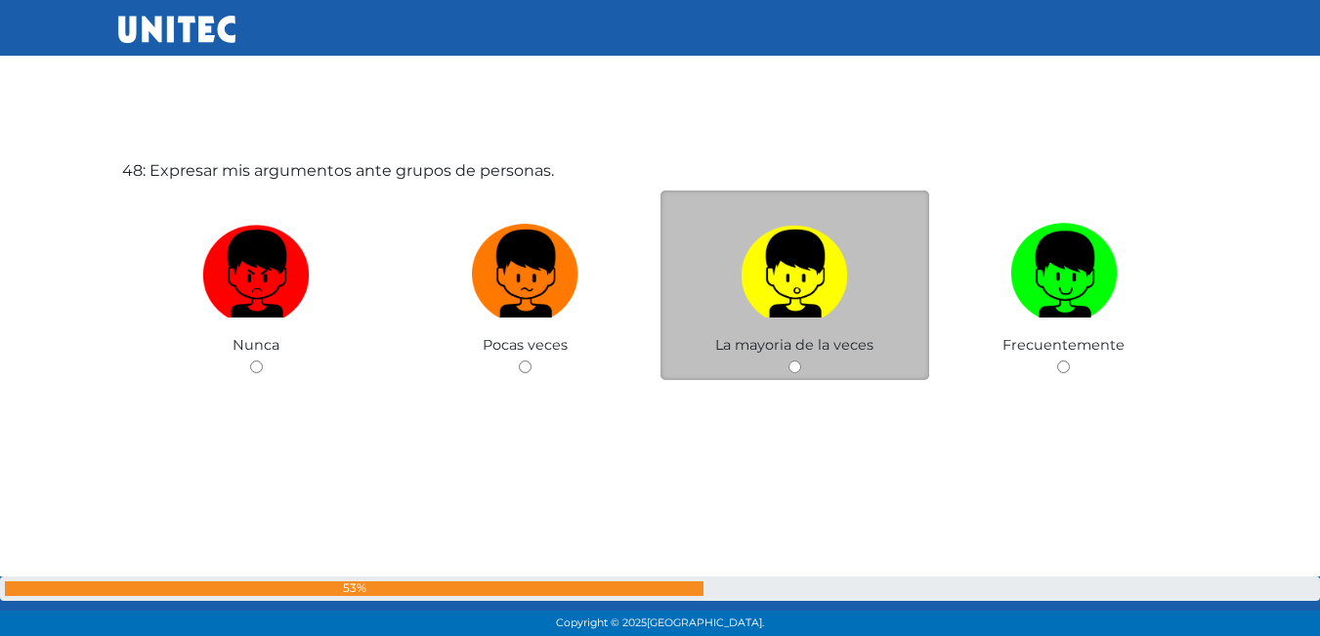
click at [796, 371] on input "radio" at bounding box center [795, 367] width 13 height 13
radio input "true"
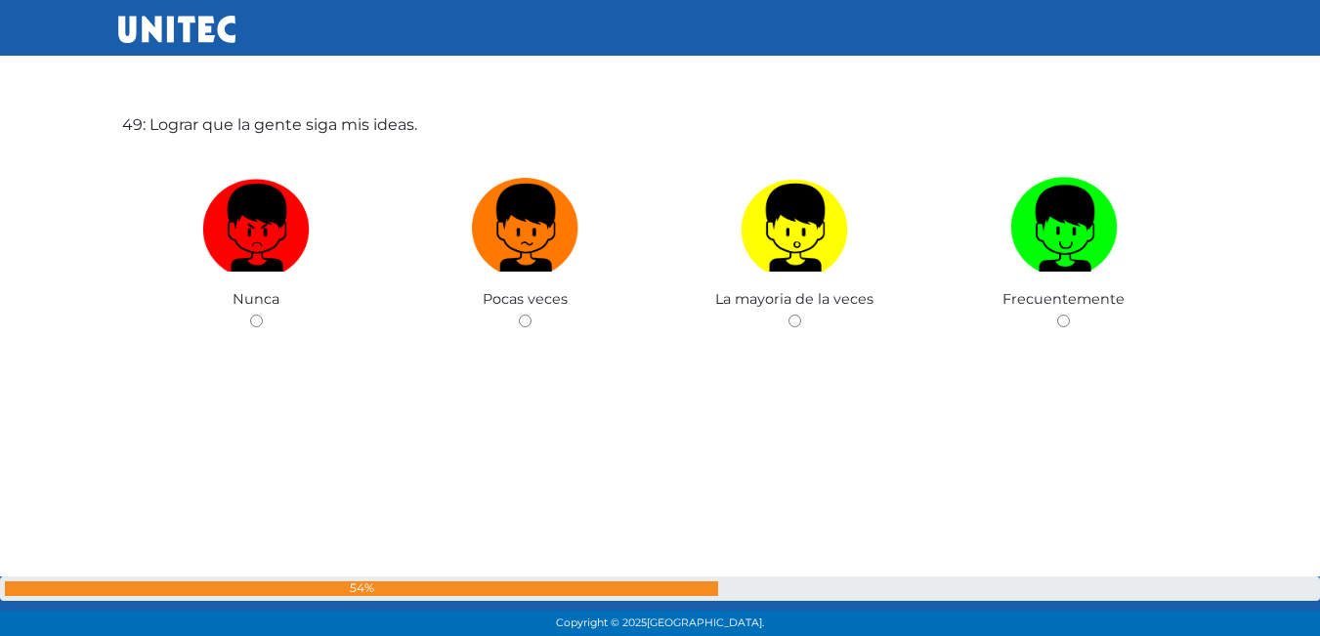
scroll to position [30691, 0]
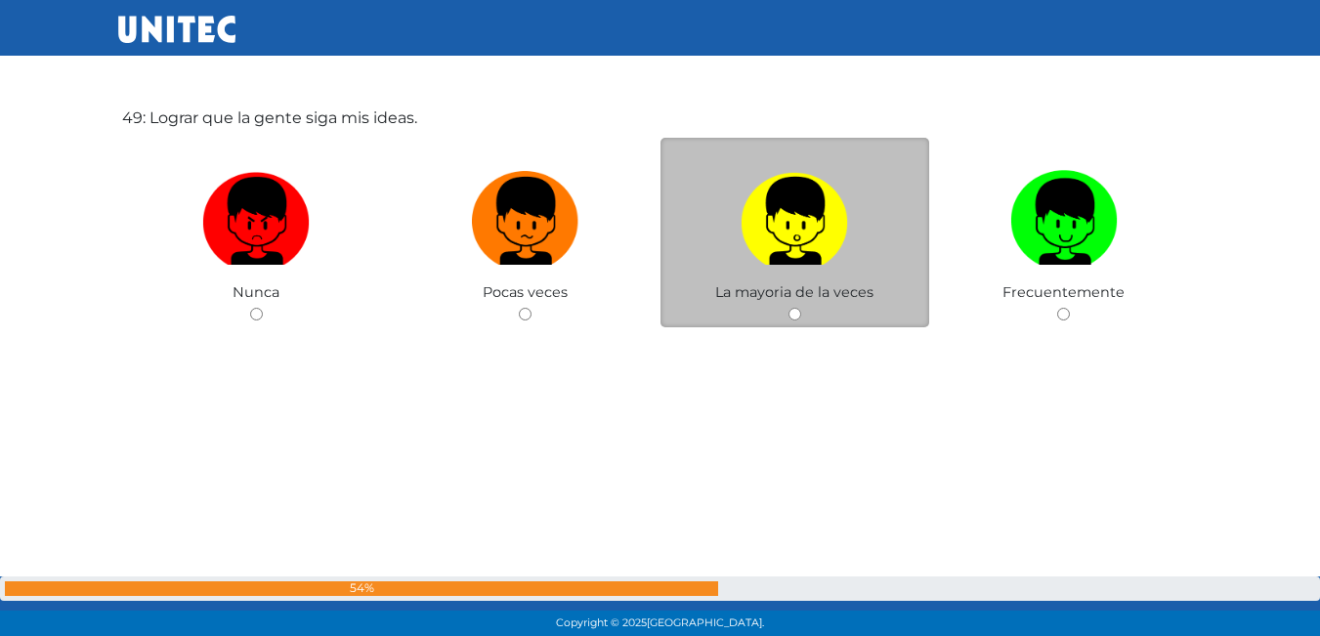
click at [799, 315] on input "radio" at bounding box center [795, 314] width 13 height 13
radio input "true"
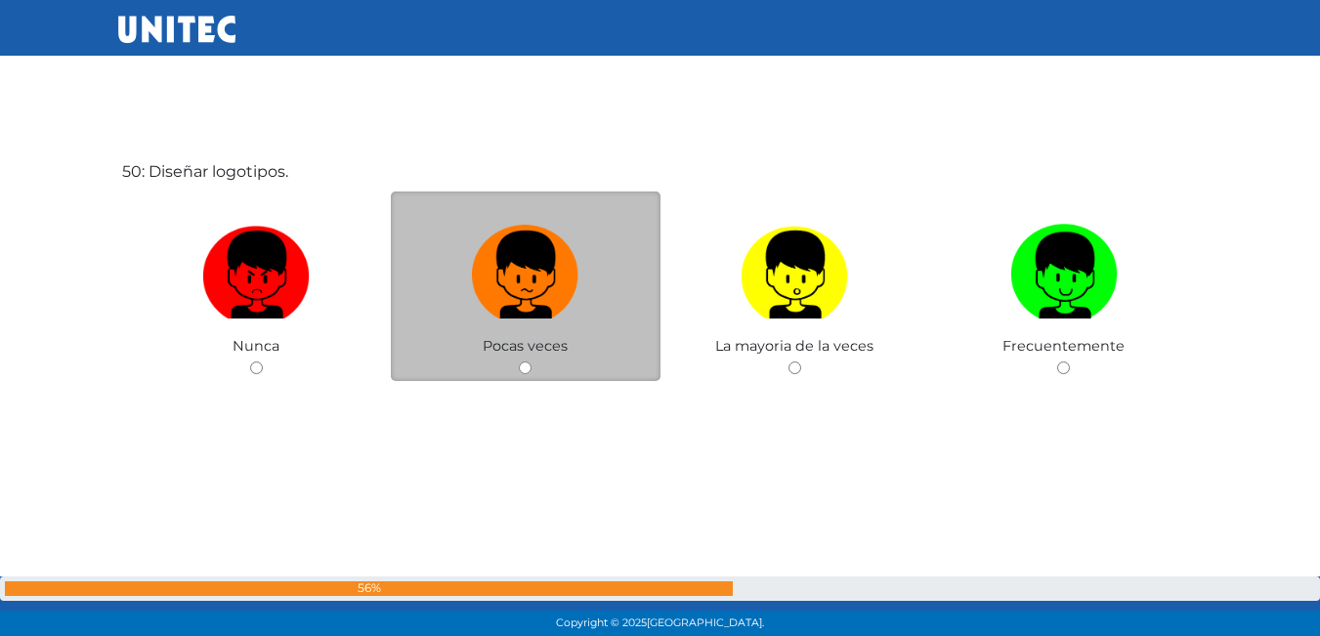
scroll to position [31275, 0]
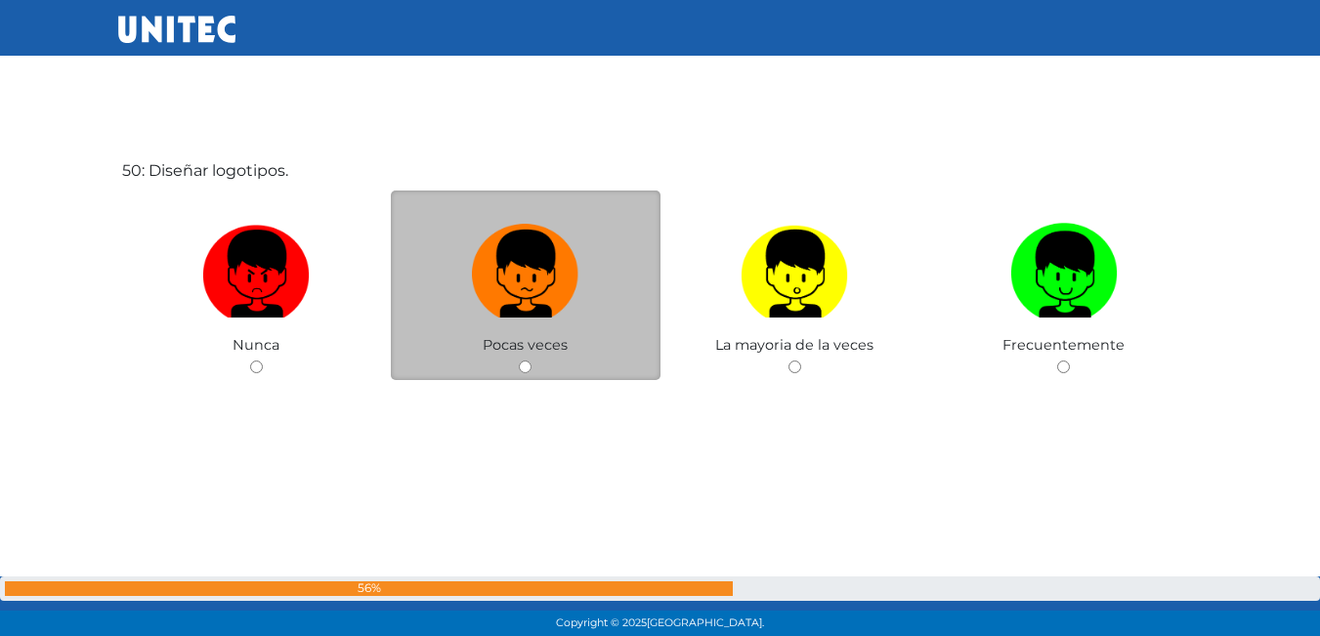
click at [524, 366] on input "radio" at bounding box center [525, 367] width 13 height 13
radio input "true"
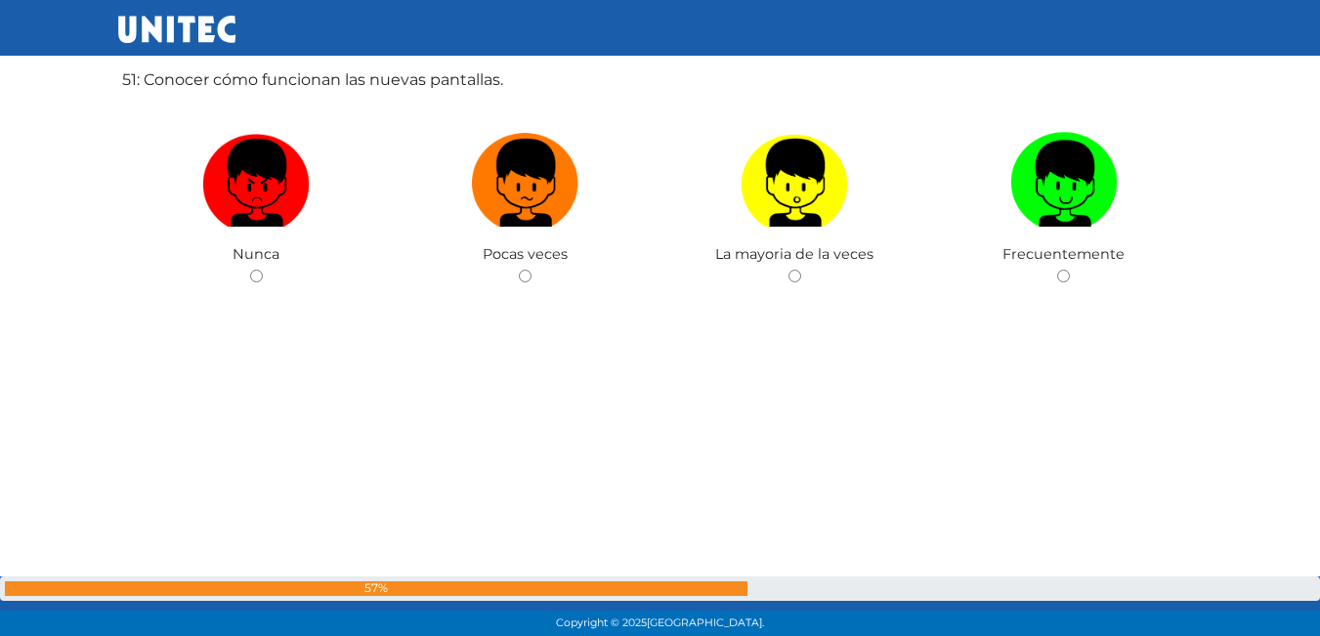
scroll to position [32036, 0]
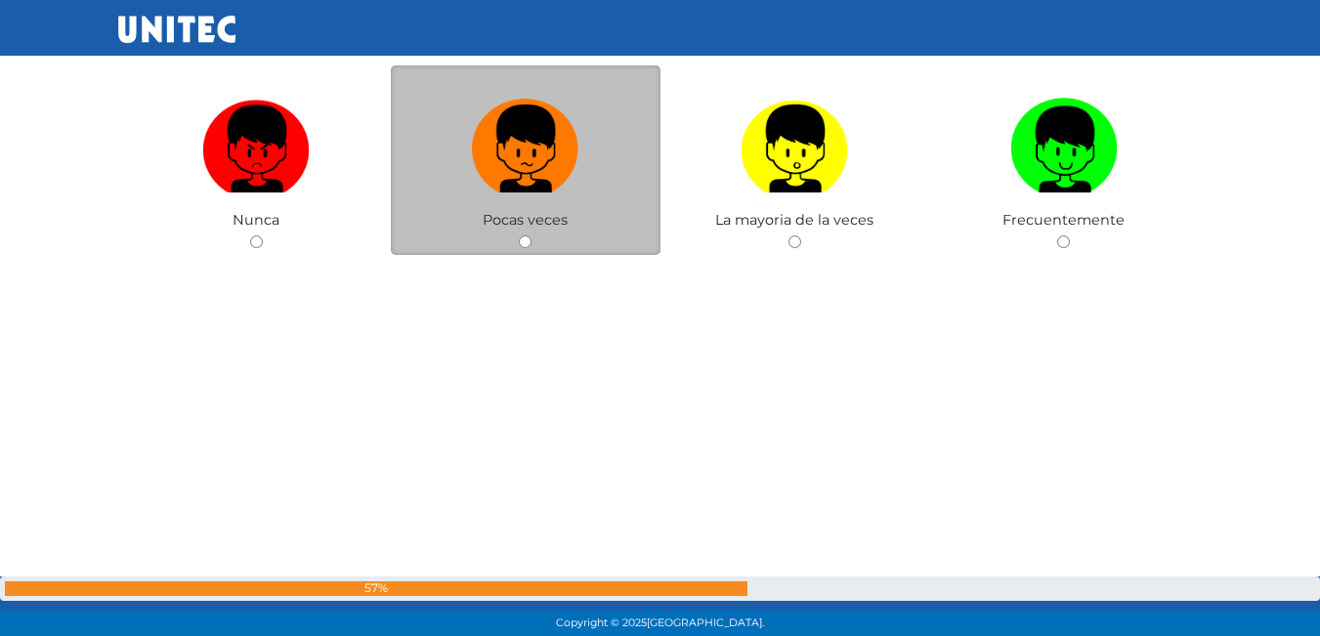
click at [526, 239] on input "radio" at bounding box center [525, 242] width 13 height 13
radio input "true"
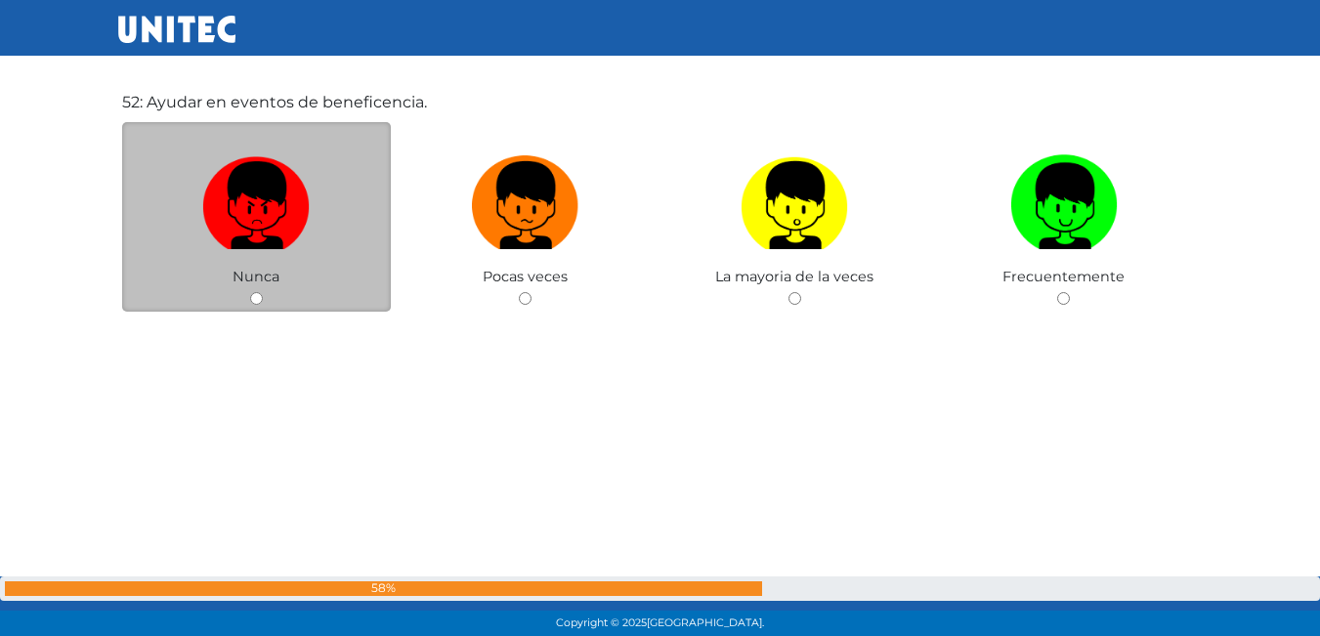
scroll to position [32618, 0]
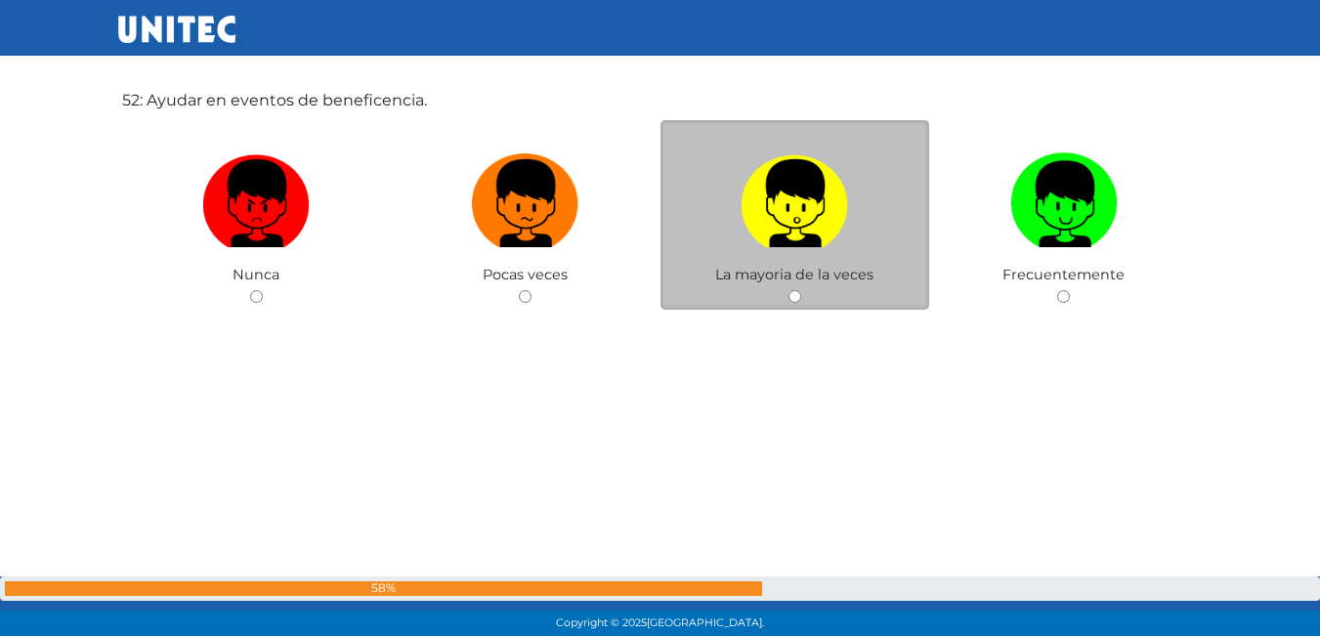
click at [799, 292] on input "radio" at bounding box center [795, 296] width 13 height 13
radio input "true"
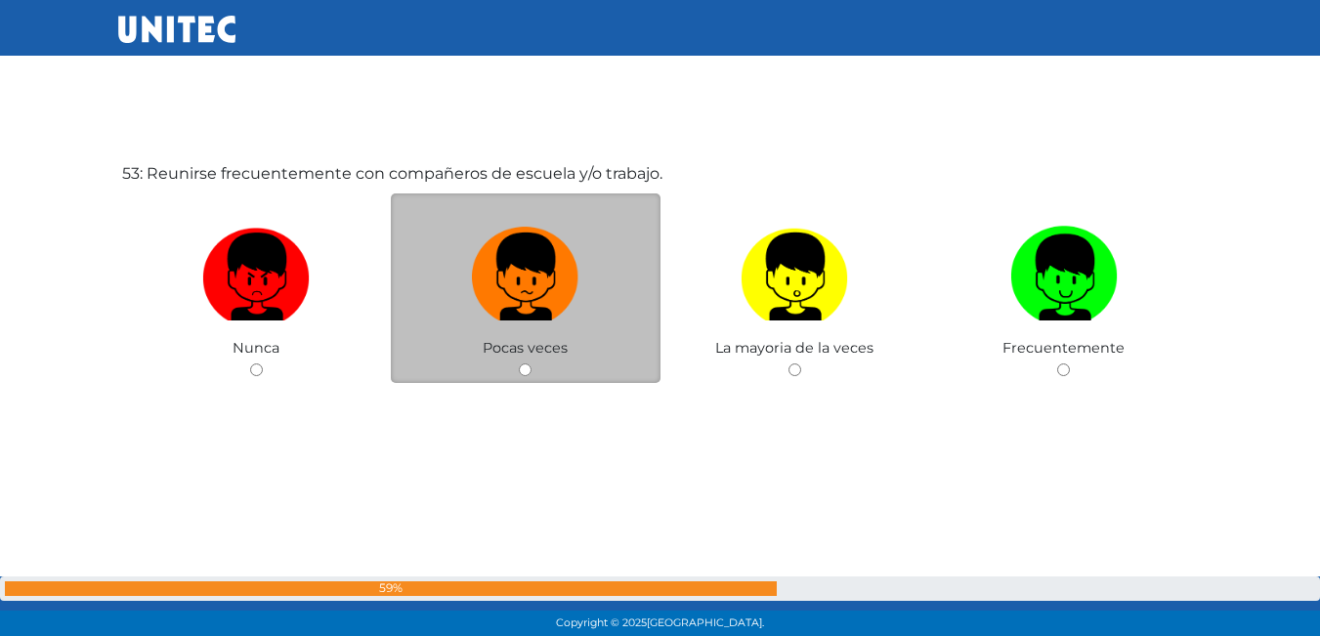
scroll to position [33197, 0]
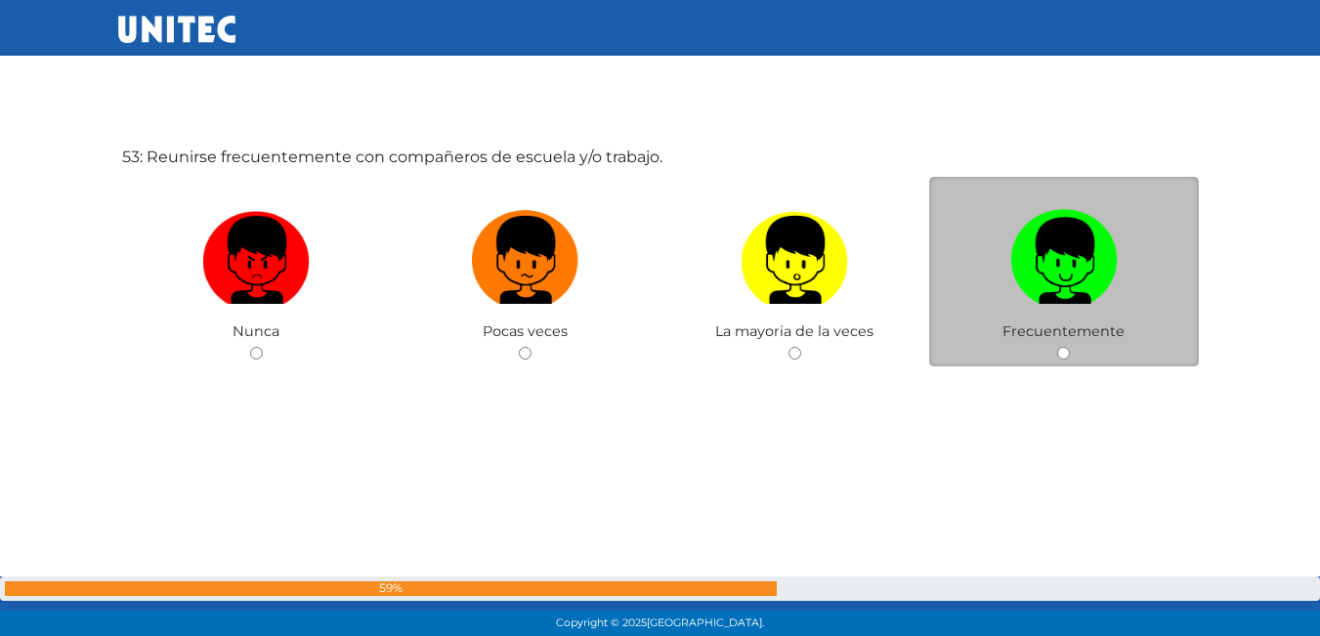
click at [1065, 356] on input "radio" at bounding box center [1064, 353] width 13 height 13
radio input "true"
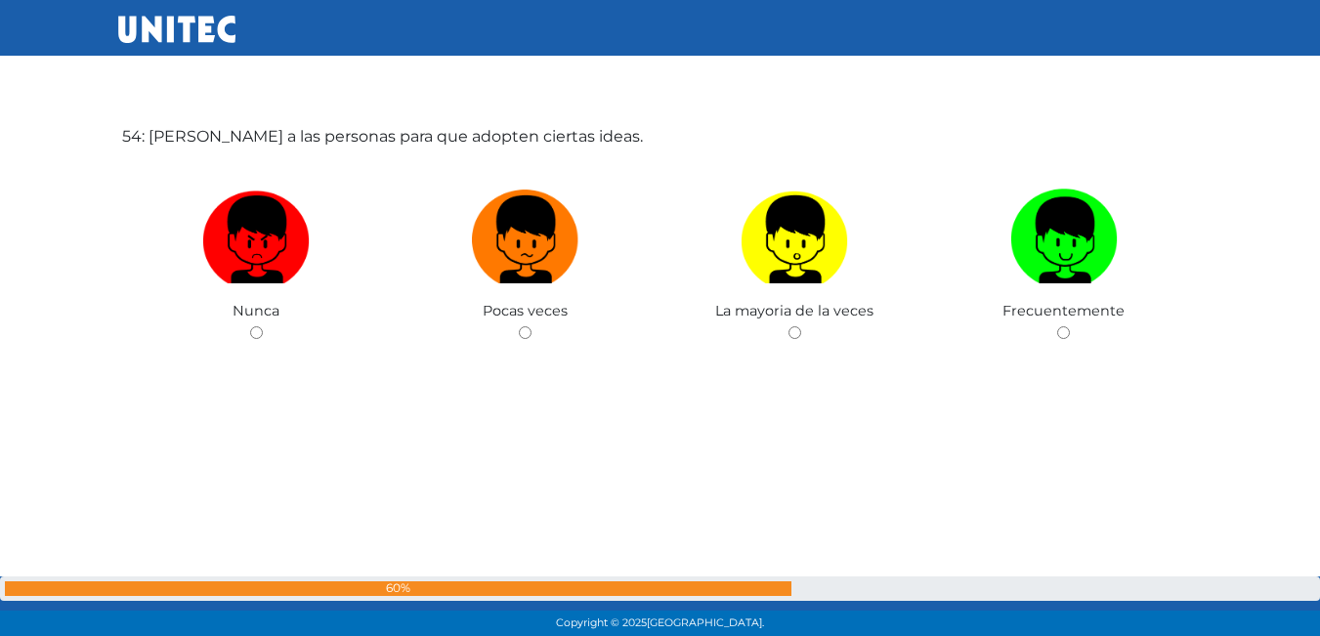
scroll to position [33820, 0]
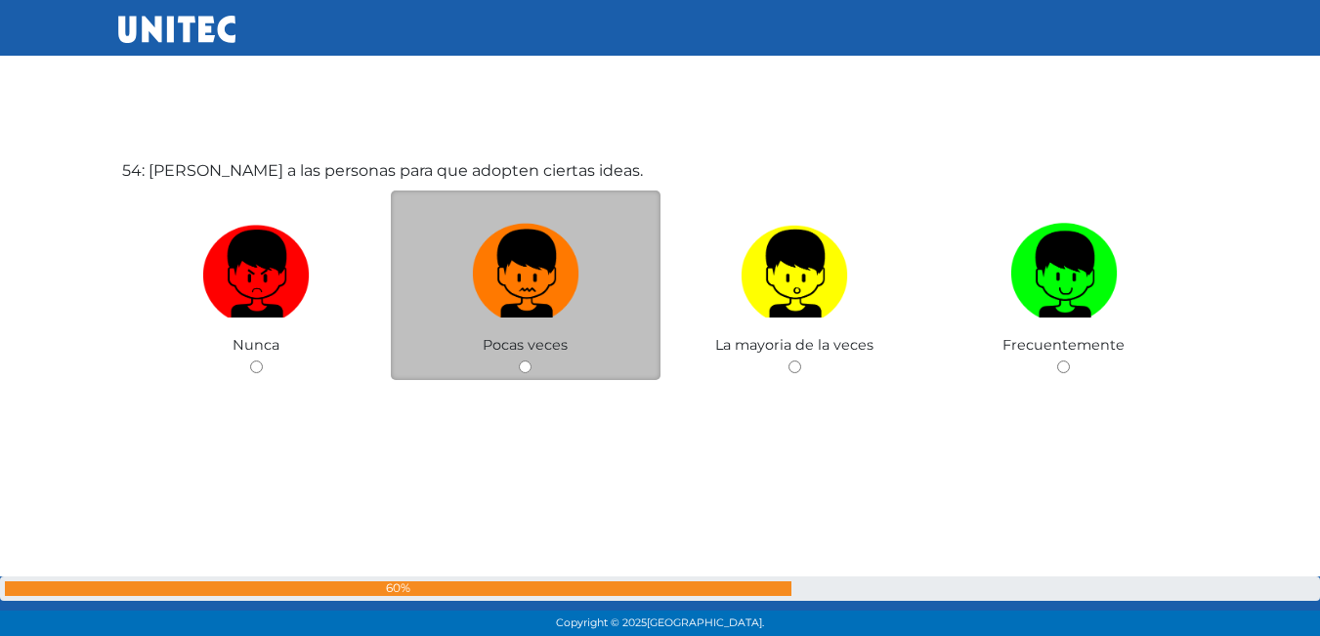
click at [567, 294] on img at bounding box center [526, 267] width 108 height 103
click at [532, 361] on input "radio" at bounding box center [525, 367] width 13 height 13
radio input "true"
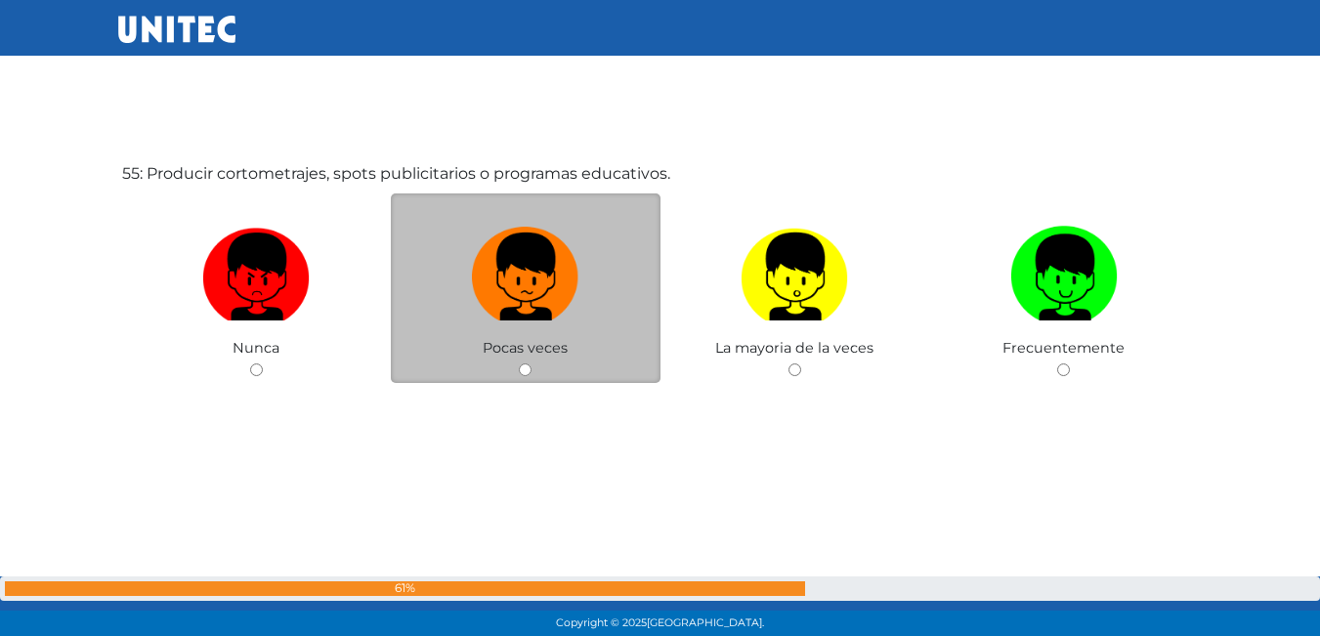
scroll to position [34456, 0]
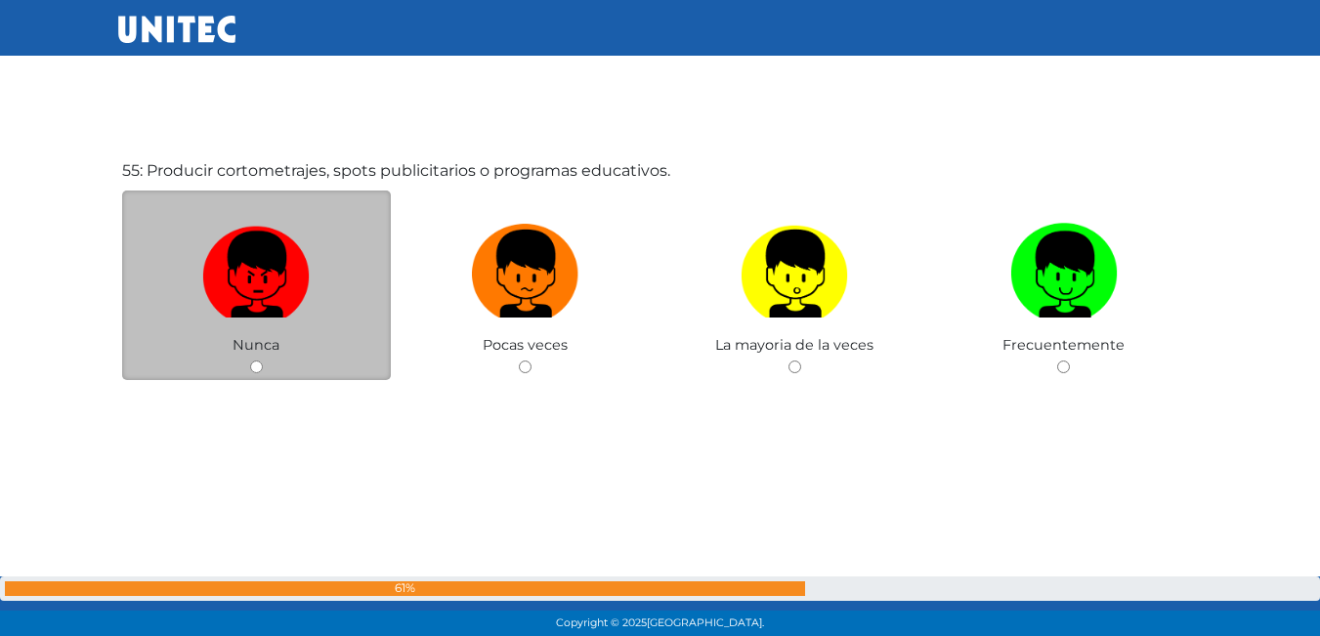
click at [268, 252] on img at bounding box center [256, 267] width 108 height 103
click at [263, 361] on input "radio" at bounding box center [256, 367] width 13 height 13
radio input "true"
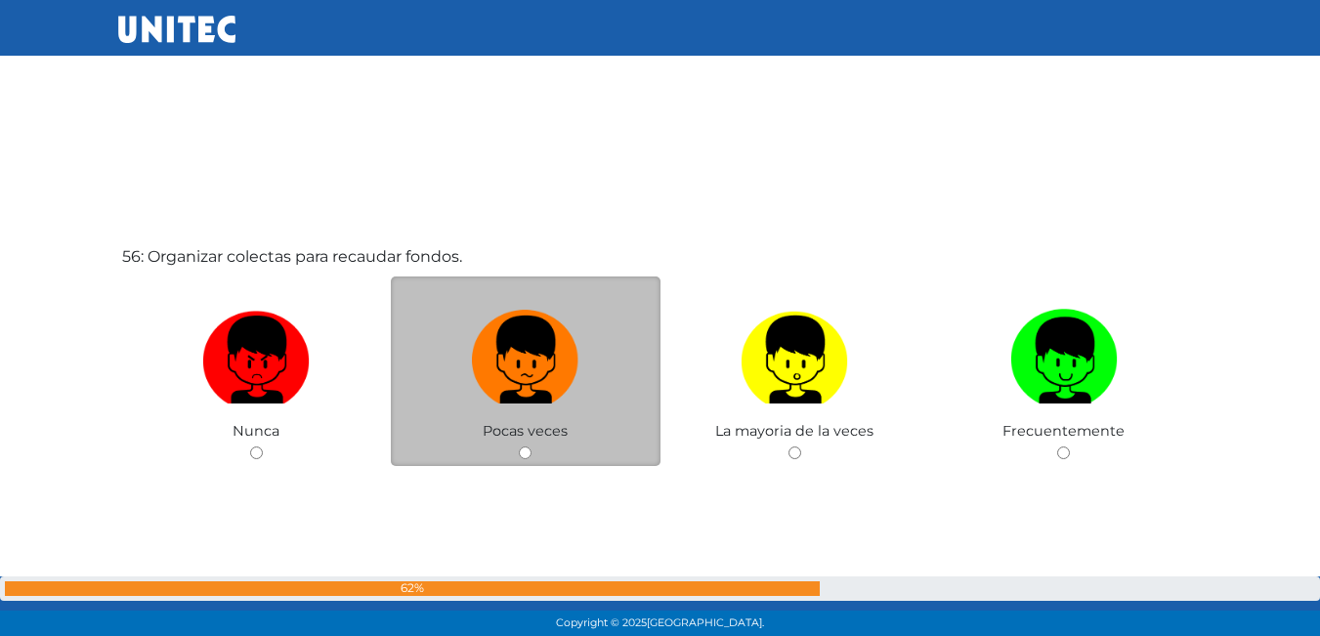
scroll to position [35116, 0]
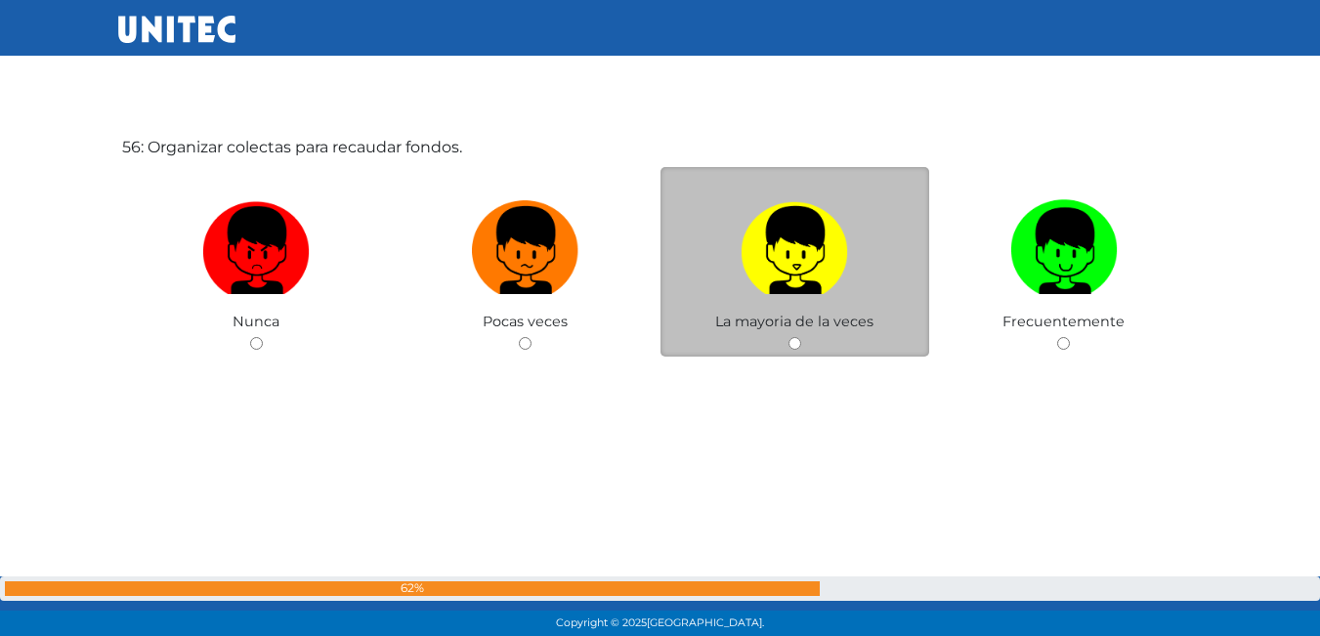
click at [755, 254] on img at bounding box center [795, 244] width 108 height 103
click at [789, 337] on input "radio" at bounding box center [795, 343] width 13 height 13
radio input "true"
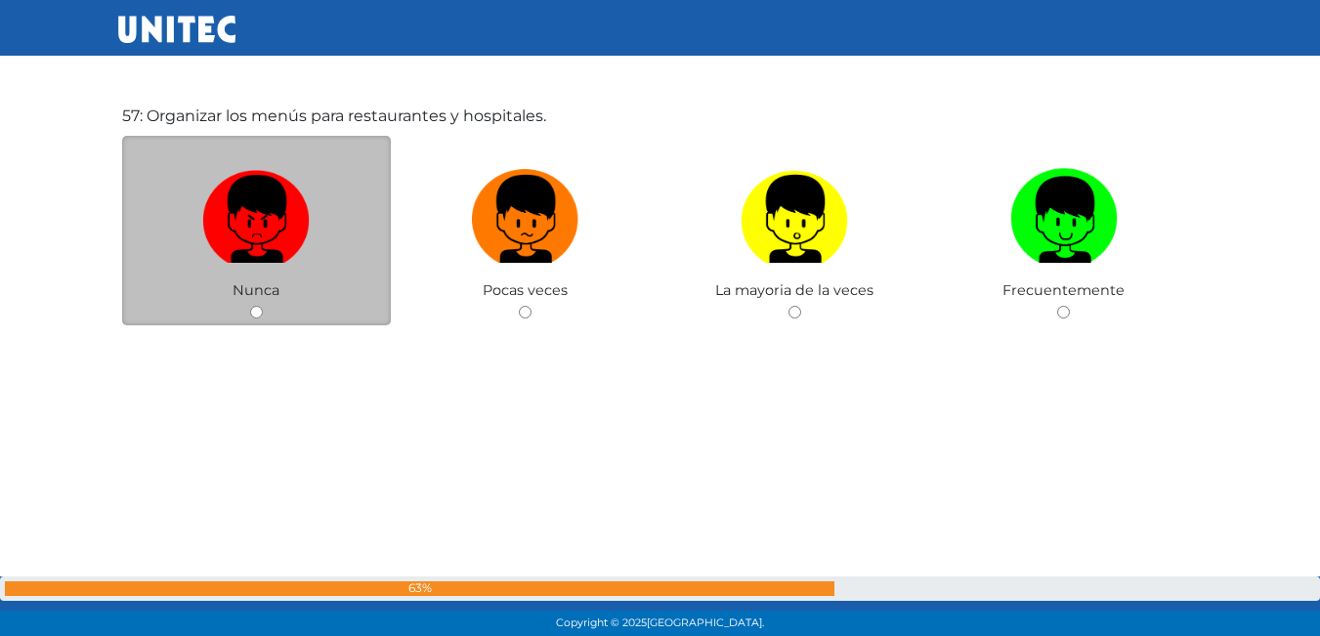
scroll to position [35785, 0]
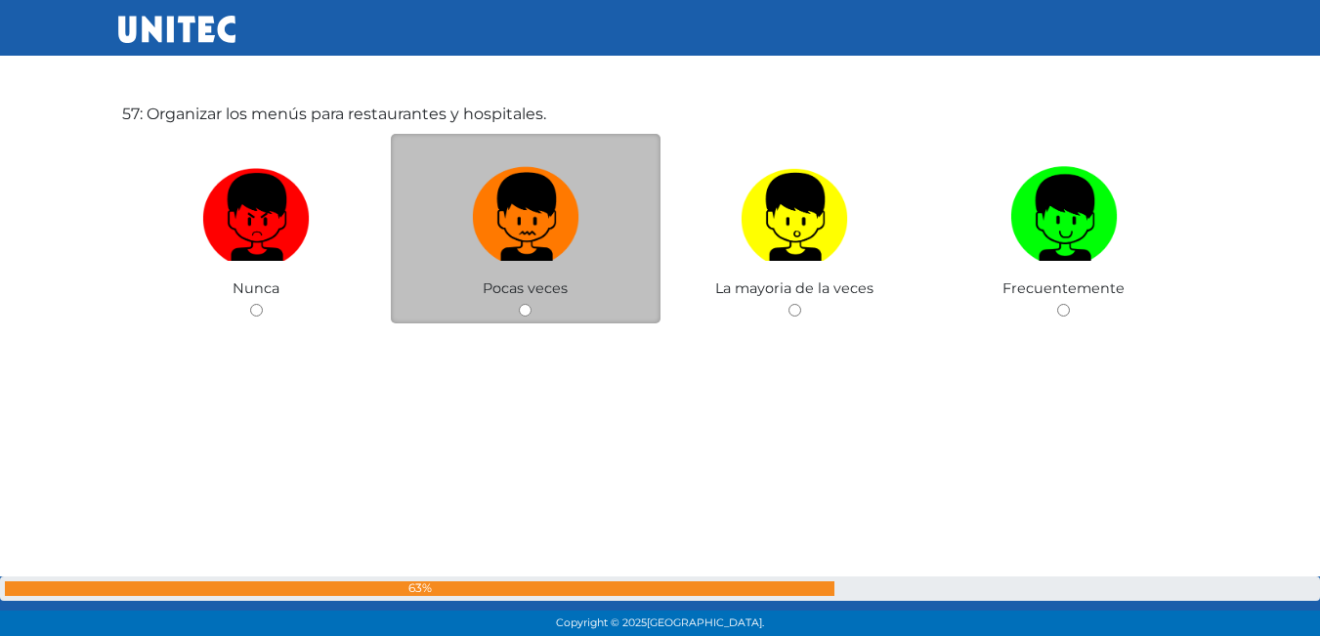
click at [484, 225] on img at bounding box center [526, 210] width 108 height 103
click at [519, 304] on input "radio" at bounding box center [525, 310] width 13 height 13
radio input "true"
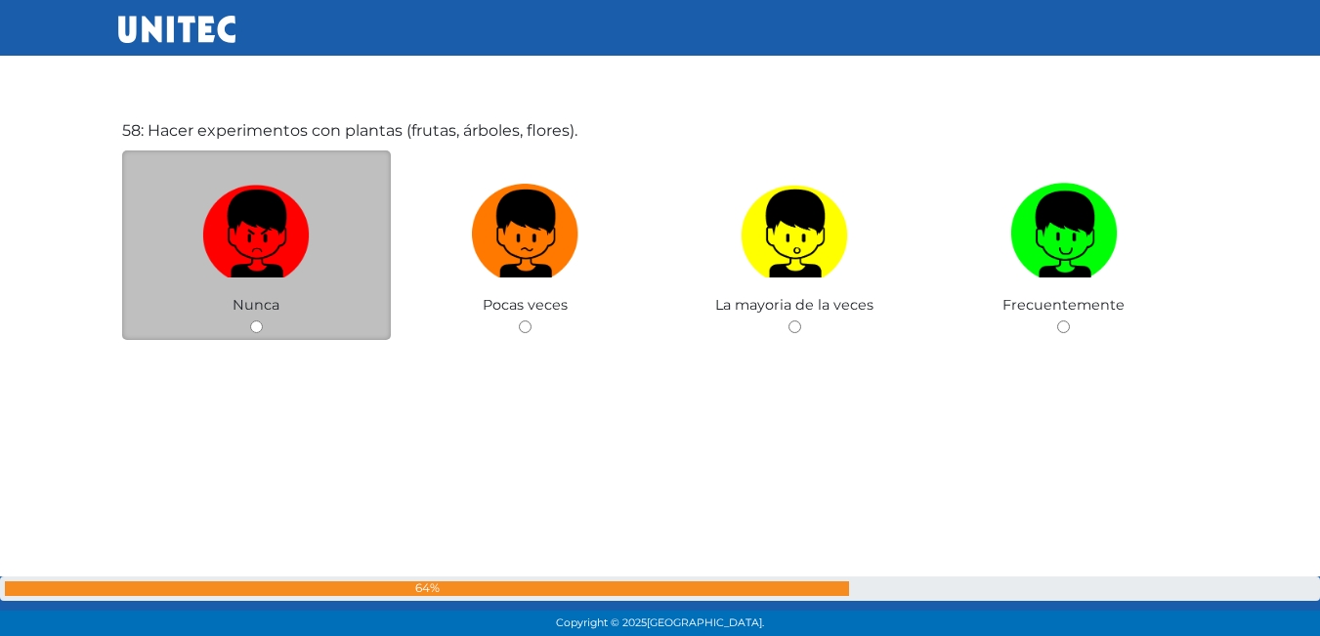
scroll to position [36370, 0]
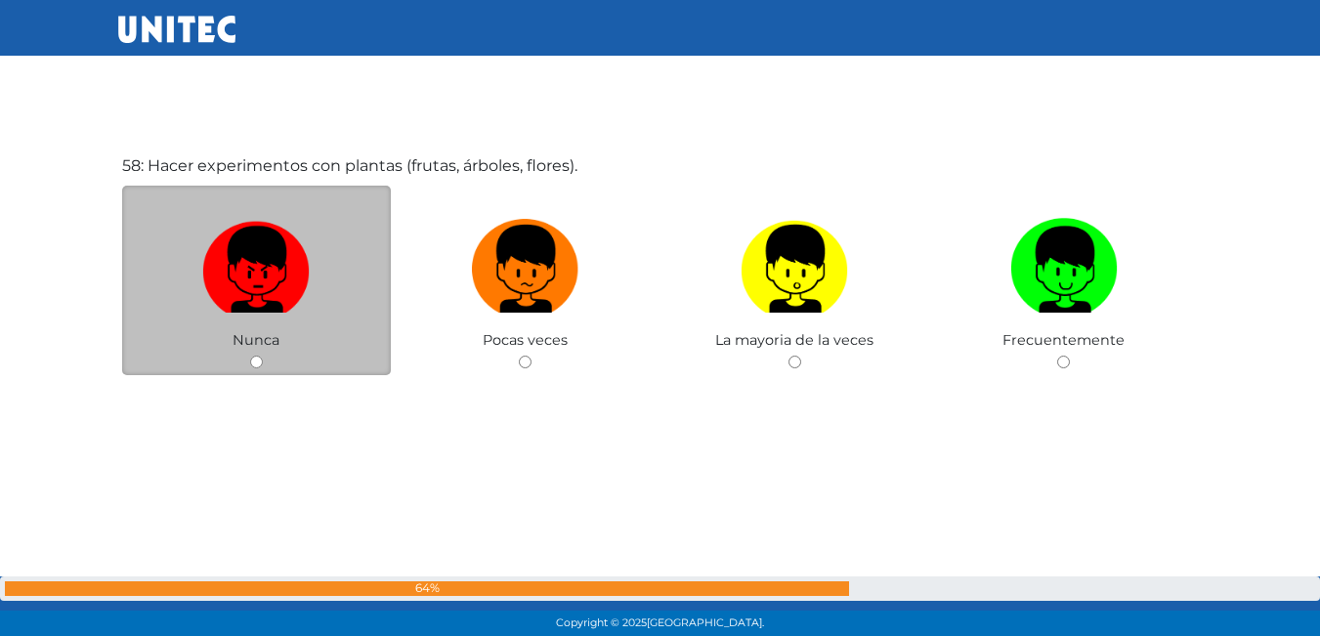
click at [251, 265] on img at bounding box center [256, 262] width 108 height 103
click at [251, 356] on input "radio" at bounding box center [256, 362] width 13 height 13
radio input "true"
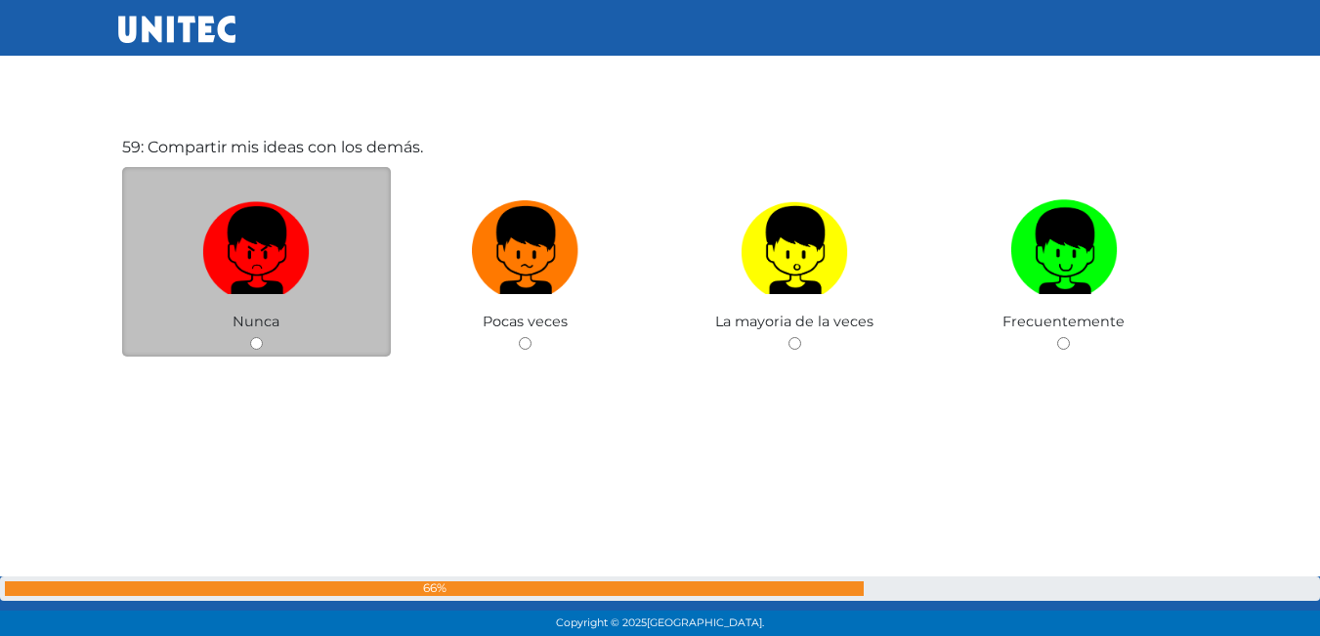
scroll to position [37056, 0]
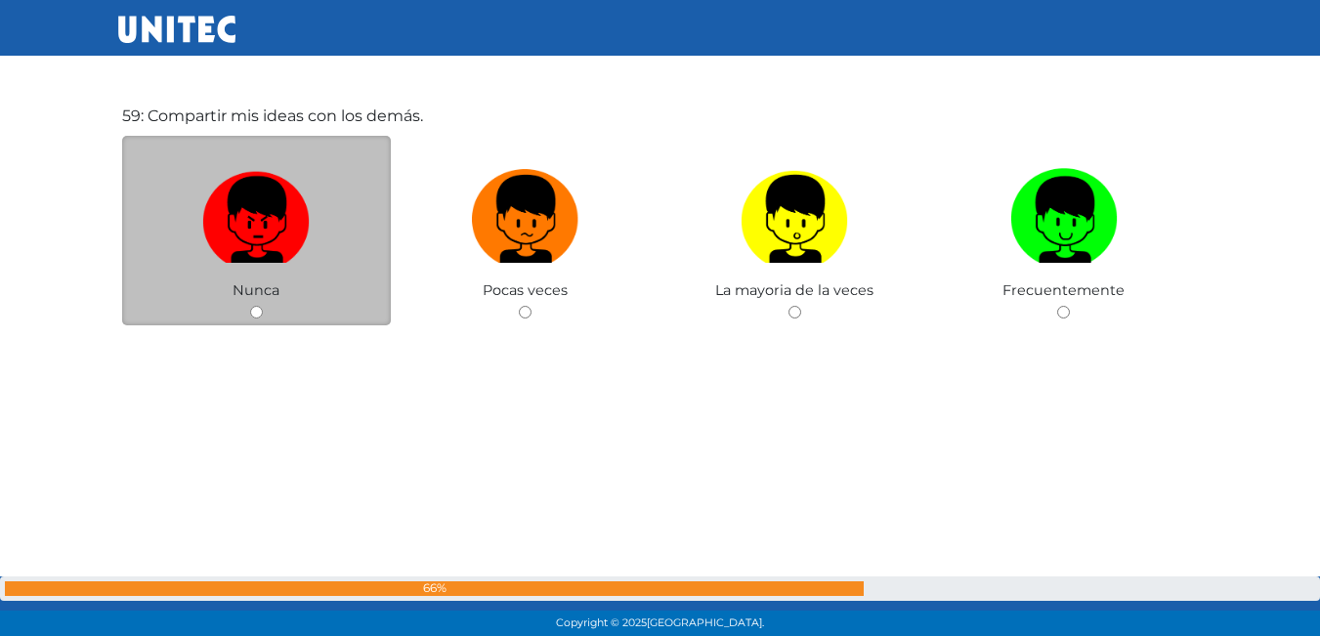
click at [253, 236] on img at bounding box center [256, 212] width 108 height 103
click at [253, 306] on input "radio" at bounding box center [256, 312] width 13 height 13
radio input "true"
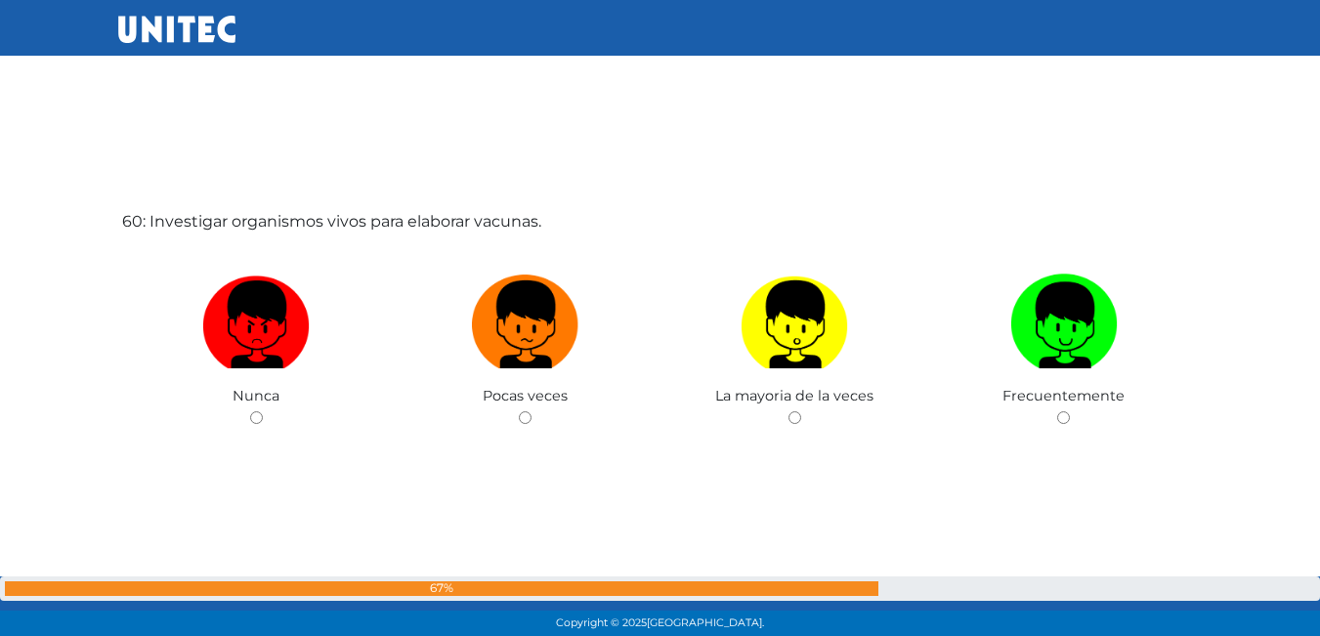
scroll to position [37621, 0]
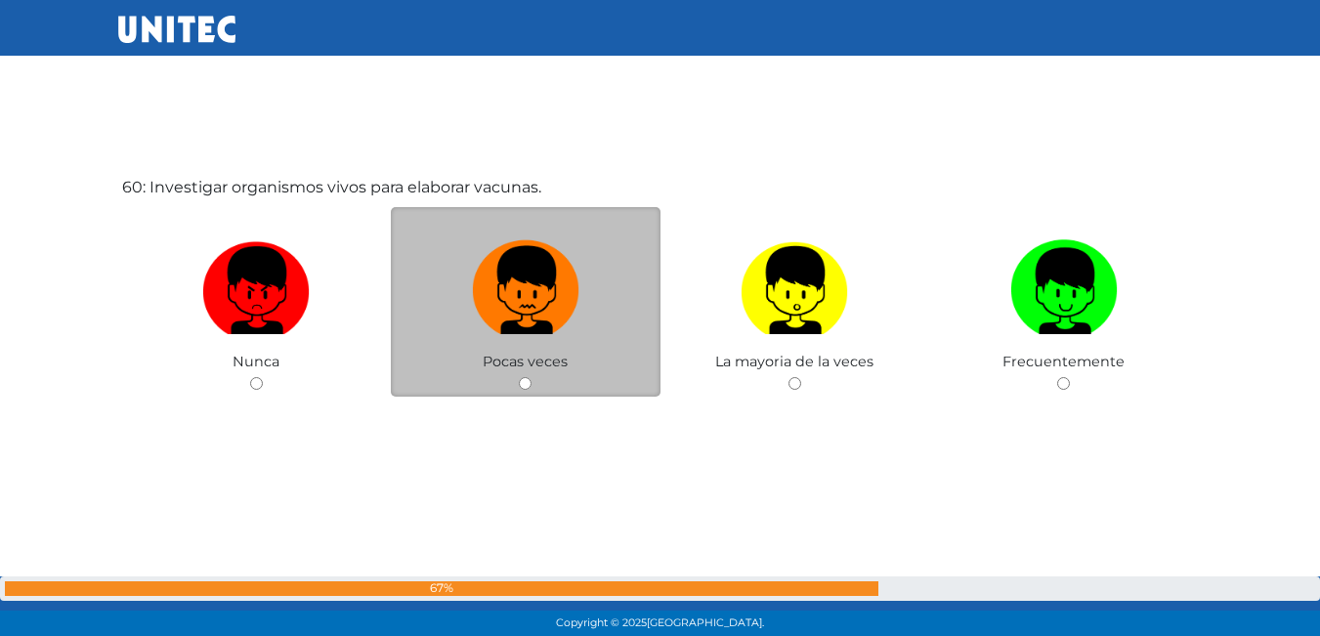
click at [536, 266] on img at bounding box center [526, 284] width 108 height 103
click at [532, 377] on input "radio" at bounding box center [525, 383] width 13 height 13
radio input "true"
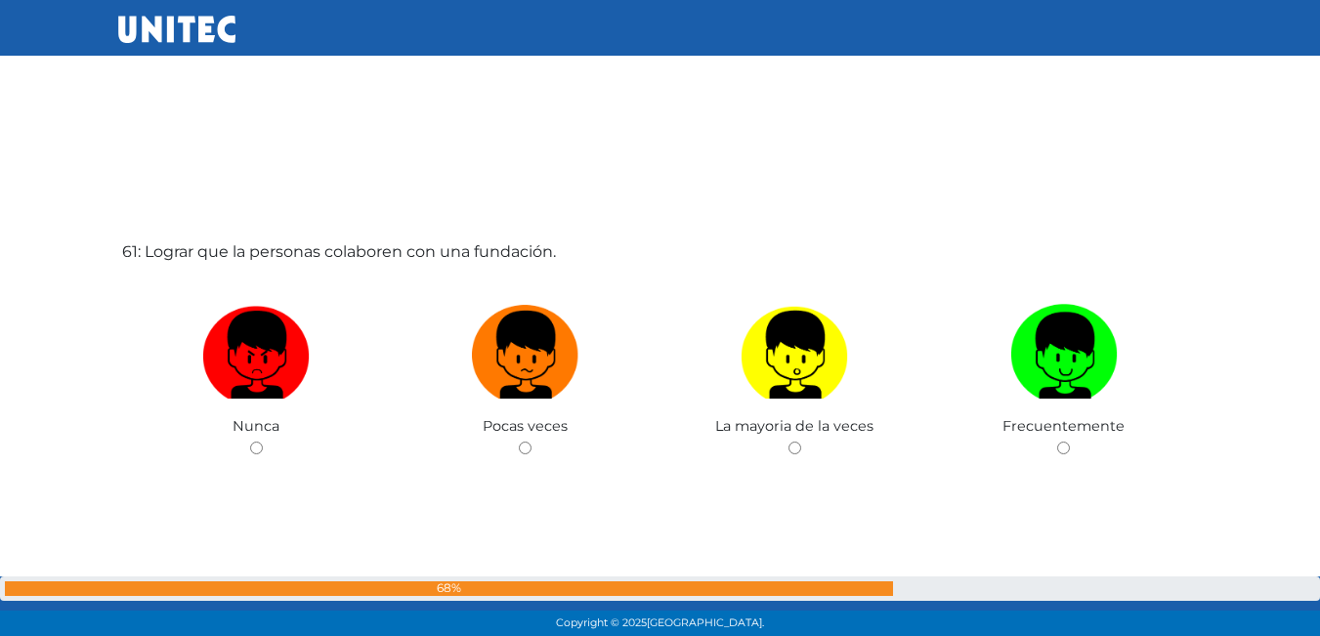
scroll to position [38290, 0]
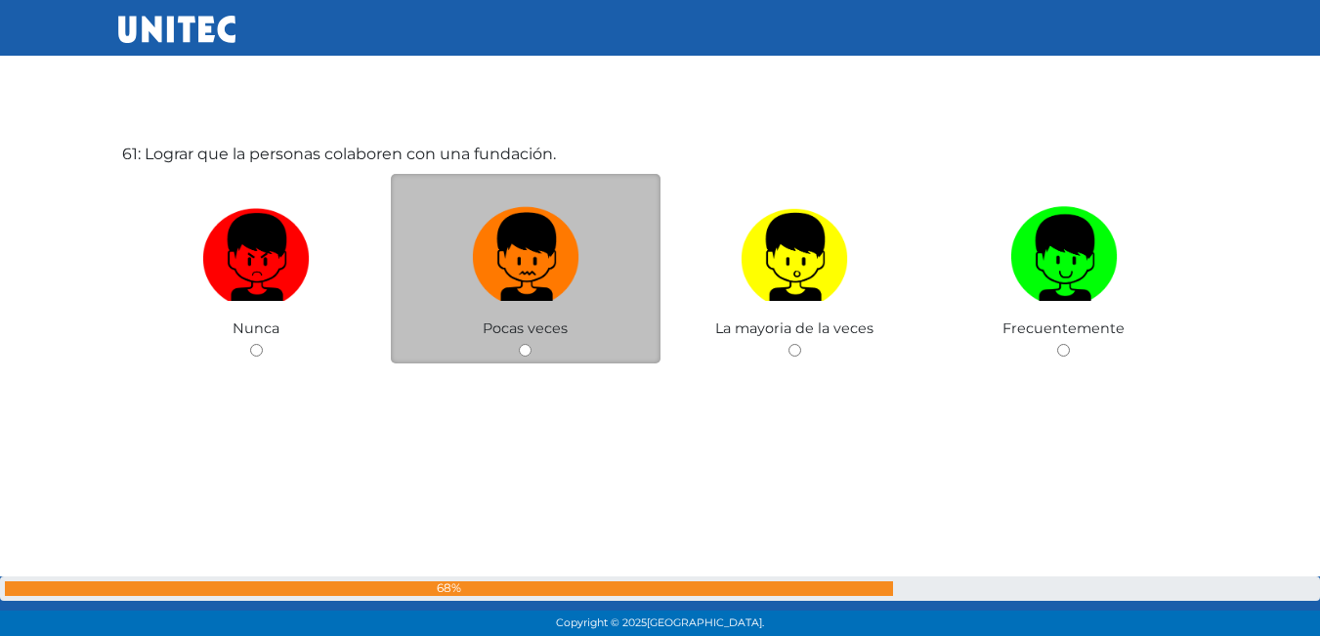
click at [558, 223] on img at bounding box center [526, 250] width 108 height 103
click at [532, 344] on input "radio" at bounding box center [525, 350] width 13 height 13
radio input "true"
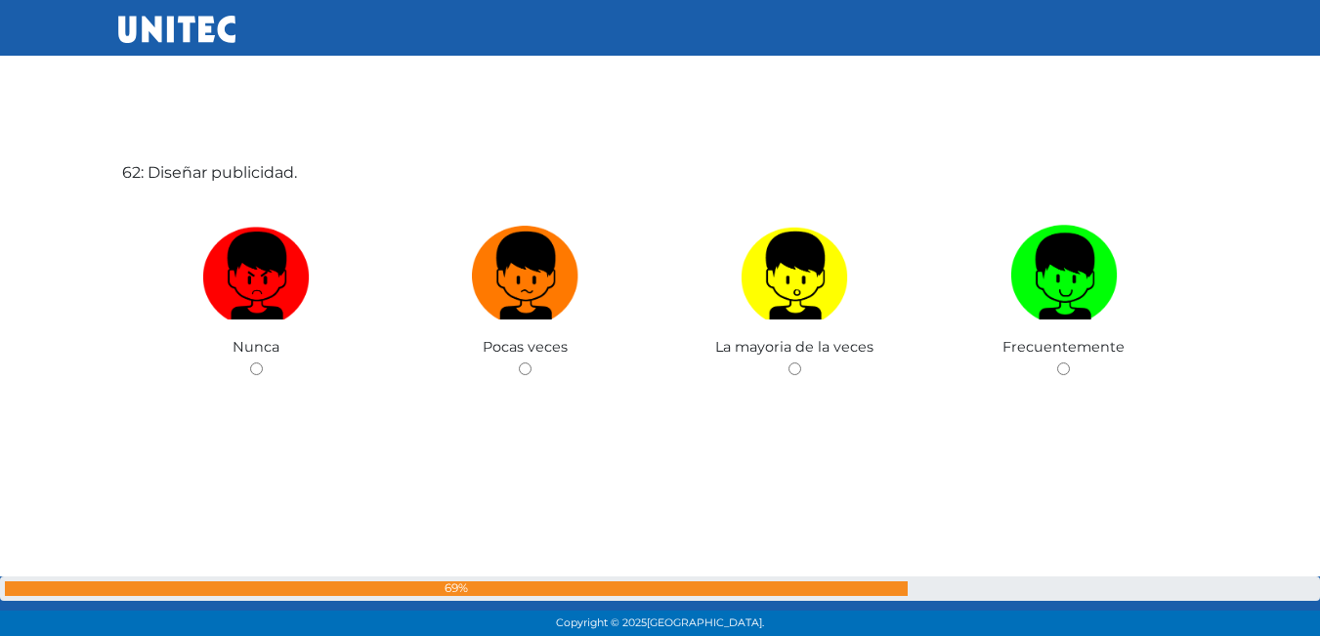
scroll to position [38910, 0]
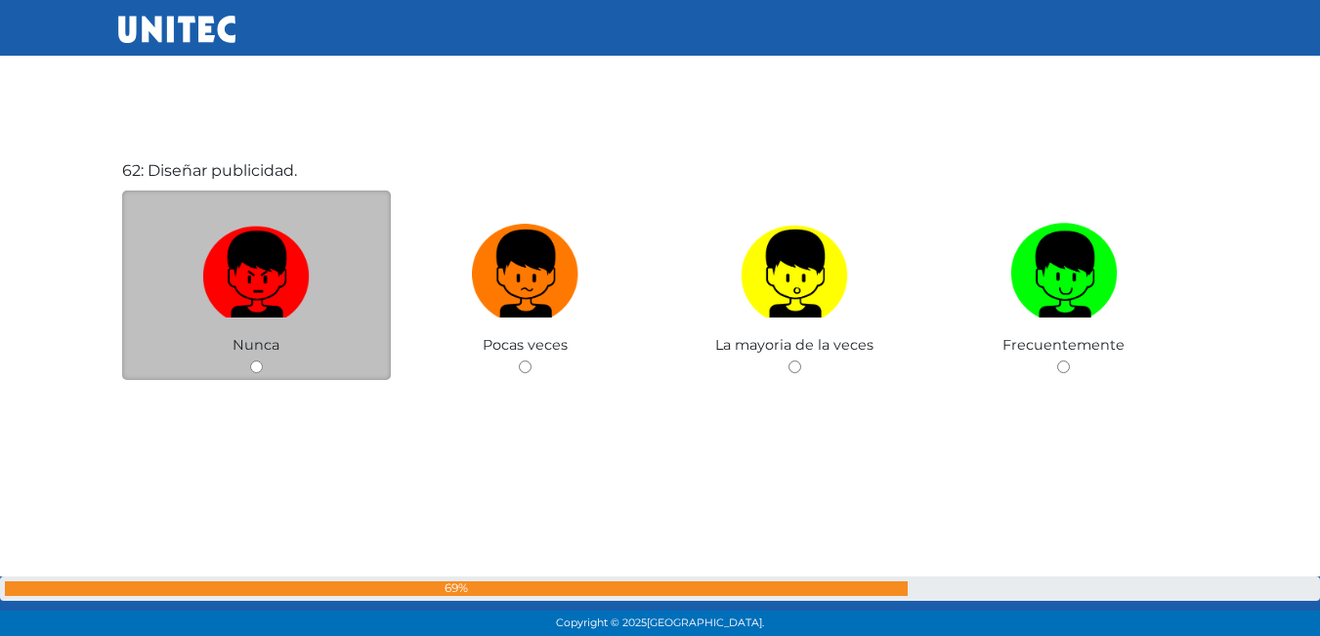
click at [298, 256] on img at bounding box center [256, 267] width 108 height 103
click at [263, 361] on input "radio" at bounding box center [256, 367] width 13 height 13
radio input "true"
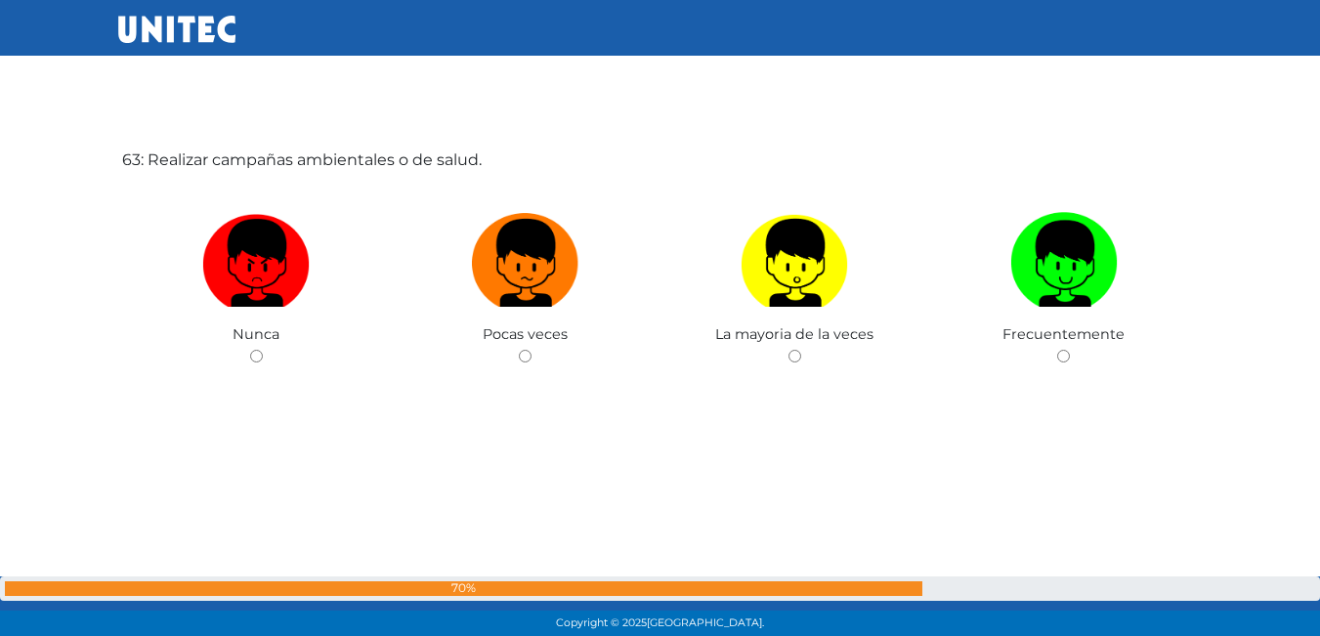
scroll to position [39580, 0]
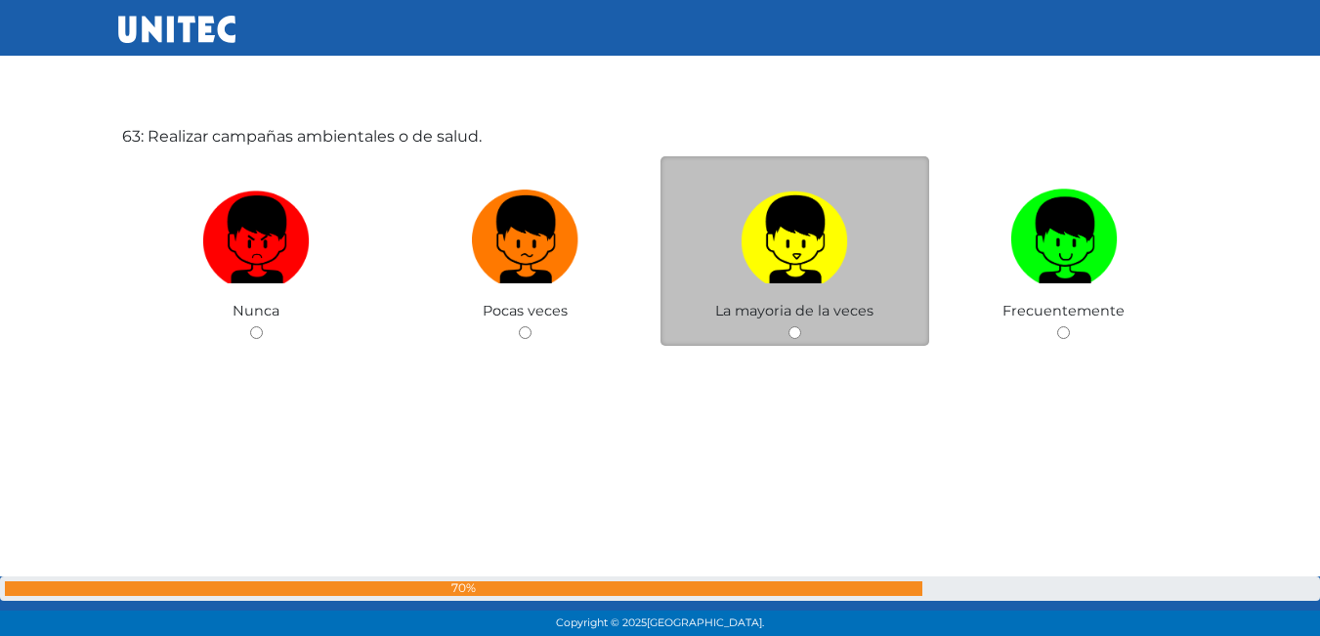
click at [801, 237] on img at bounding box center [795, 233] width 108 height 103
click at [801, 326] on input "radio" at bounding box center [795, 332] width 13 height 13
radio input "true"
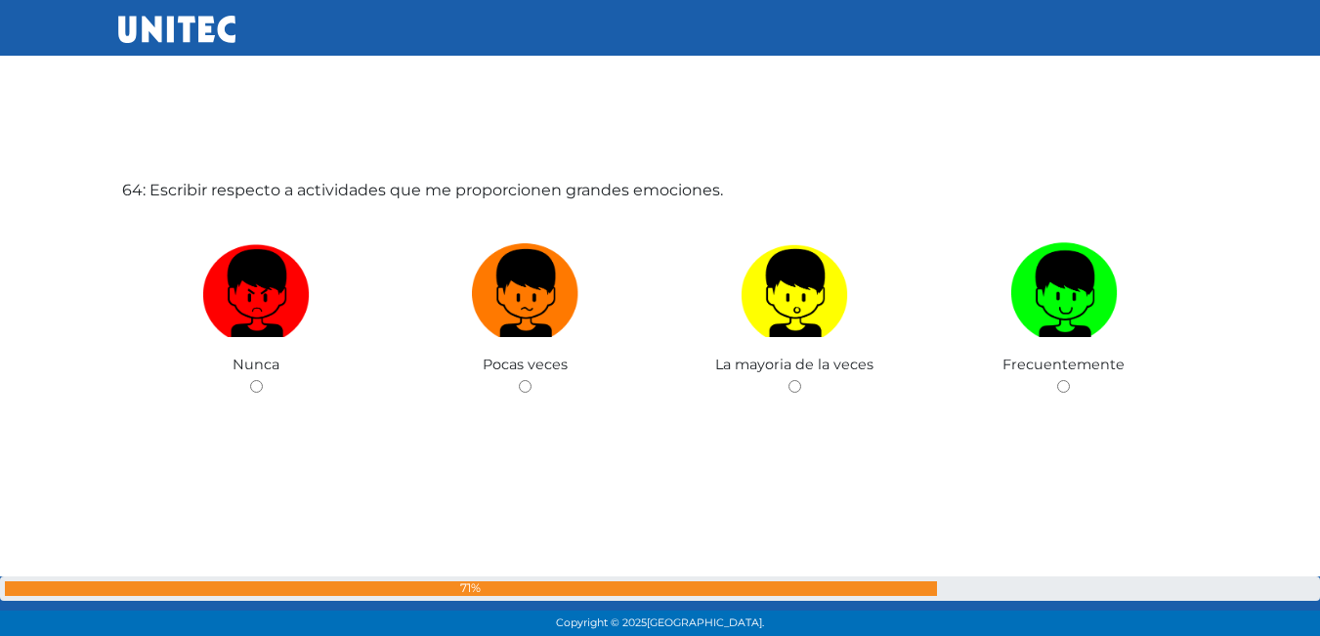
scroll to position [40164, 0]
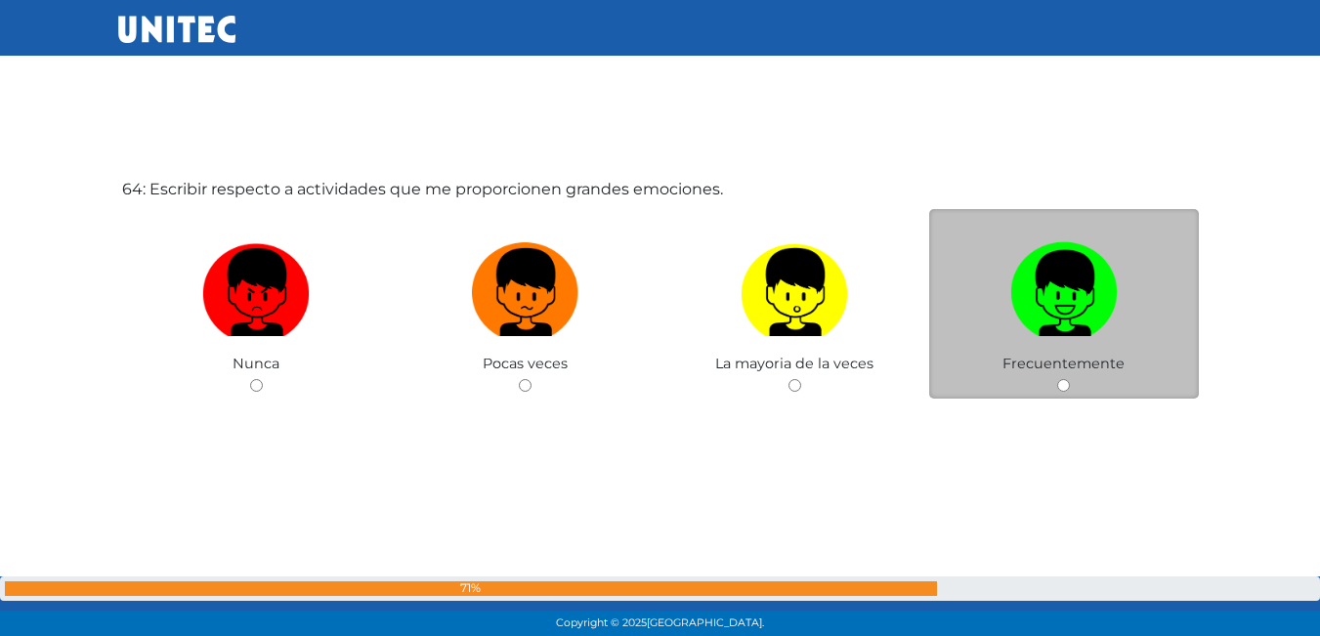
click at [1094, 292] on img at bounding box center [1065, 286] width 108 height 103
click at [1070, 379] on input "radio" at bounding box center [1064, 385] width 13 height 13
radio input "true"
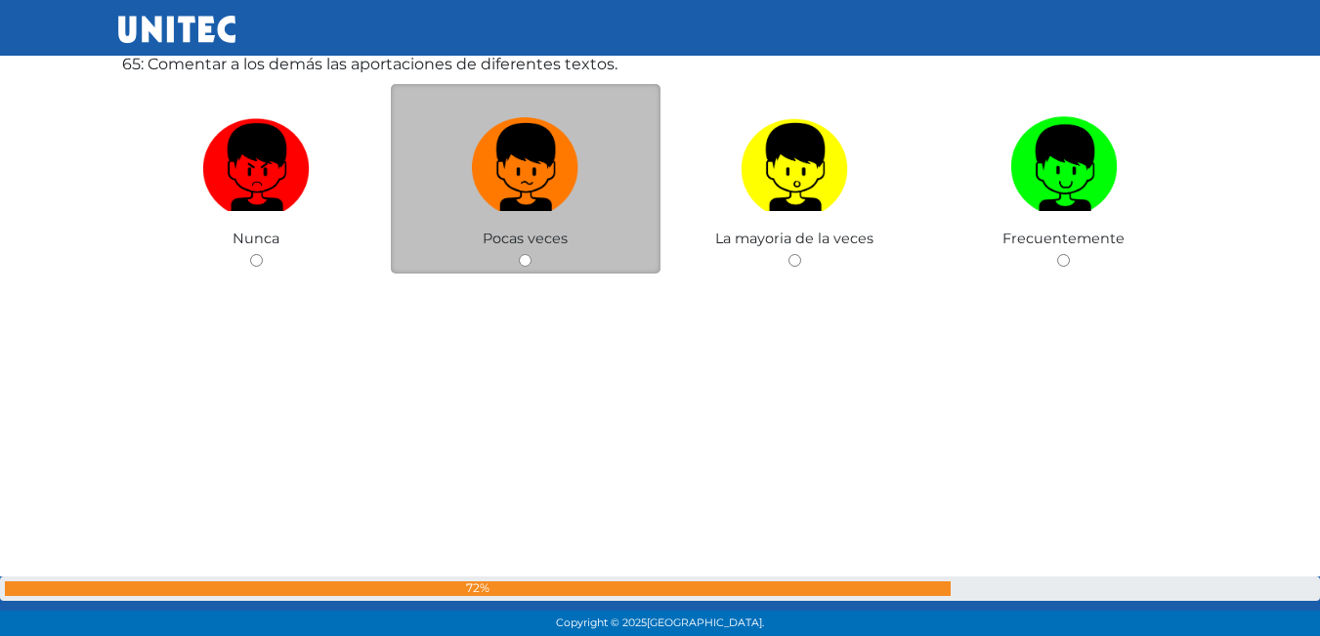
scroll to position [40827, 0]
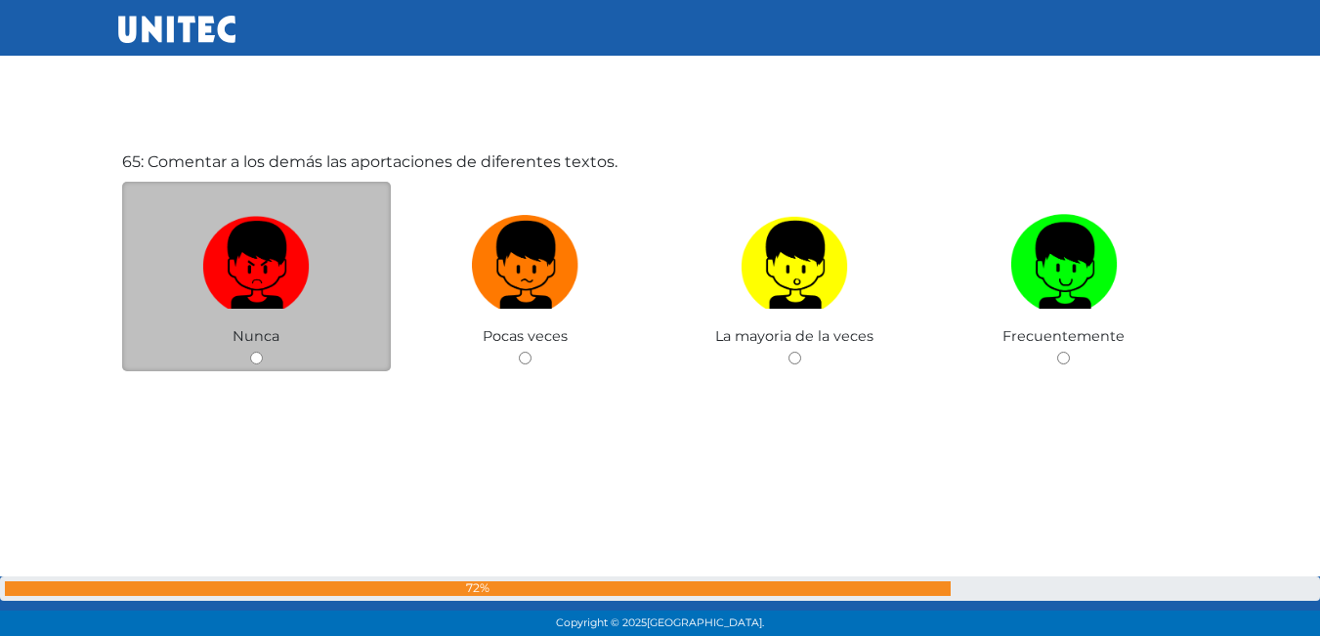
drag, startPoint x: 263, startPoint y: 333, endPoint x: 267, endPoint y: 304, distance: 29.6
click at [262, 331] on span "Nunca" at bounding box center [256, 336] width 47 height 18
click at [260, 310] on label at bounding box center [257, 265] width 270 height 119
click at [260, 352] on input "radio" at bounding box center [256, 358] width 13 height 13
radio input "true"
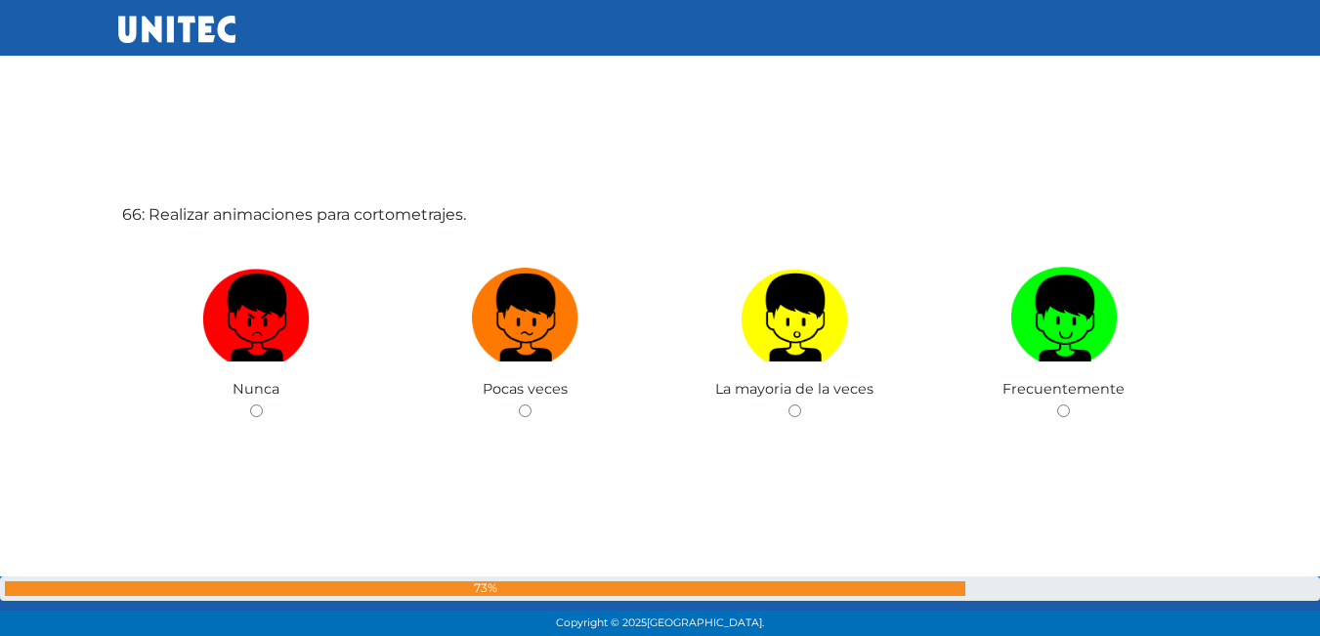
scroll to position [41455, 0]
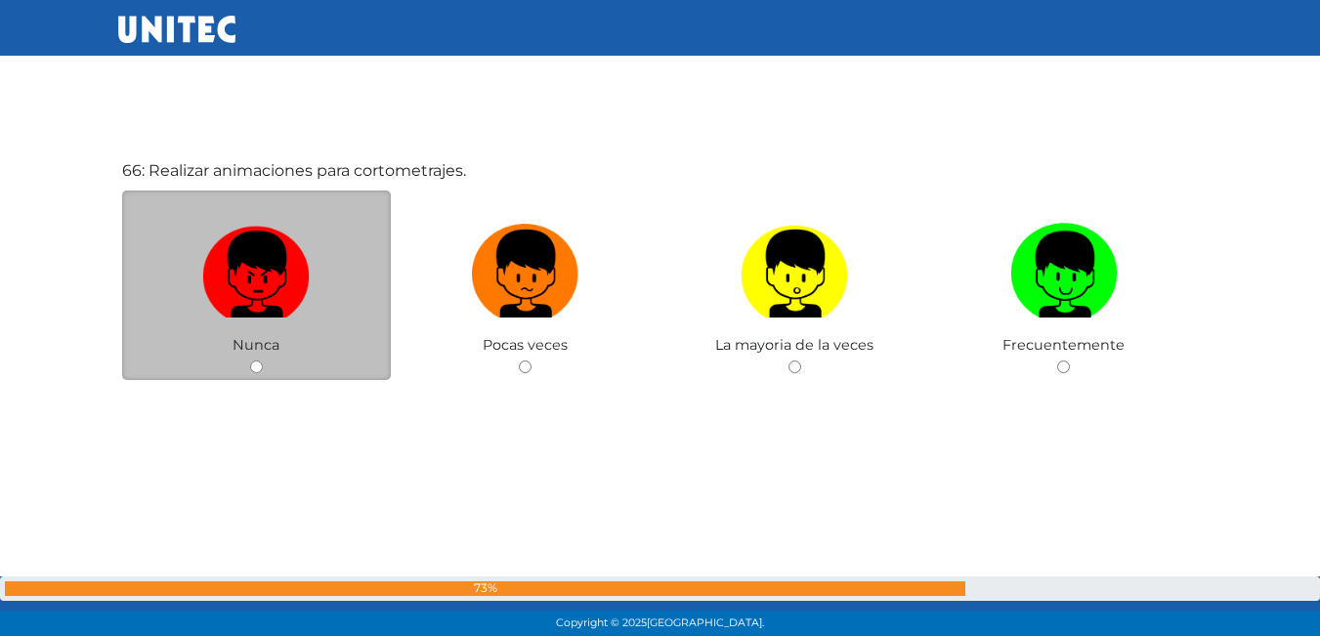
click at [283, 255] on img at bounding box center [256, 267] width 108 height 103
click at [263, 361] on input "radio" at bounding box center [256, 367] width 13 height 13
radio input "true"
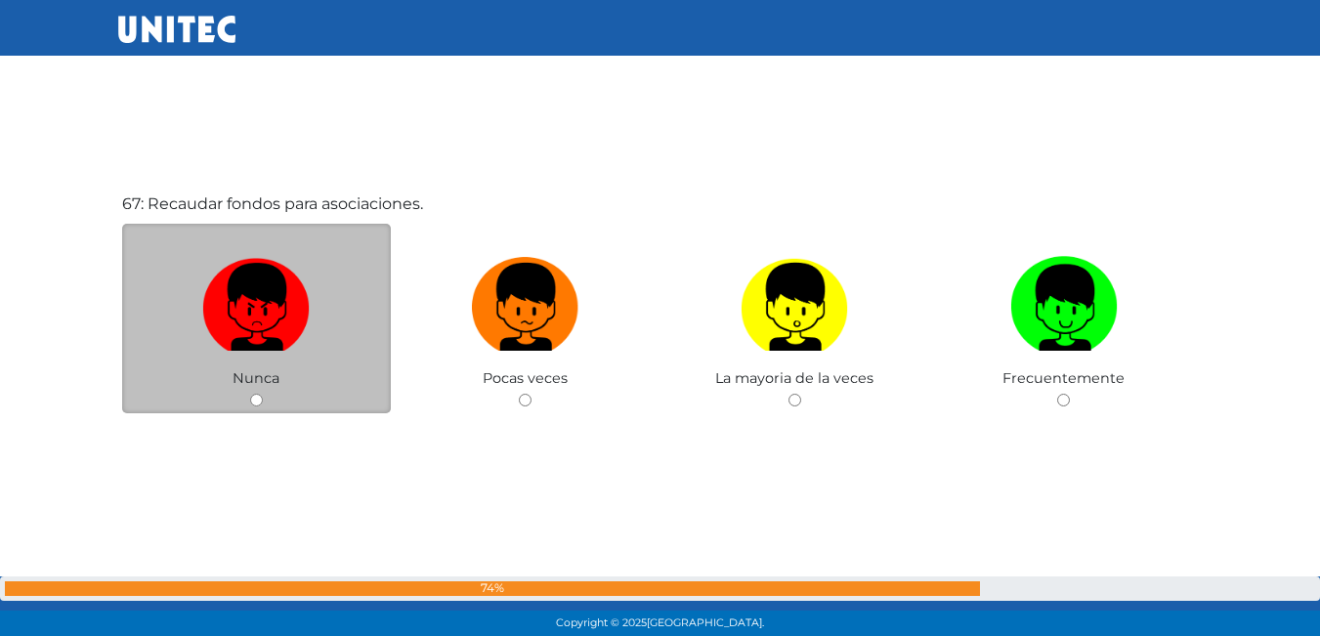
scroll to position [42110, 0]
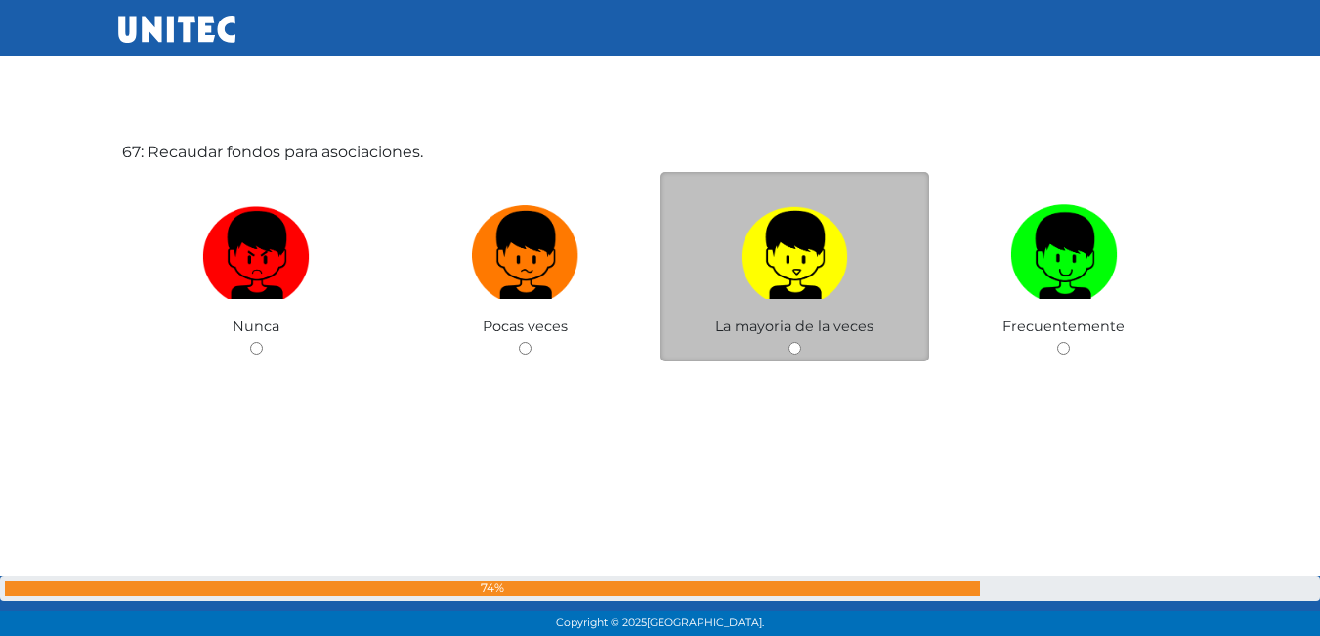
click at [754, 272] on img at bounding box center [795, 248] width 108 height 103
click at [789, 342] on input "radio" at bounding box center [795, 348] width 13 height 13
radio input "true"
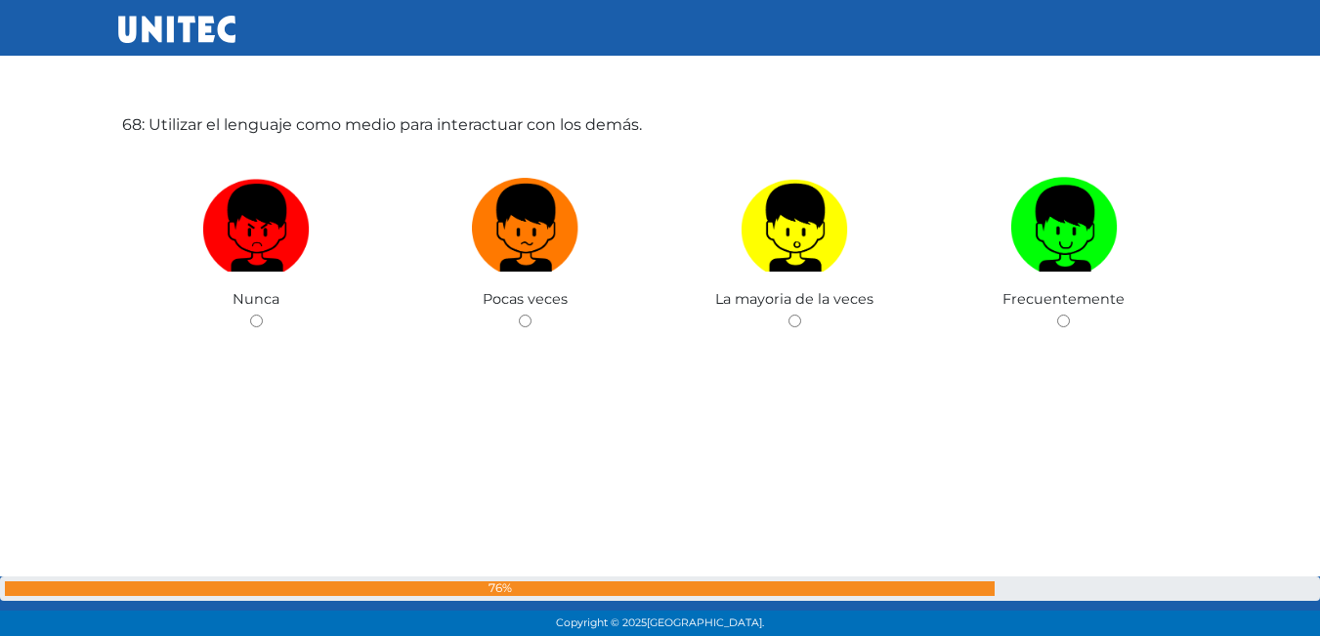
scroll to position [42791, 0]
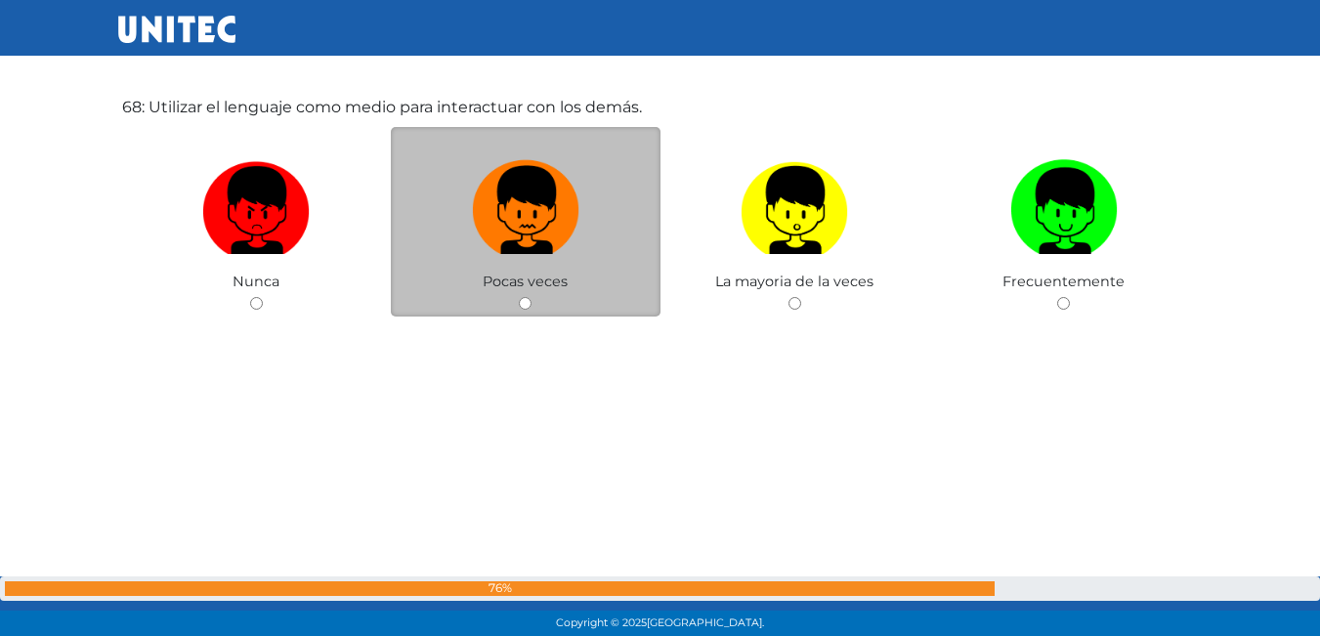
click at [533, 218] on img at bounding box center [526, 203] width 108 height 103
click at [532, 297] on input "radio" at bounding box center [525, 303] width 13 height 13
radio input "true"
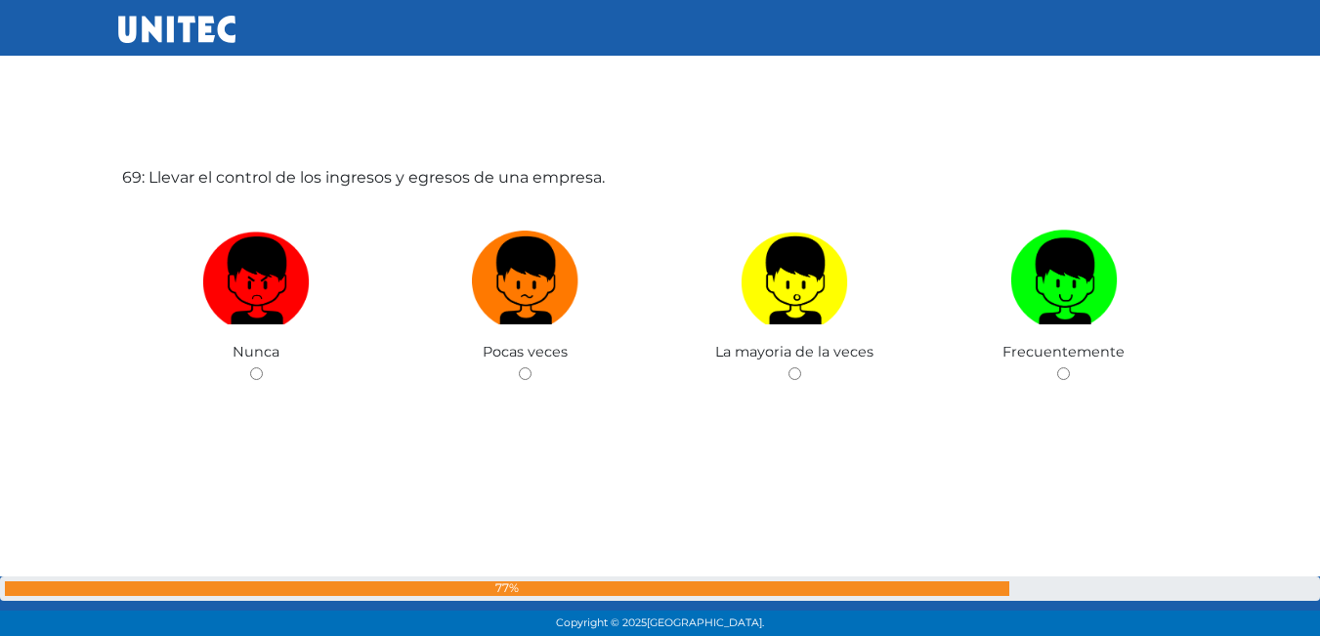
scroll to position [43455, 0]
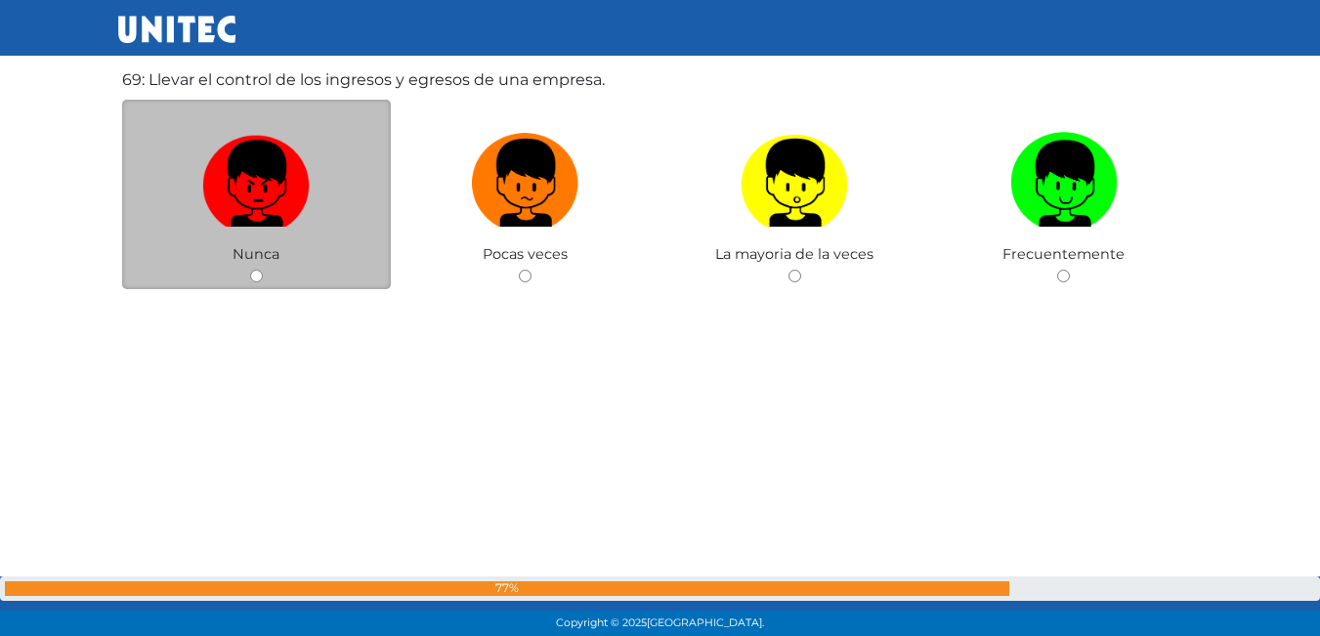
click at [282, 217] on img at bounding box center [256, 176] width 108 height 103
click at [263, 270] on input "radio" at bounding box center [256, 276] width 13 height 13
radio input "true"
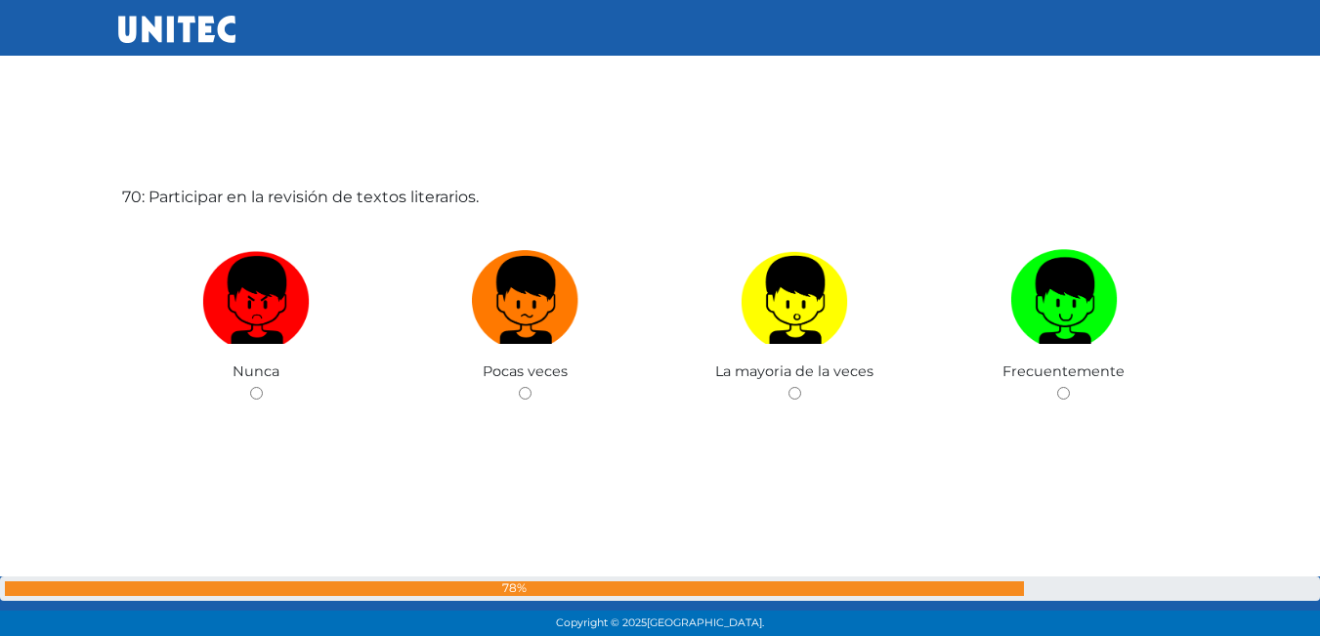
scroll to position [44000, 0]
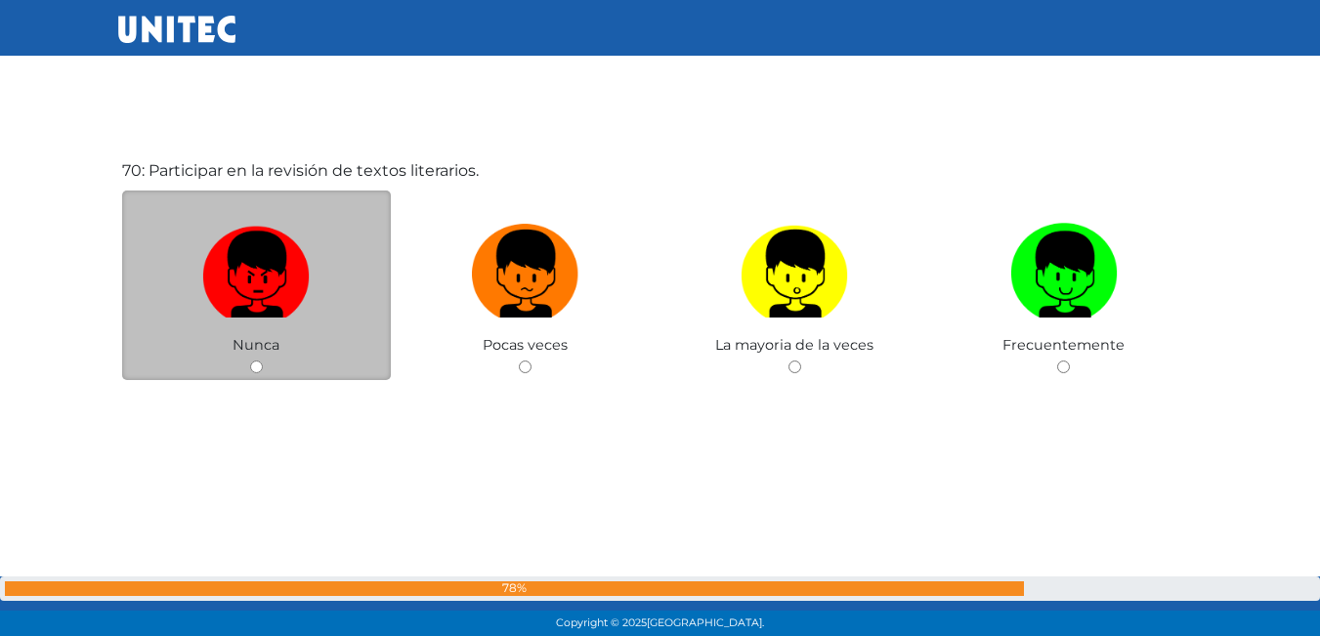
click at [265, 273] on img at bounding box center [256, 267] width 108 height 103
click at [263, 361] on input "radio" at bounding box center [256, 367] width 13 height 13
radio input "true"
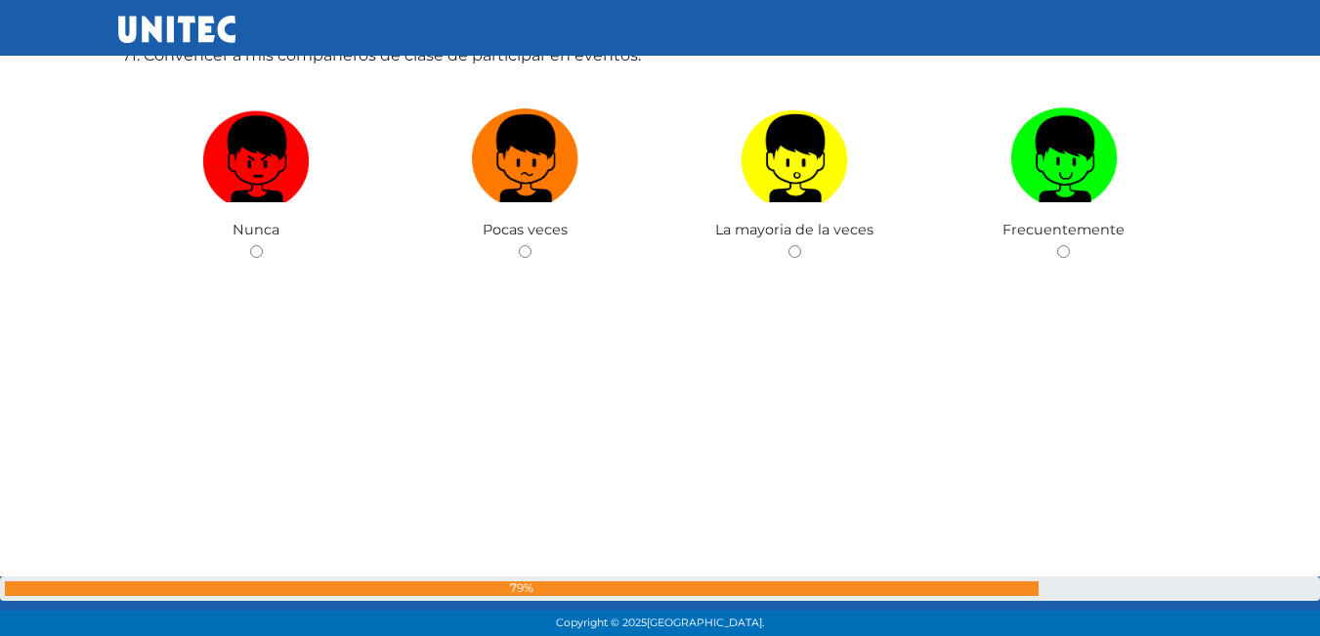
scroll to position [44654, 0]
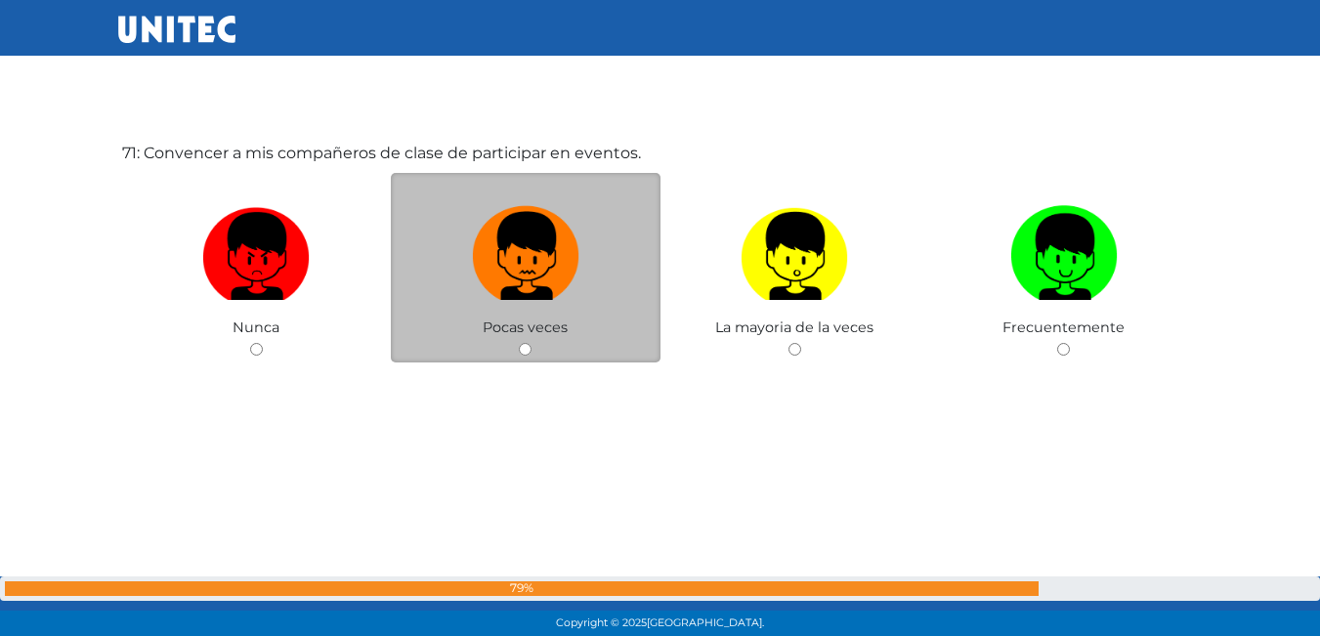
click at [540, 279] on img at bounding box center [526, 249] width 108 height 103
click at [532, 343] on input "radio" at bounding box center [525, 349] width 13 height 13
radio input "true"
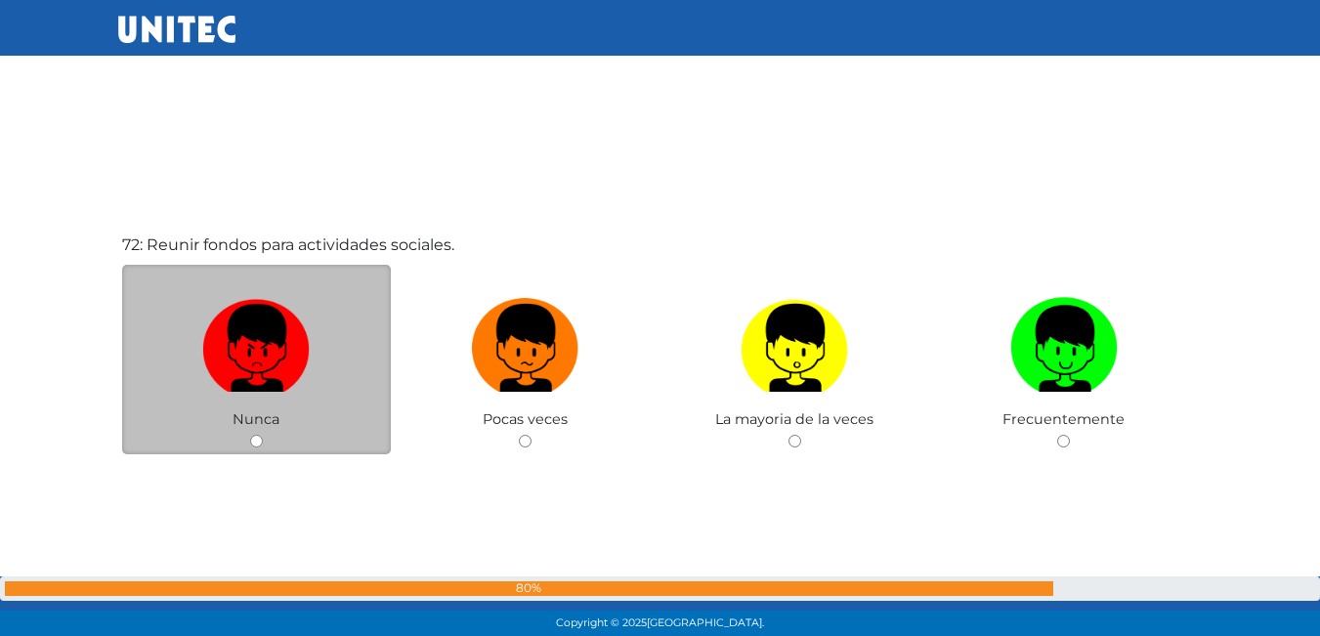
scroll to position [45326, 0]
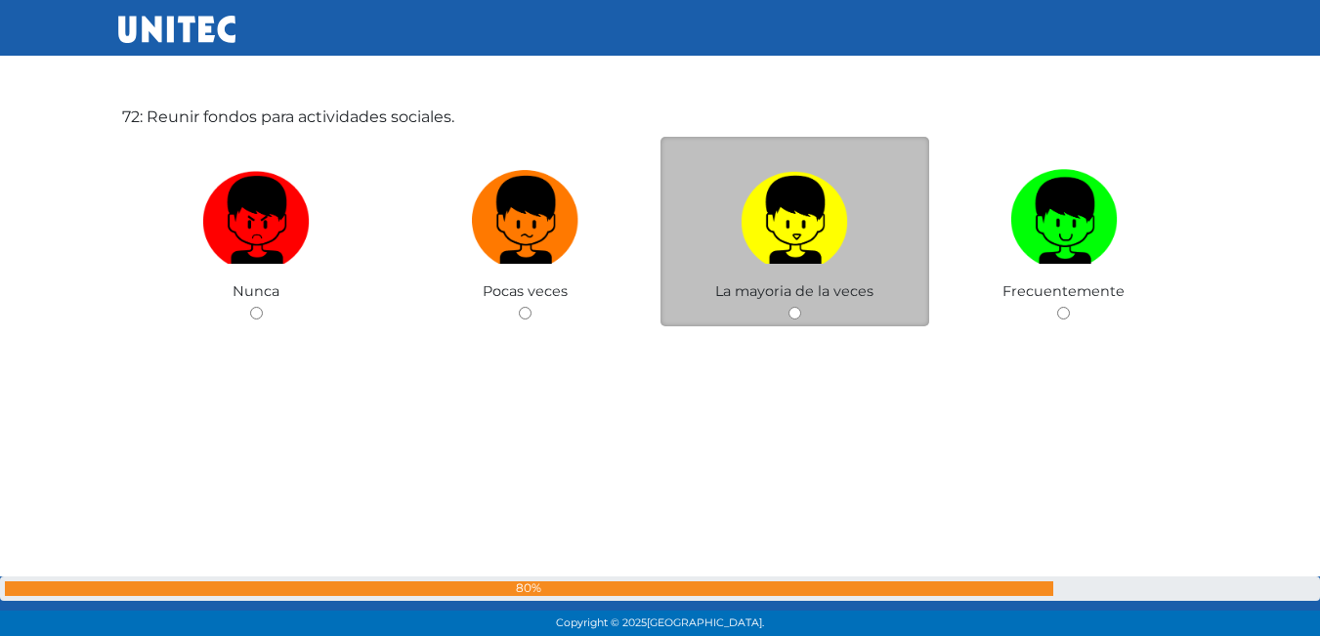
click at [776, 222] on img at bounding box center [795, 213] width 108 height 103
click at [789, 307] on input "radio" at bounding box center [795, 313] width 13 height 13
radio input "true"
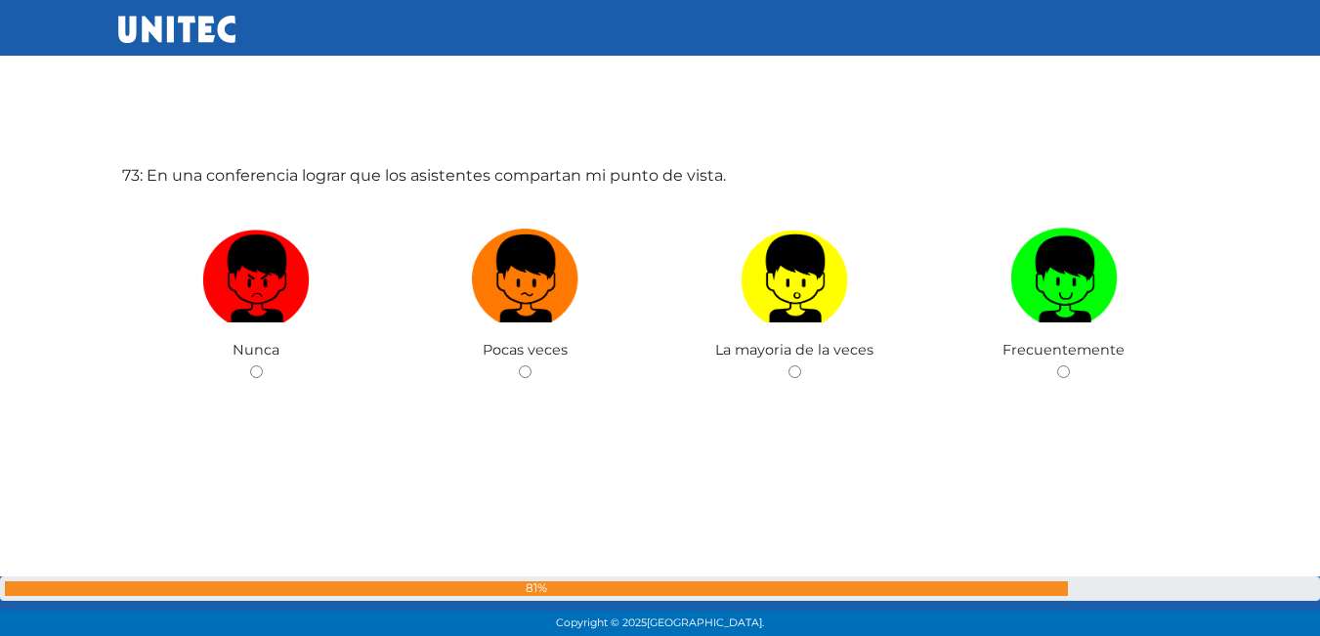
scroll to position [45909, 0]
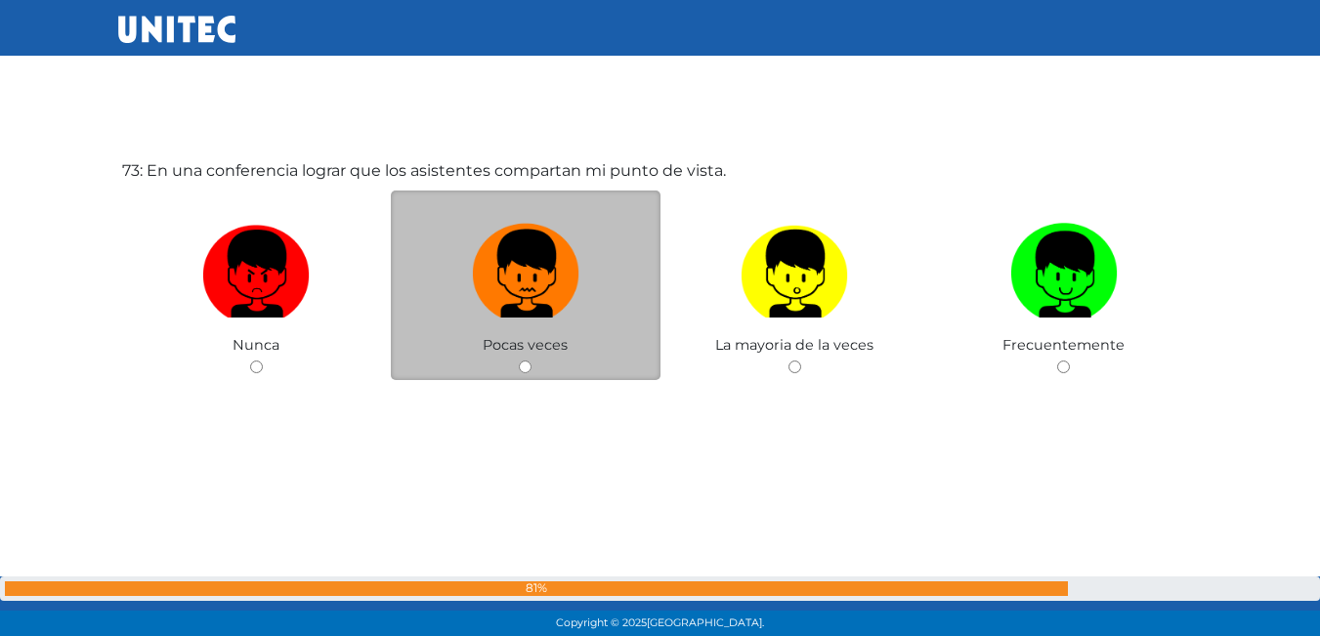
click at [504, 316] on img at bounding box center [526, 267] width 108 height 103
click at [519, 361] on input "radio" at bounding box center [525, 367] width 13 height 13
radio input "true"
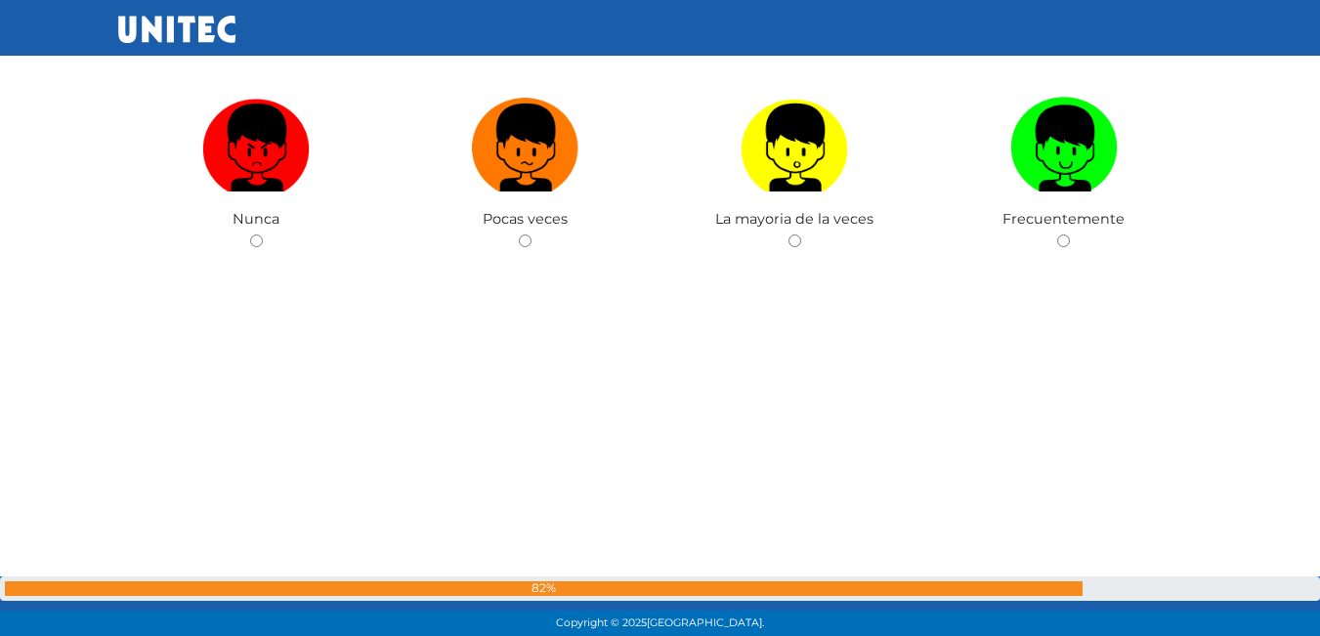
scroll to position [46672, 0]
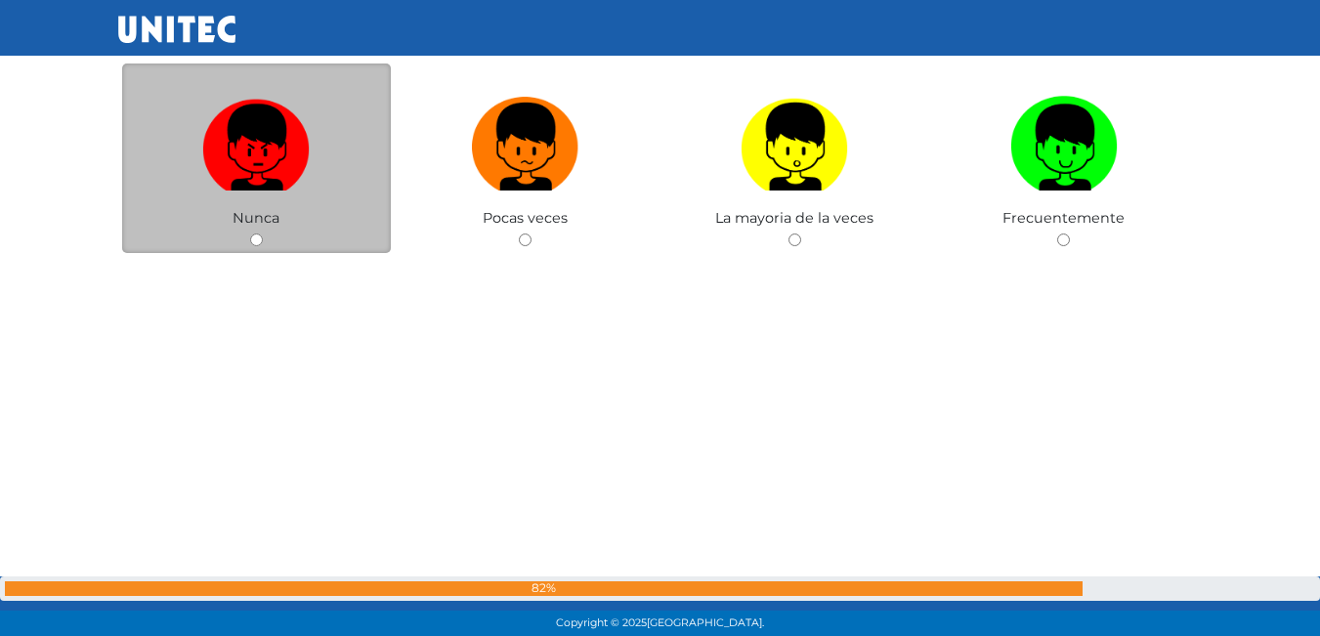
click at [298, 158] on img at bounding box center [256, 140] width 108 height 103
click at [263, 234] on input "radio" at bounding box center [256, 240] width 13 height 13
radio input "true"
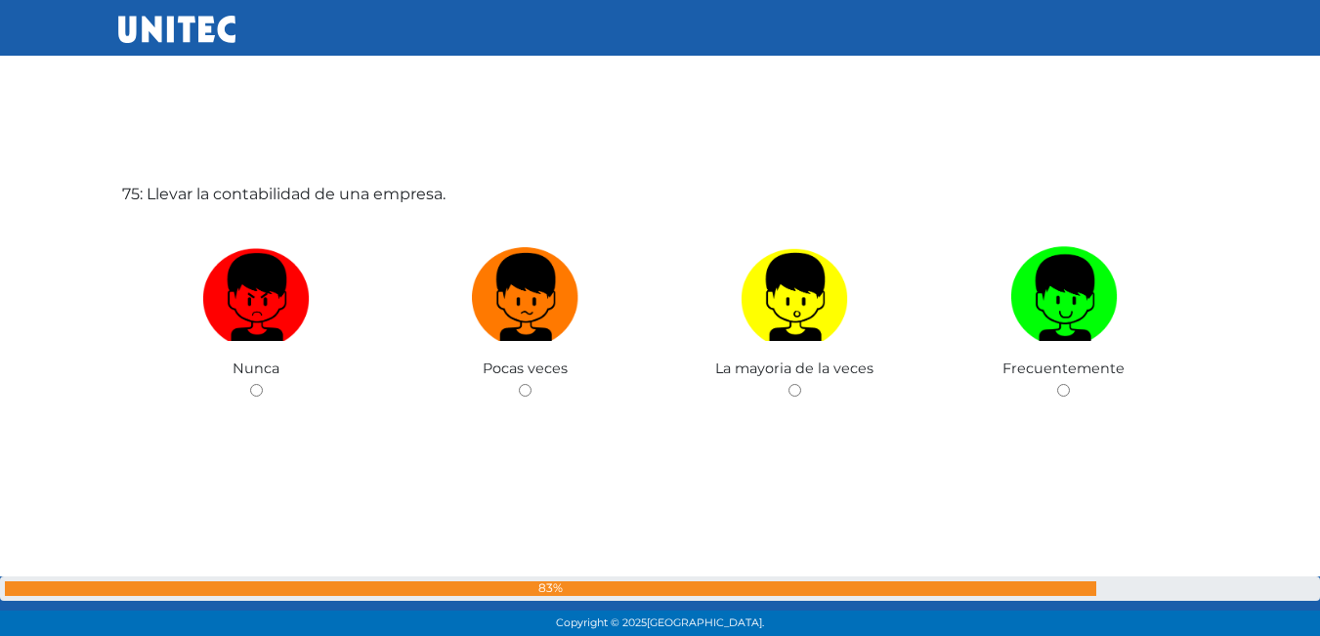
scroll to position [47161, 0]
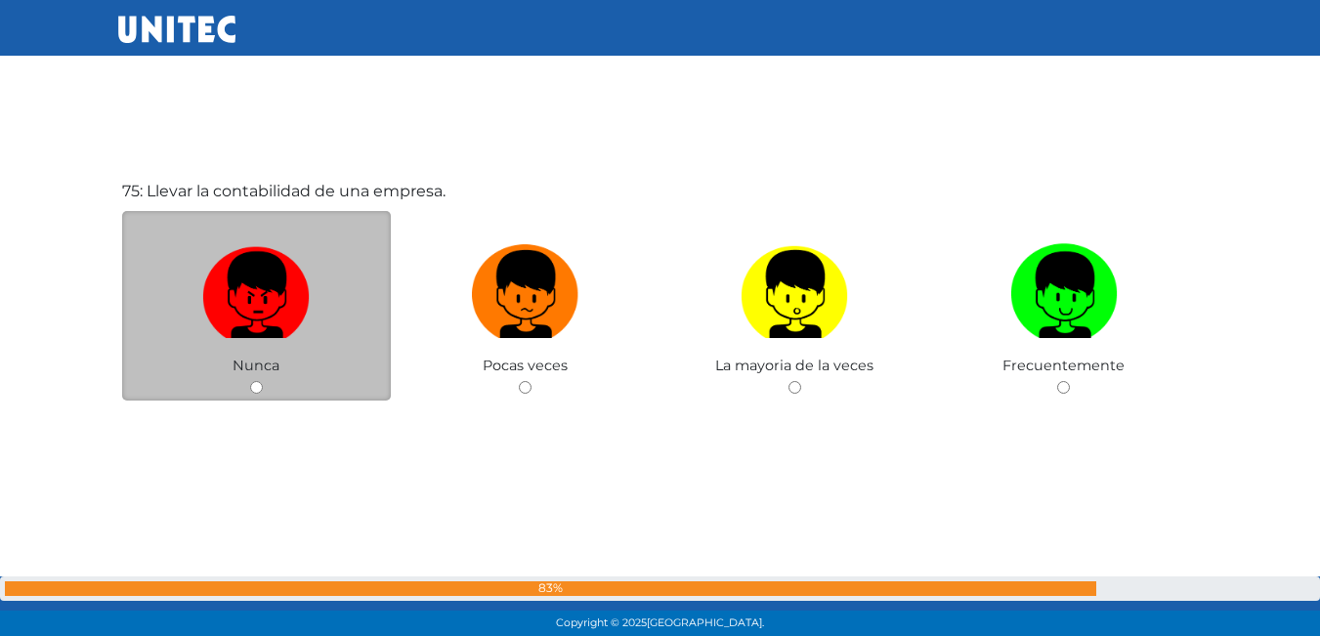
click at [285, 269] on img at bounding box center [256, 288] width 108 height 103
click at [263, 381] on input "radio" at bounding box center [256, 387] width 13 height 13
radio input "true"
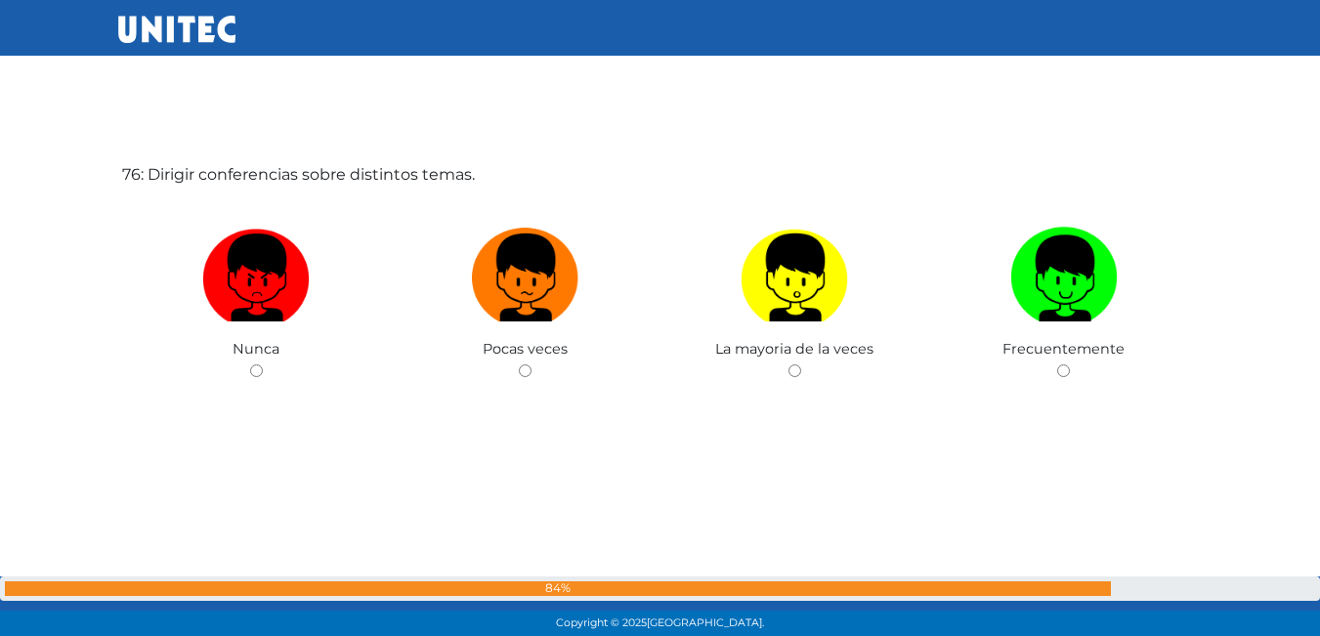
scroll to position [47818, 0]
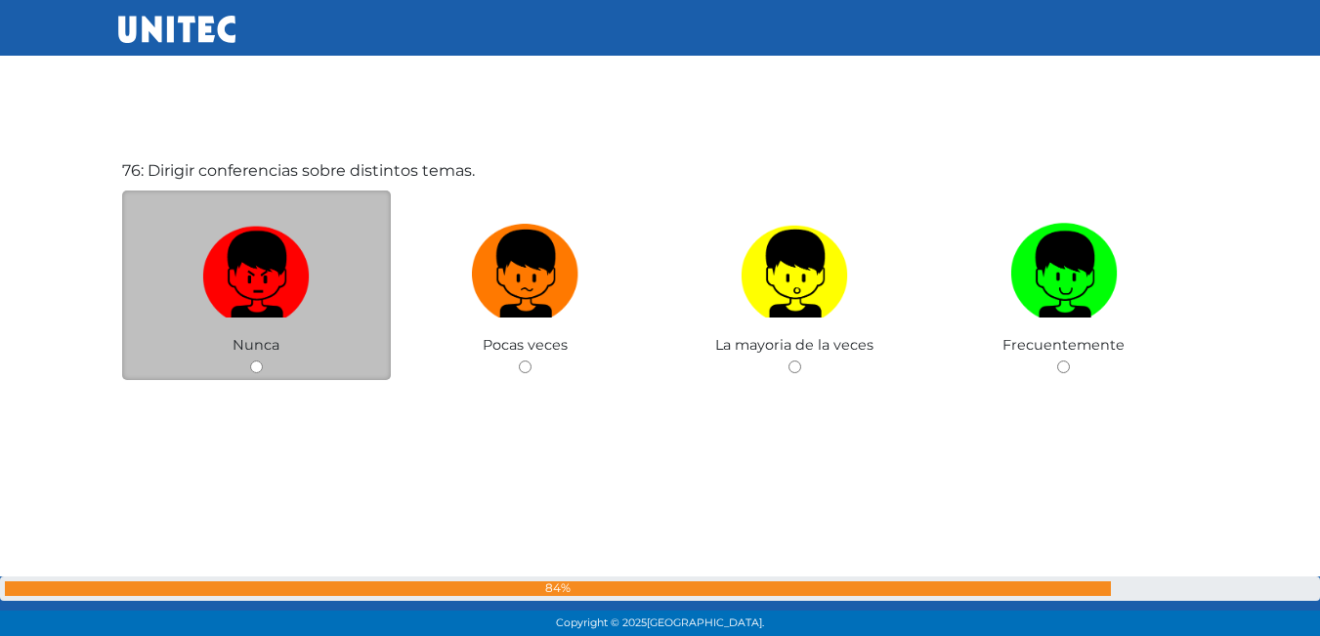
click at [289, 261] on img at bounding box center [256, 267] width 108 height 103
click at [263, 361] on input "radio" at bounding box center [256, 367] width 13 height 13
radio input "true"
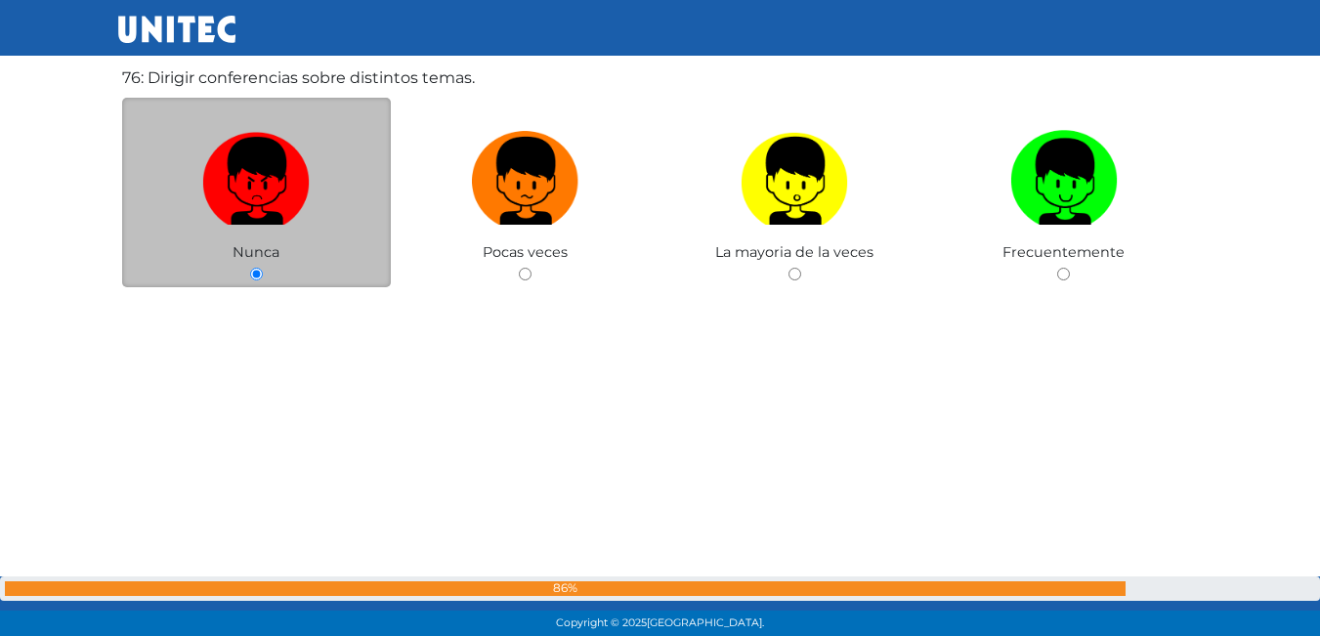
scroll to position [47918, 0]
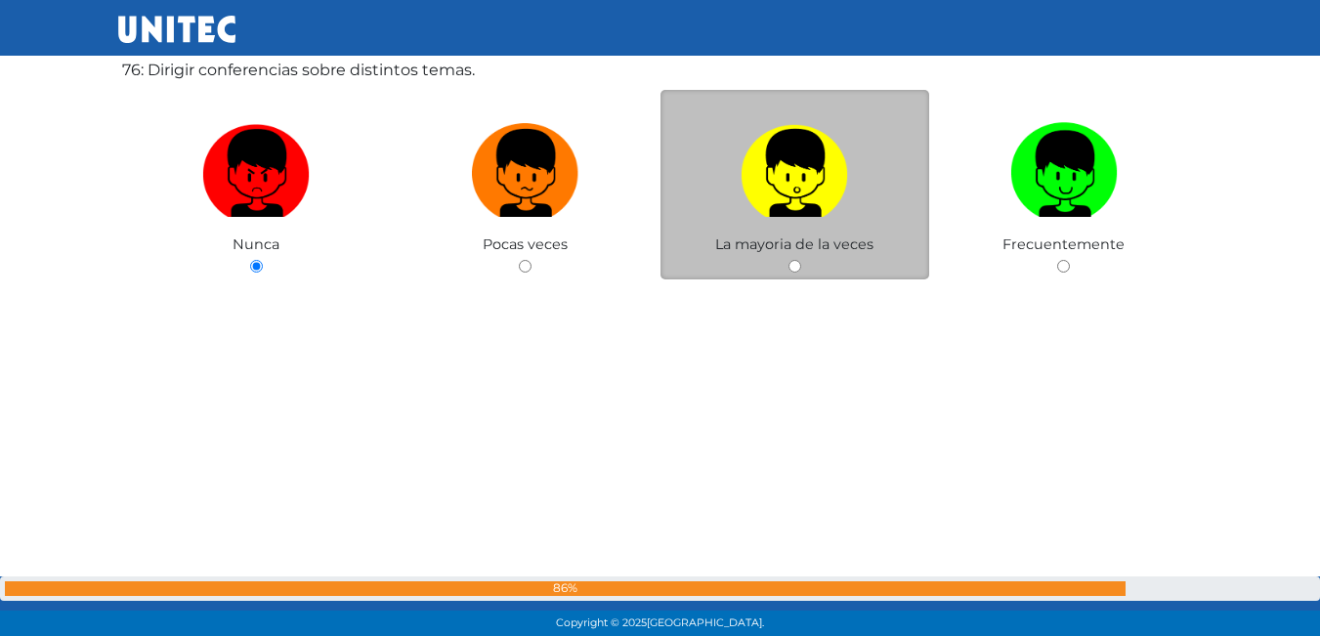
click at [789, 247] on span "La mayoria de la veces" at bounding box center [794, 245] width 158 height 18
click at [801, 267] on div "La mayoria de la veces" at bounding box center [796, 185] width 270 height 191
click at [794, 261] on input "radio" at bounding box center [795, 266] width 13 height 13
radio input "true"
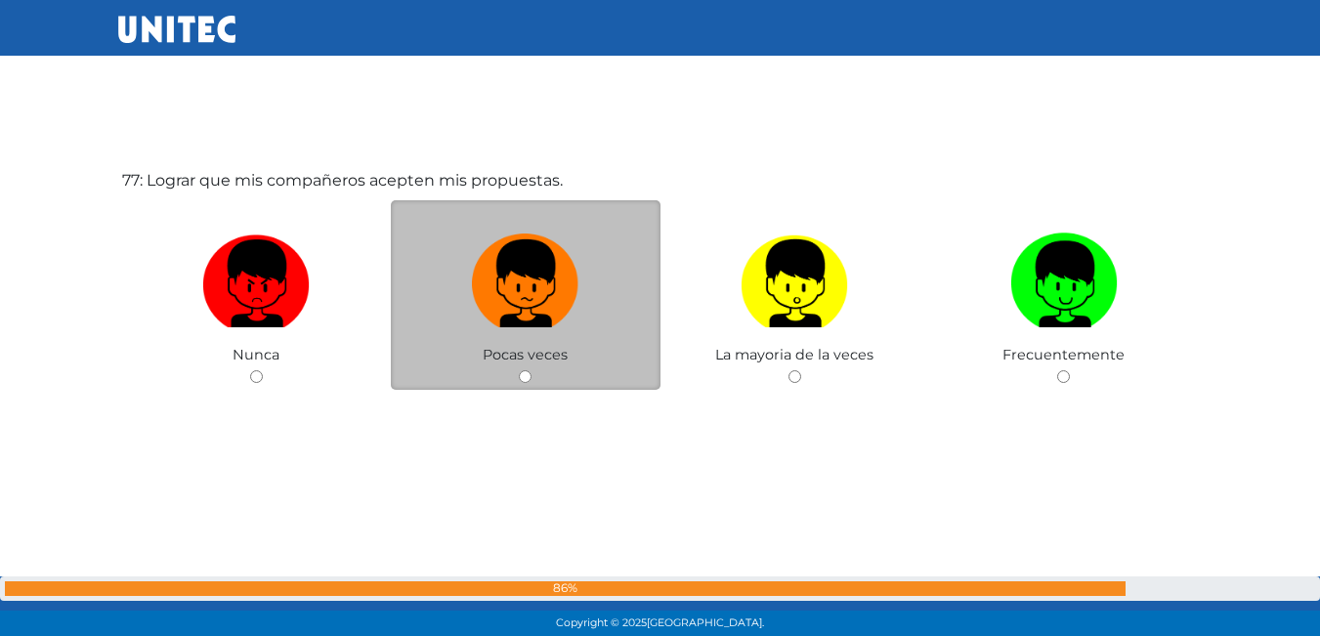
scroll to position [48415, 0]
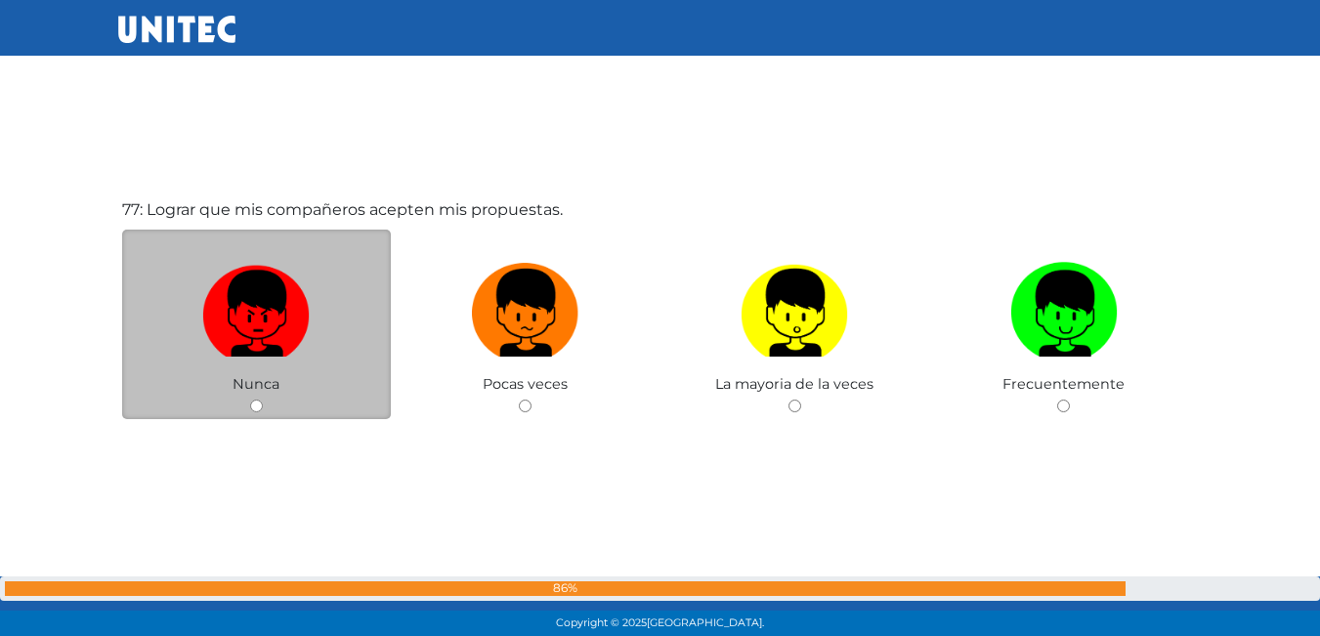
drag, startPoint x: 292, startPoint y: 296, endPoint x: 291, endPoint y: 286, distance: 9.8
click at [290, 295] on img at bounding box center [256, 306] width 108 height 103
click at [263, 400] on input "radio" at bounding box center [256, 406] width 13 height 13
radio input "true"
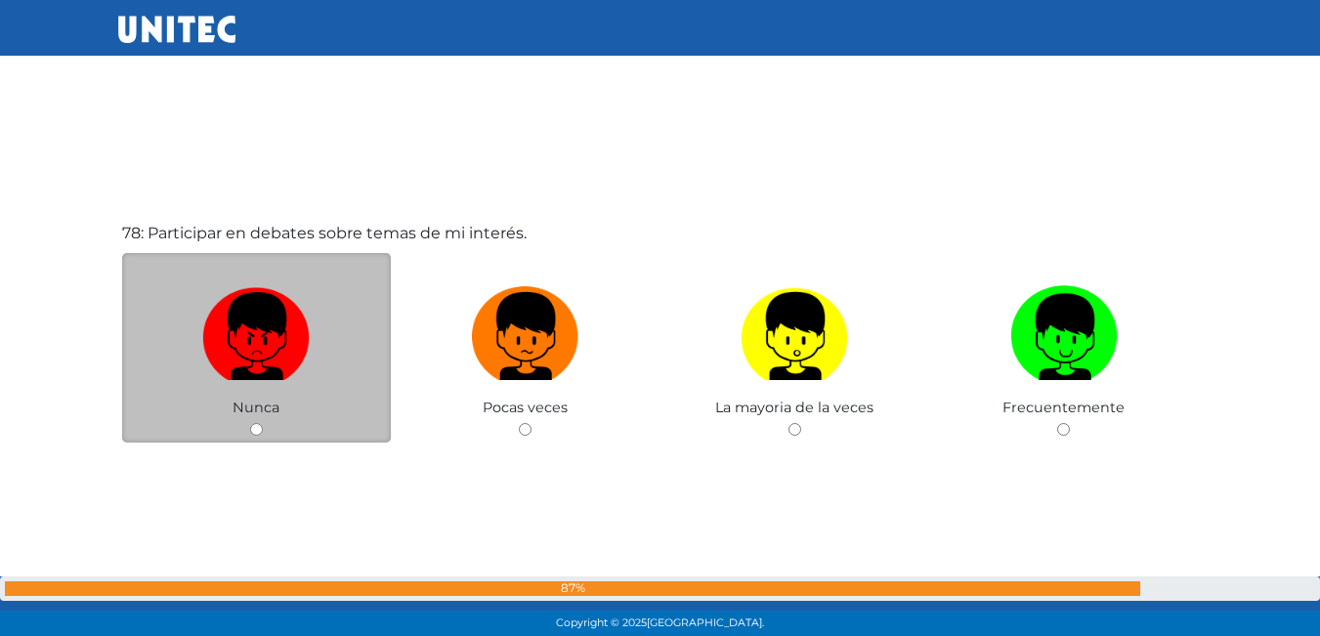
scroll to position [49079, 0]
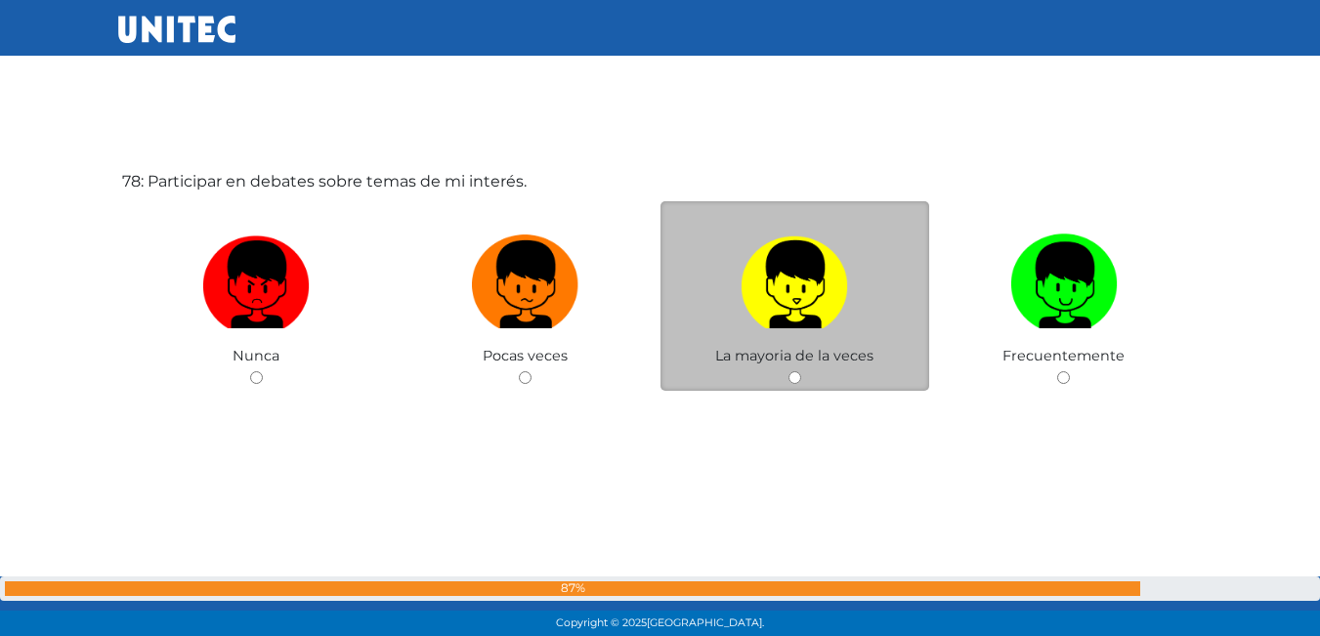
click at [799, 298] on img at bounding box center [795, 278] width 108 height 103
click at [799, 371] on input "radio" at bounding box center [795, 377] width 13 height 13
radio input "true"
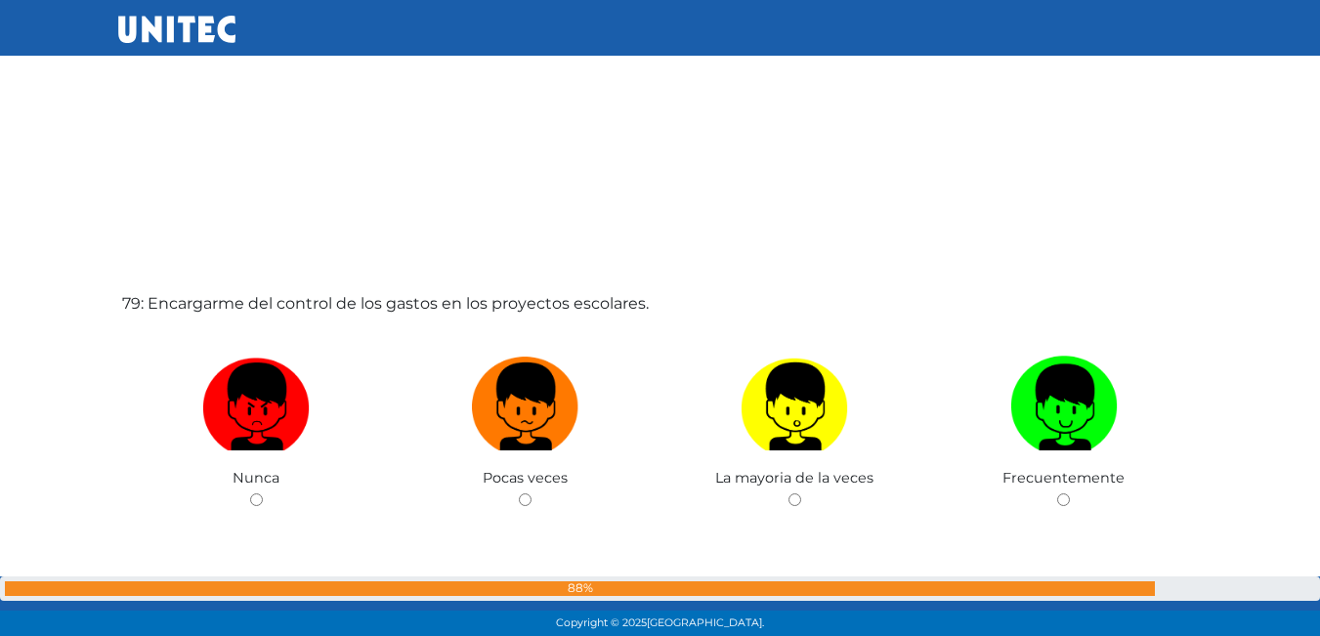
scroll to position [49726, 0]
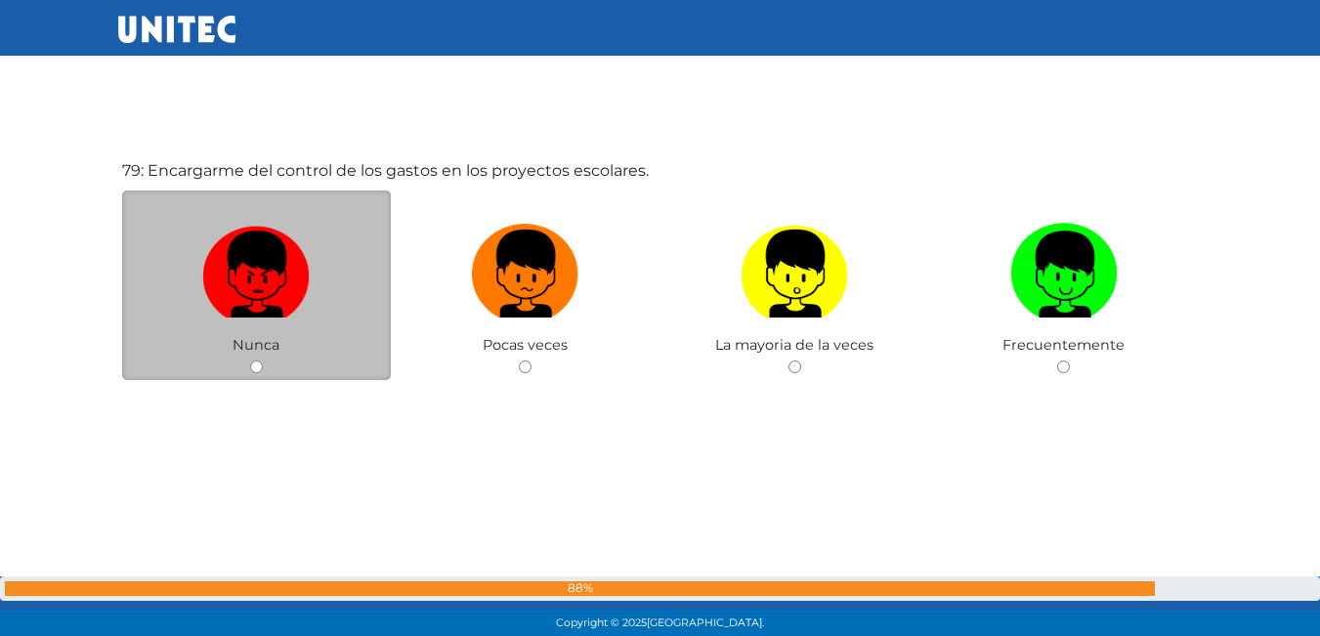
click at [255, 311] on img at bounding box center [256, 267] width 108 height 103
click at [255, 361] on input "radio" at bounding box center [256, 367] width 13 height 13
radio input "true"
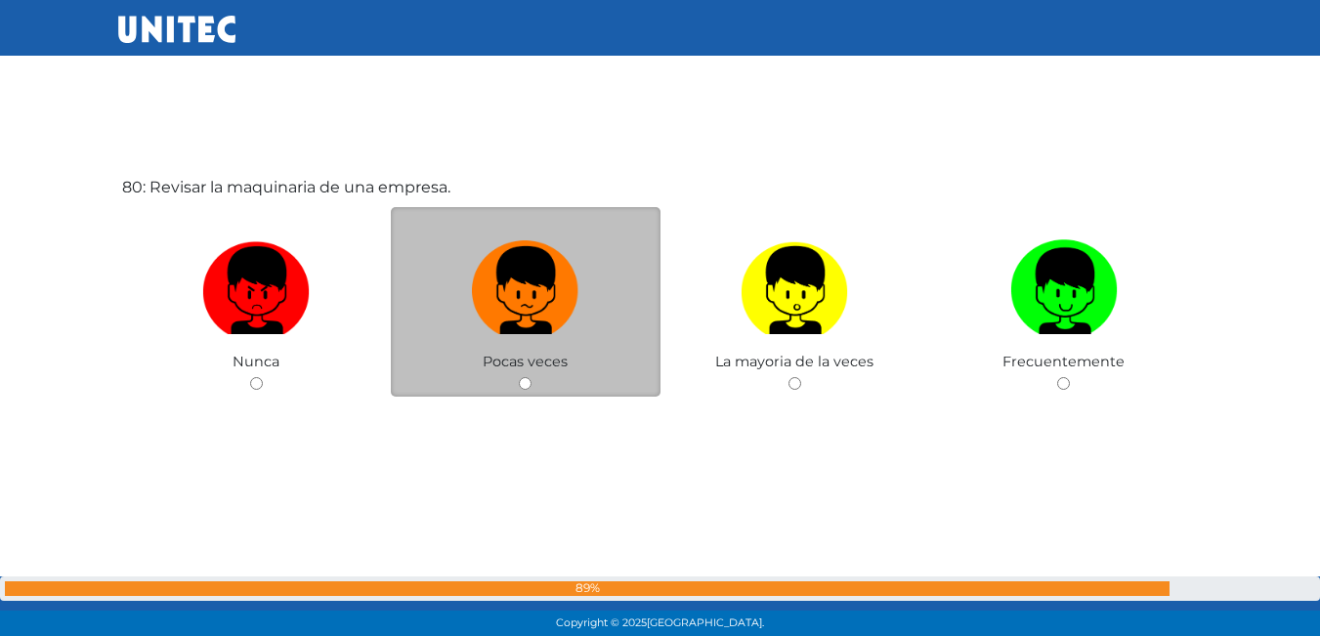
scroll to position [50363, 0]
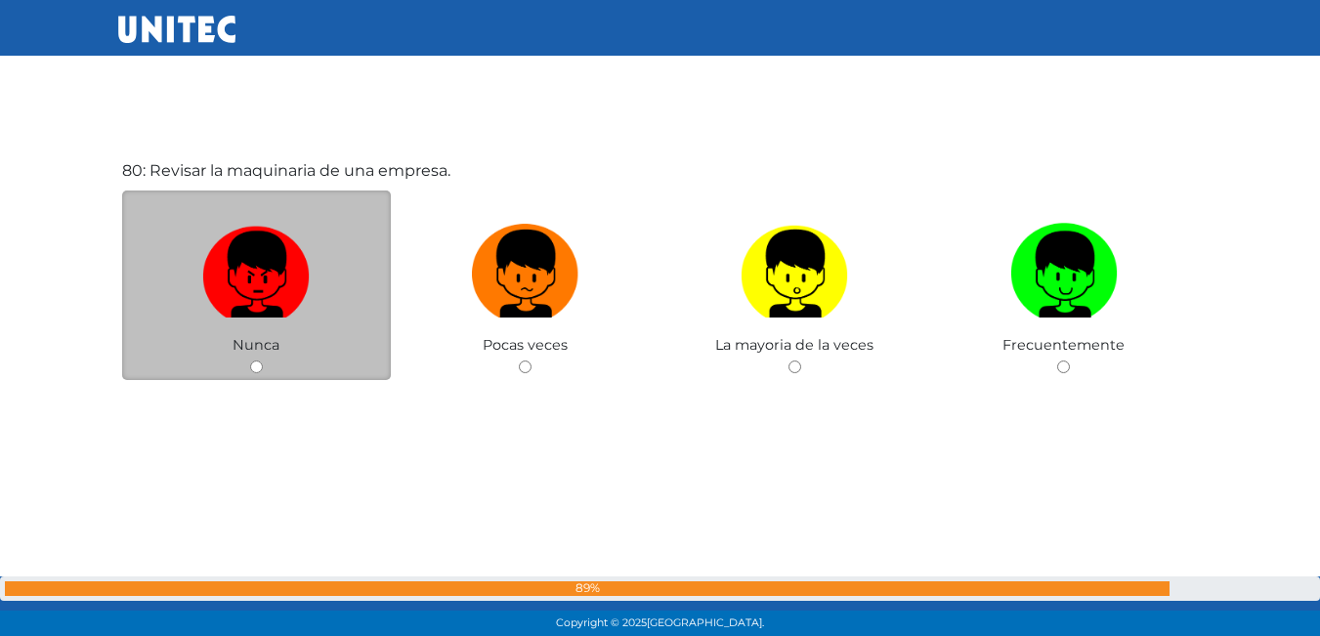
click at [284, 277] on img at bounding box center [256, 267] width 108 height 103
click at [263, 361] on input "radio" at bounding box center [256, 367] width 13 height 13
radio input "true"
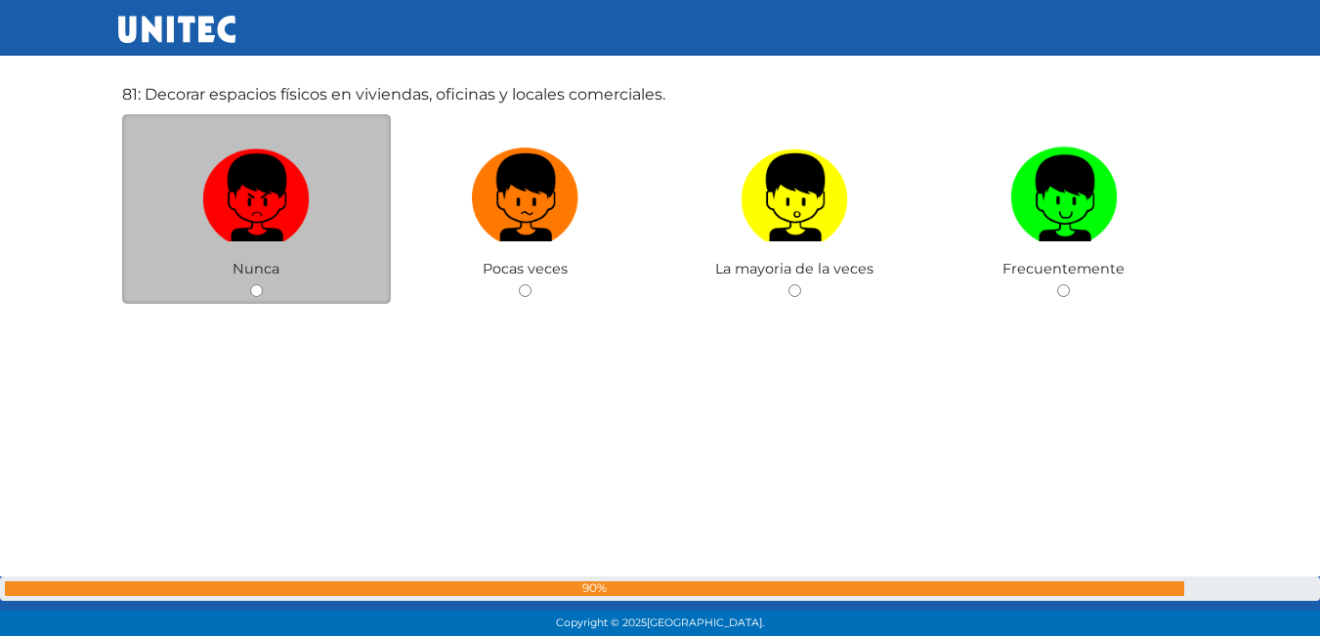
scroll to position [51073, 0]
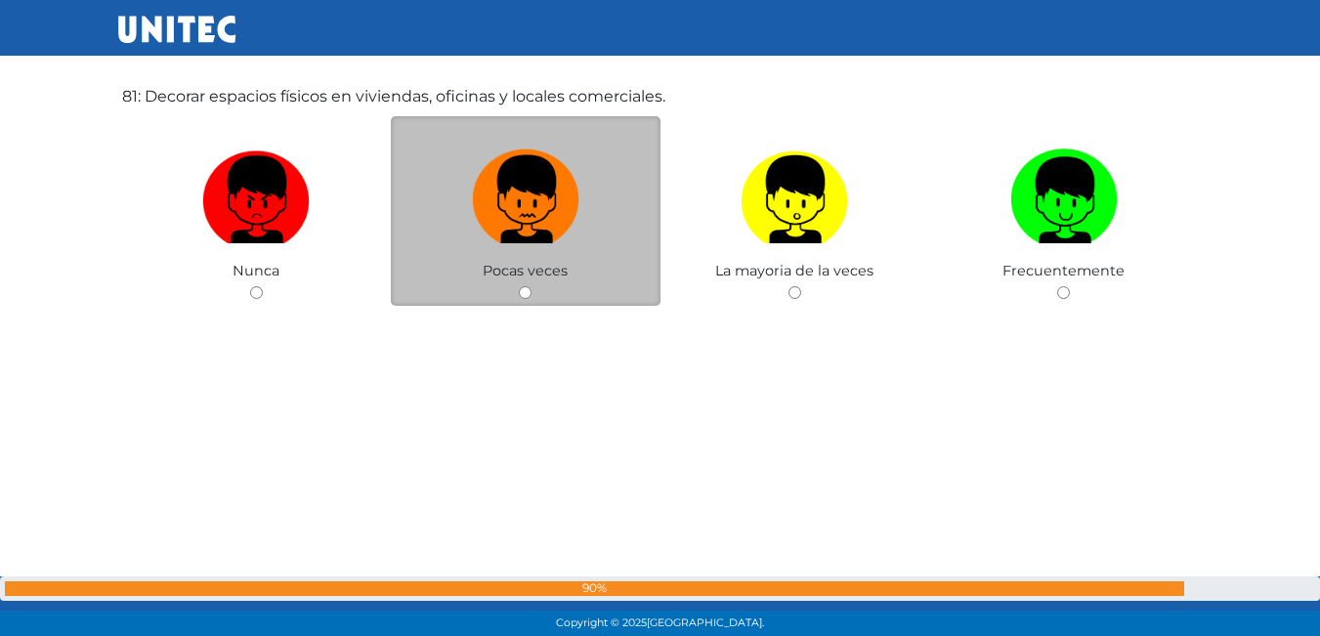
click at [478, 237] on img at bounding box center [526, 193] width 108 height 103
click at [519, 286] on input "radio" at bounding box center [525, 292] width 13 height 13
radio input "true"
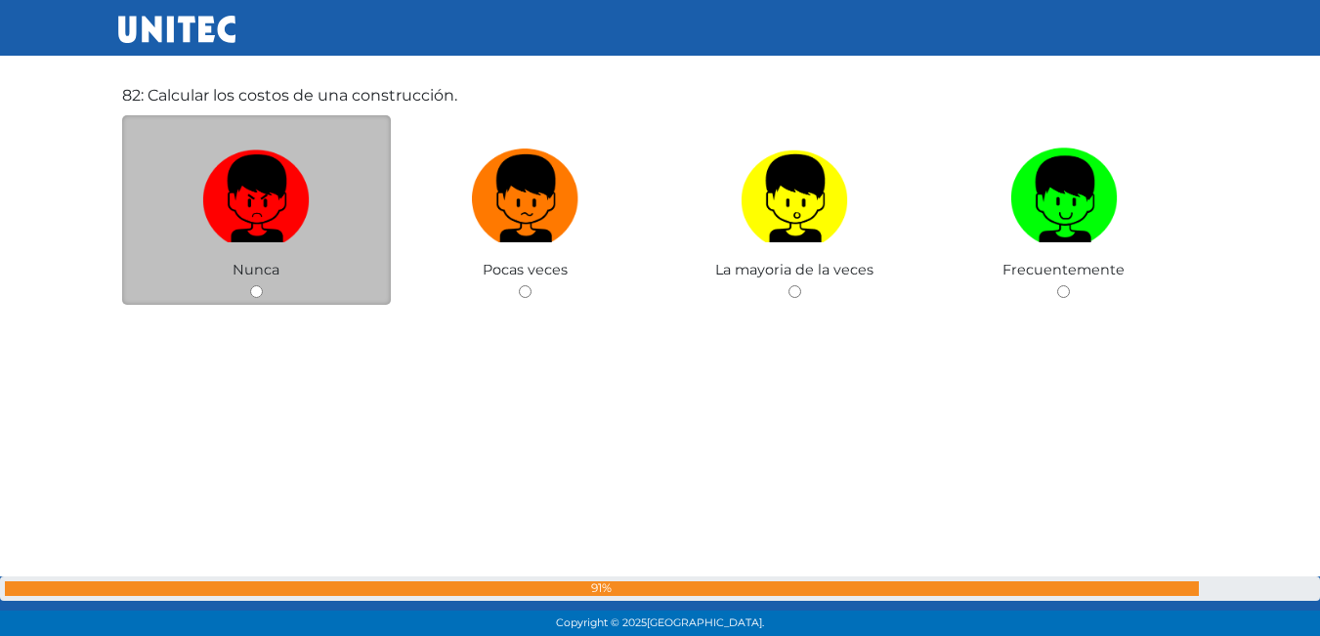
scroll to position [51745, 0]
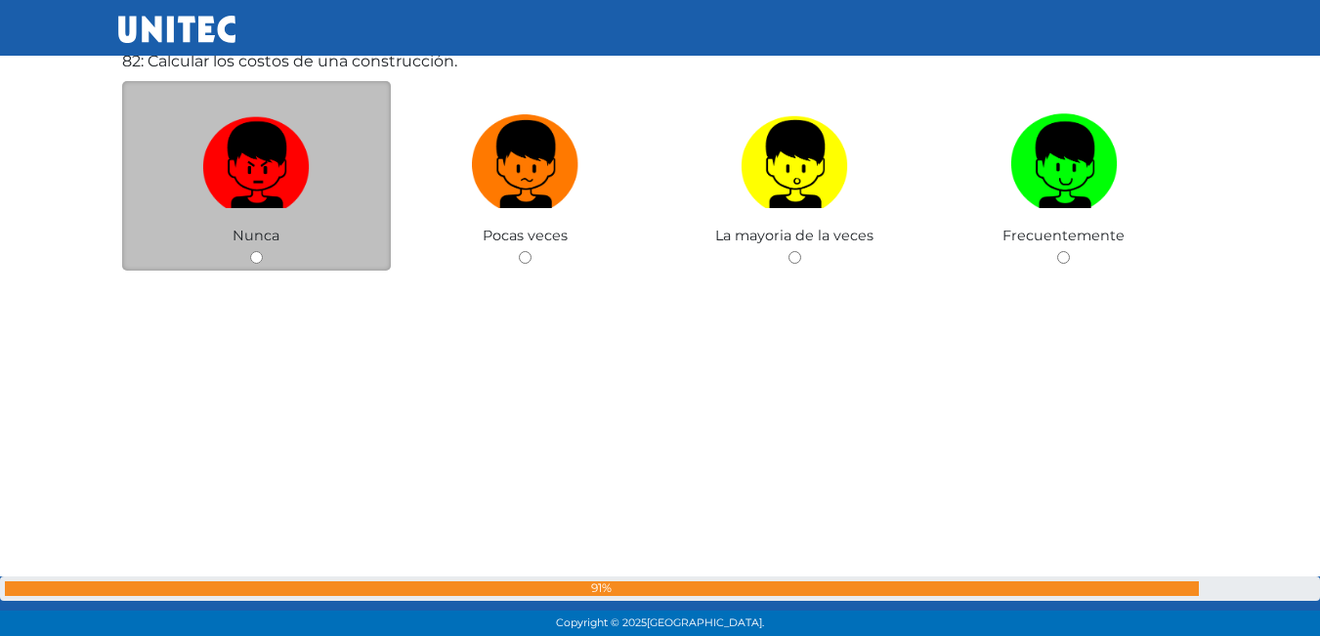
click at [257, 193] on img at bounding box center [256, 158] width 108 height 103
click at [257, 251] on input "radio" at bounding box center [256, 257] width 13 height 13
radio input "true"
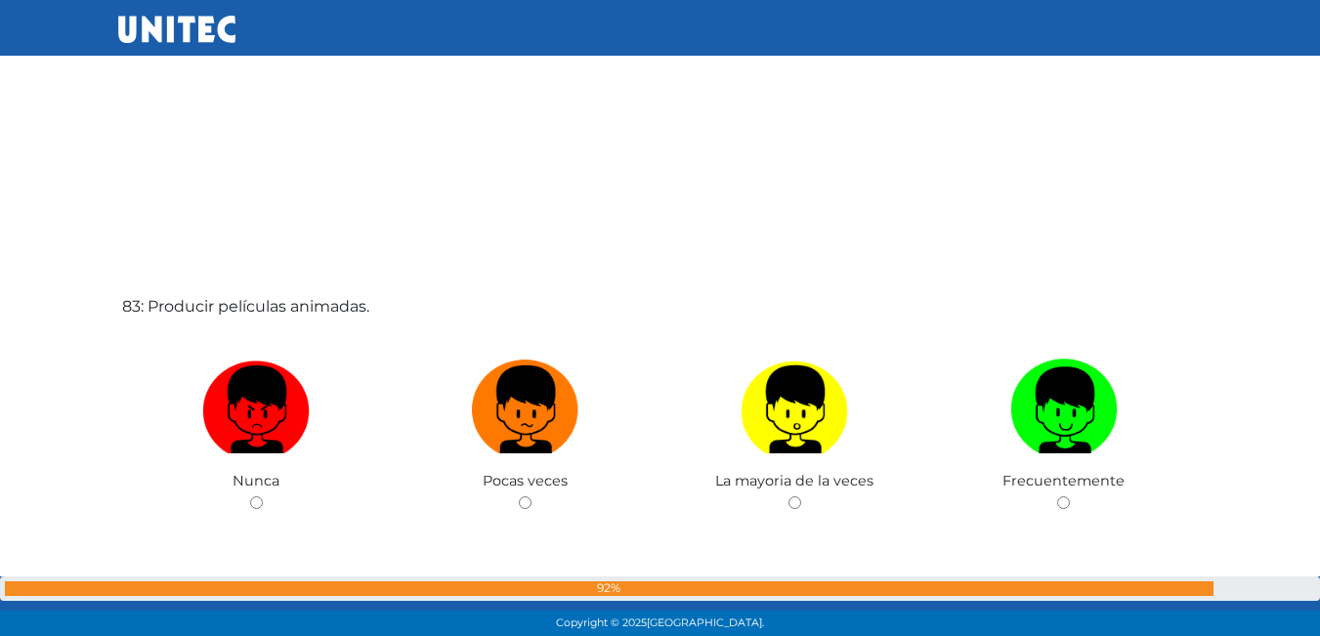
scroll to position [52233, 0]
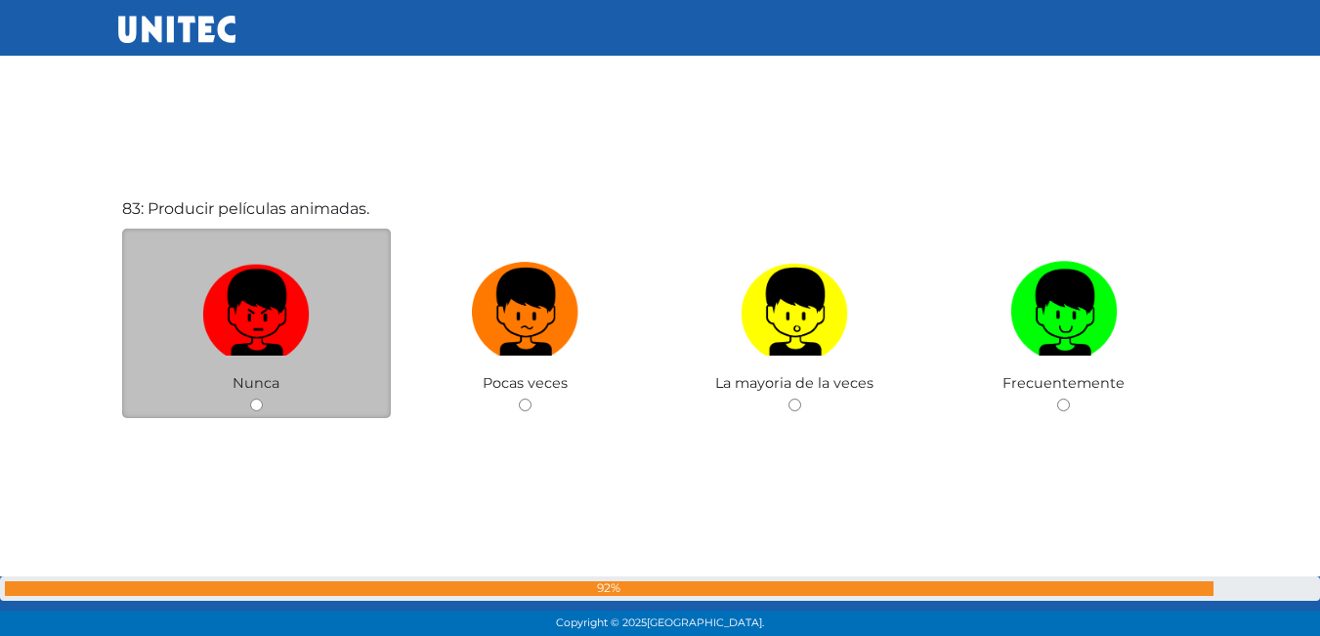
click at [268, 296] on img at bounding box center [256, 305] width 108 height 103
click at [263, 399] on input "radio" at bounding box center [256, 405] width 13 height 13
radio input "true"
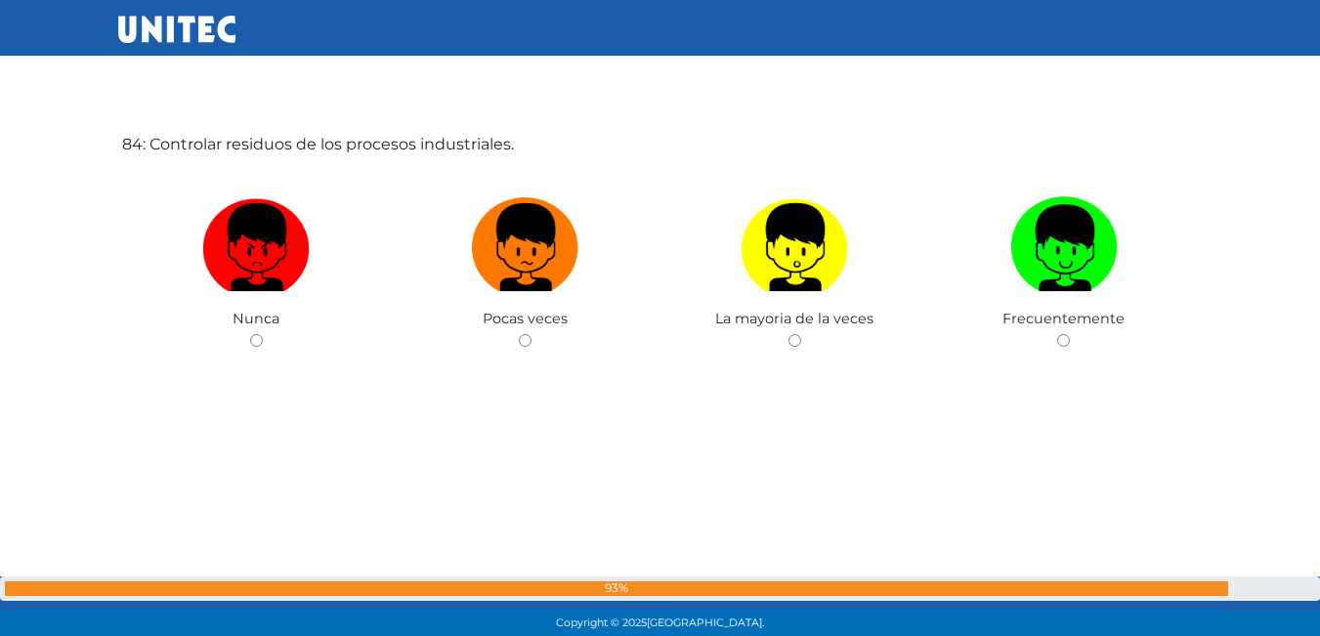
scroll to position [52900, 0]
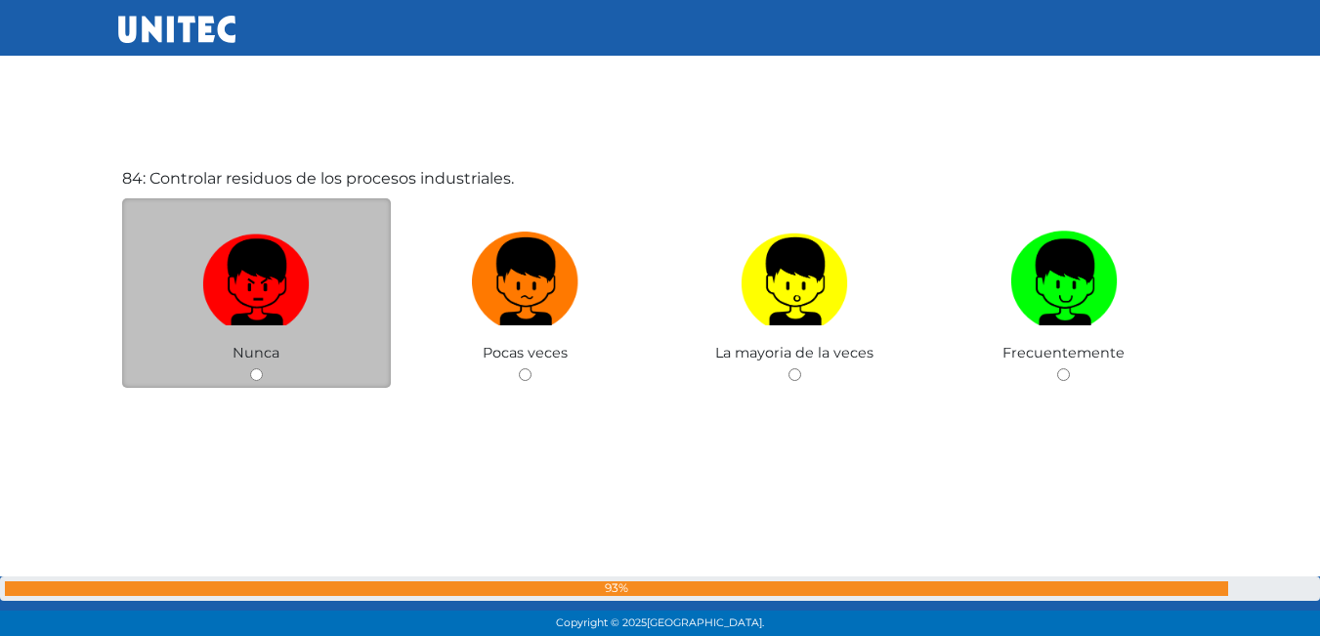
click at [271, 254] on img at bounding box center [256, 275] width 108 height 103
click at [263, 368] on input "radio" at bounding box center [256, 374] width 13 height 13
radio input "true"
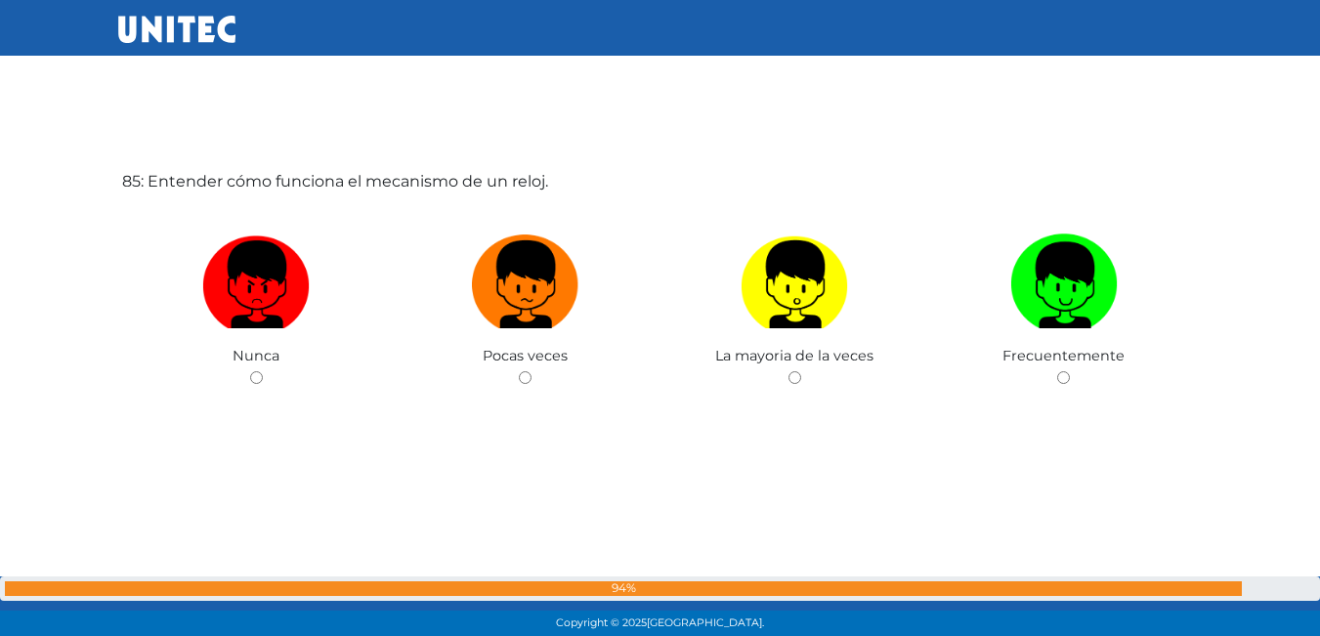
scroll to position [53563, 0]
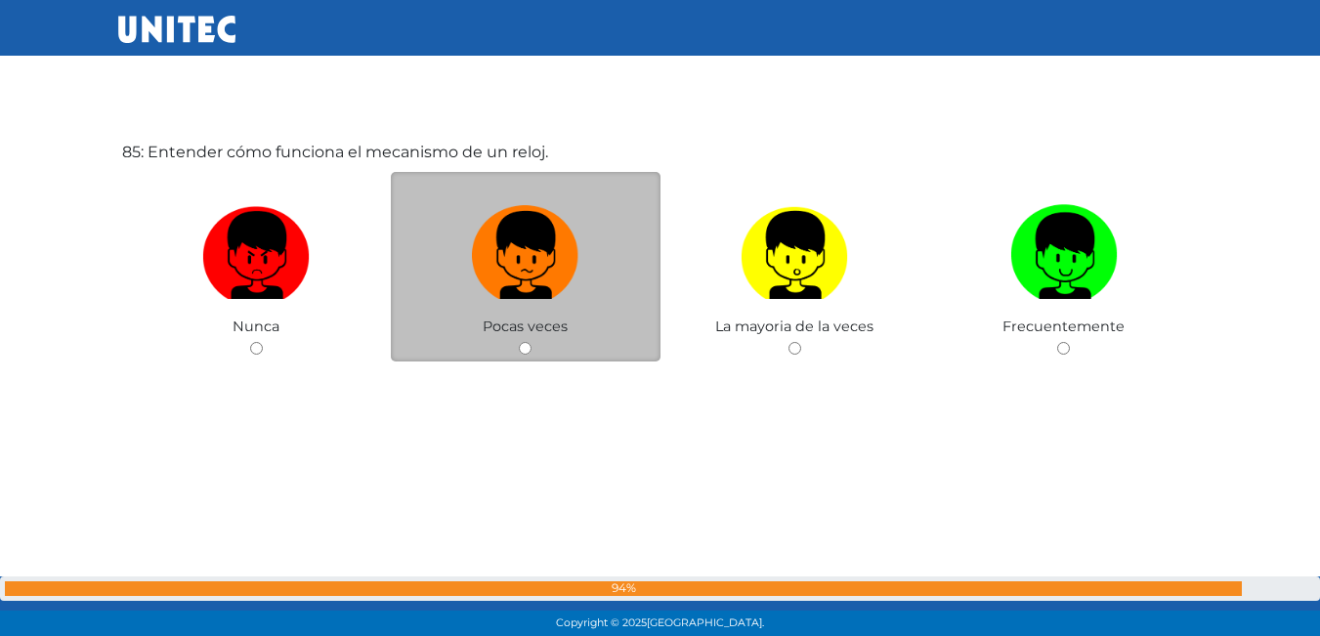
click at [449, 280] on label at bounding box center [526, 255] width 270 height 119
click at [519, 342] on input "radio" at bounding box center [525, 348] width 13 height 13
radio input "true"
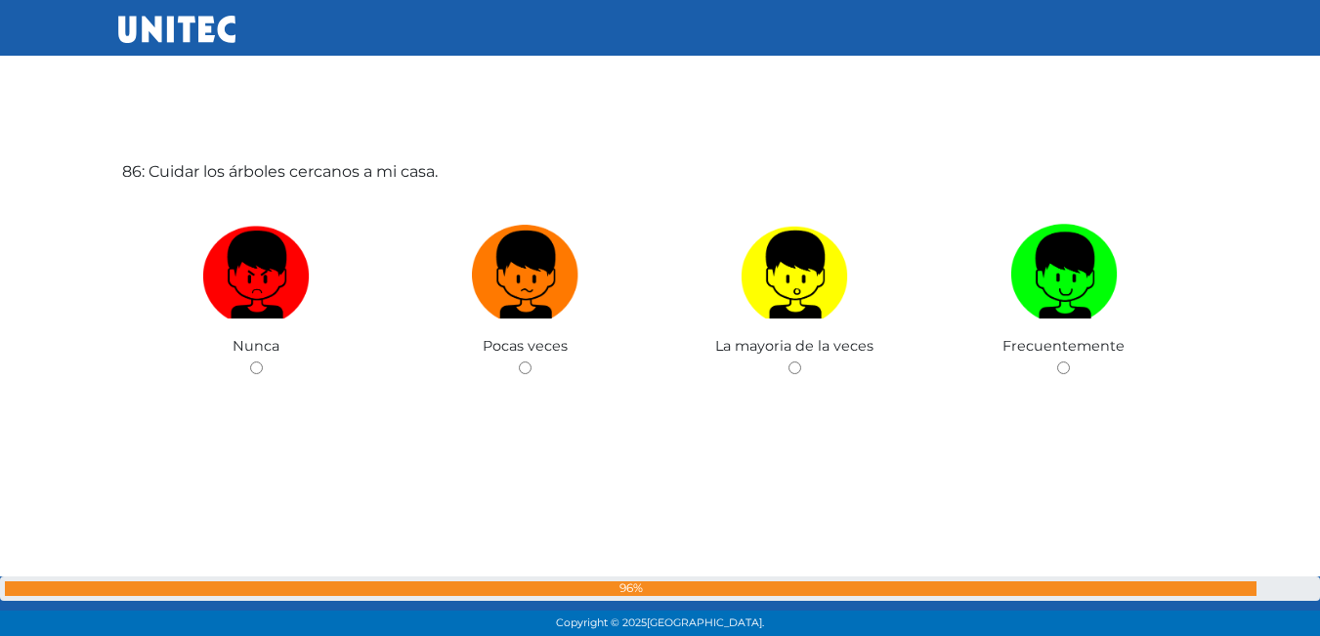
scroll to position [54180, 0]
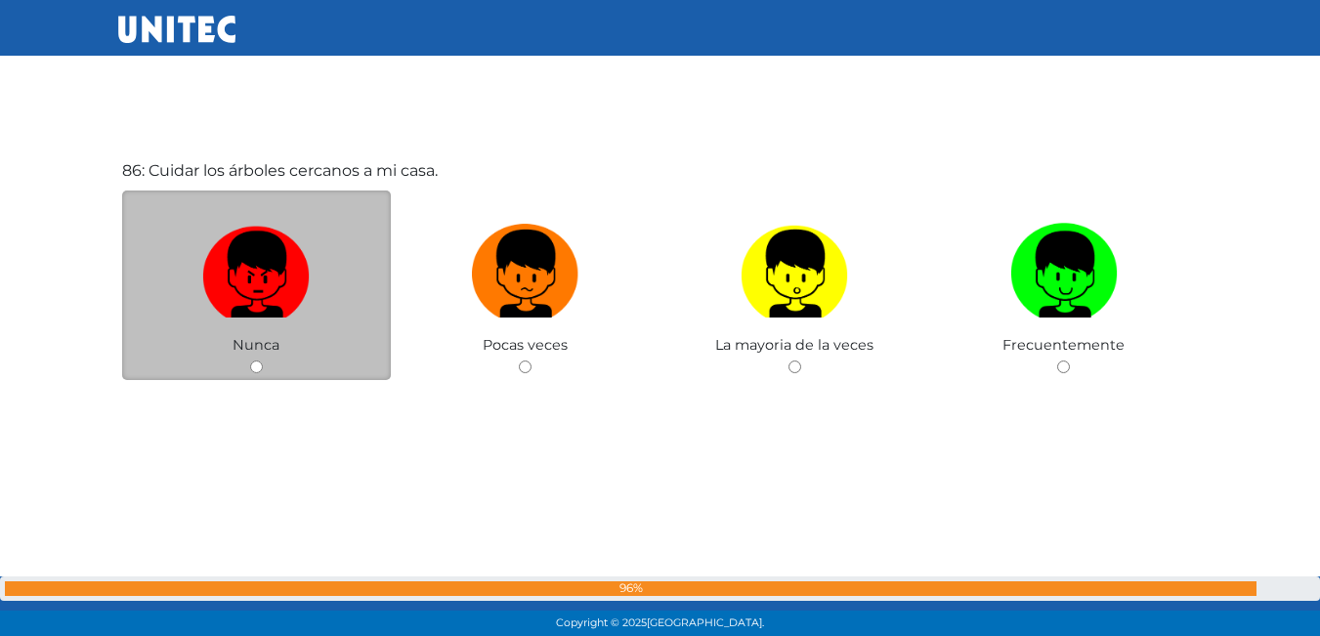
click at [288, 261] on img at bounding box center [256, 267] width 108 height 103
click at [263, 361] on input "radio" at bounding box center [256, 367] width 13 height 13
radio input "true"
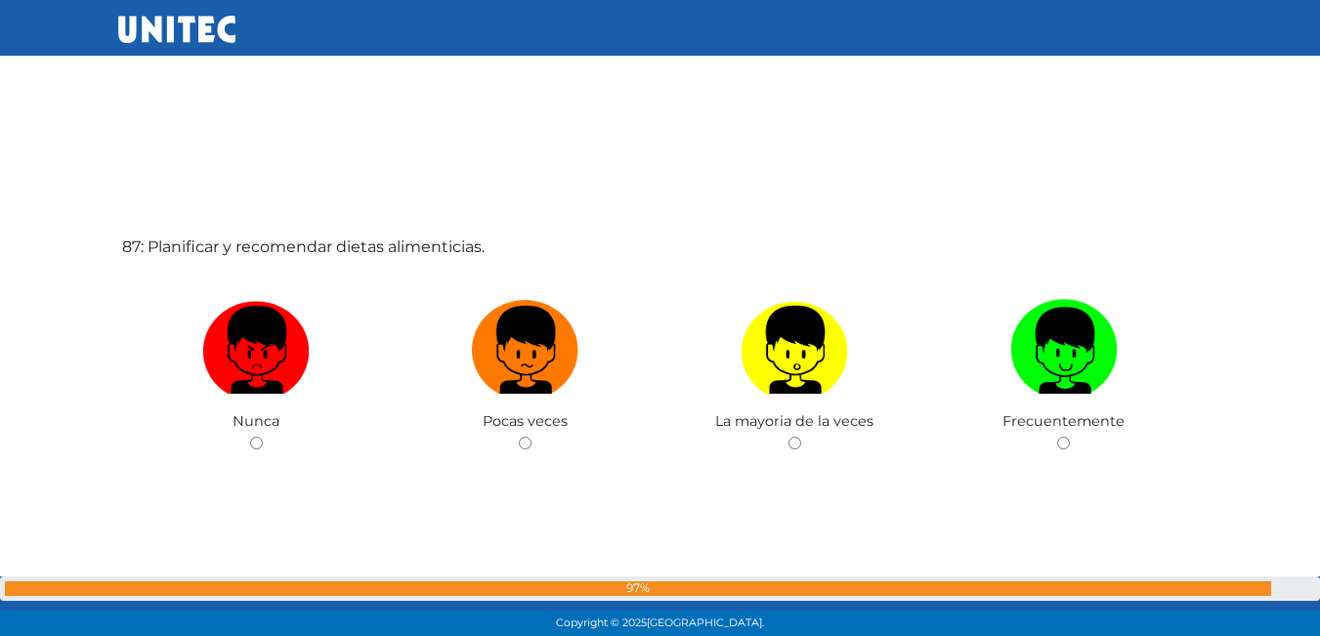
scroll to position [54771, 0]
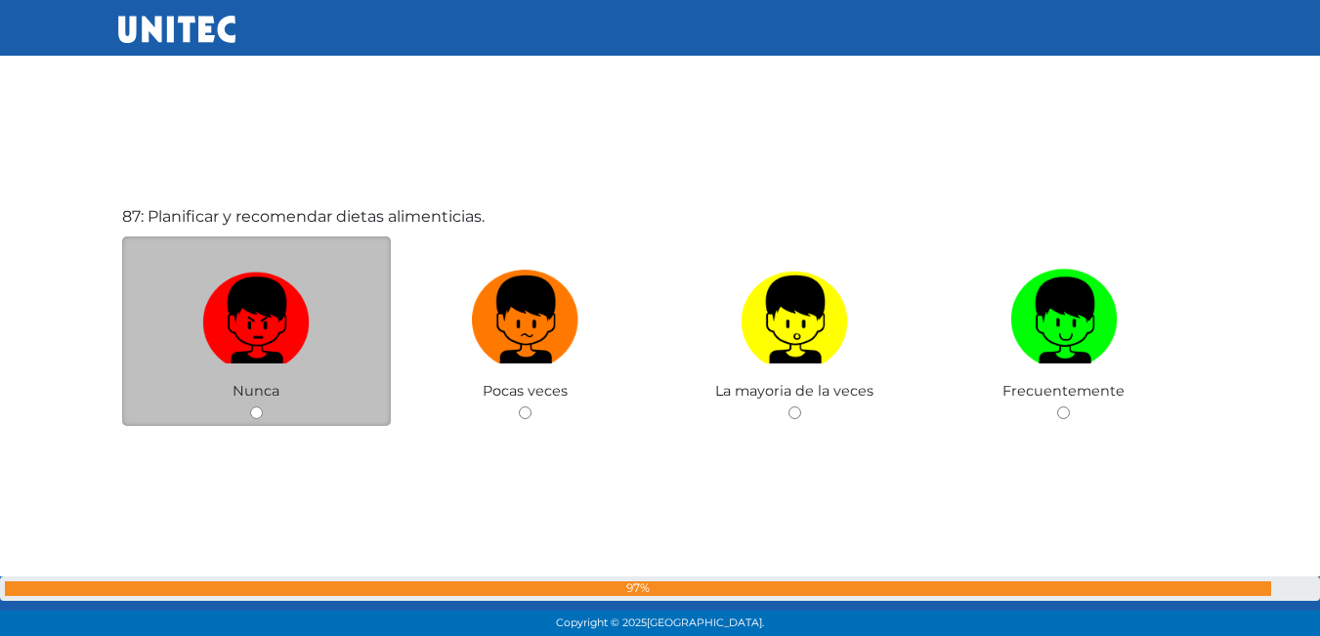
click at [286, 288] on img at bounding box center [256, 313] width 108 height 103
click at [263, 407] on input "radio" at bounding box center [256, 413] width 13 height 13
radio input "true"
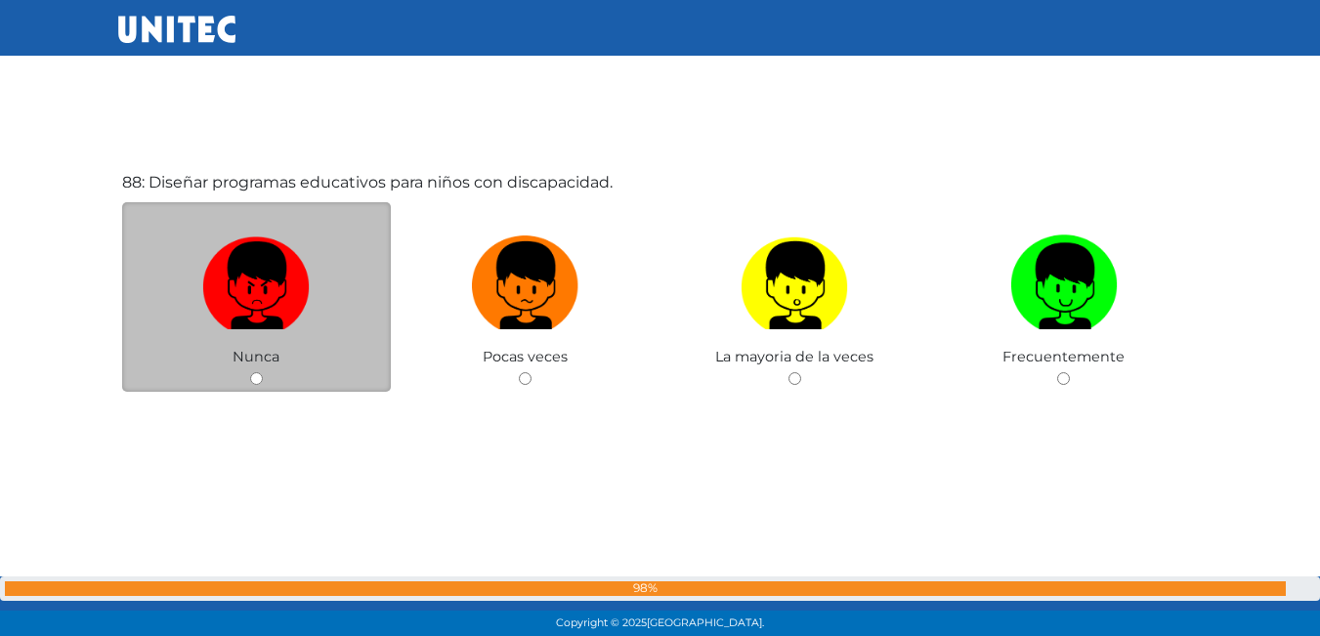
scroll to position [55443, 0]
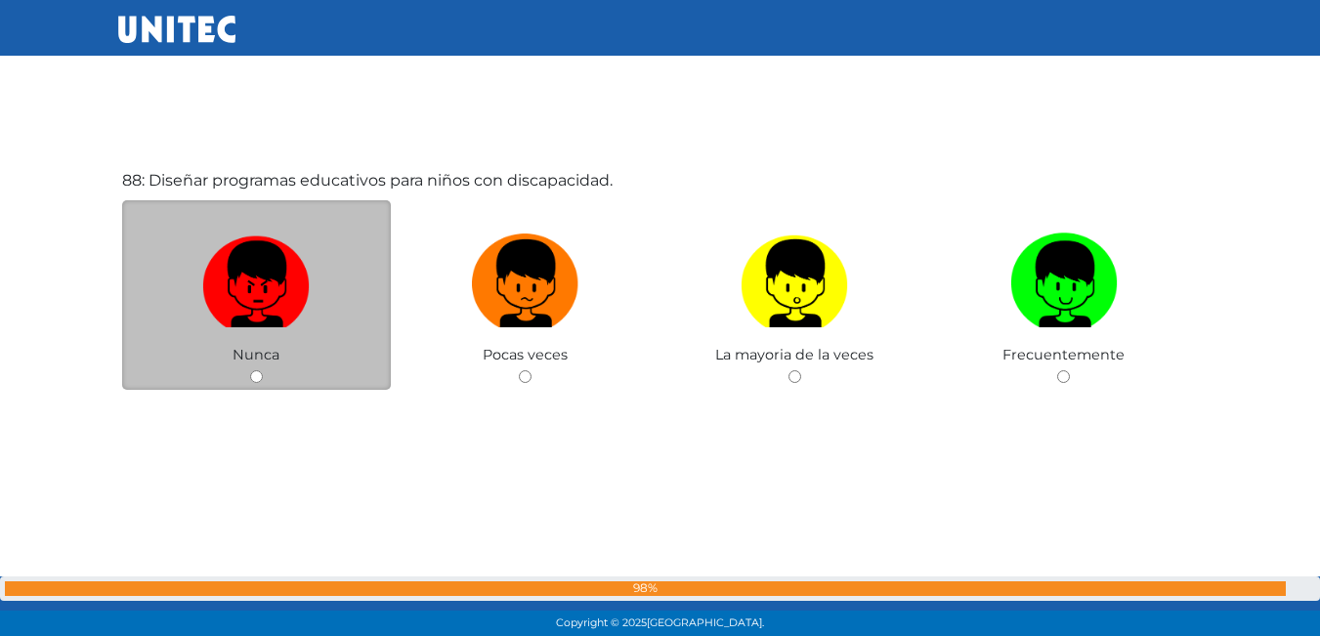
click at [281, 295] on img at bounding box center [256, 277] width 108 height 103
click at [263, 370] on input "radio" at bounding box center [256, 376] width 13 height 13
radio input "true"
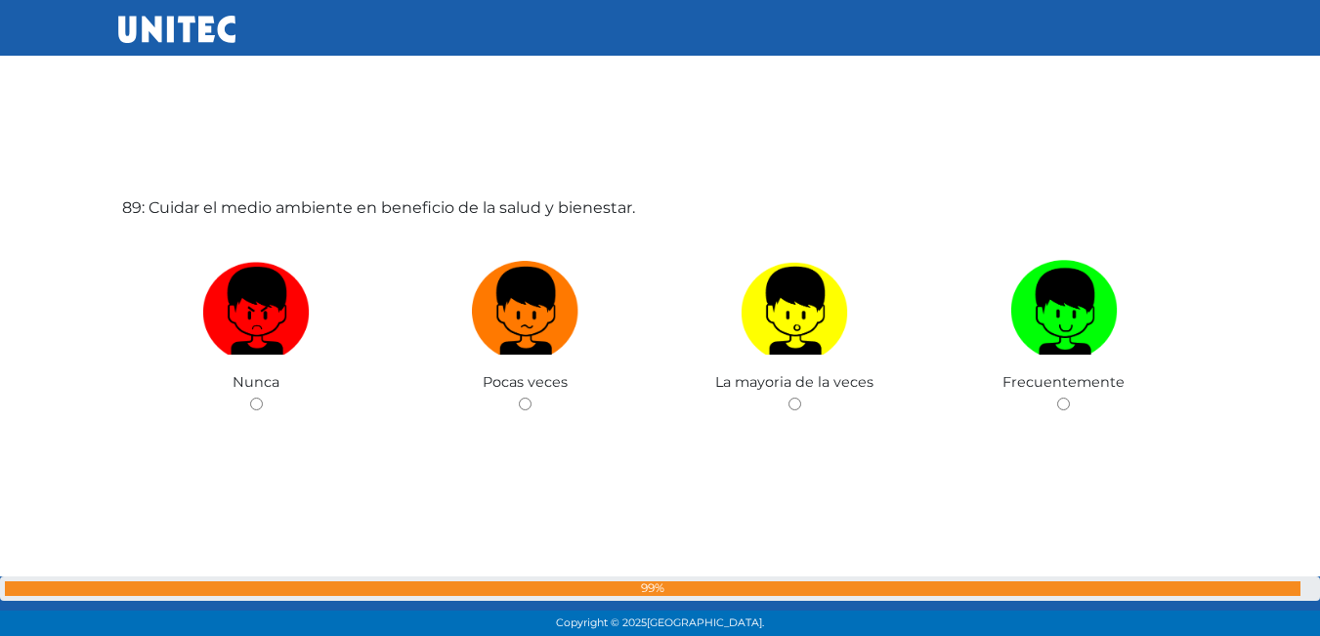
scroll to position [56102, 0]
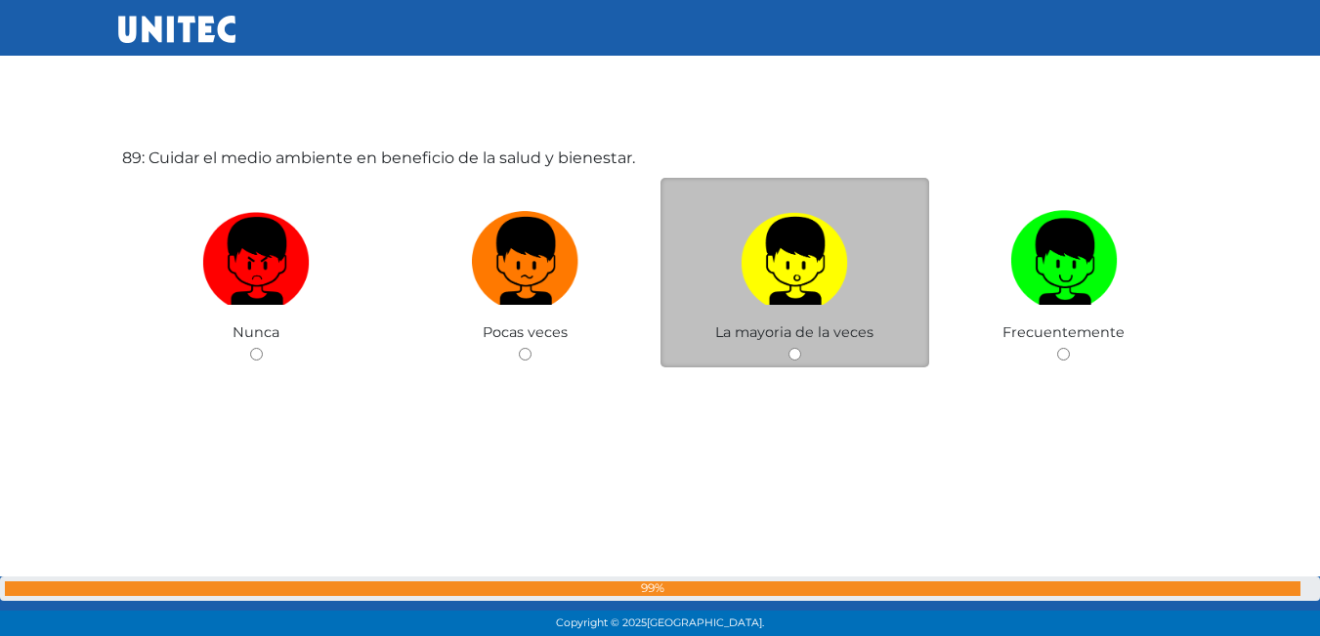
click at [805, 320] on label at bounding box center [796, 261] width 270 height 119
click at [801, 348] on input "radio" at bounding box center [795, 354] width 13 height 13
radio input "true"
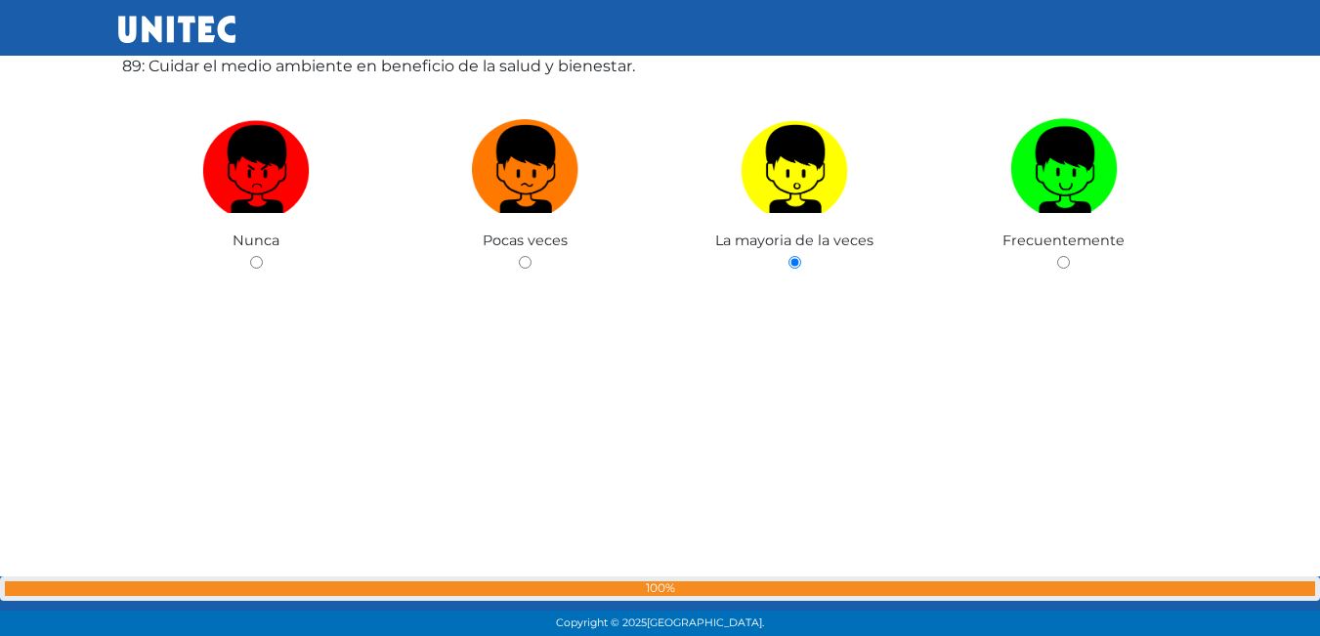
scroll to position [56778, 0]
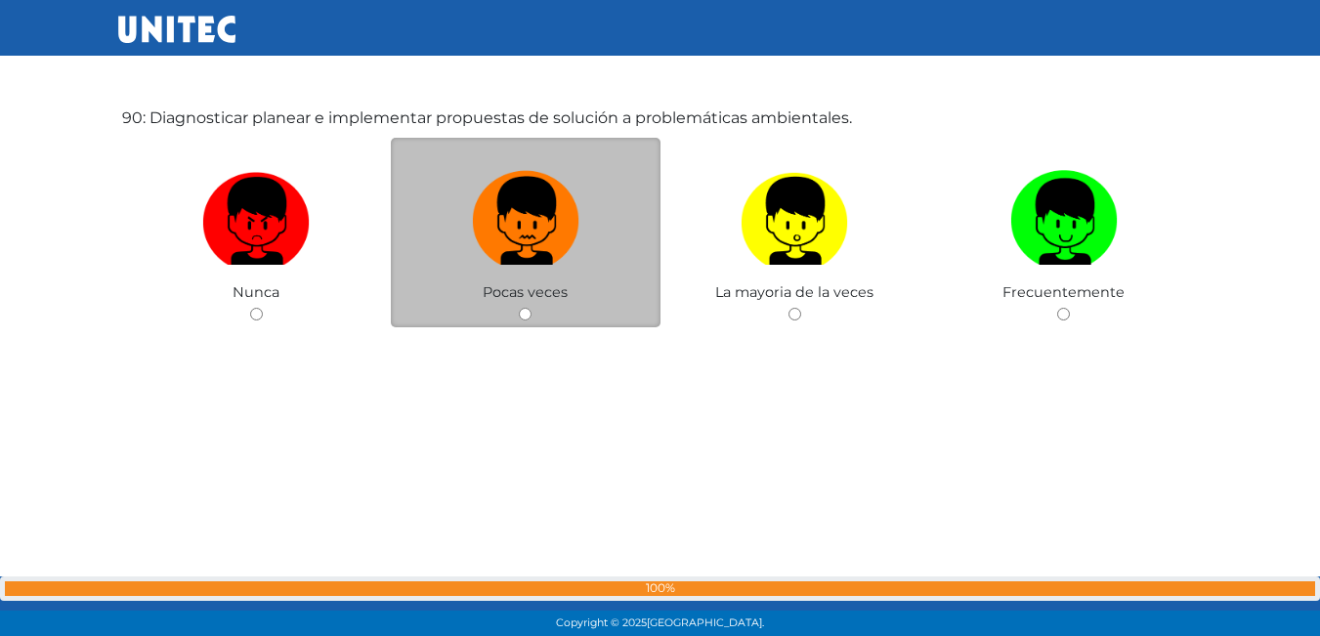
click at [472, 208] on img at bounding box center [526, 214] width 108 height 103
click at [519, 308] on input "radio" at bounding box center [525, 314] width 13 height 13
radio input "true"
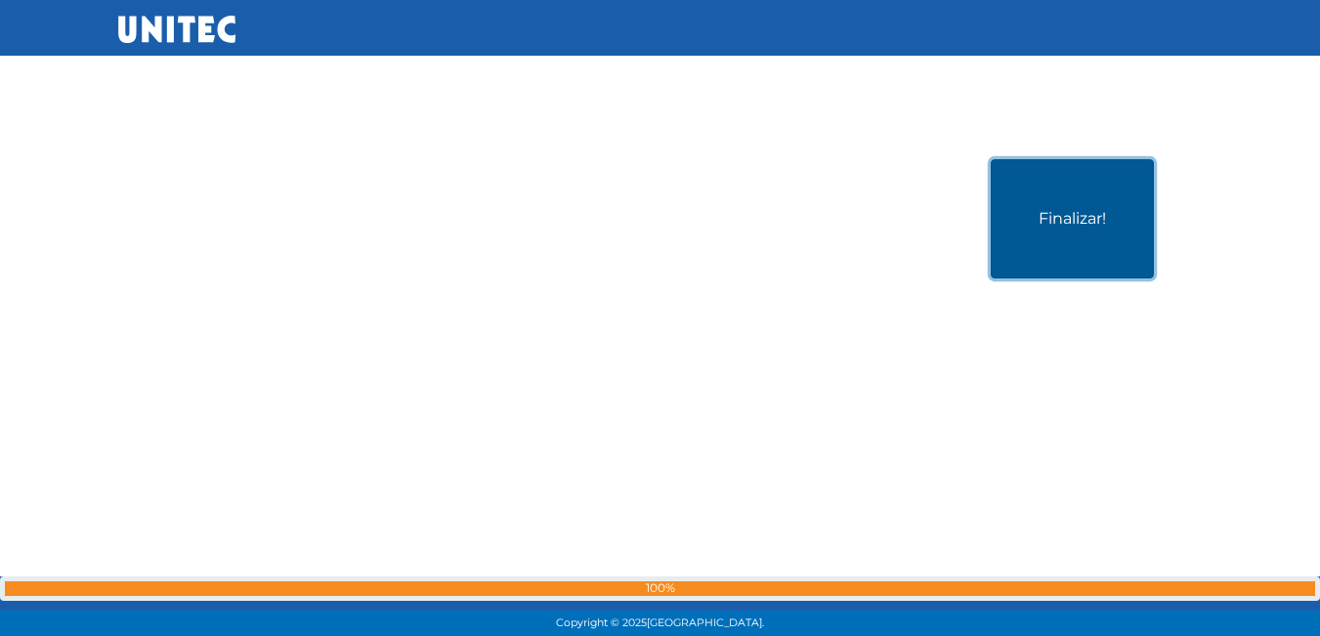
click at [1038, 211] on button "Finalizar!" at bounding box center [1072, 218] width 163 height 119
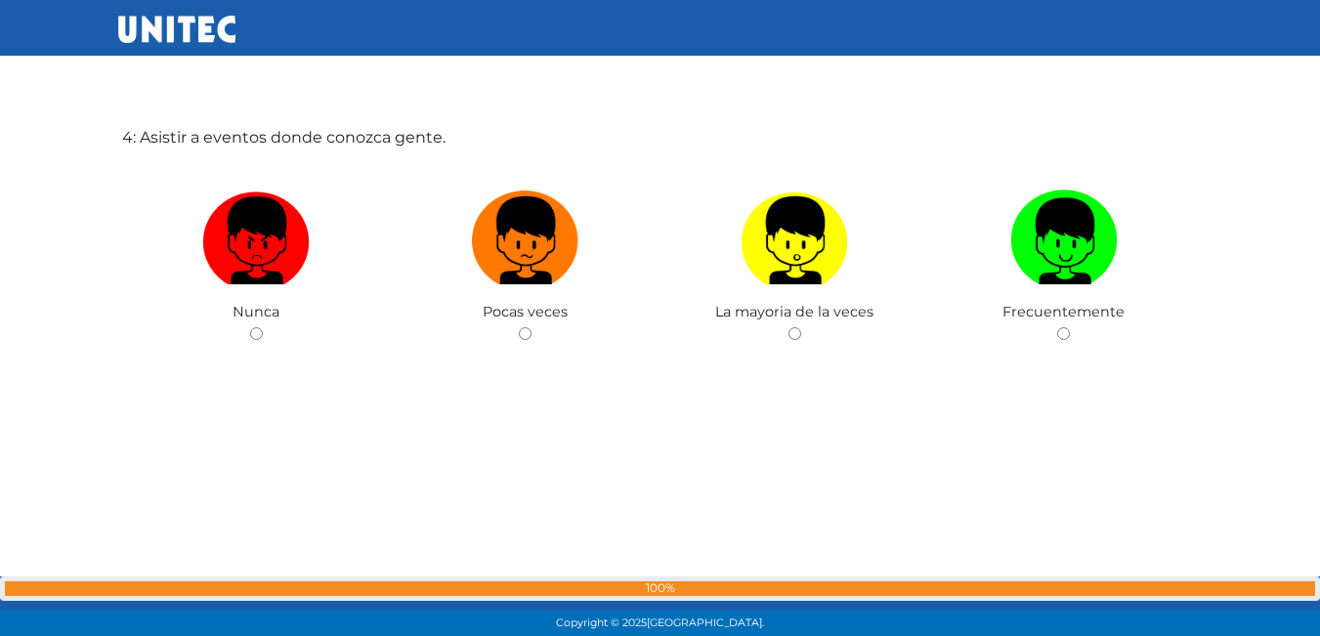
scroll to position [2042, 0]
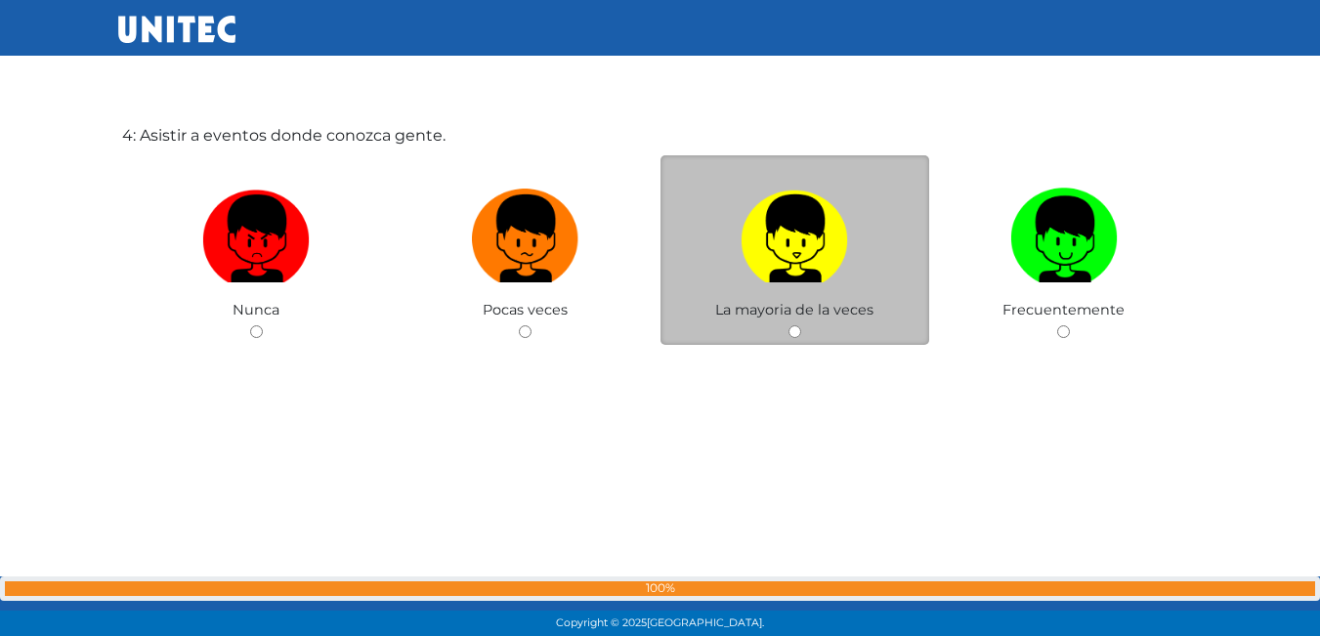
click at [765, 278] on img at bounding box center [795, 232] width 108 height 103
click at [789, 325] on input "radio" at bounding box center [795, 331] width 13 height 13
radio input "true"
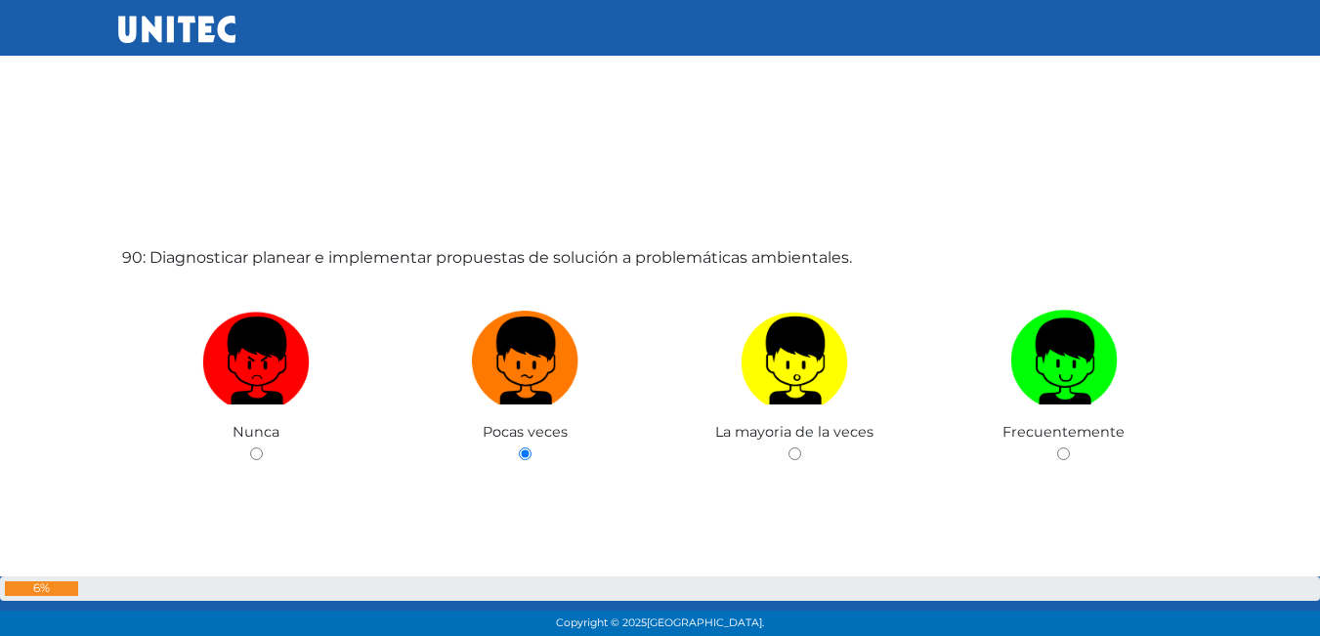
scroll to position [57401, 0]
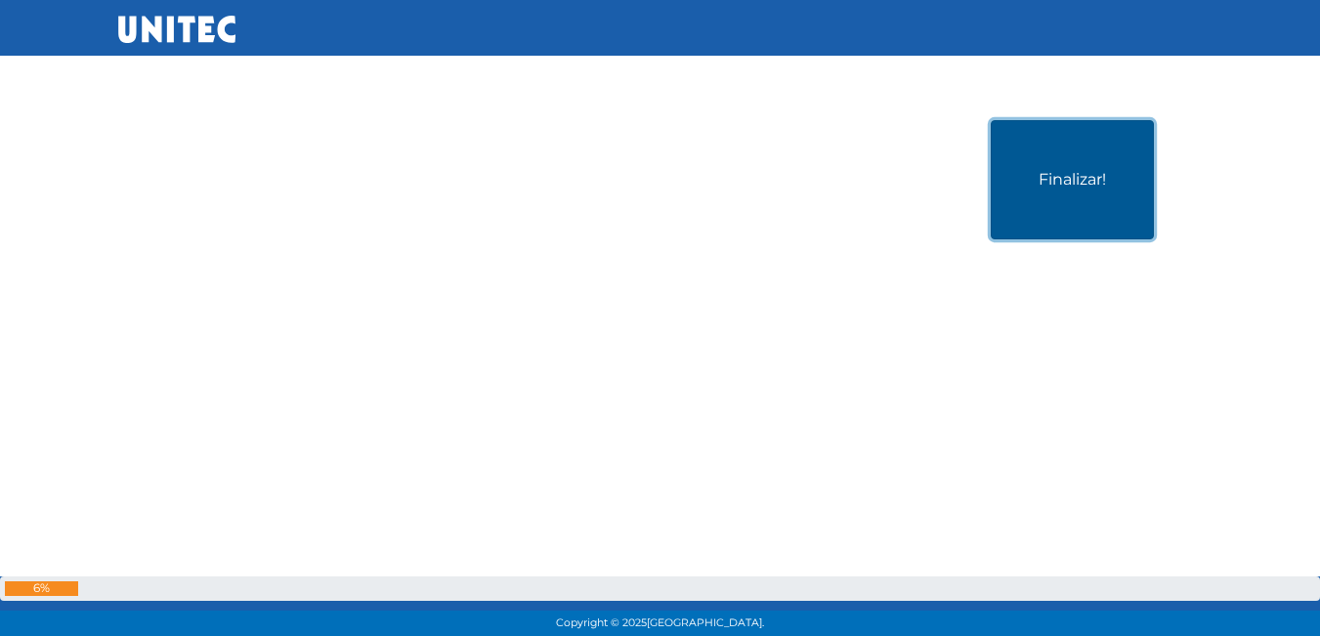
click at [1045, 190] on button "Finalizar!" at bounding box center [1072, 179] width 163 height 119
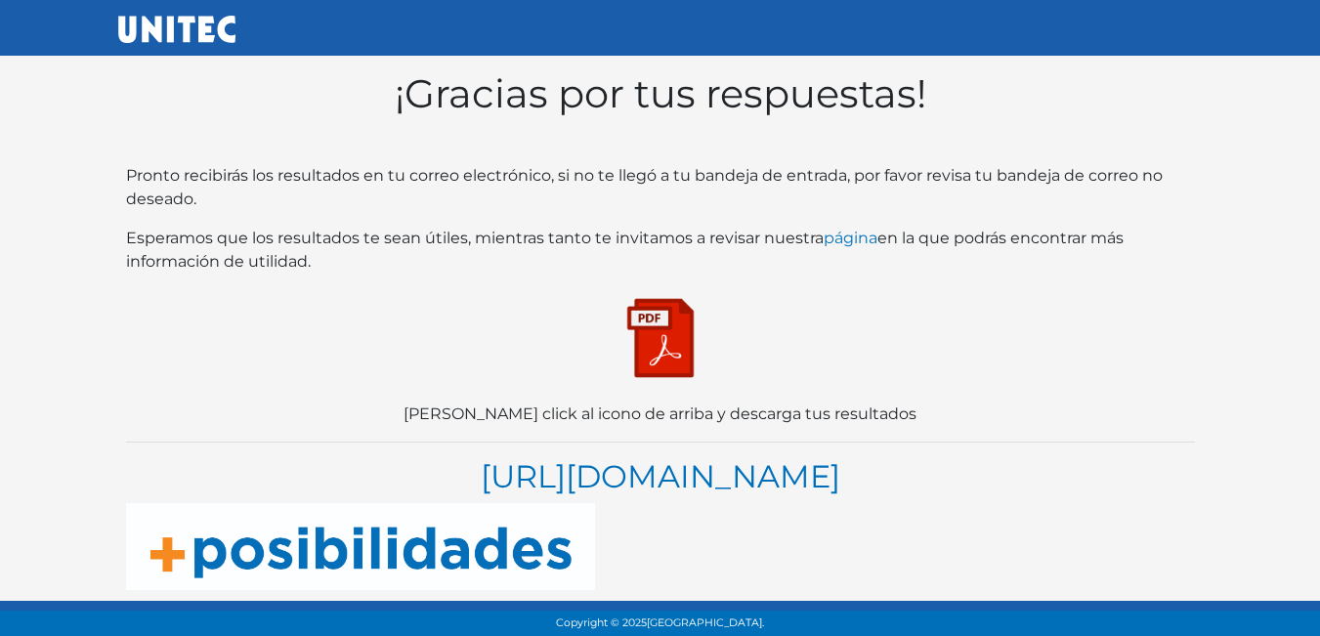
click at [653, 330] on img at bounding box center [661, 338] width 98 height 98
